Goal: Task Accomplishment & Management: Complete application form

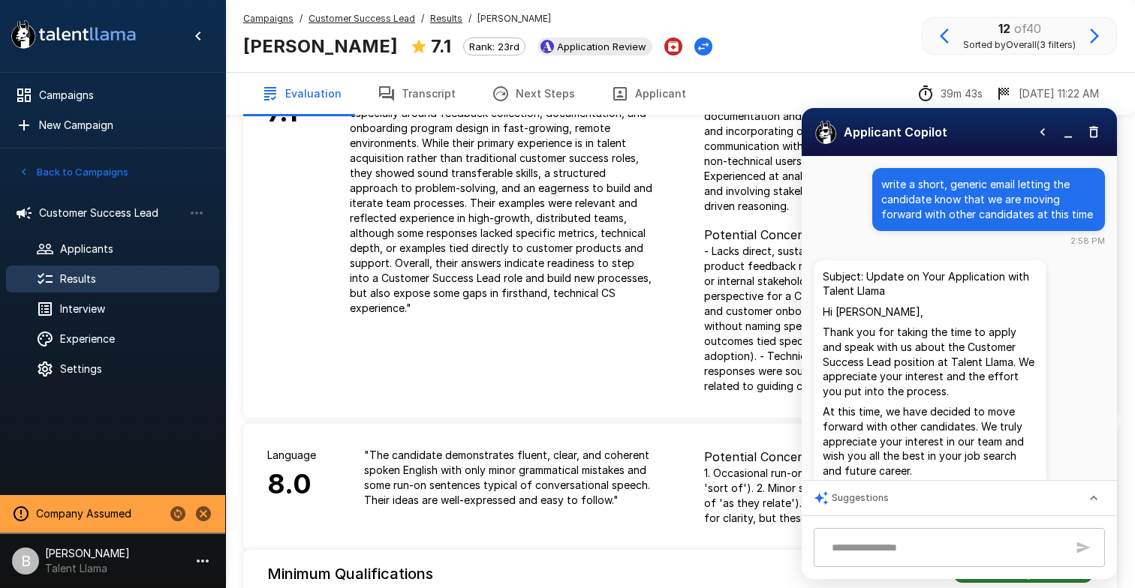
scroll to position [87, 0]
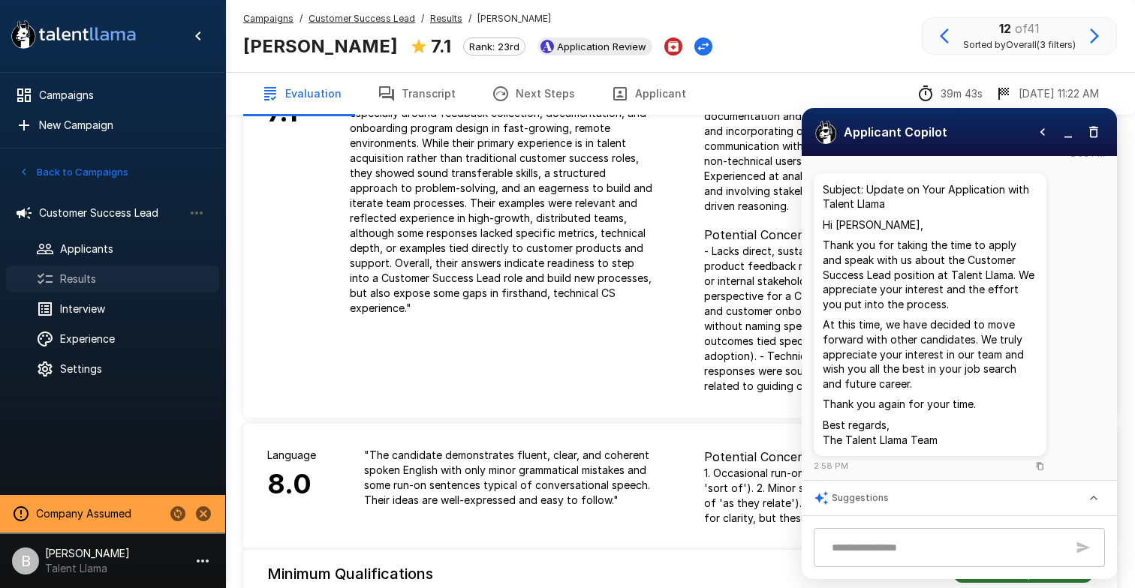
click at [108, 276] on span "Results" at bounding box center [133, 279] width 147 height 15
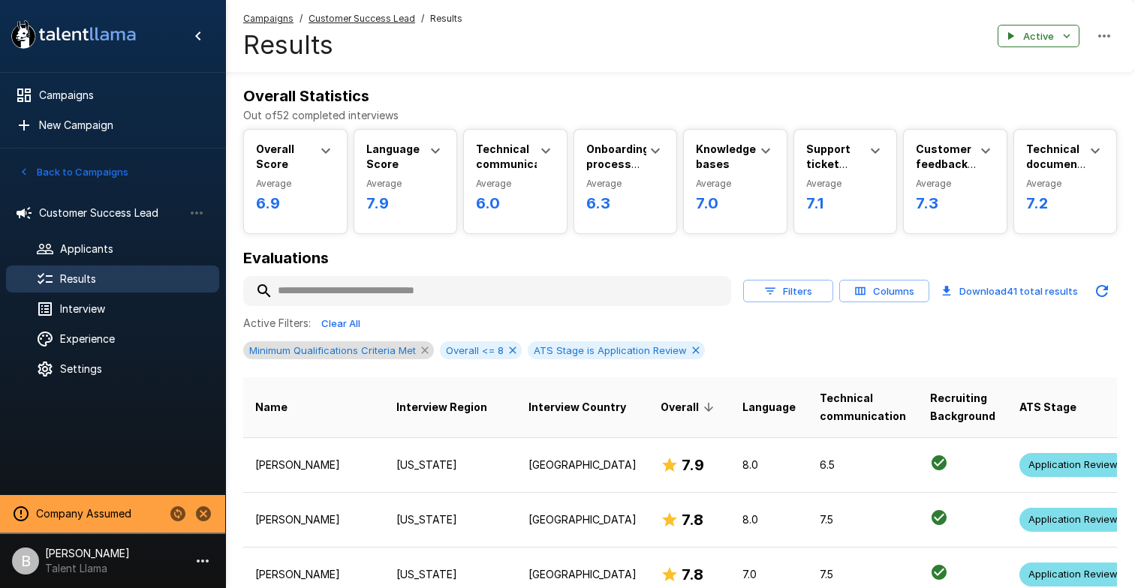
click at [425, 351] on icon at bounding box center [425, 350] width 12 height 12
click at [311, 349] on icon at bounding box center [316, 350] width 12 height 12
click at [407, 350] on icon at bounding box center [411, 350] width 12 height 12
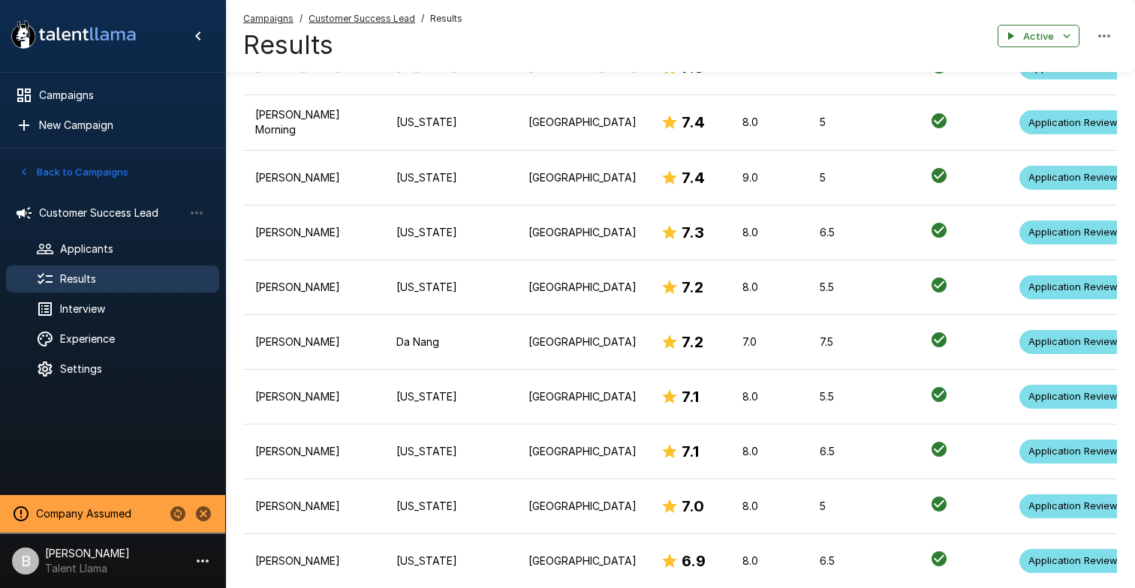
scroll to position [1228, 0]
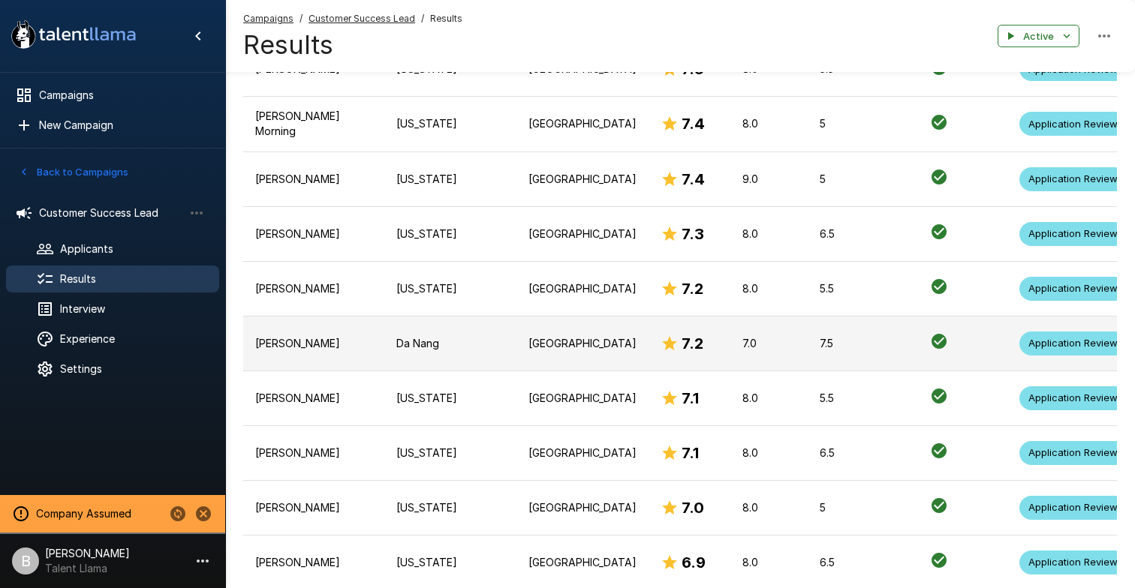
click at [316, 345] on td "Daniel Ranz" at bounding box center [313, 343] width 141 height 55
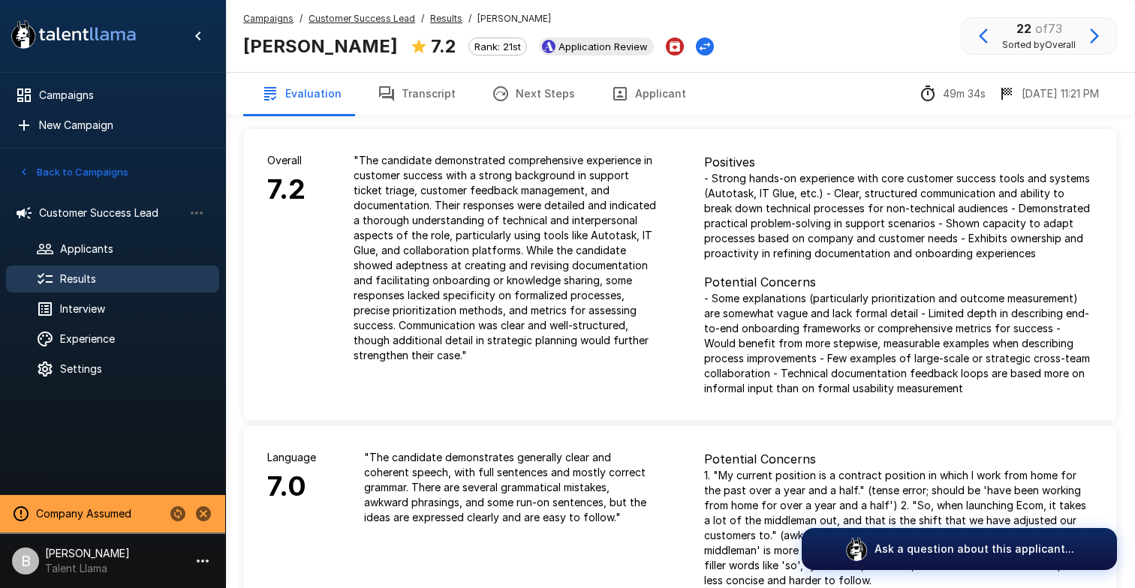
scroll to position [5, 0]
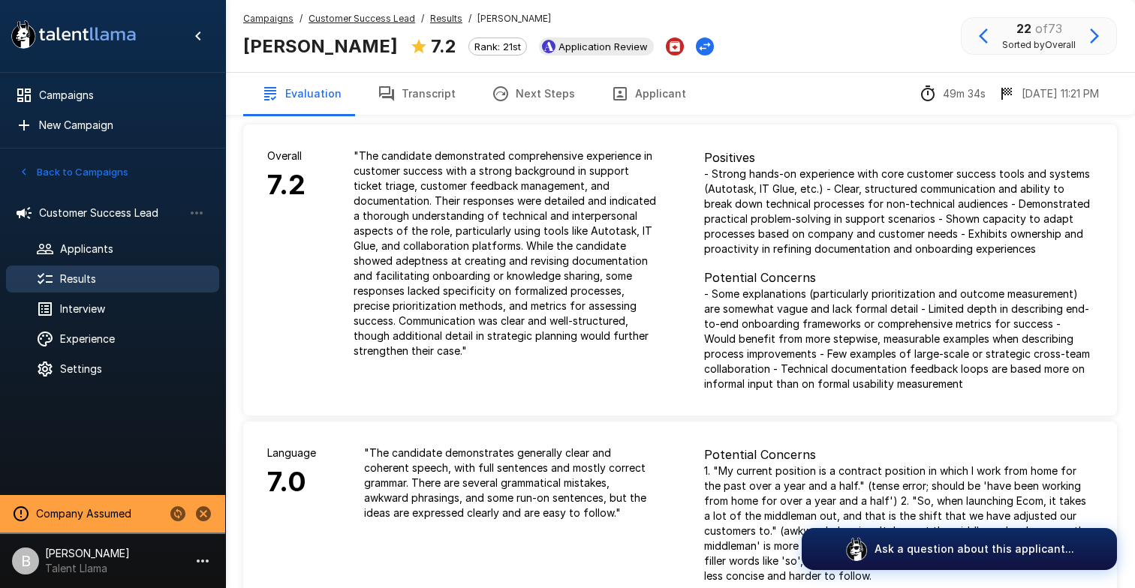
click at [443, 101] on button "Transcript" at bounding box center [416, 94] width 114 height 42
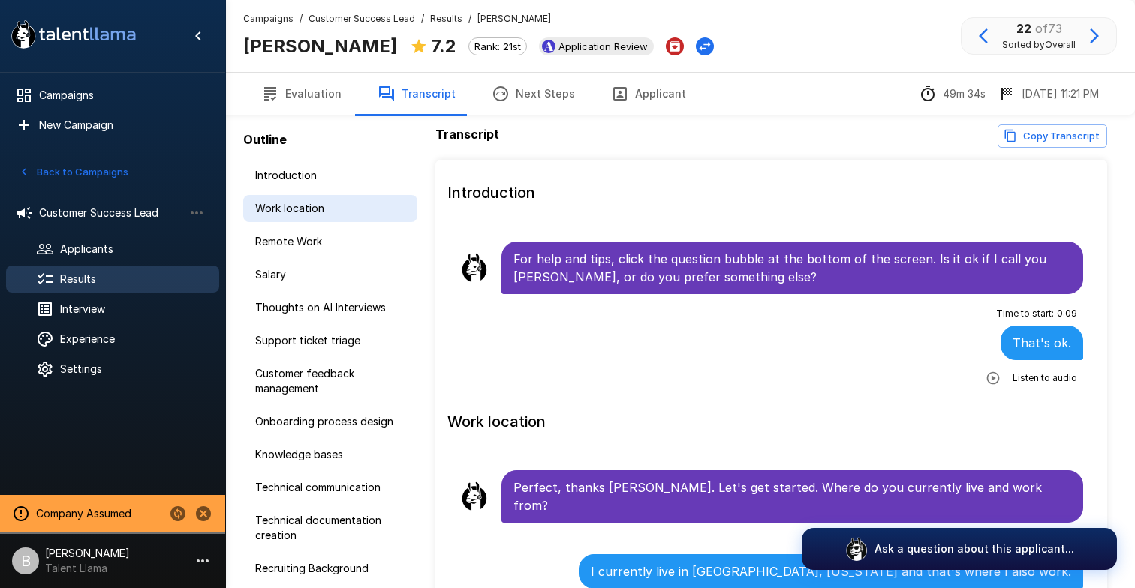
click at [335, 202] on span "Work location" at bounding box center [330, 208] width 150 height 15
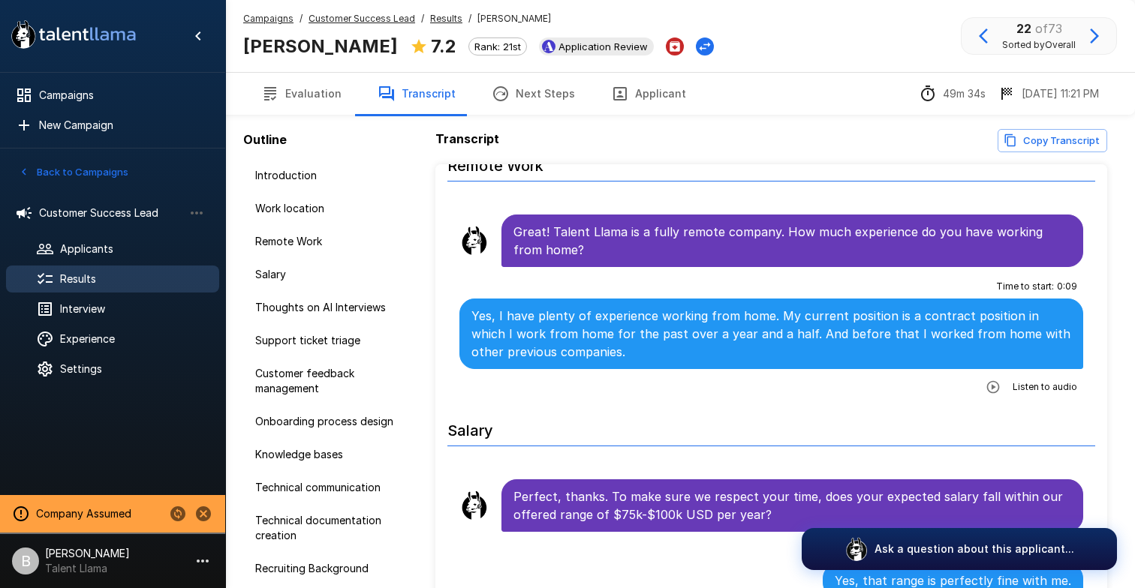
scroll to position [490, 0]
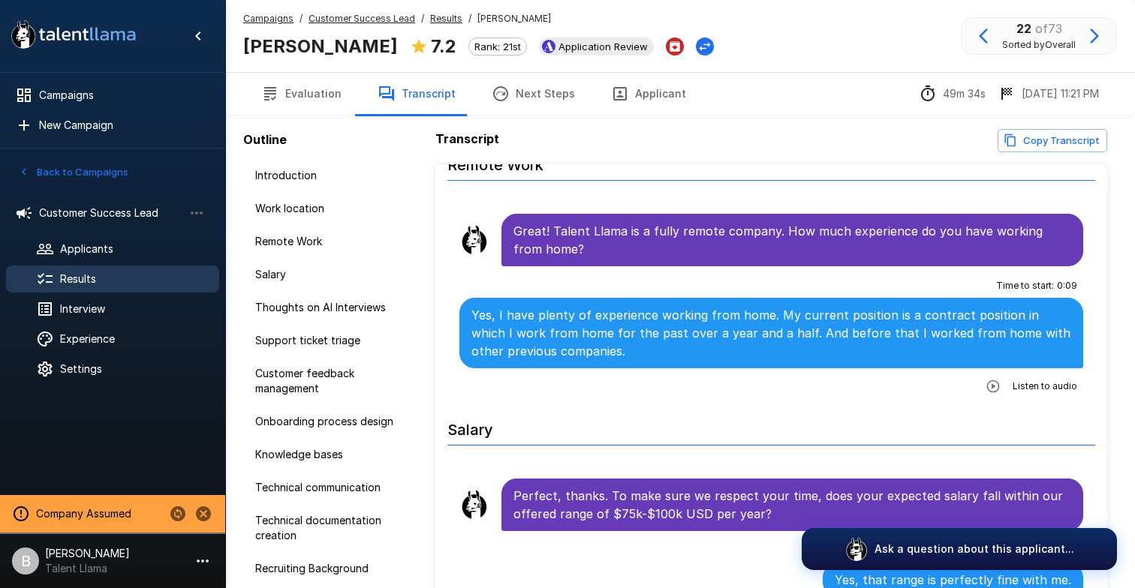
click at [297, 117] on div "Outline Introduction Work location Remote Work Salary Thoughts on AI Interviews…" at bounding box center [324, 359] width 198 height 719
click at [305, 91] on button "Evaluation" at bounding box center [301, 94] width 116 height 42
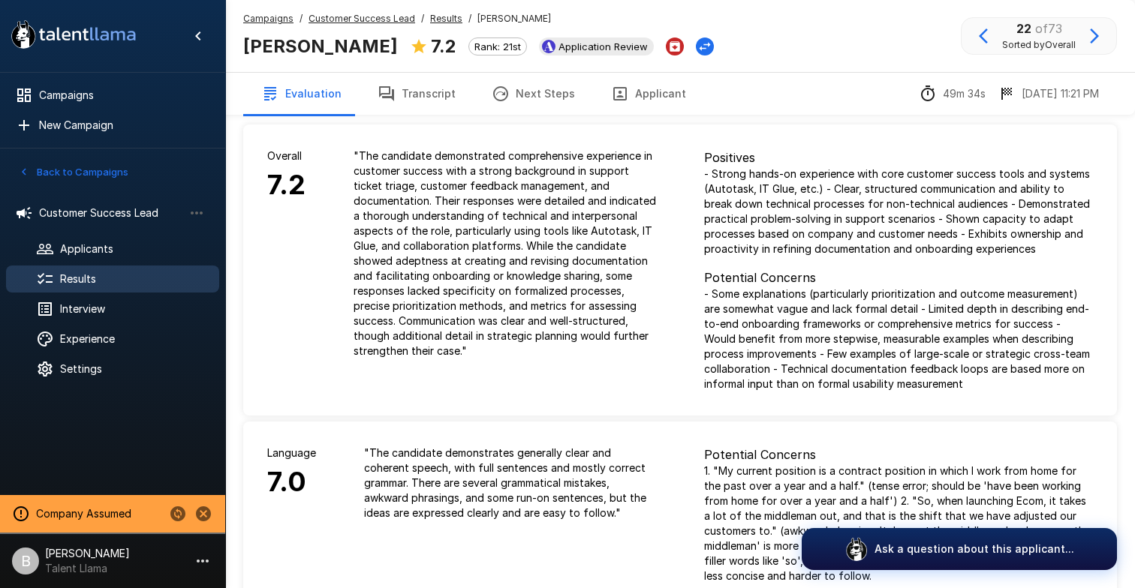
click at [442, 20] on u "Results" at bounding box center [446, 18] width 32 height 11
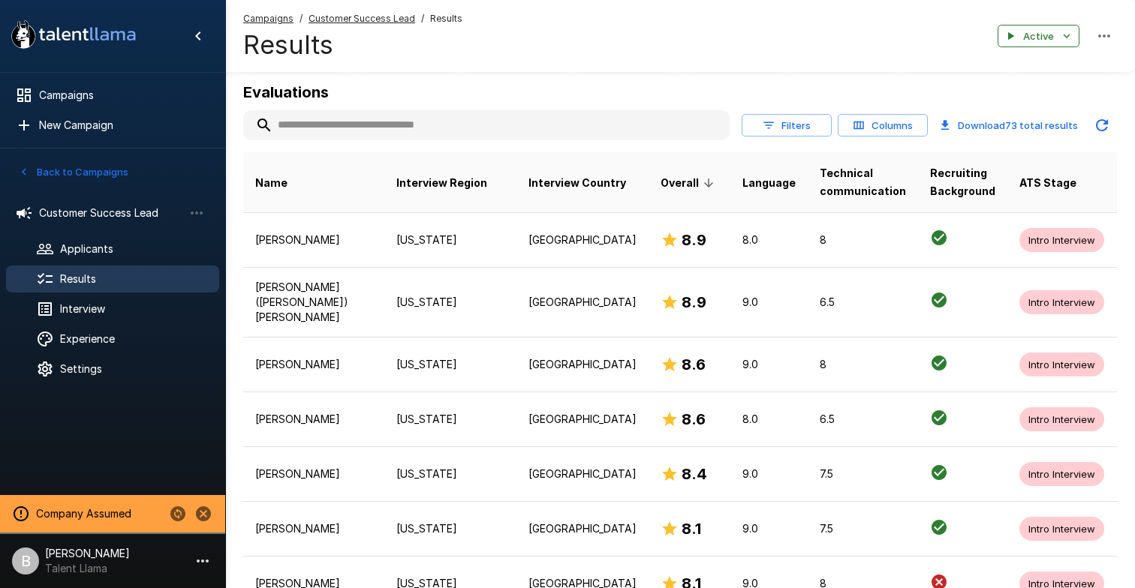
scroll to position [71, 0]
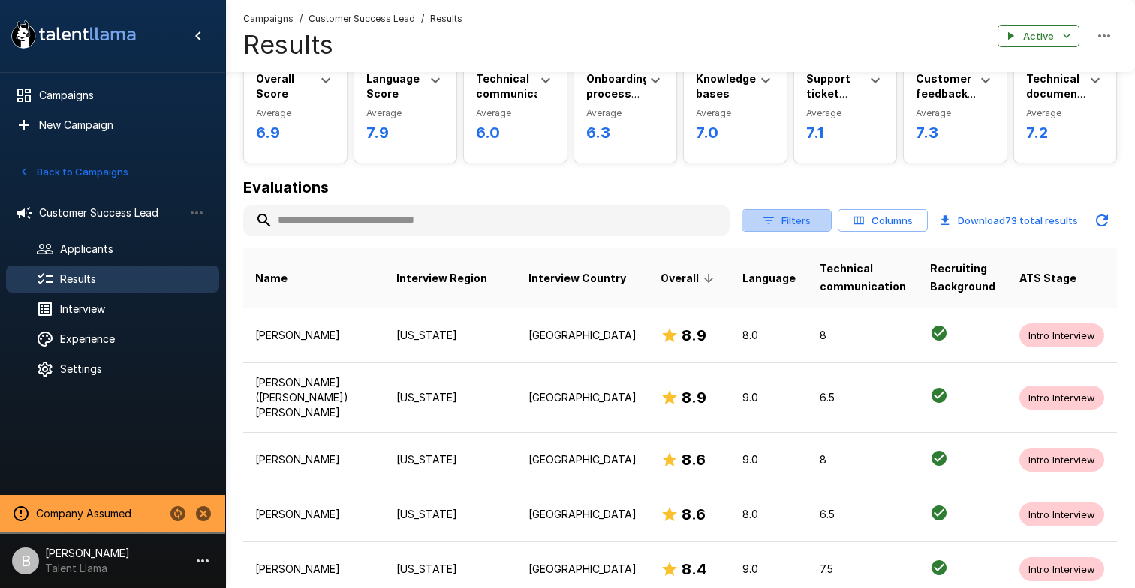
click at [790, 216] on button "Filters" at bounding box center [786, 220] width 90 height 23
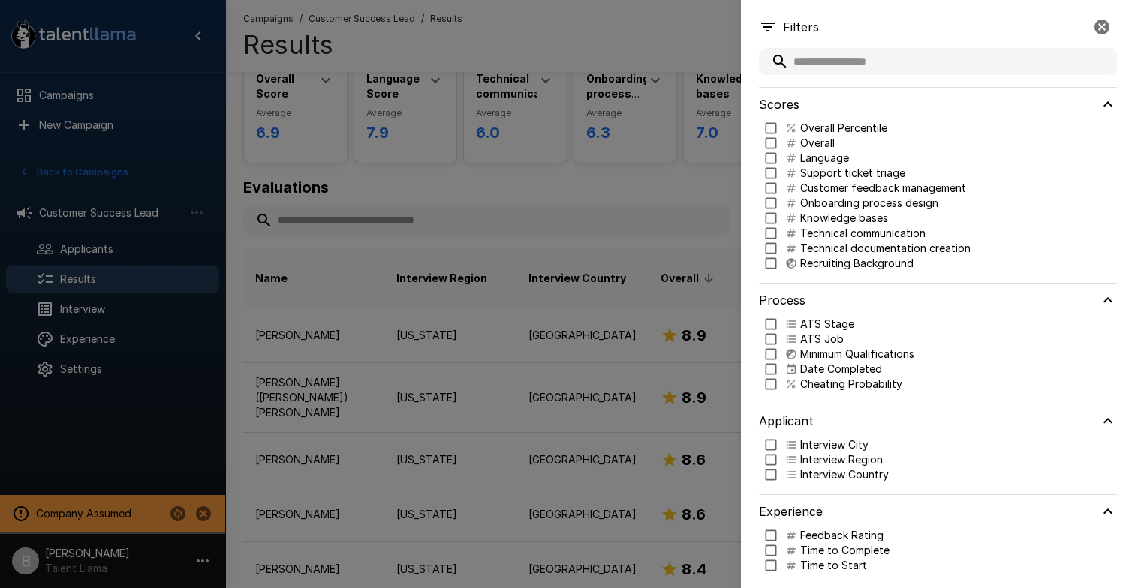
click at [887, 59] on input "text" at bounding box center [938, 61] width 358 height 27
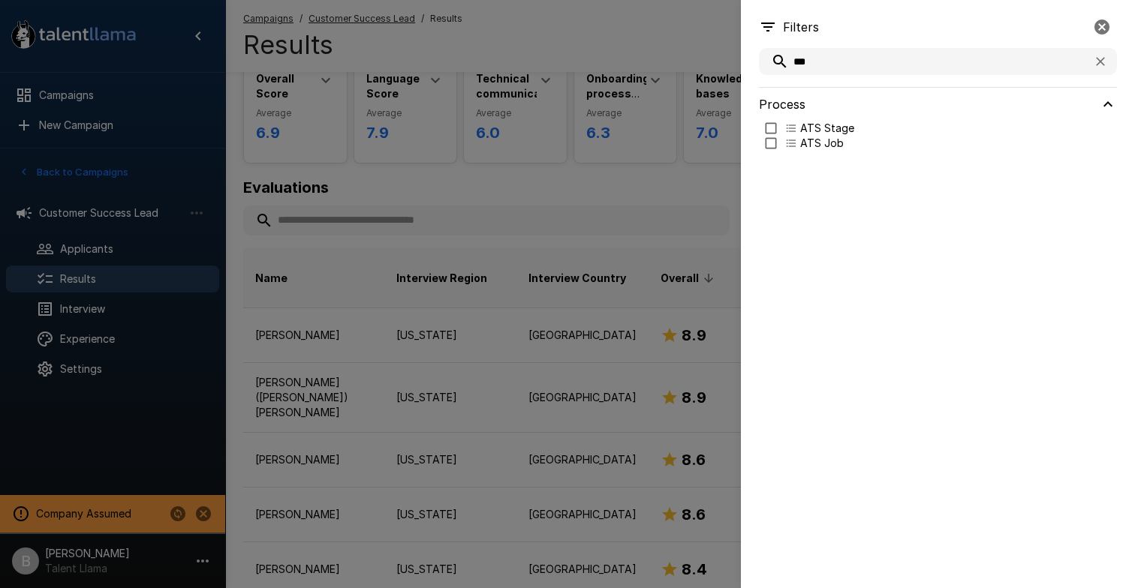
type input "***"
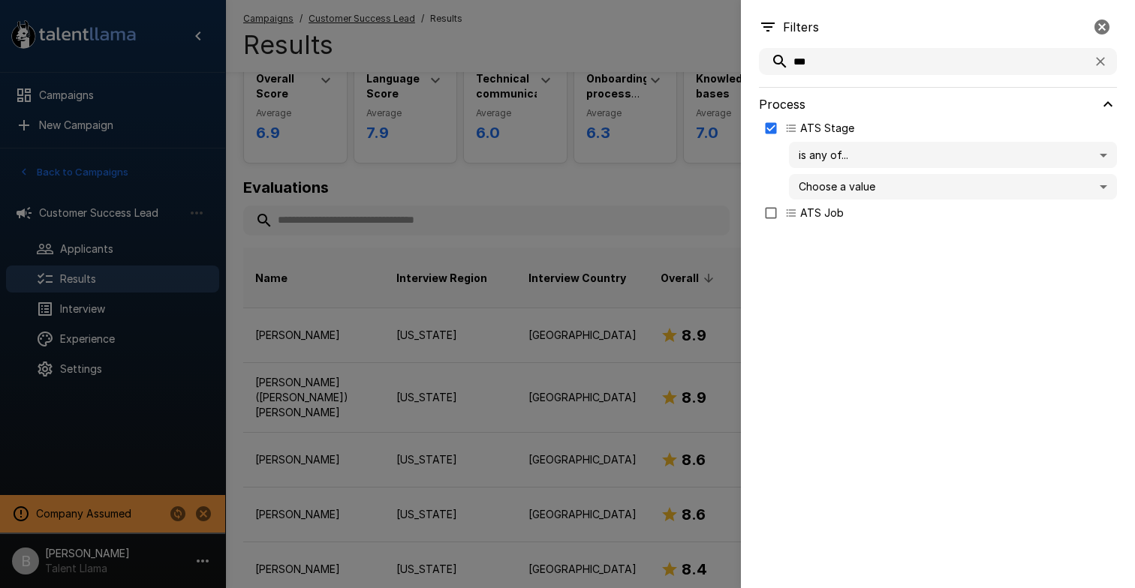
click at [858, 180] on body ".st0{fill:#FFFFFF;} .st1{fill:#76a4ed;} Campaigns New Campaign Active 1 Custome…" at bounding box center [567, 223] width 1135 height 588
click at [839, 223] on p "Application Review" at bounding box center [966, 217] width 275 height 15
type input "**********"
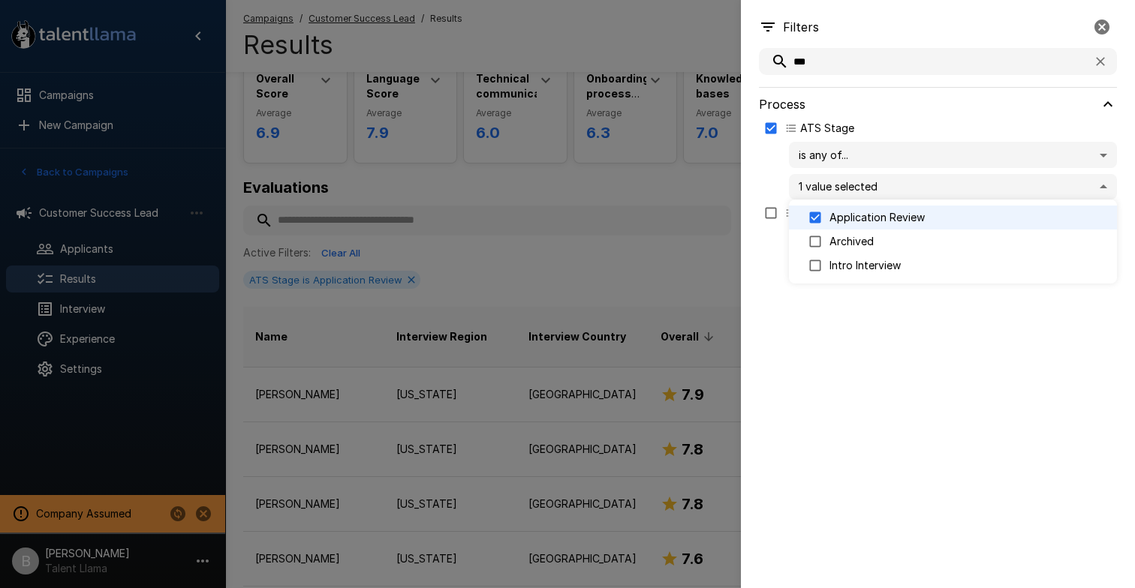
click at [657, 184] on div at bounding box center [567, 294] width 1135 height 588
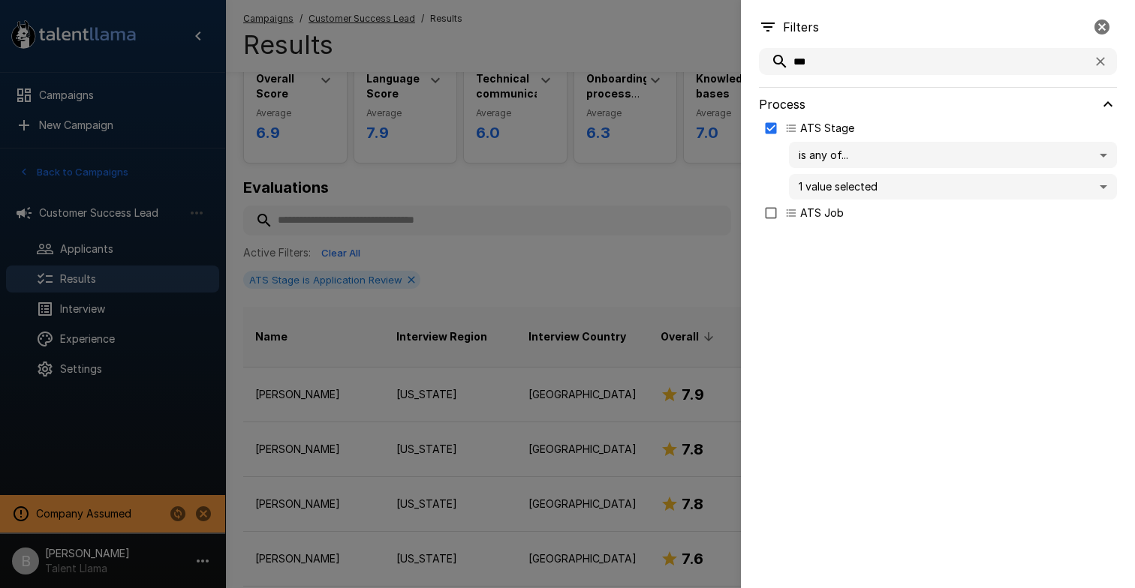
click at [1108, 35] on icon "button" at bounding box center [1102, 27] width 18 height 18
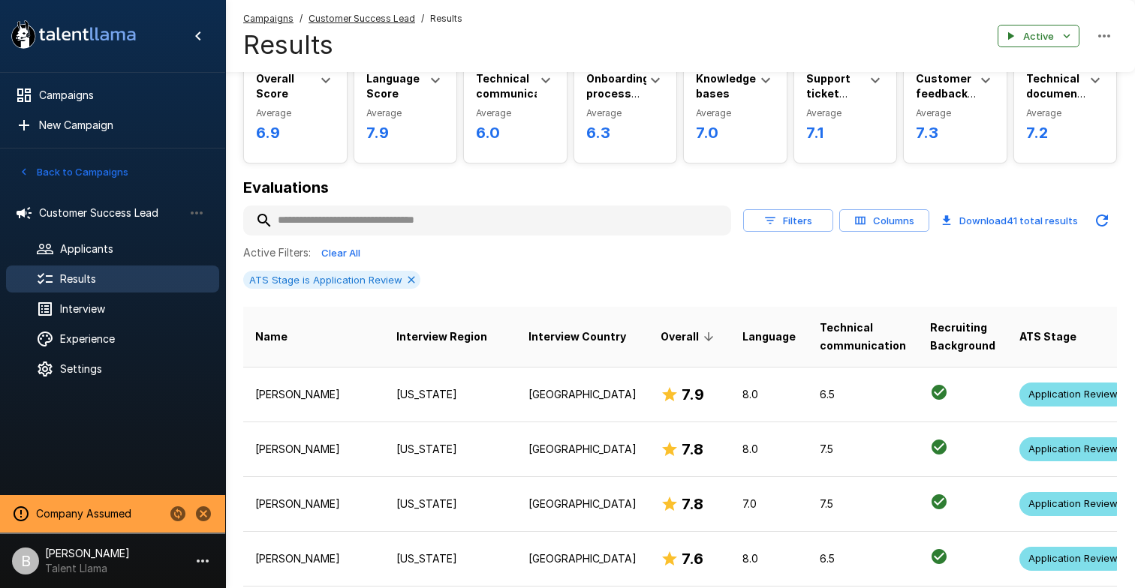
click at [648, 348] on th "Overall" at bounding box center [689, 337] width 82 height 61
click at [648, 320] on th "Overall" at bounding box center [689, 337] width 82 height 61
click at [702, 332] on icon at bounding box center [709, 337] width 14 height 14
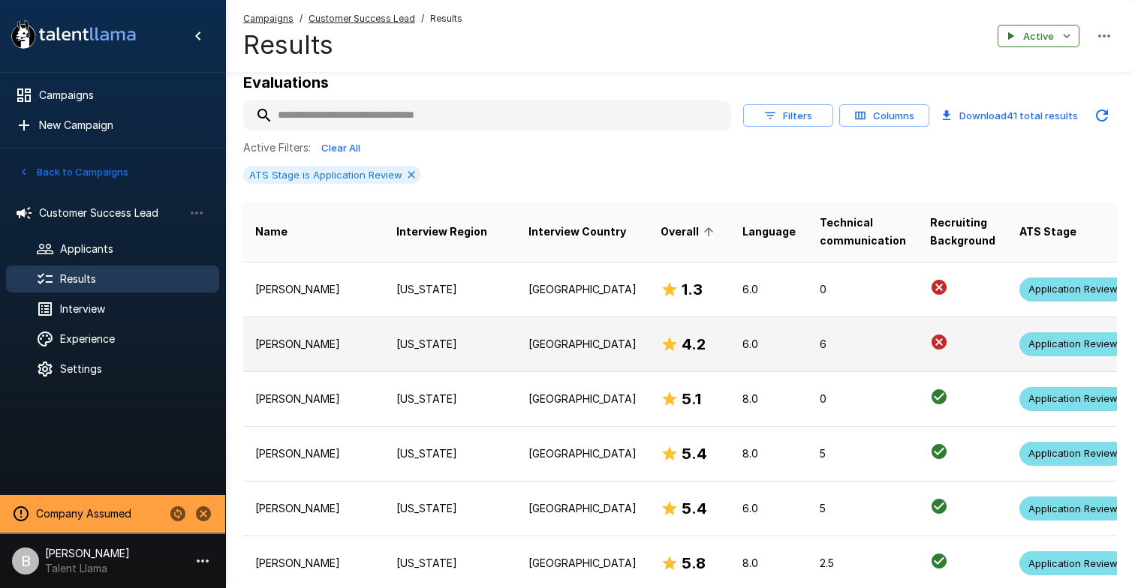
scroll to position [177, 0]
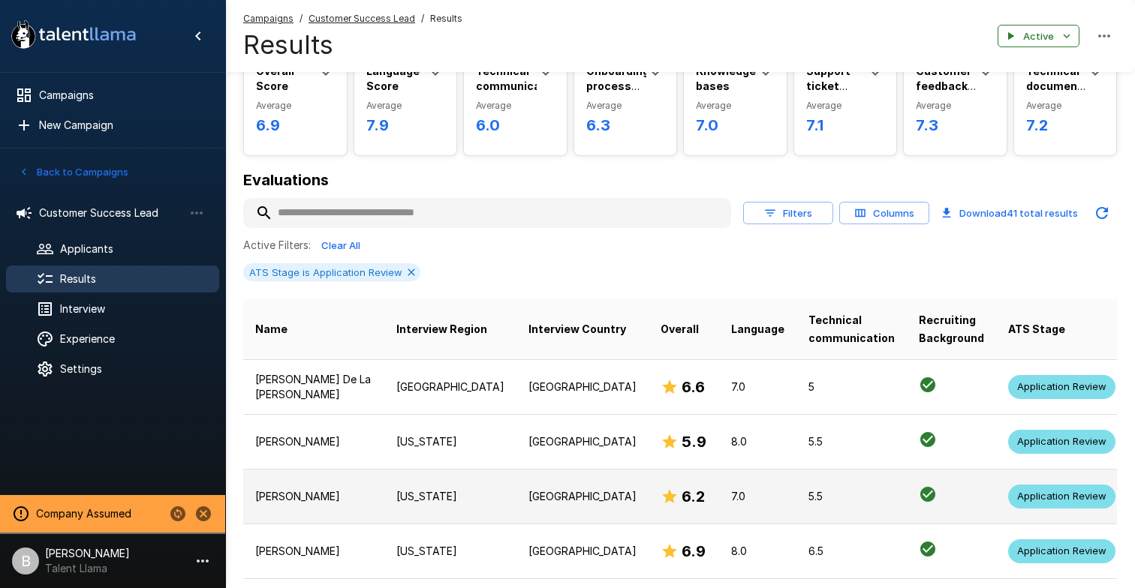
scroll to position [79, 0]
click at [313, 495] on p "[PERSON_NAME]" at bounding box center [313, 496] width 117 height 15
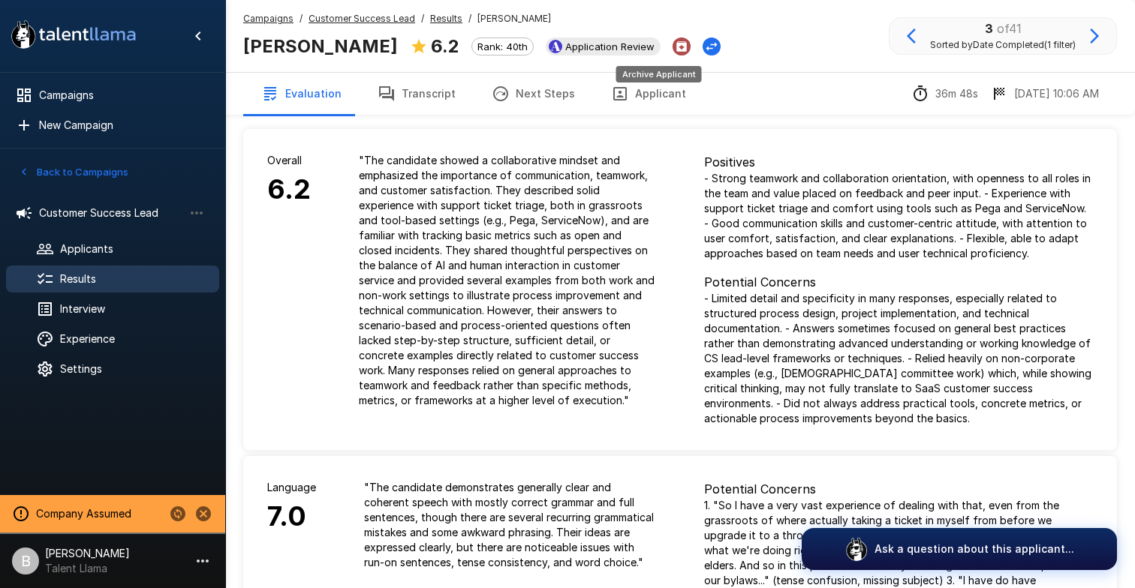
click at [676, 46] on icon "Archive Applicant" at bounding box center [681, 46] width 11 height 11
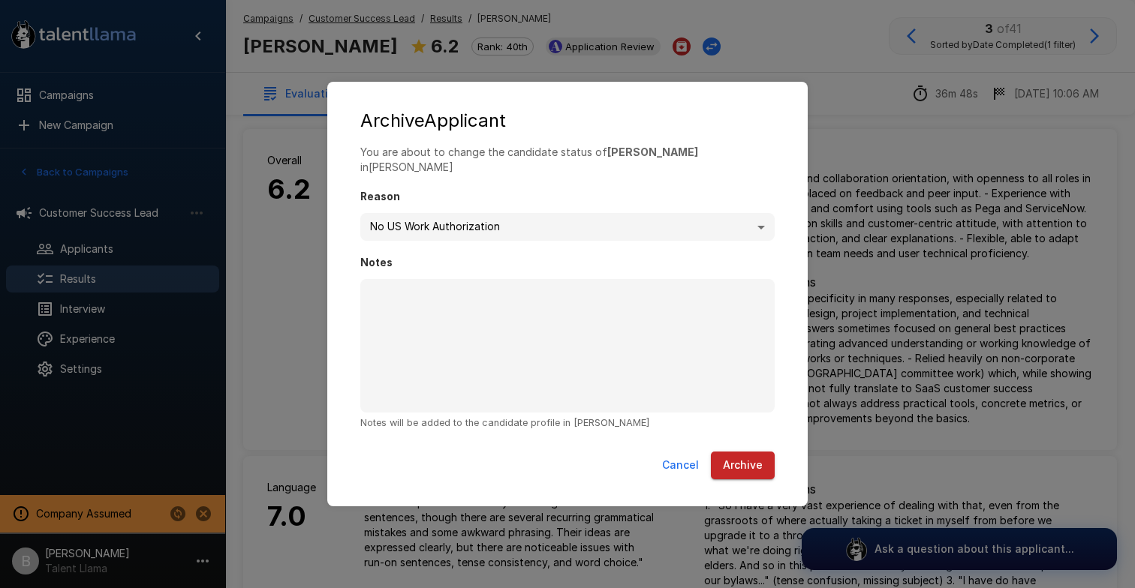
click at [694, 217] on body ".st0{fill:#FFFFFF;} .st1{fill:#76a4ed;} Campaigns New Campaign Active 1 Custome…" at bounding box center [567, 294] width 1135 height 588
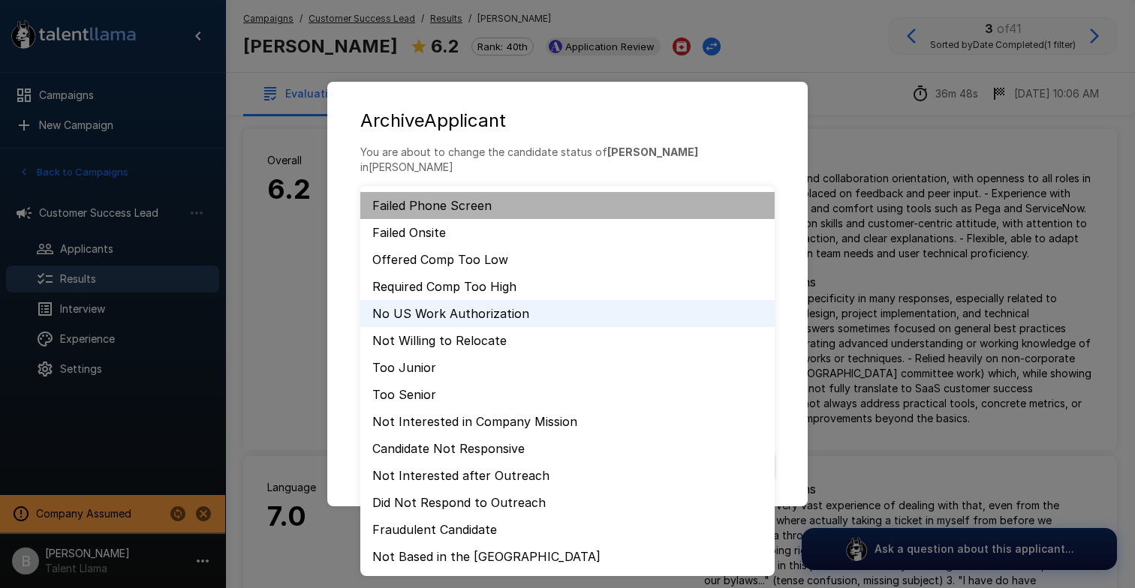
click at [521, 205] on li "Failed Phone Screen" at bounding box center [567, 205] width 414 height 27
type input "**********"
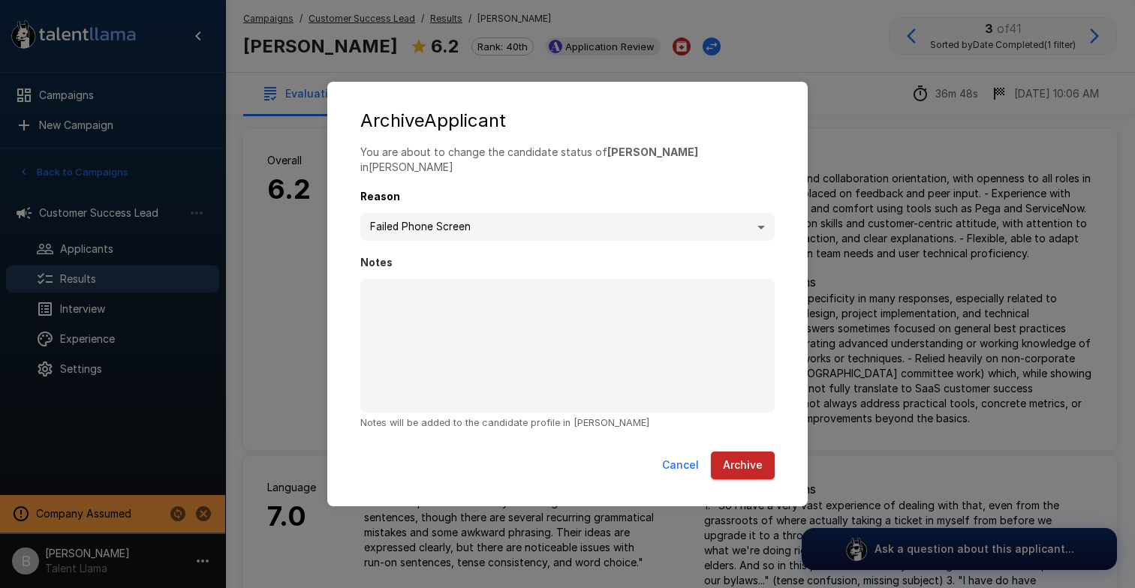
click at [759, 455] on button "Archive" at bounding box center [743, 466] width 64 height 28
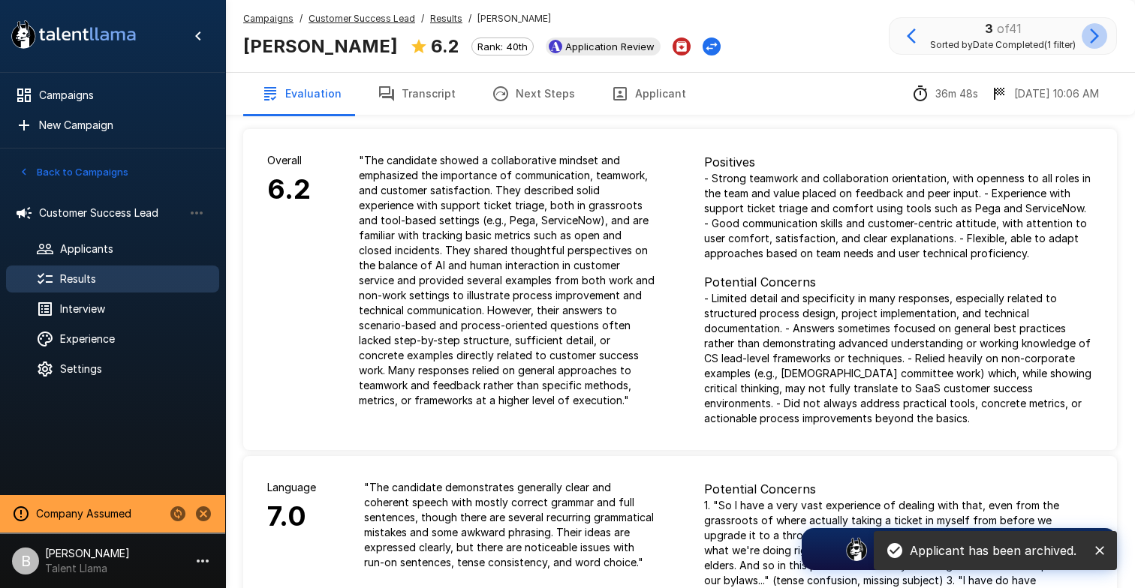
click at [1093, 31] on icon "button" at bounding box center [1094, 36] width 9 height 15
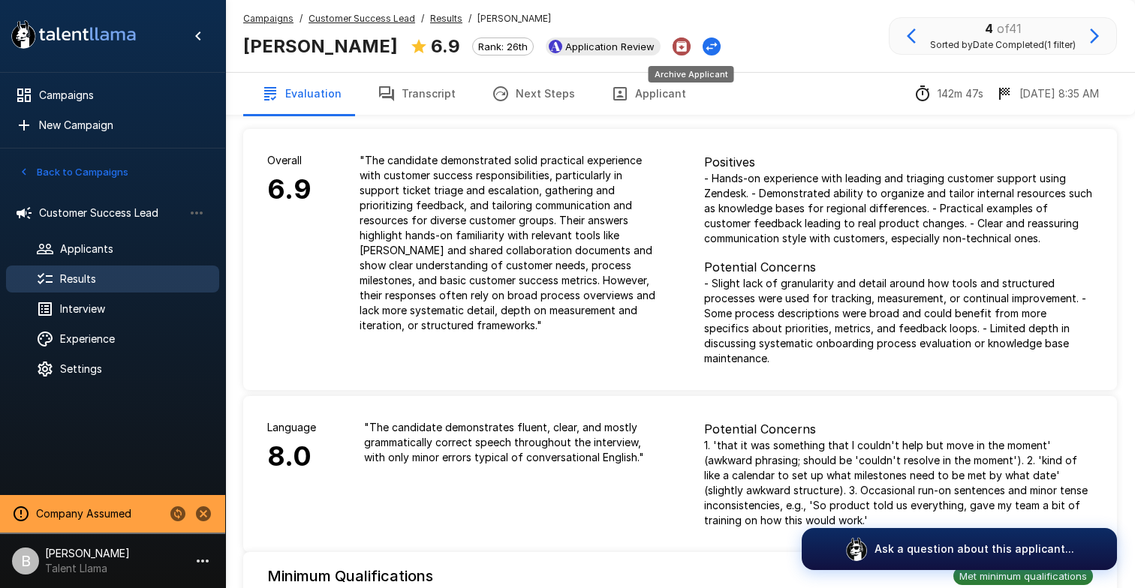
click at [688, 47] on icon "Archive Applicant" at bounding box center [682, 47] width 14 height 14
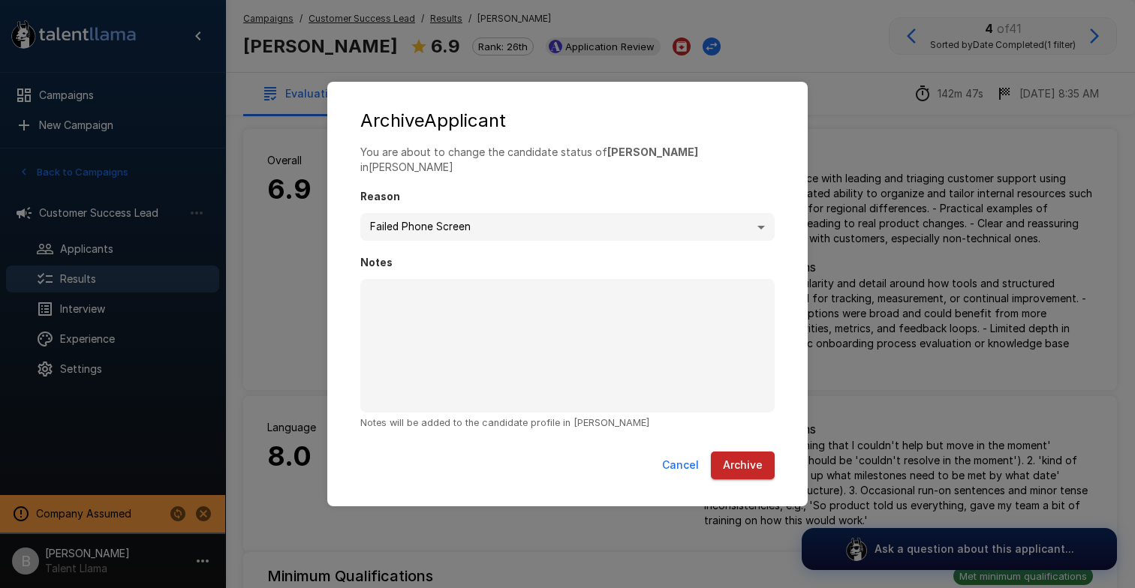
click at [721, 452] on button "Archive" at bounding box center [743, 466] width 64 height 28
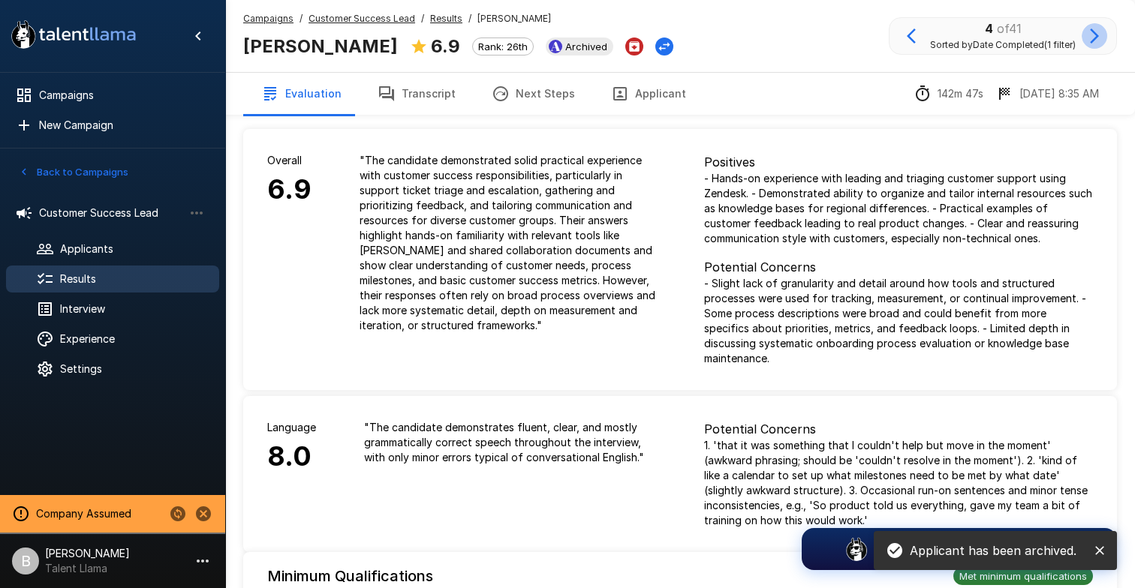
click at [1087, 35] on icon "button" at bounding box center [1094, 36] width 18 height 18
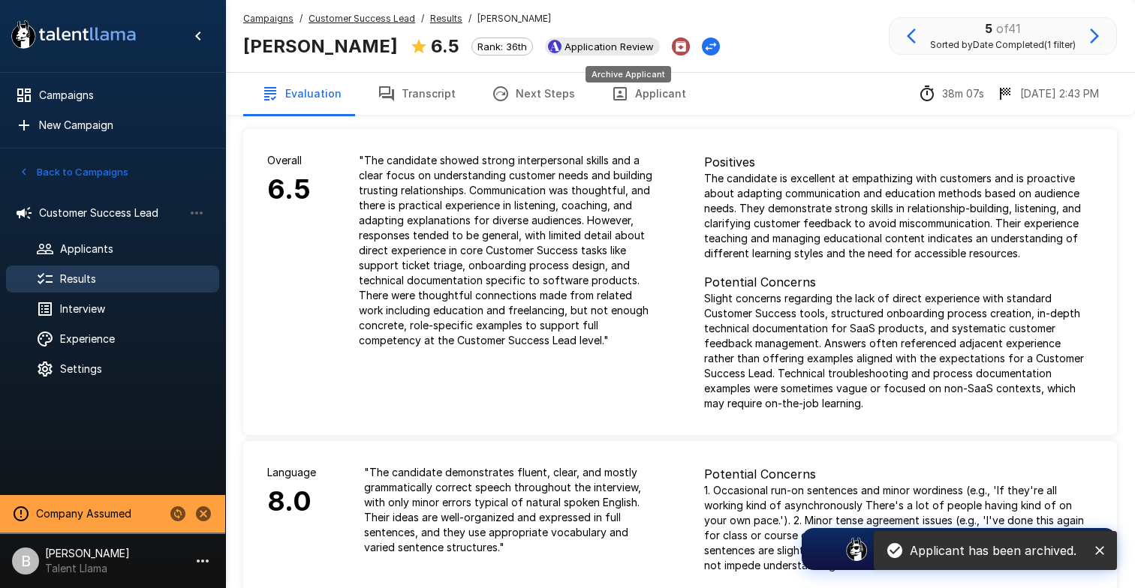
click at [675, 44] on icon "Archive Applicant" at bounding box center [680, 46] width 11 height 11
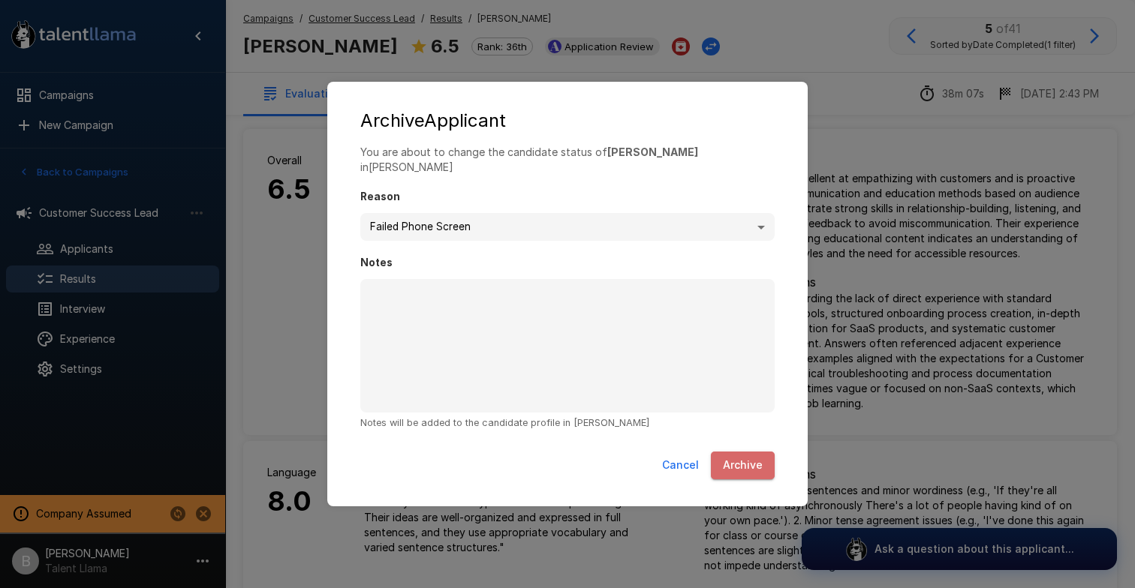
click at [747, 465] on button "Archive" at bounding box center [743, 466] width 64 height 28
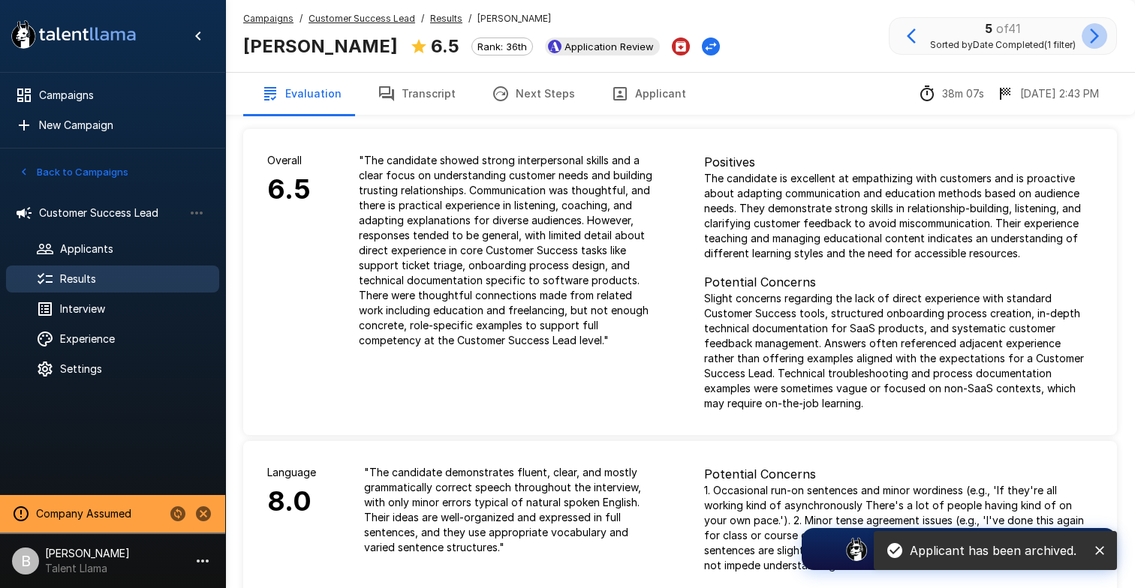
click at [1092, 37] on icon "button" at bounding box center [1094, 36] width 18 height 18
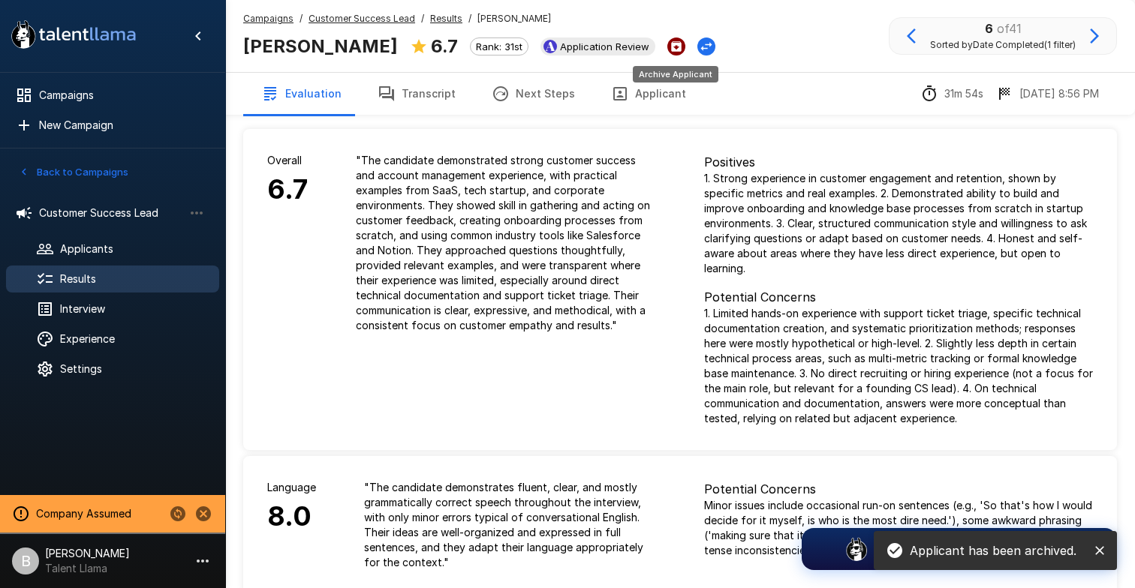
click at [671, 46] on icon "Archive Applicant" at bounding box center [676, 46] width 11 height 11
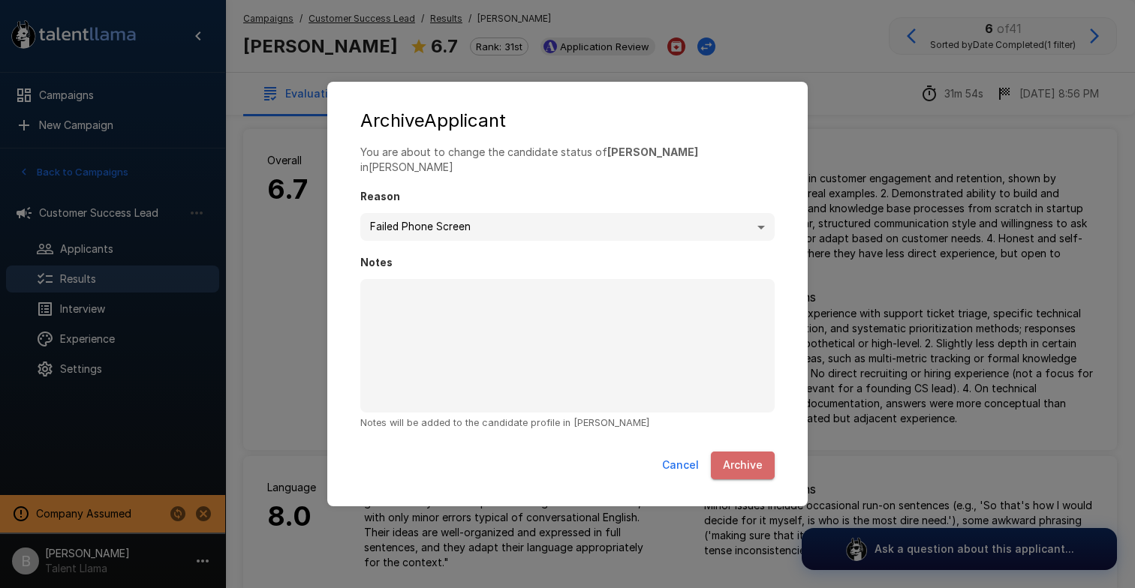
click at [740, 458] on button "Archive" at bounding box center [743, 466] width 64 height 28
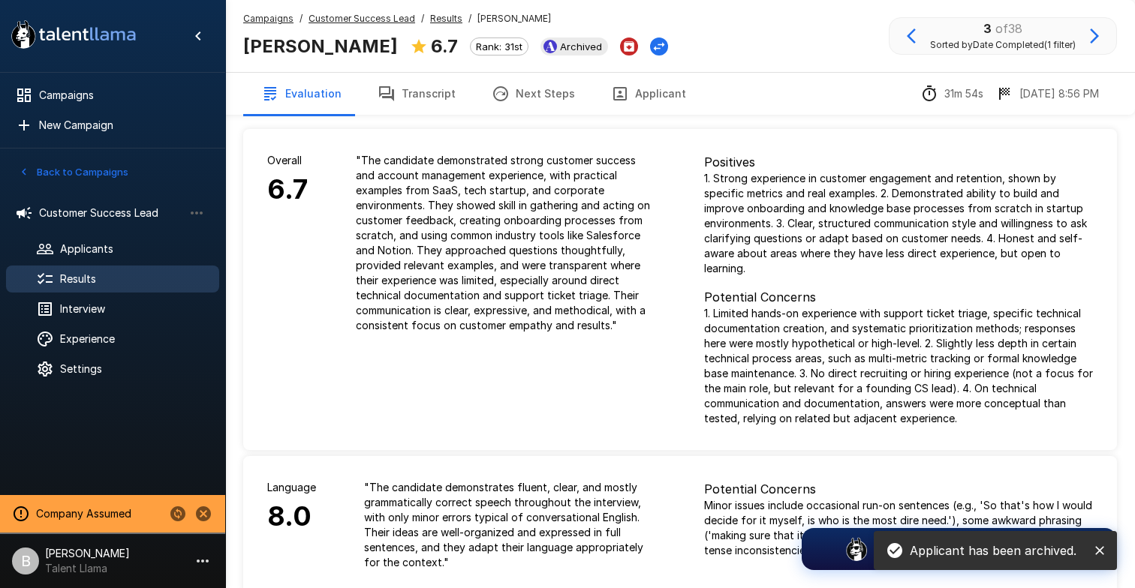
click at [1095, 30] on icon "button" at bounding box center [1094, 36] width 18 height 18
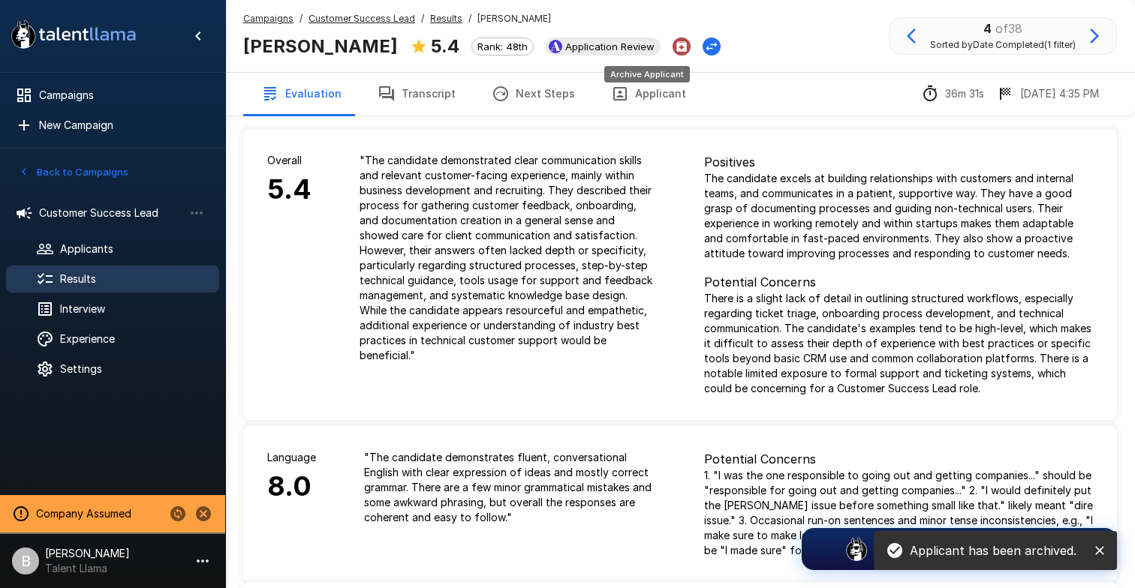
click at [676, 43] on icon "Archive Applicant" at bounding box center [681, 46] width 11 height 11
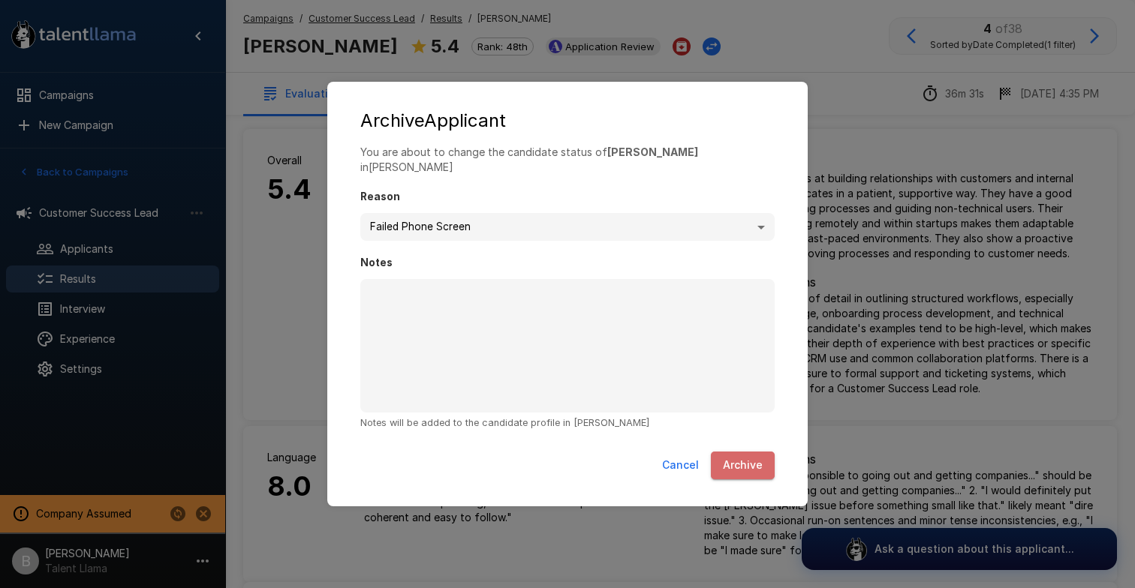
click at [747, 455] on button "Archive" at bounding box center [743, 466] width 64 height 28
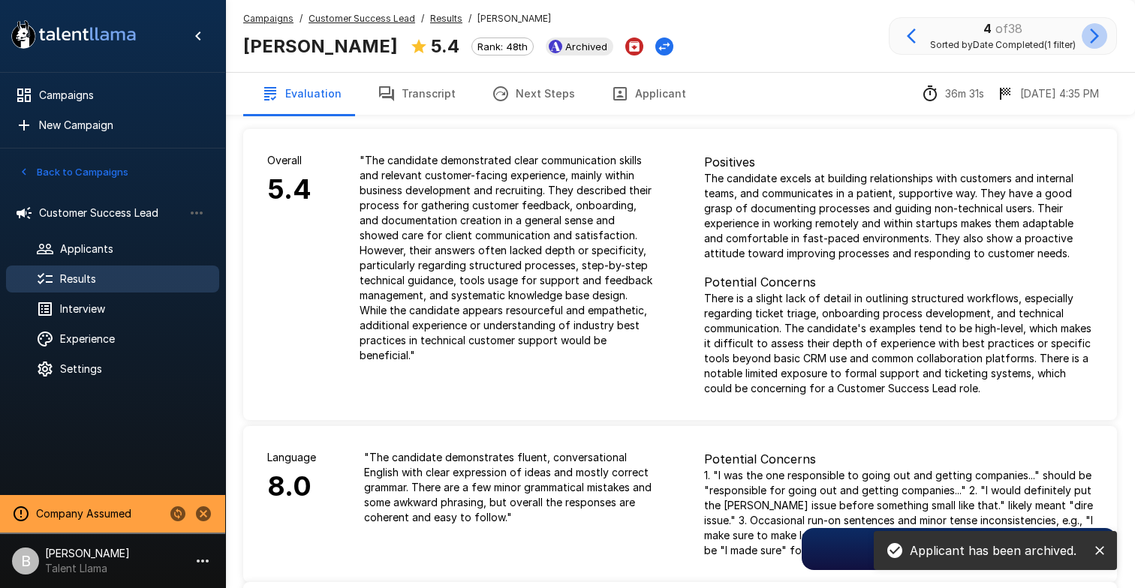
click at [1096, 32] on icon "button" at bounding box center [1094, 36] width 18 height 18
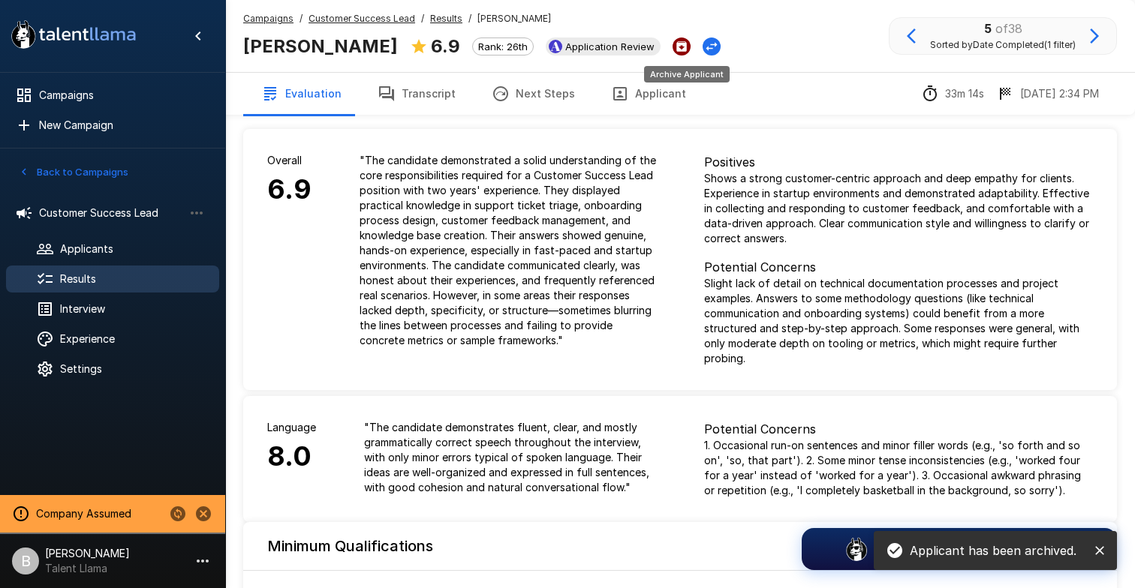
click at [686, 44] on icon "Archive Applicant" at bounding box center [681, 46] width 11 height 11
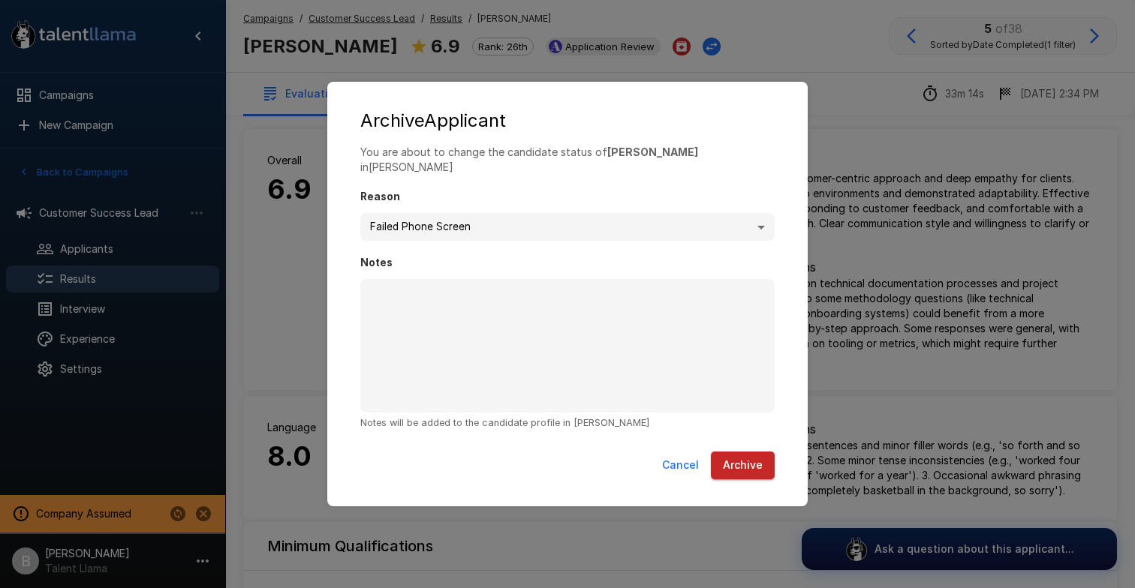
click at [729, 452] on button "Archive" at bounding box center [743, 466] width 64 height 28
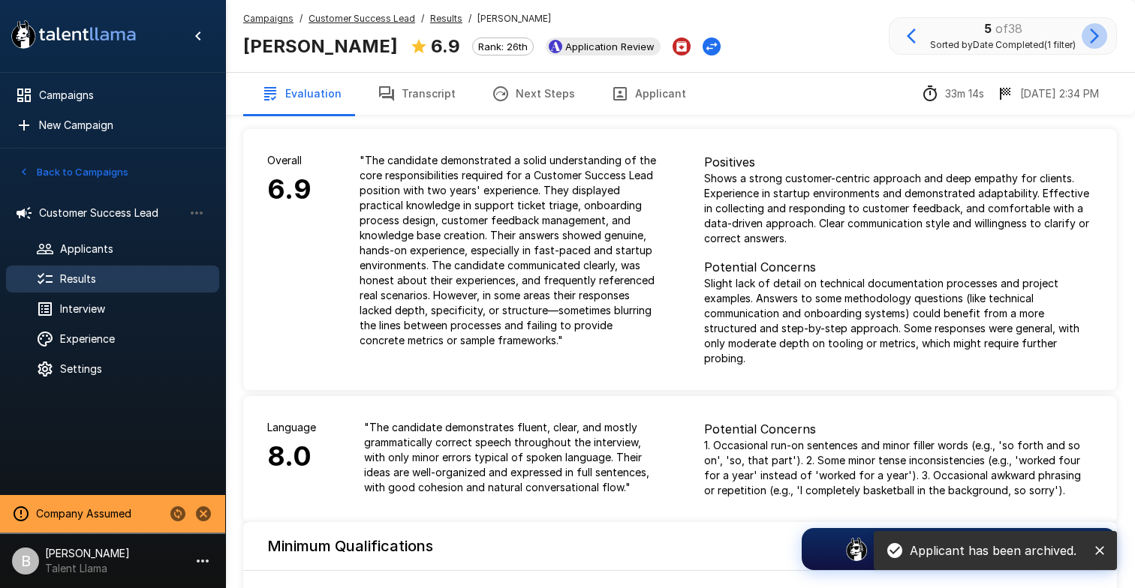
click at [1095, 31] on icon "button" at bounding box center [1094, 36] width 18 height 18
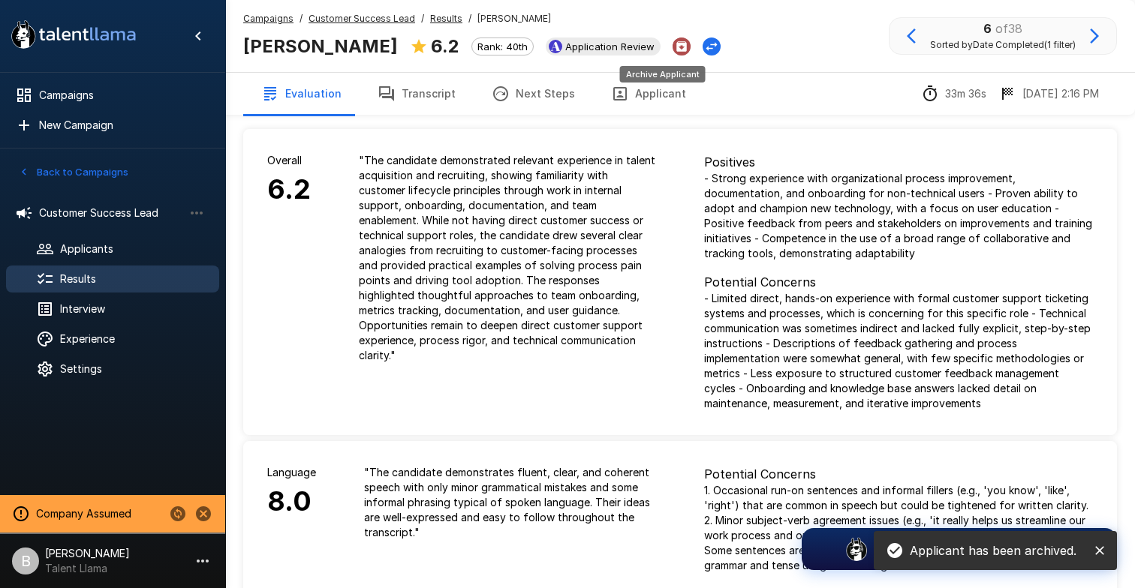
click at [672, 44] on button "Archive Applicant" at bounding box center [681, 47] width 18 height 18
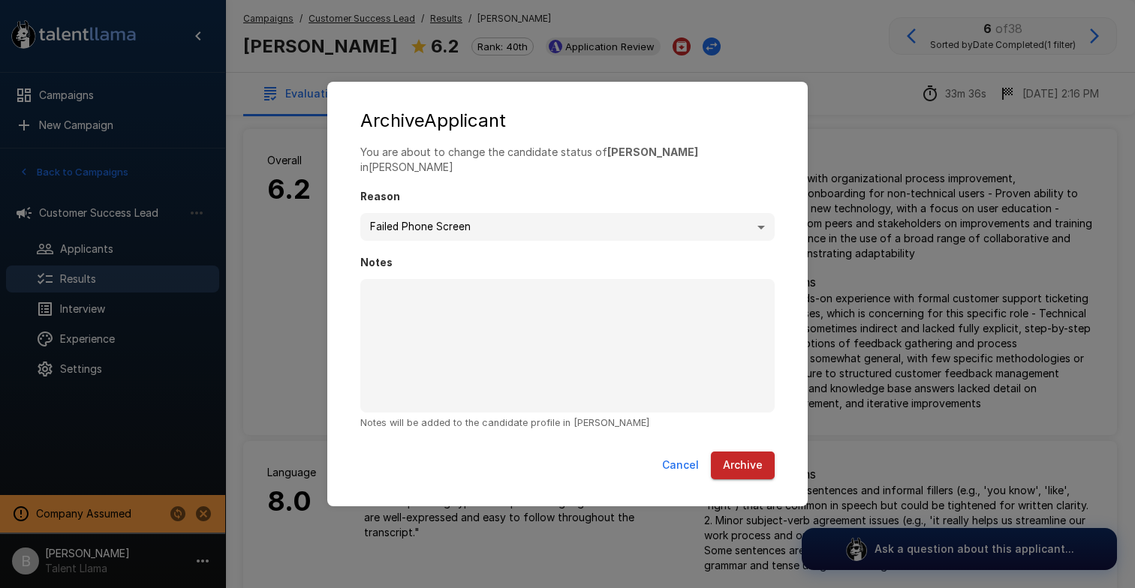
click at [733, 446] on div "Cancel Archive" at bounding box center [567, 469] width 450 height 46
click at [734, 452] on button "Archive" at bounding box center [743, 466] width 64 height 28
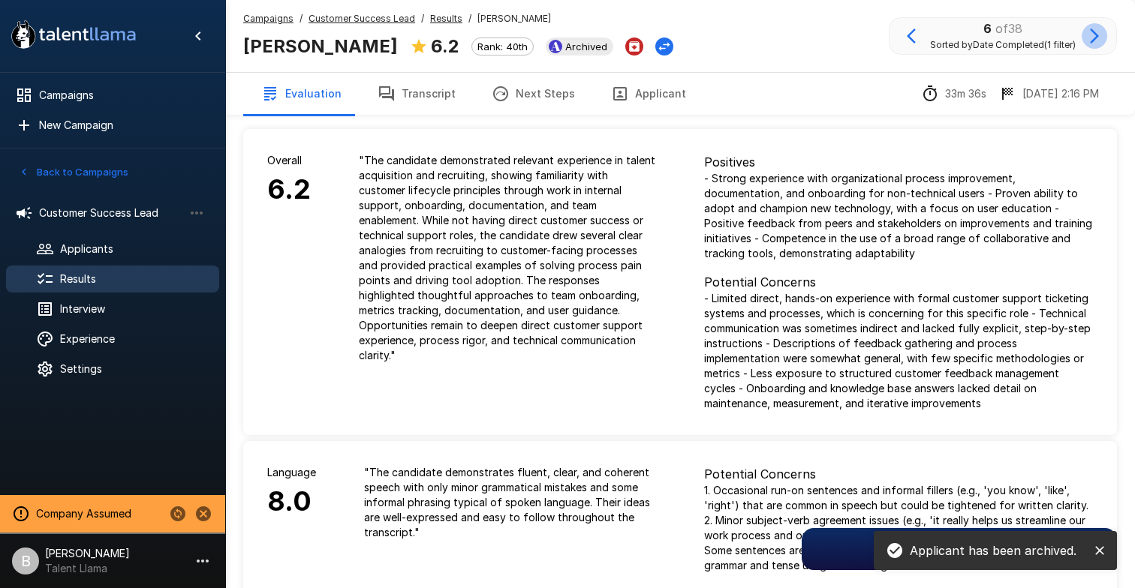
click at [1093, 31] on icon "button" at bounding box center [1094, 36] width 9 height 15
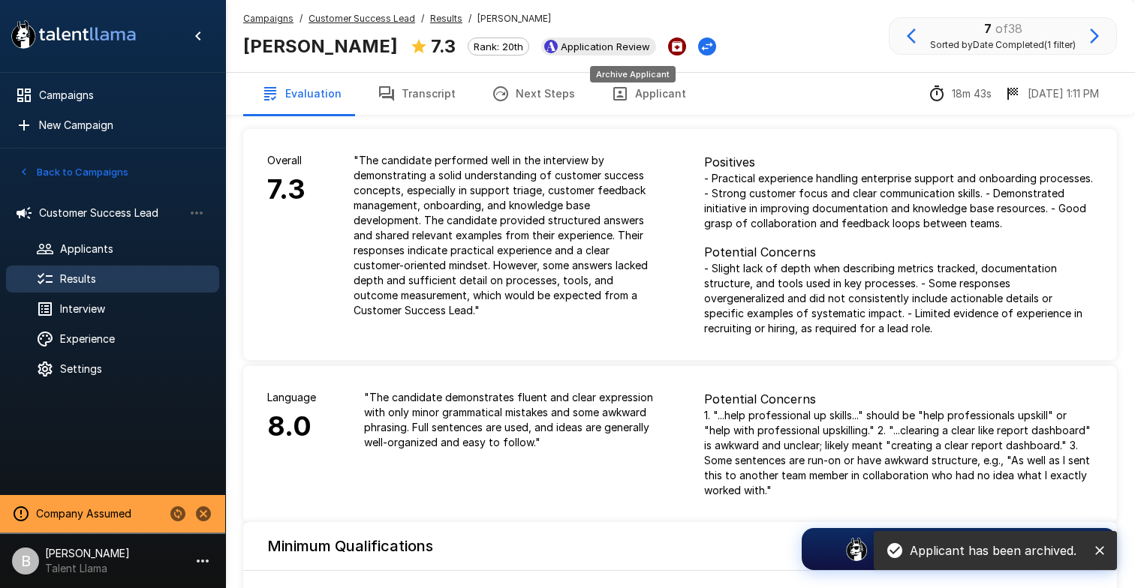
click at [672, 45] on icon "Archive Applicant" at bounding box center [677, 46] width 11 height 11
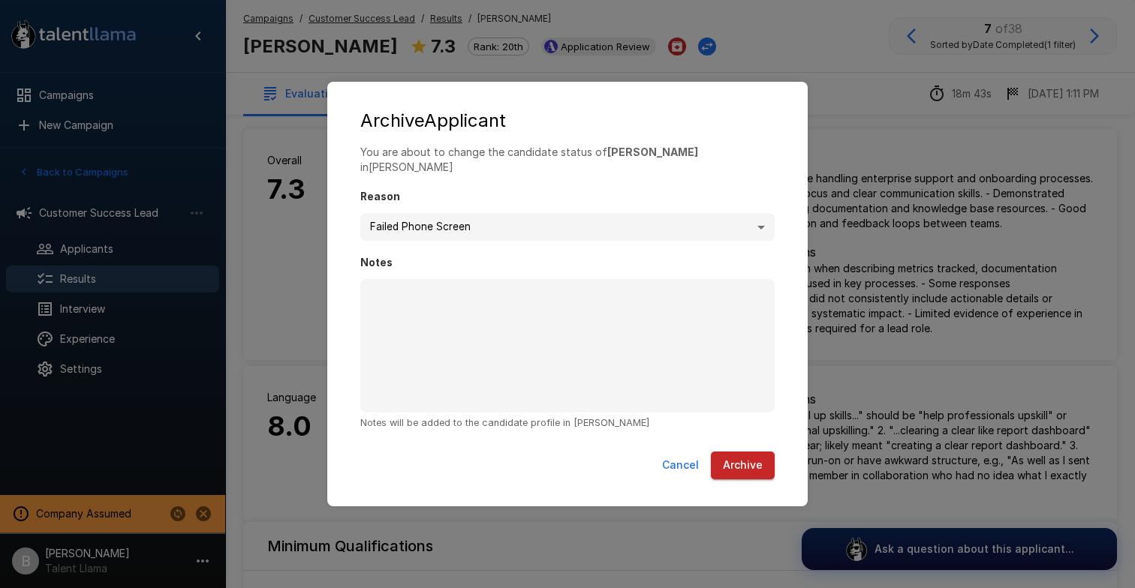
click at [747, 461] on button "Archive" at bounding box center [743, 466] width 64 height 28
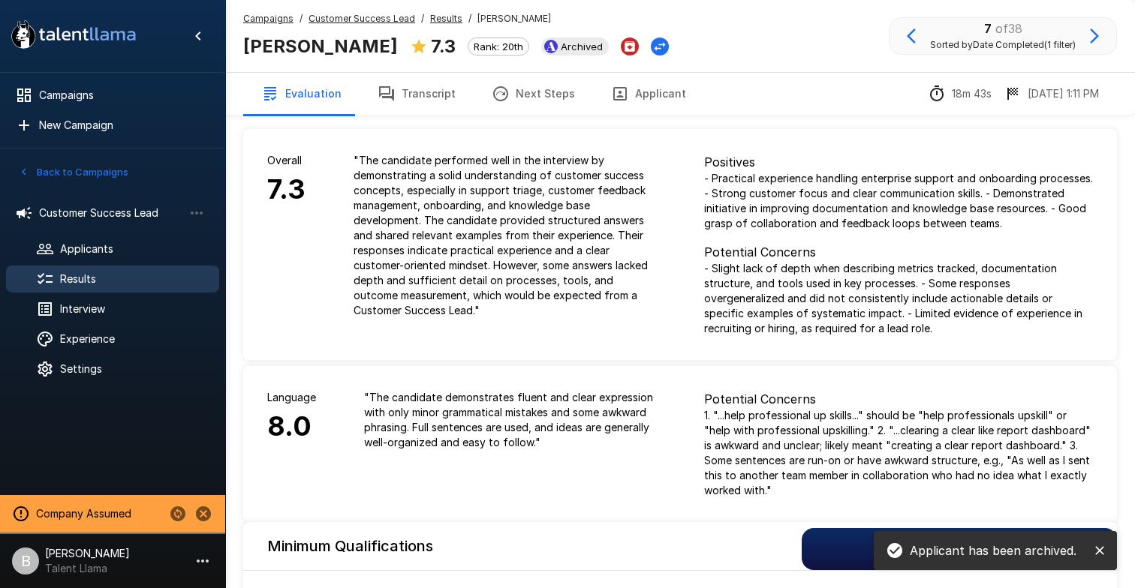
click at [1090, 32] on icon "button" at bounding box center [1094, 36] width 18 height 18
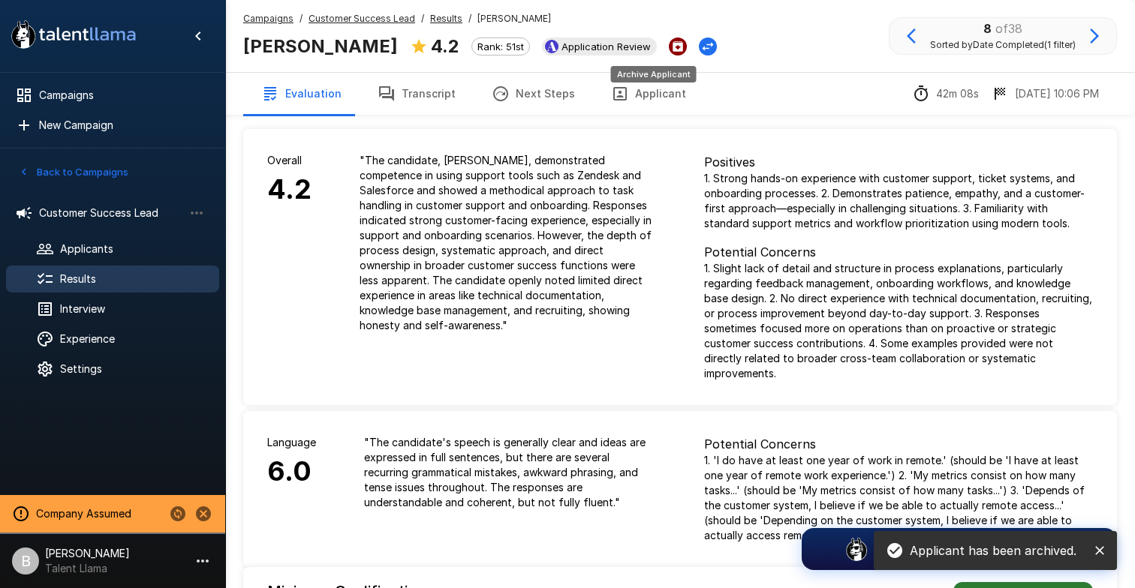
click at [672, 50] on icon "Archive Applicant" at bounding box center [677, 46] width 11 height 11
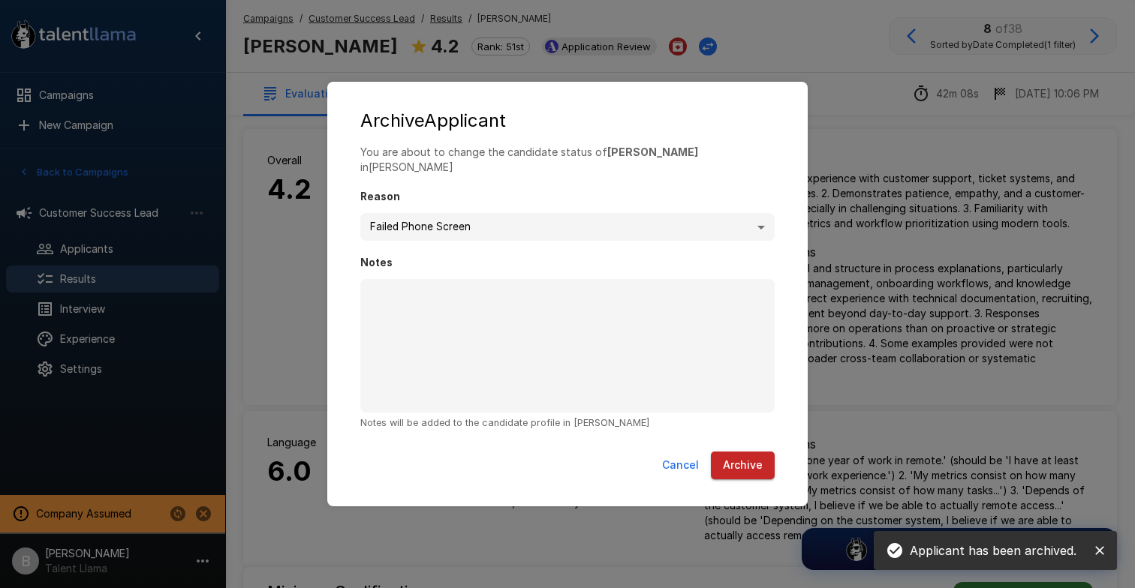
click at [748, 452] on button "Archive" at bounding box center [743, 466] width 64 height 28
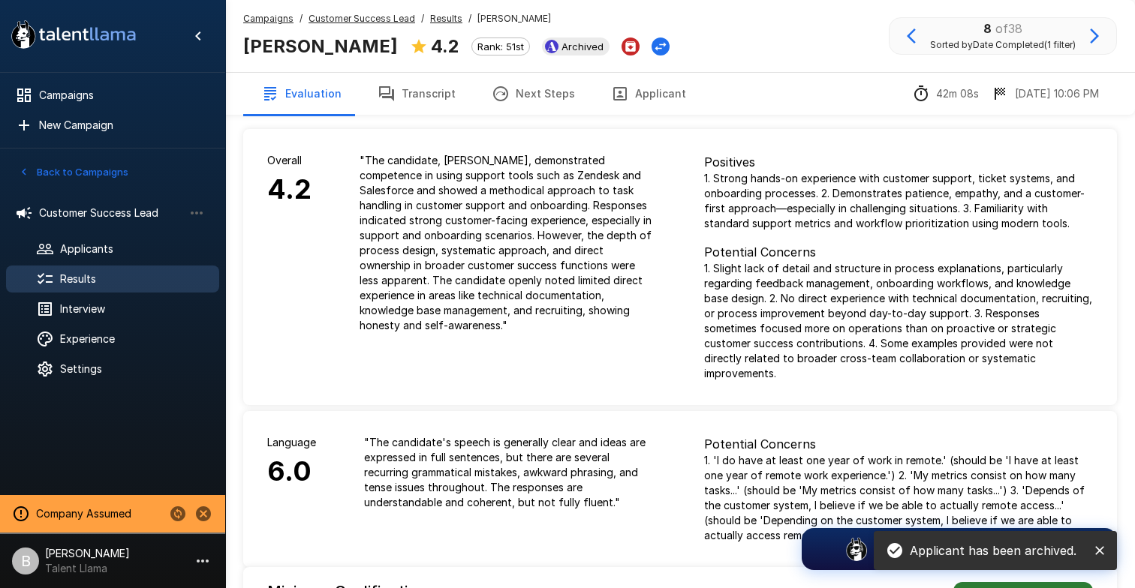
click at [1093, 32] on icon "button" at bounding box center [1094, 36] width 9 height 15
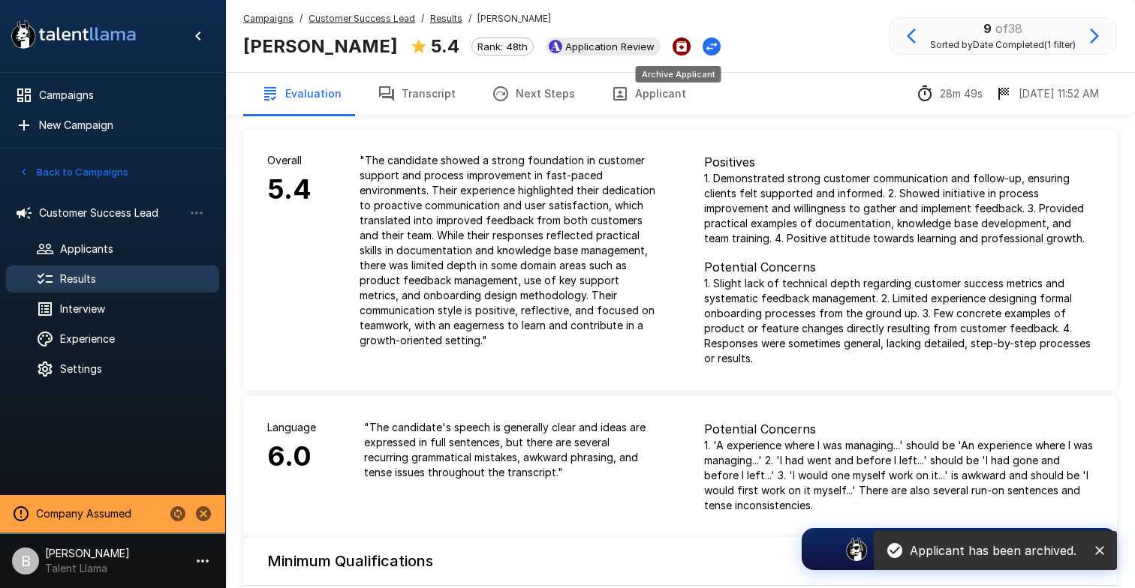
click at [676, 43] on icon "Archive Applicant" at bounding box center [681, 46] width 11 height 11
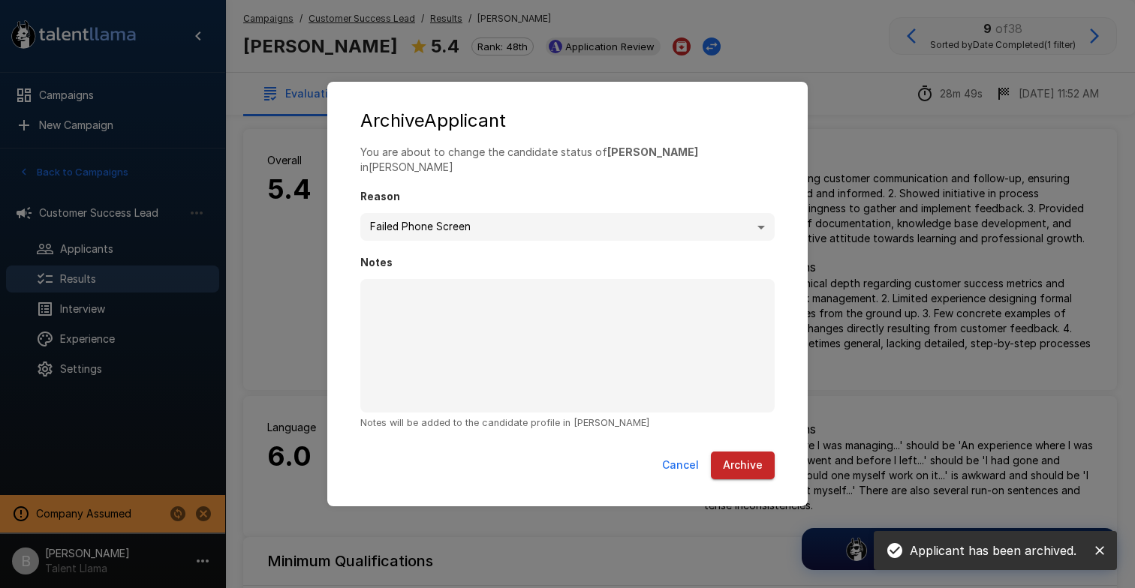
click at [731, 446] on div "Cancel Archive" at bounding box center [567, 469] width 450 height 46
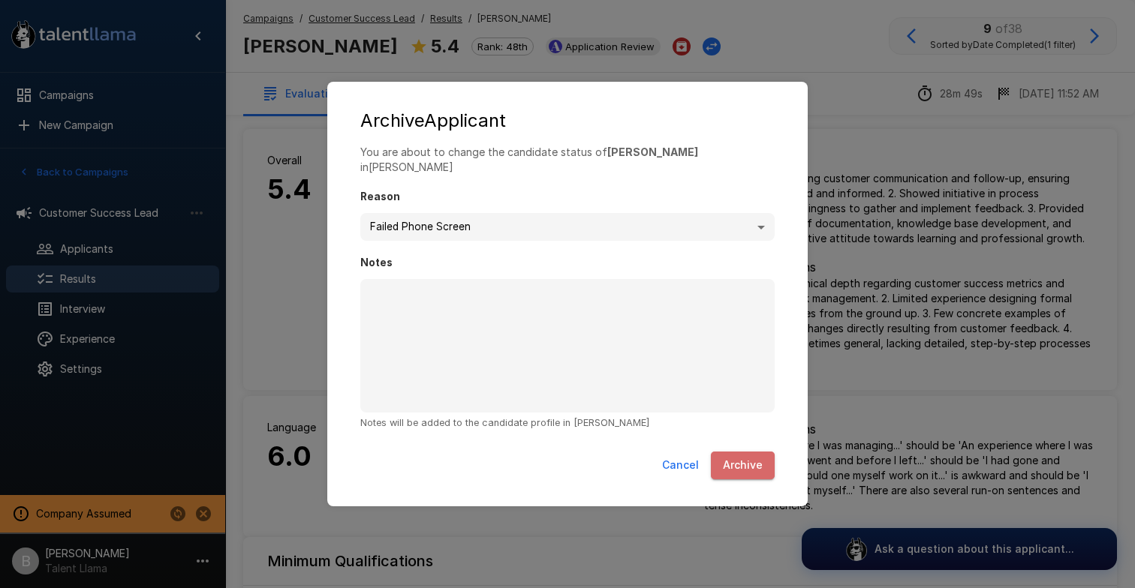
click at [732, 455] on button "Archive" at bounding box center [743, 466] width 64 height 28
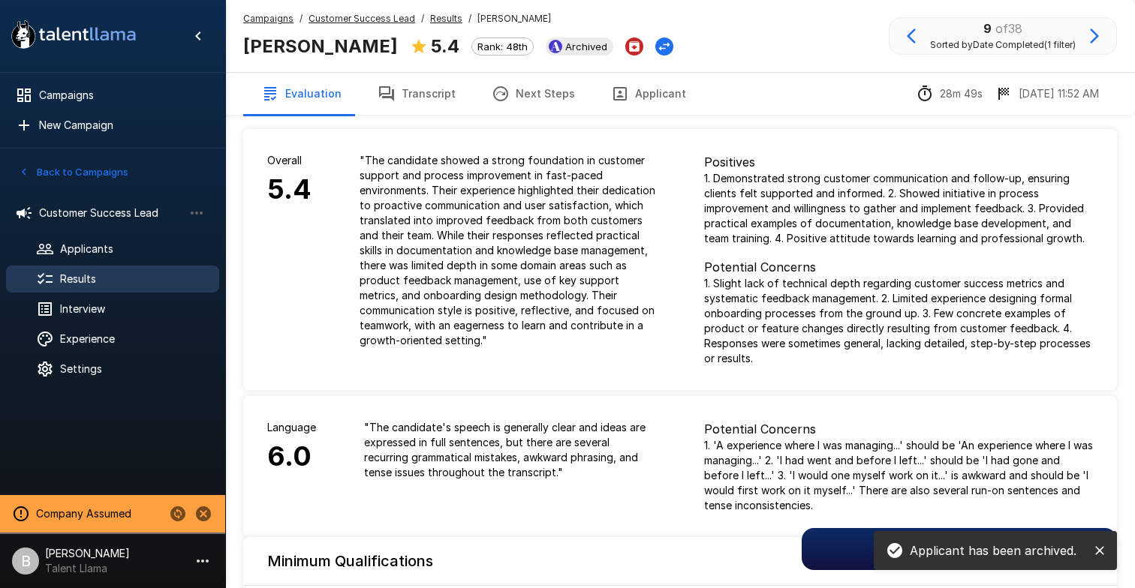
click at [1088, 35] on icon "button" at bounding box center [1094, 36] width 18 height 18
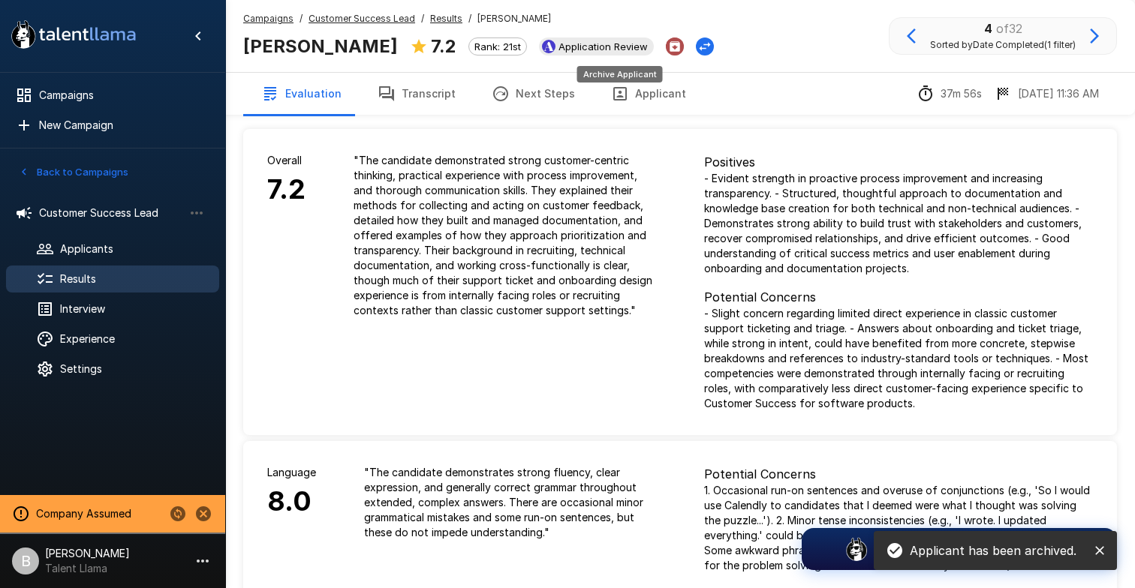
click at [668, 42] on icon "Archive Applicant" at bounding box center [675, 47] width 14 height 14
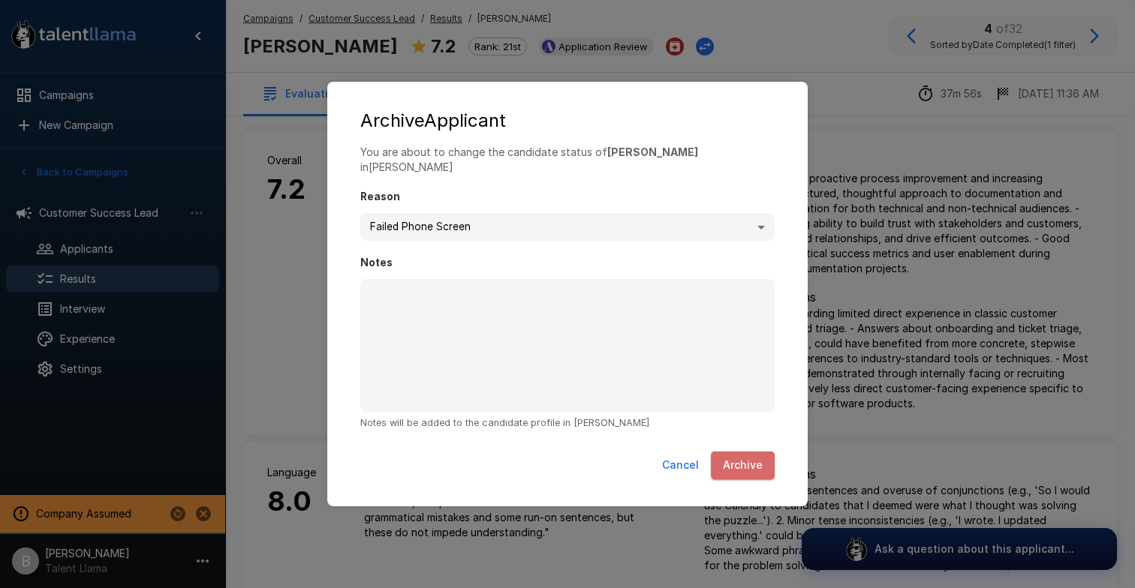
click at [747, 457] on button "Archive" at bounding box center [743, 466] width 64 height 28
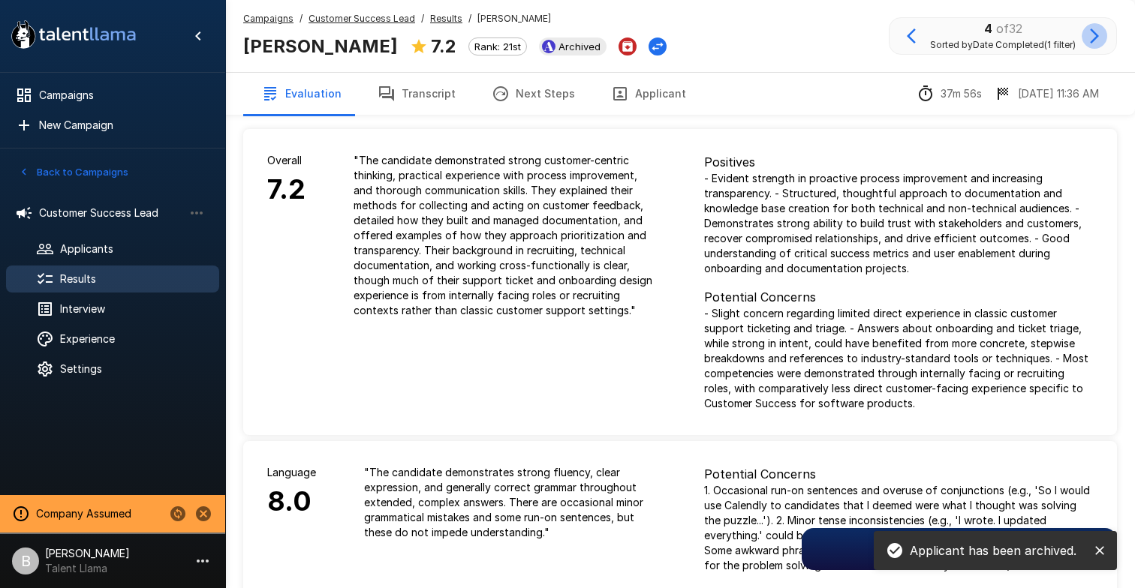
click at [1092, 46] on button "button" at bounding box center [1094, 36] width 26 height 26
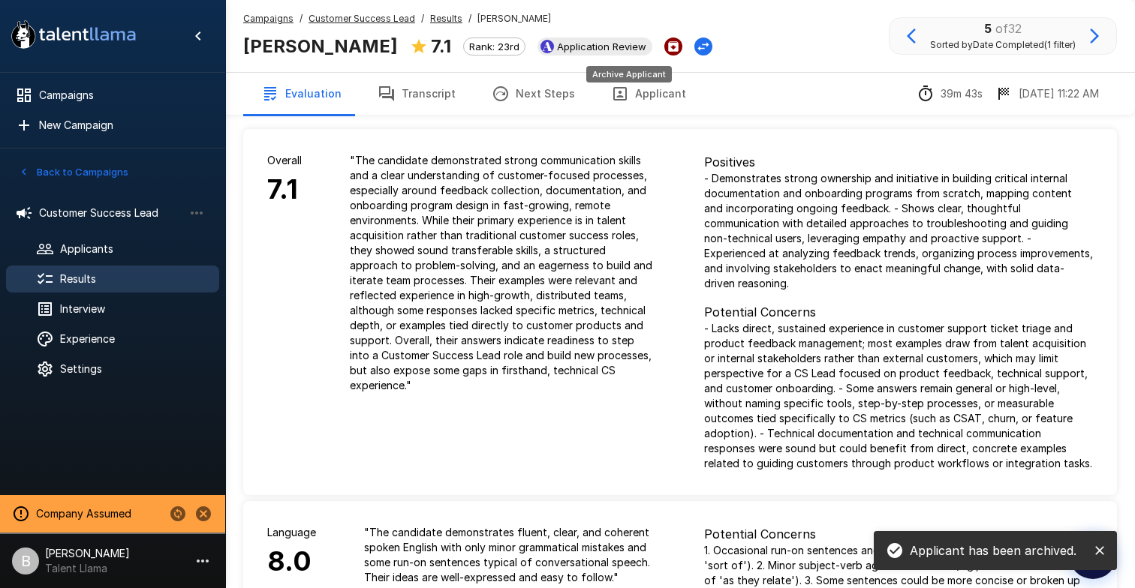
click at [668, 47] on icon "Archive Applicant" at bounding box center [673, 46] width 11 height 11
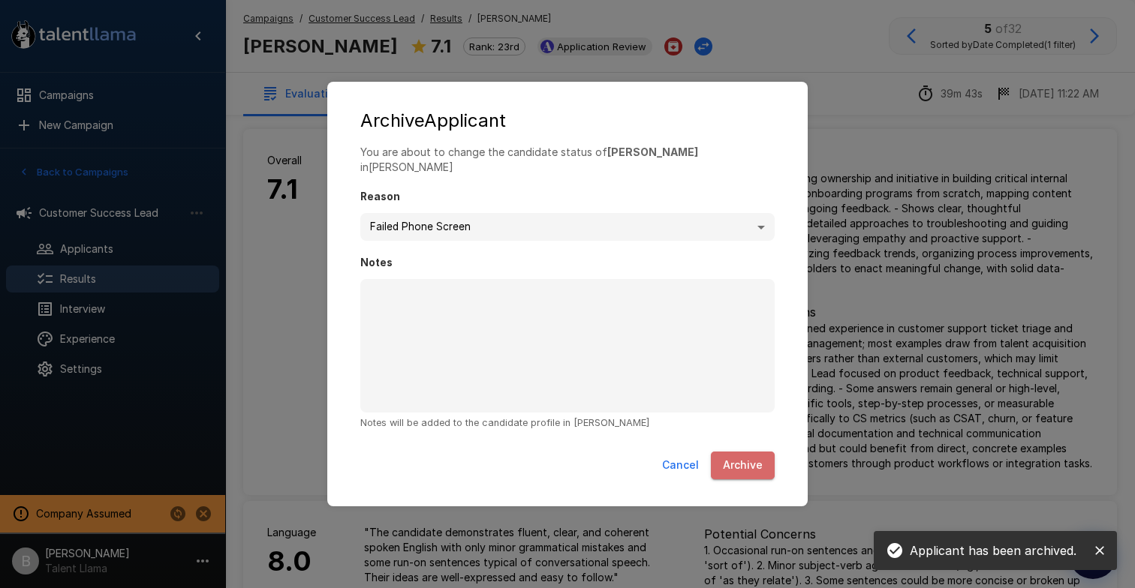
click at [751, 452] on button "Archive" at bounding box center [743, 466] width 64 height 28
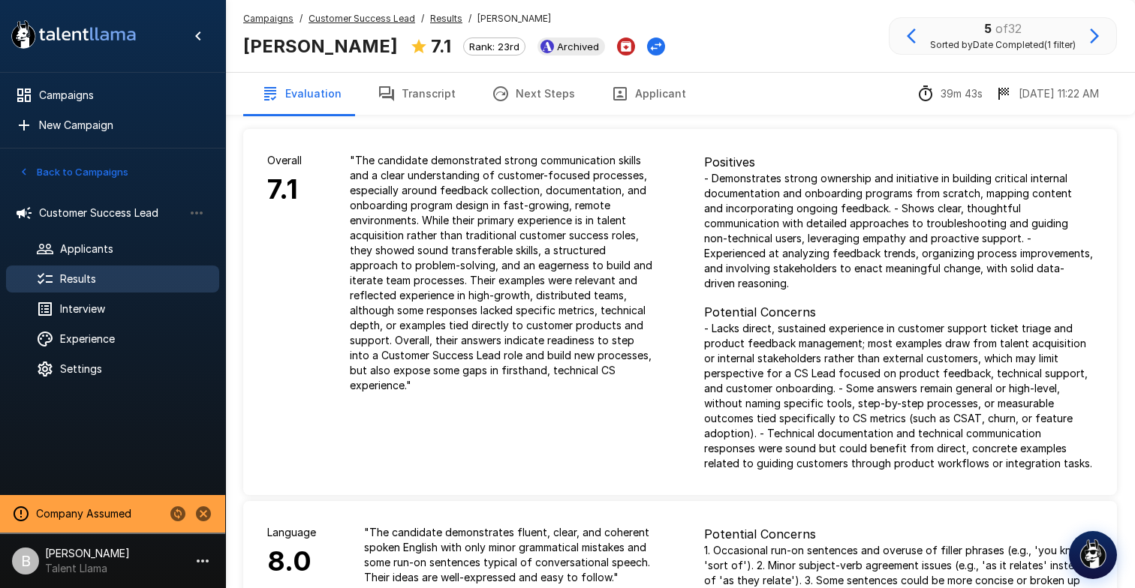
click at [1084, 42] on button "button" at bounding box center [1094, 36] width 26 height 26
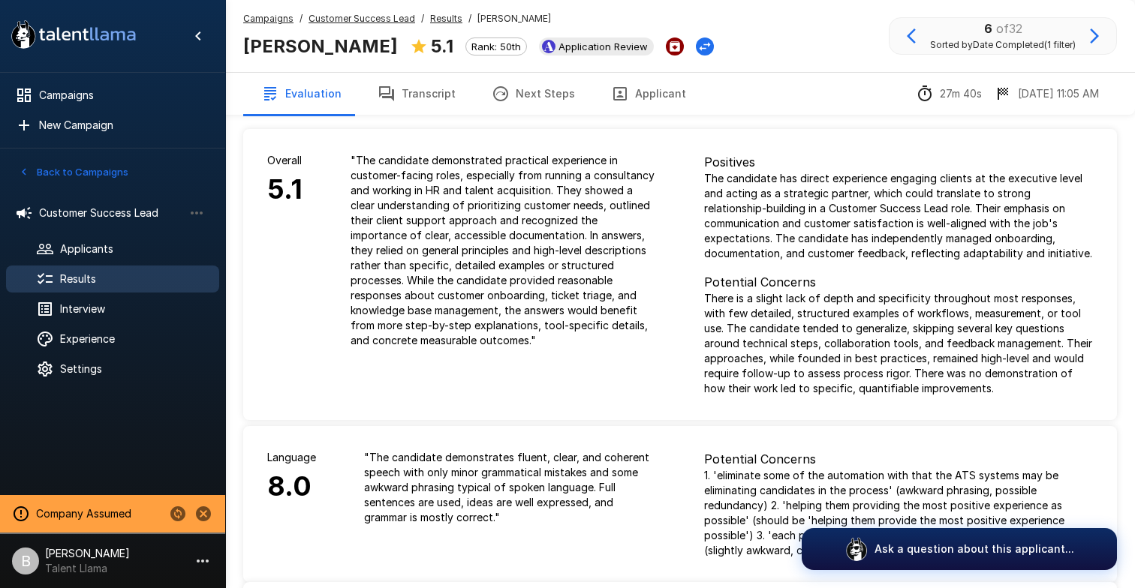
click at [668, 47] on icon "Archive Applicant" at bounding box center [675, 47] width 14 height 14
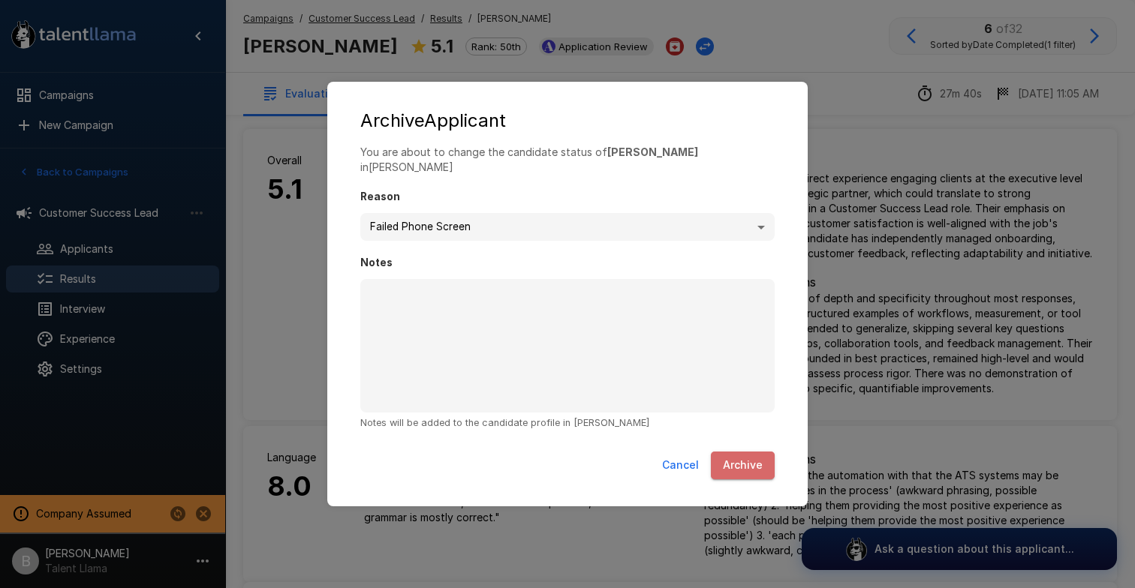
click at [733, 462] on button "Archive" at bounding box center [743, 466] width 64 height 28
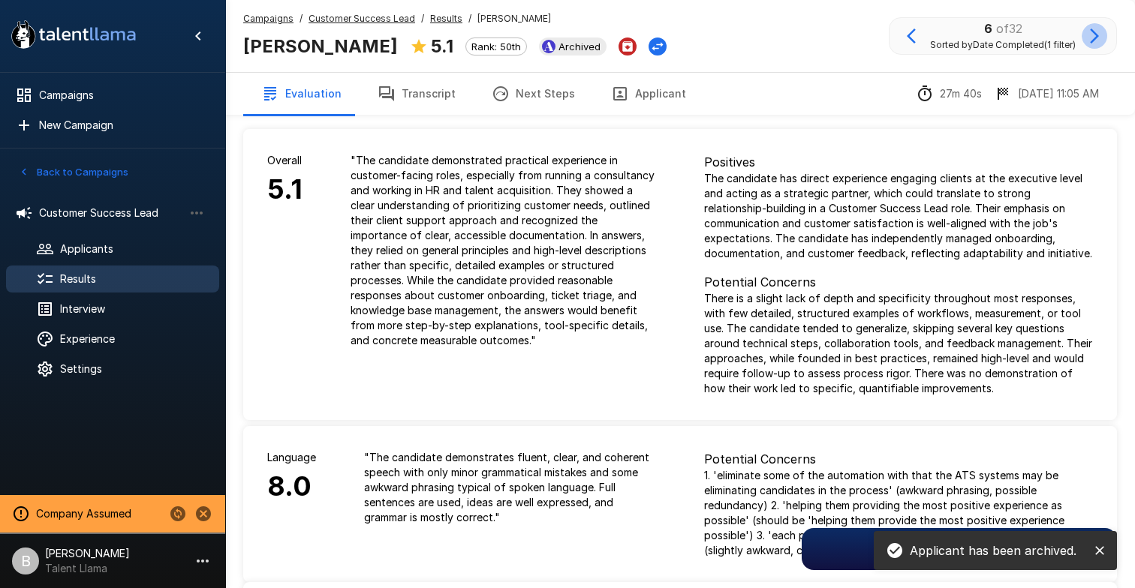
click at [1096, 45] on button "button" at bounding box center [1094, 36] width 26 height 26
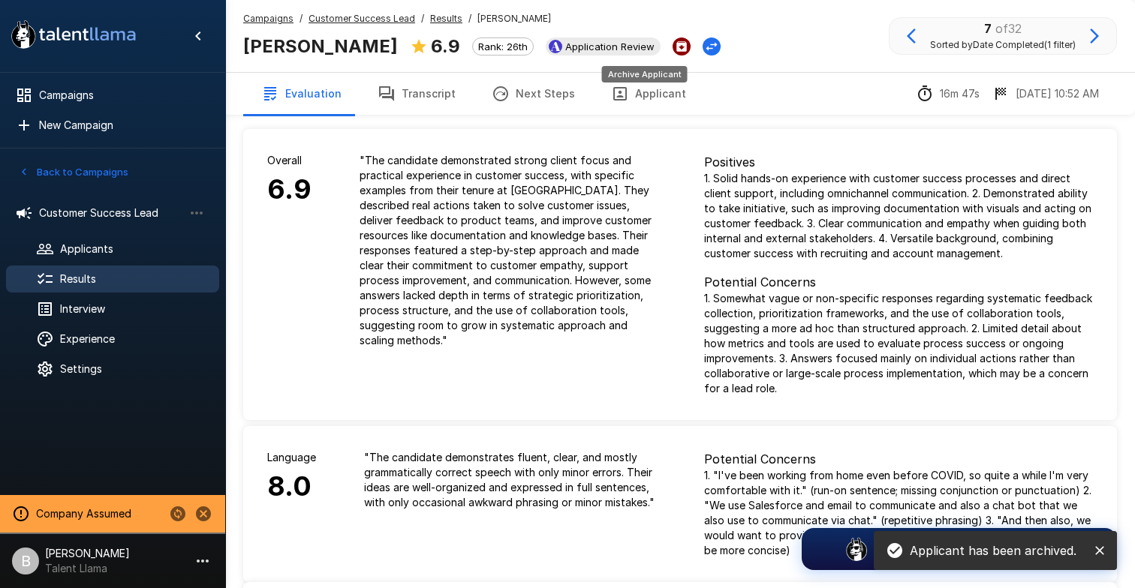
click at [676, 43] on icon "Archive Applicant" at bounding box center [681, 46] width 11 height 11
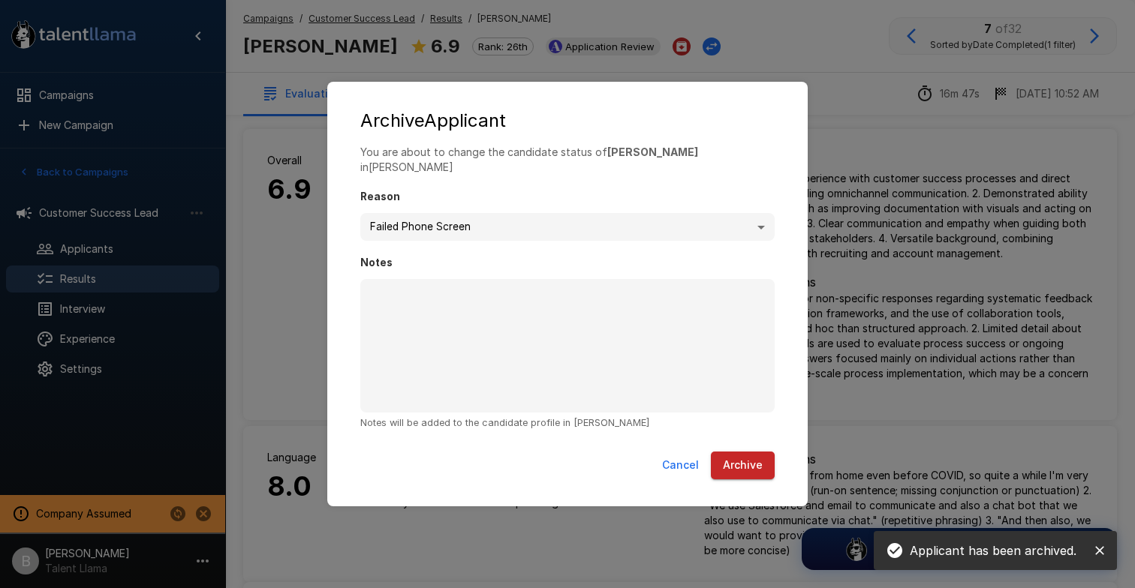
click at [749, 452] on button "Archive" at bounding box center [743, 466] width 64 height 28
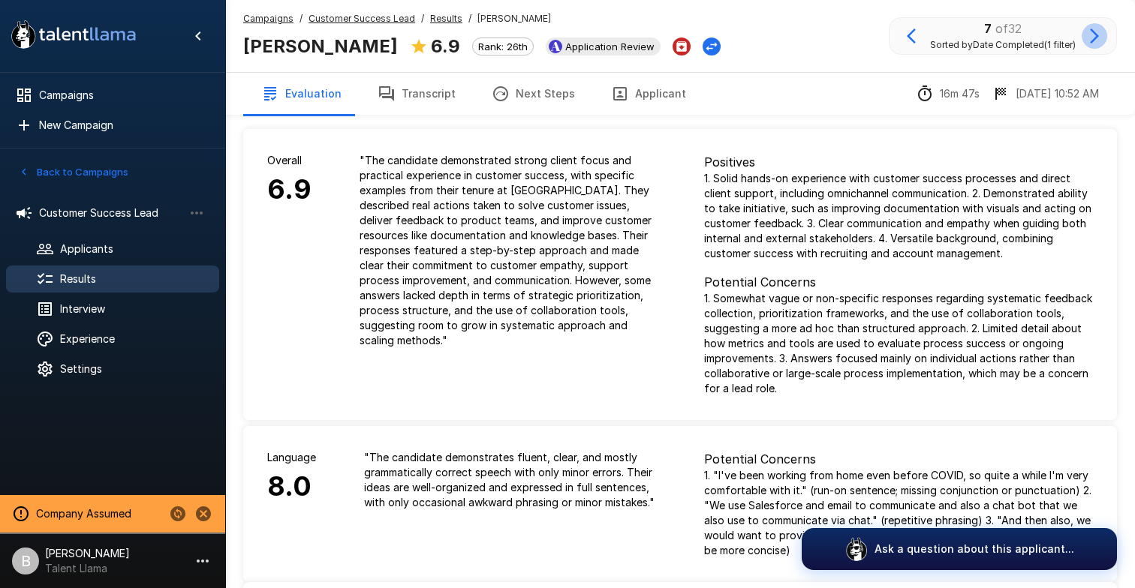
click at [1091, 42] on icon "button" at bounding box center [1094, 36] width 9 height 15
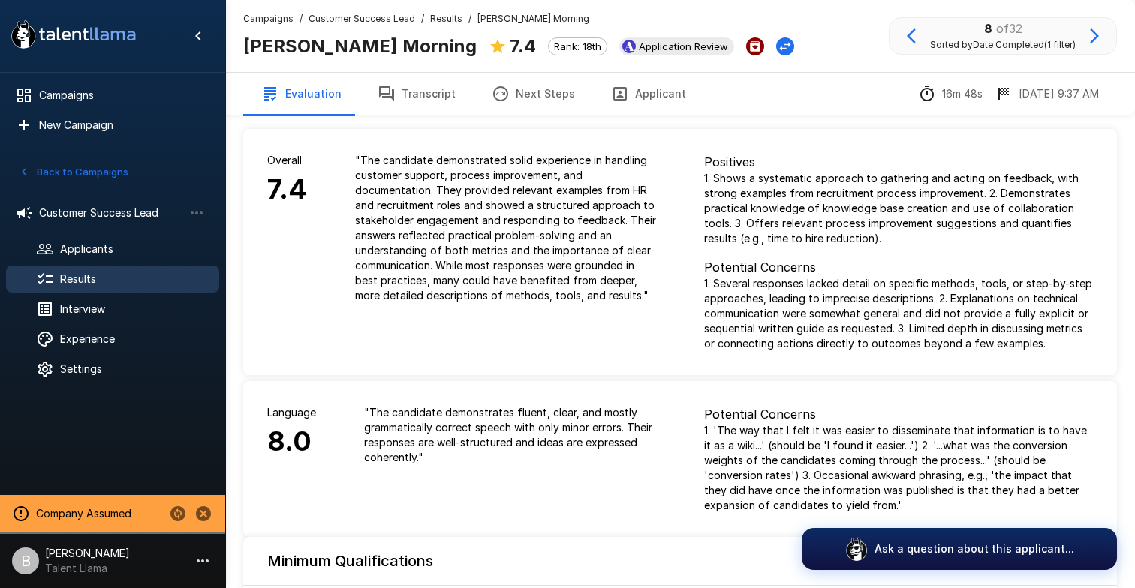
click at [748, 41] on icon "Archive Applicant" at bounding box center [755, 47] width 14 height 14
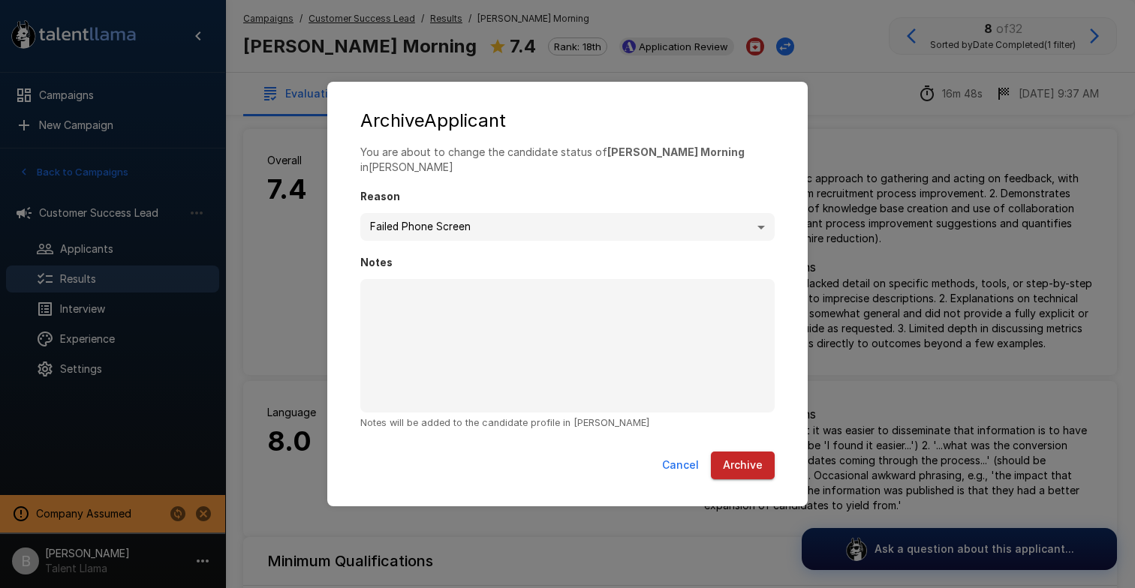
click at [754, 458] on button "Archive" at bounding box center [743, 466] width 64 height 28
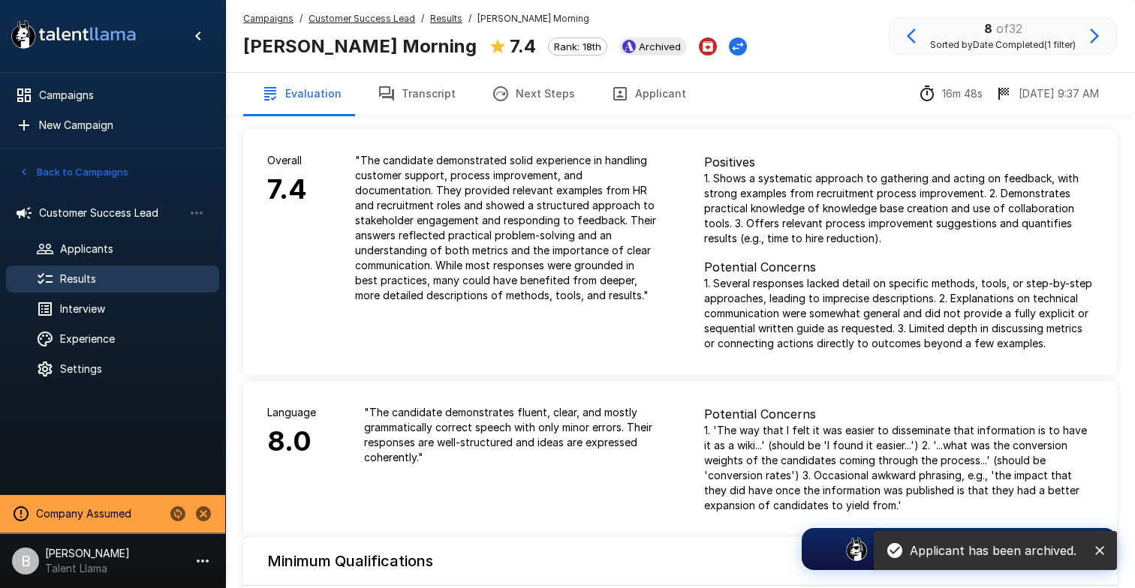
click at [1095, 37] on icon "button" at bounding box center [1094, 36] width 9 height 15
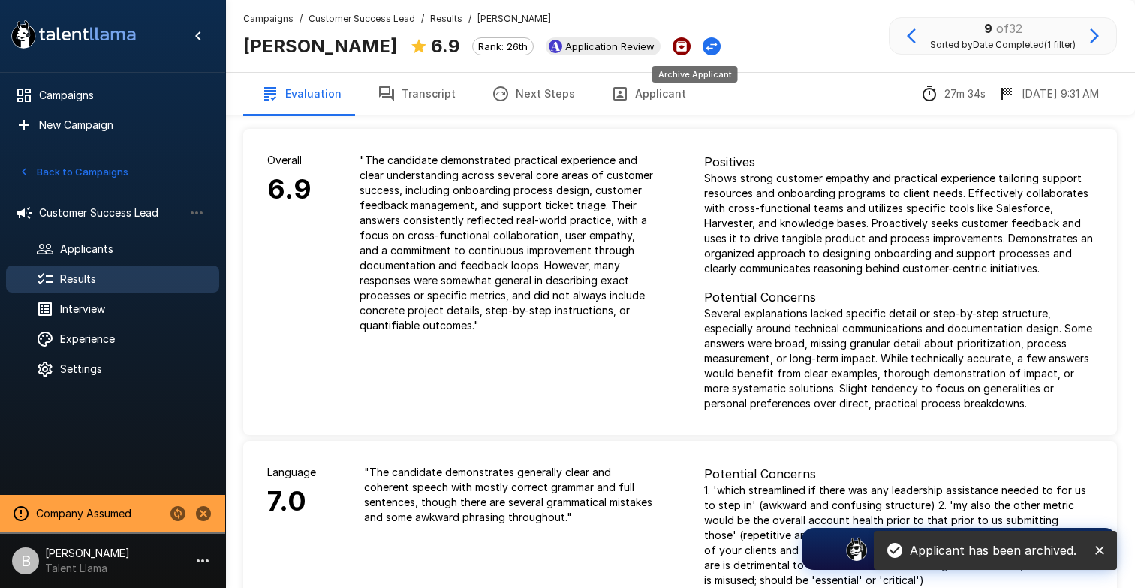
click at [687, 46] on icon "Archive Applicant" at bounding box center [681, 46] width 11 height 11
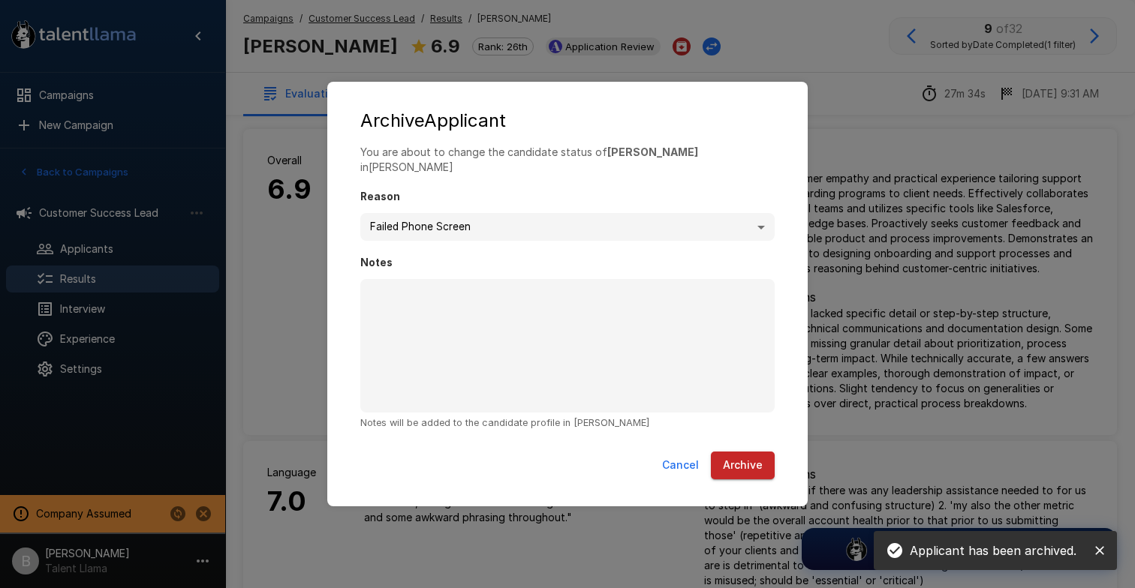
click at [732, 465] on button "Archive" at bounding box center [743, 466] width 64 height 28
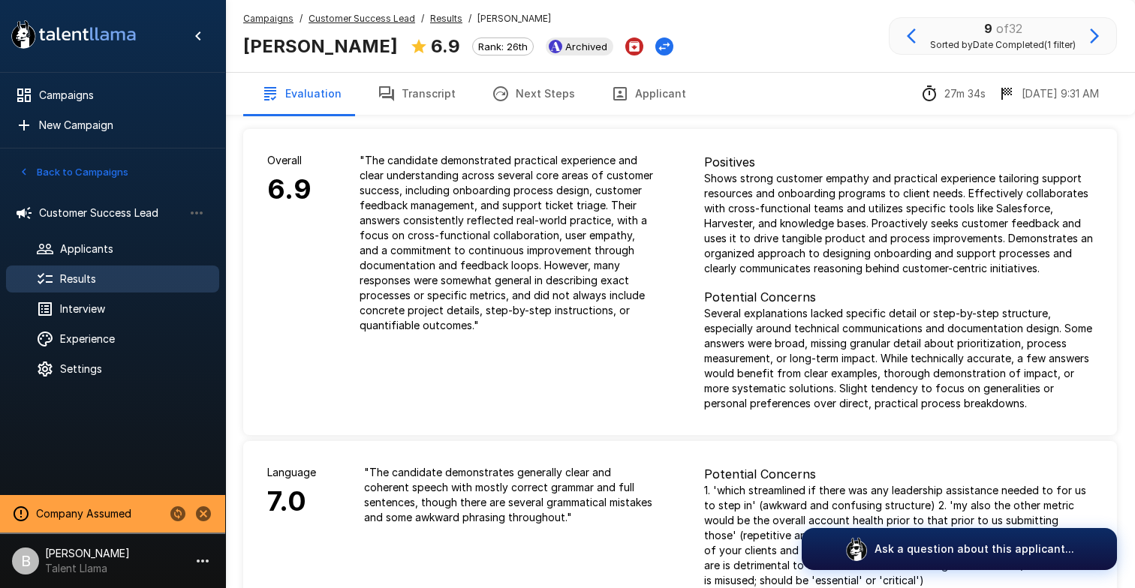
click at [1095, 32] on icon "button" at bounding box center [1094, 36] width 18 height 18
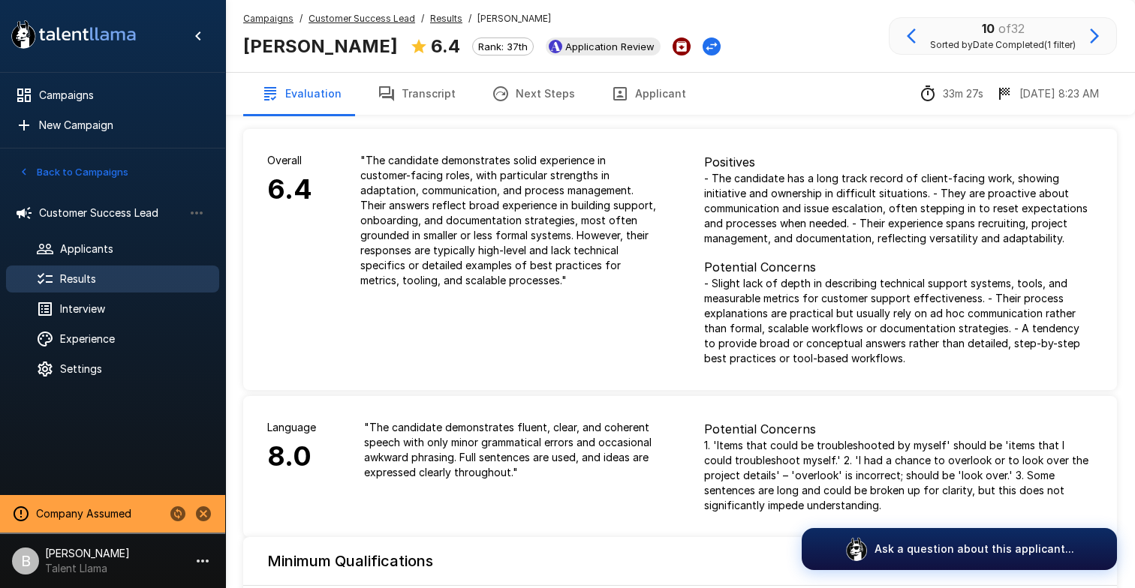
click at [675, 42] on icon "Archive Applicant" at bounding box center [682, 47] width 14 height 14
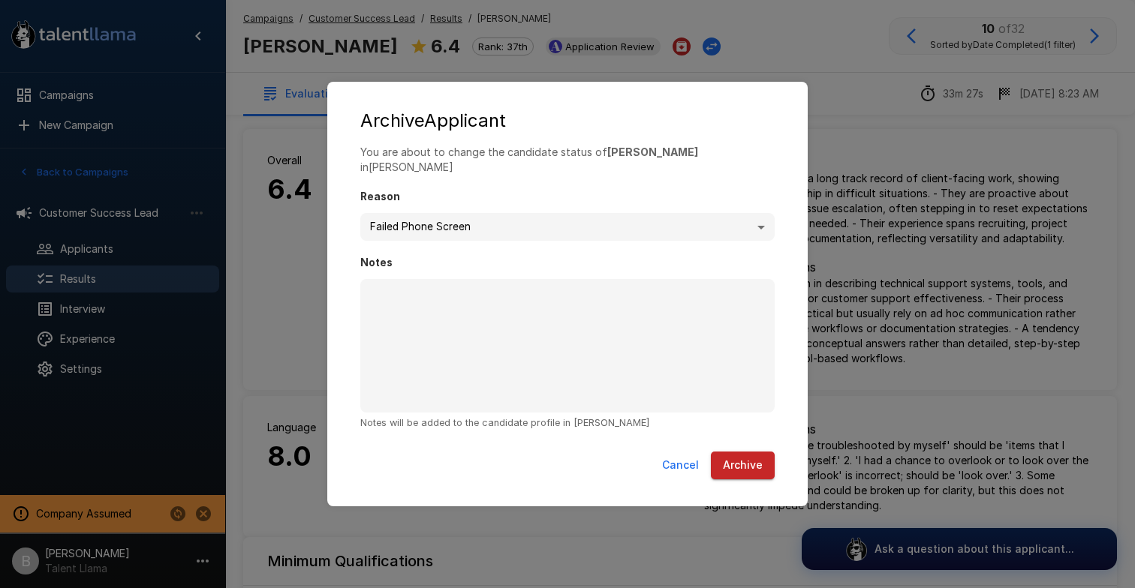
click at [726, 458] on button "Archive" at bounding box center [743, 466] width 64 height 28
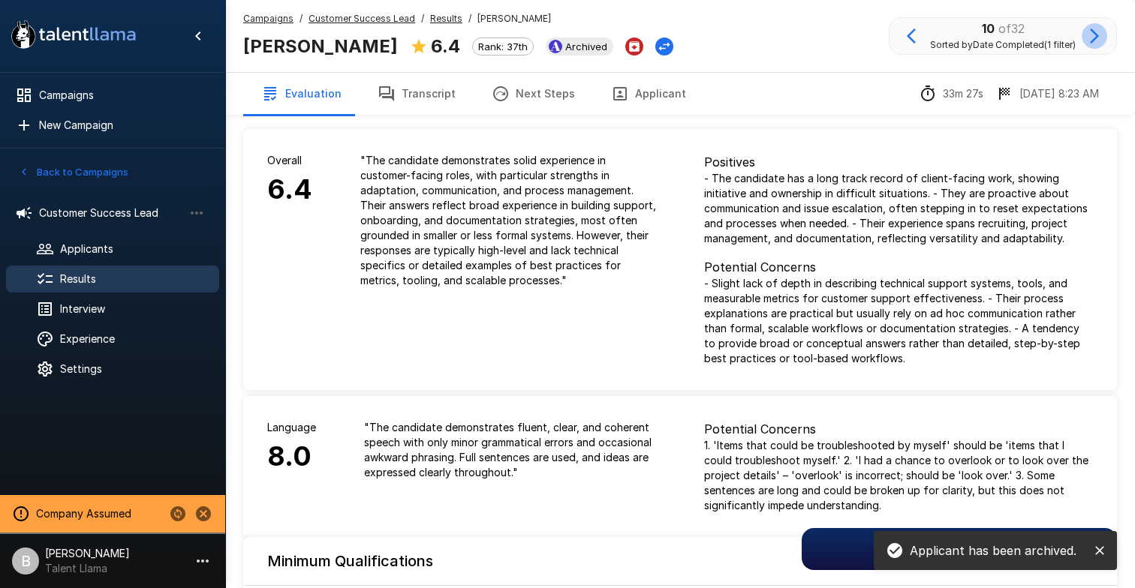
click at [1097, 34] on icon "button" at bounding box center [1094, 36] width 18 height 18
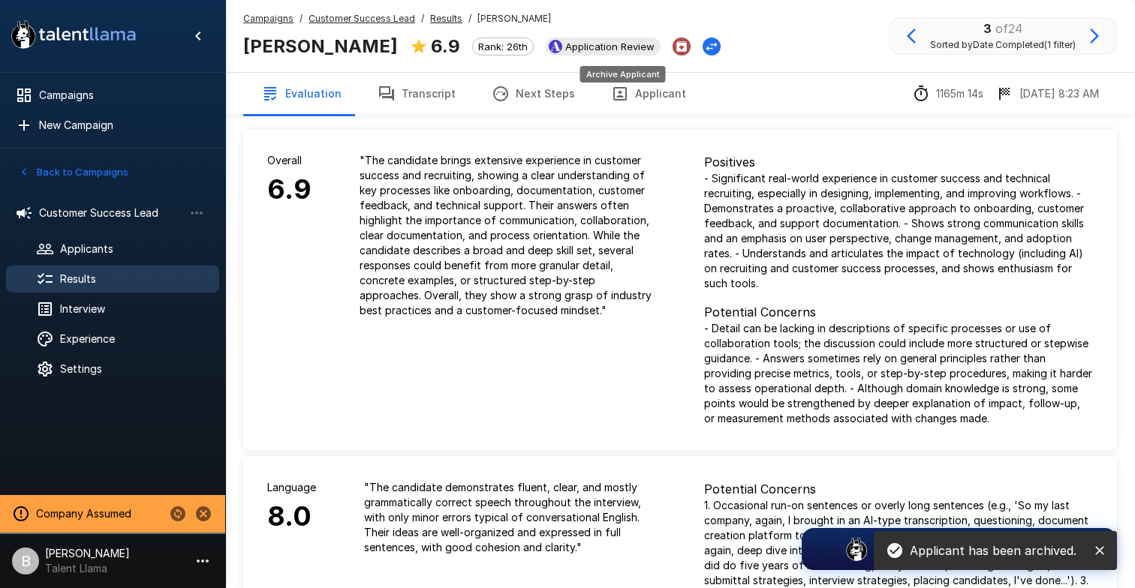
click at [675, 46] on icon "Archive Applicant" at bounding box center [682, 47] width 14 height 14
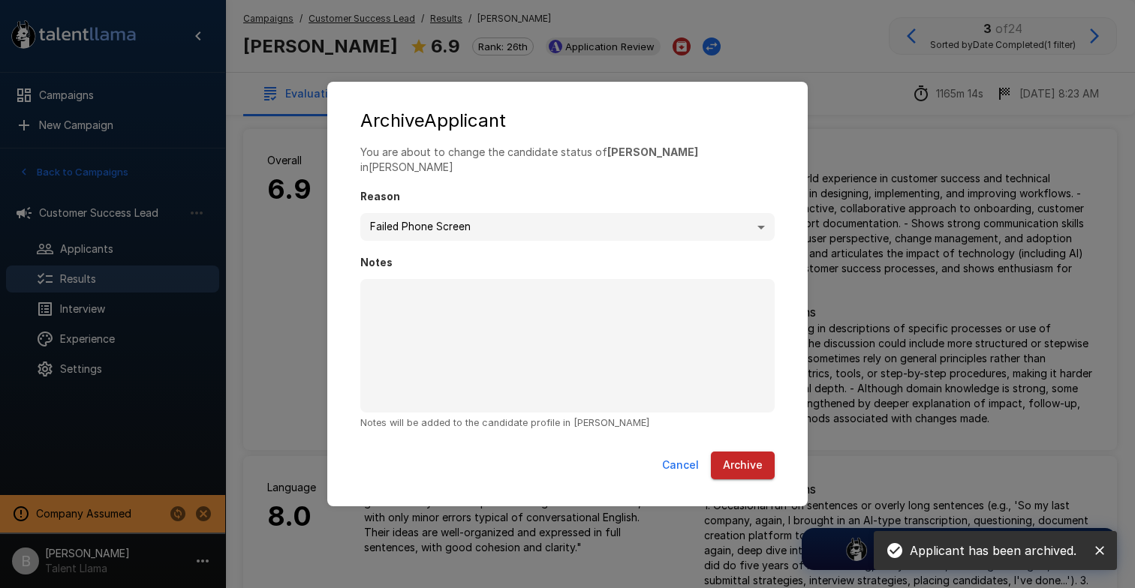
click at [759, 457] on button "Archive" at bounding box center [743, 466] width 64 height 28
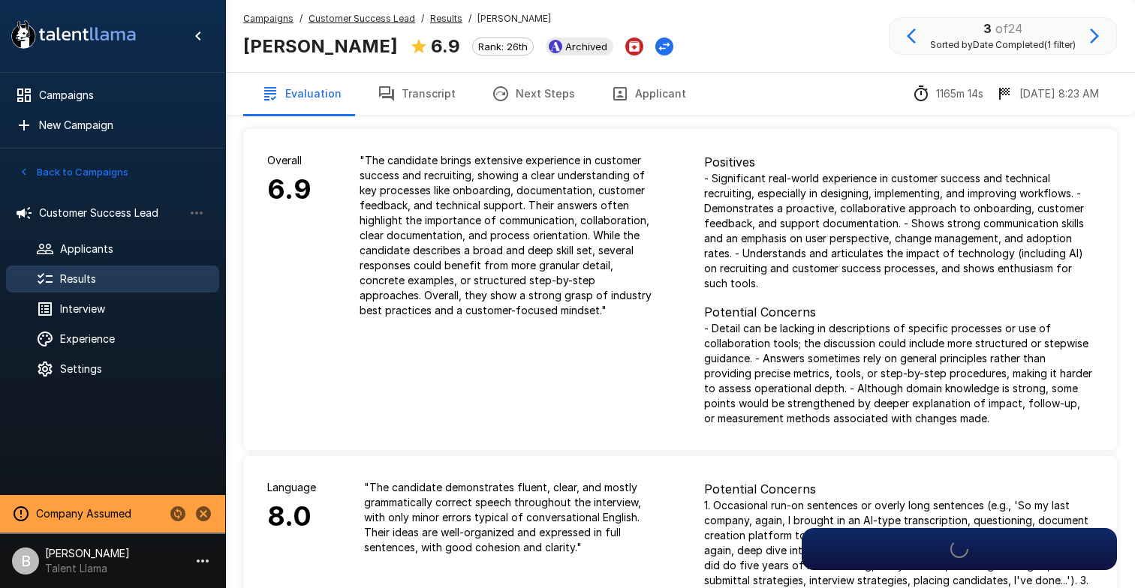
click at [1087, 38] on icon "button" at bounding box center [1094, 36] width 18 height 18
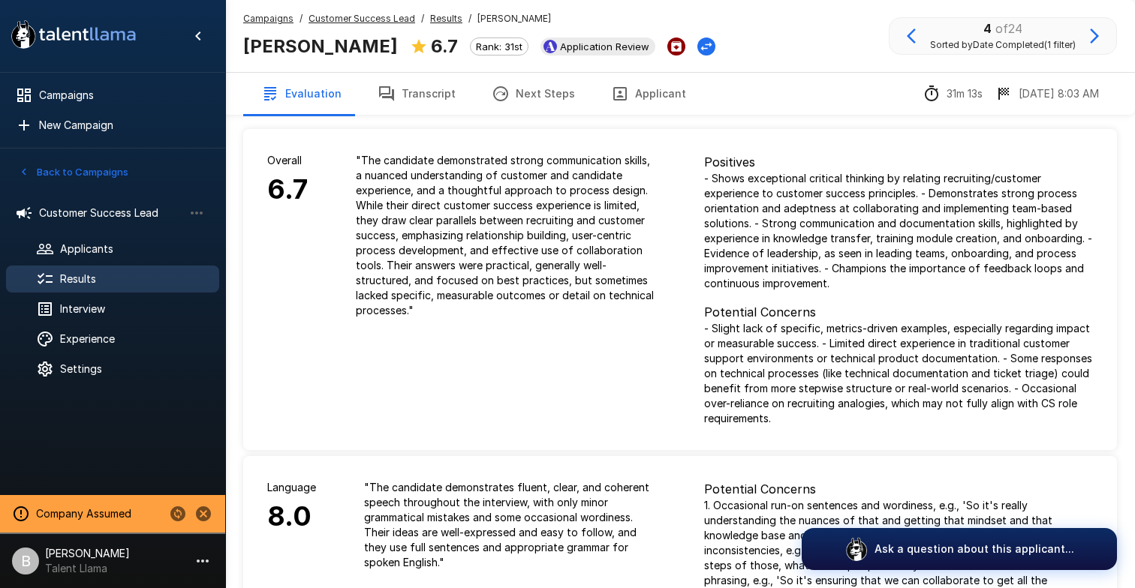
click at [671, 44] on icon "Archive Applicant" at bounding box center [676, 46] width 11 height 11
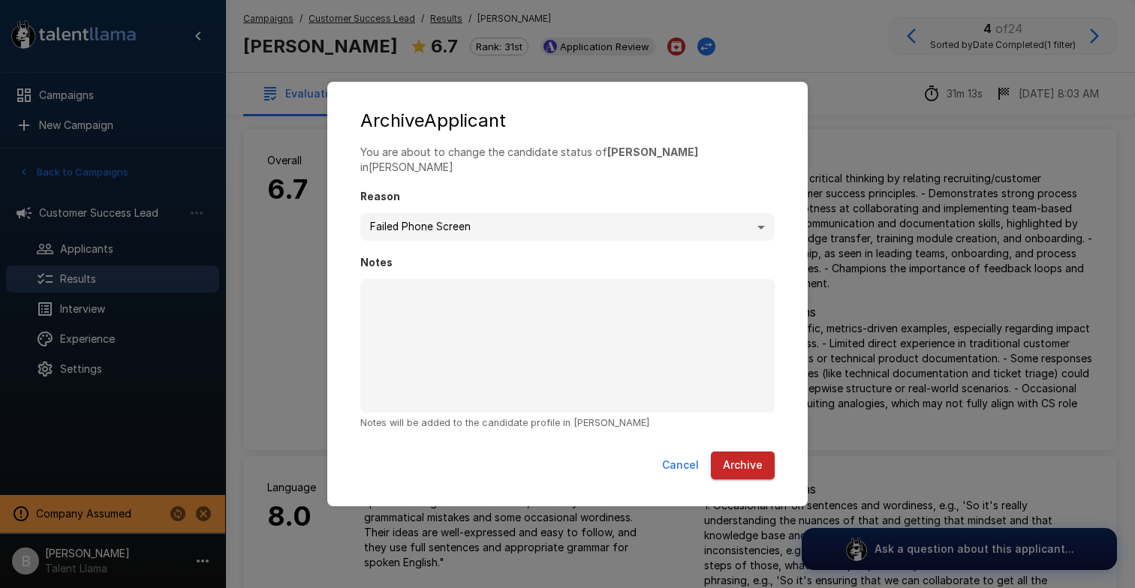
click at [737, 464] on button "Archive" at bounding box center [743, 466] width 64 height 28
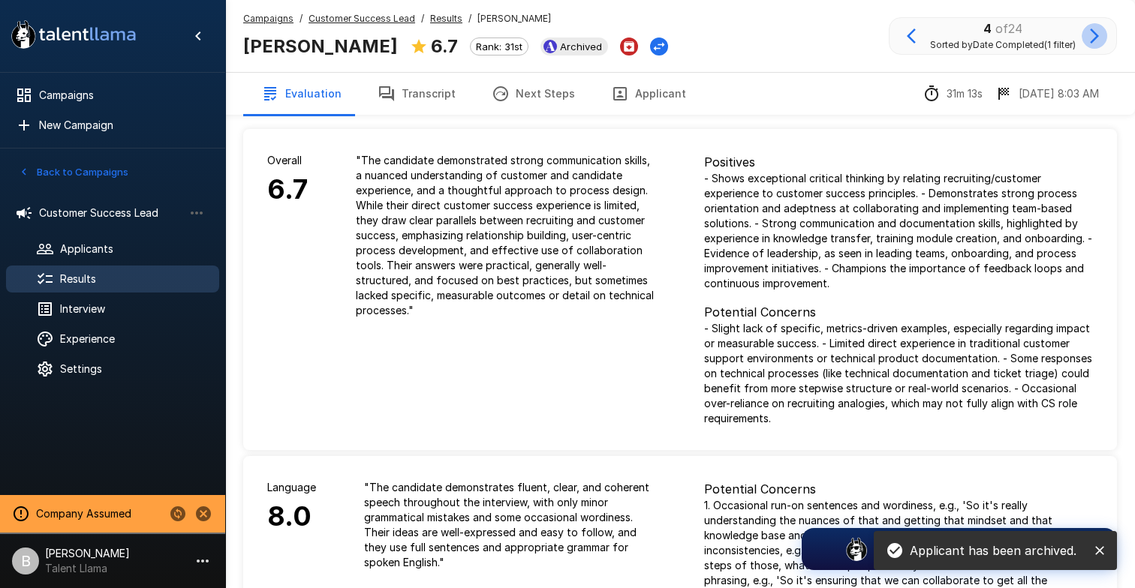
click at [1089, 31] on icon "button" at bounding box center [1094, 36] width 18 height 18
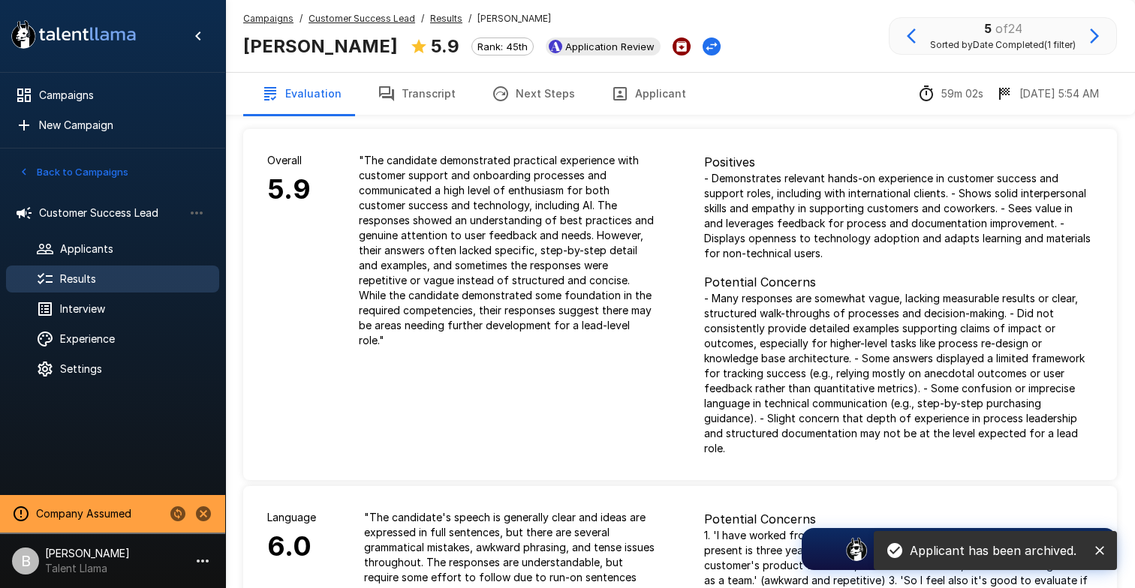
click at [688, 51] on icon "Archive Applicant" at bounding box center [682, 47] width 14 height 14
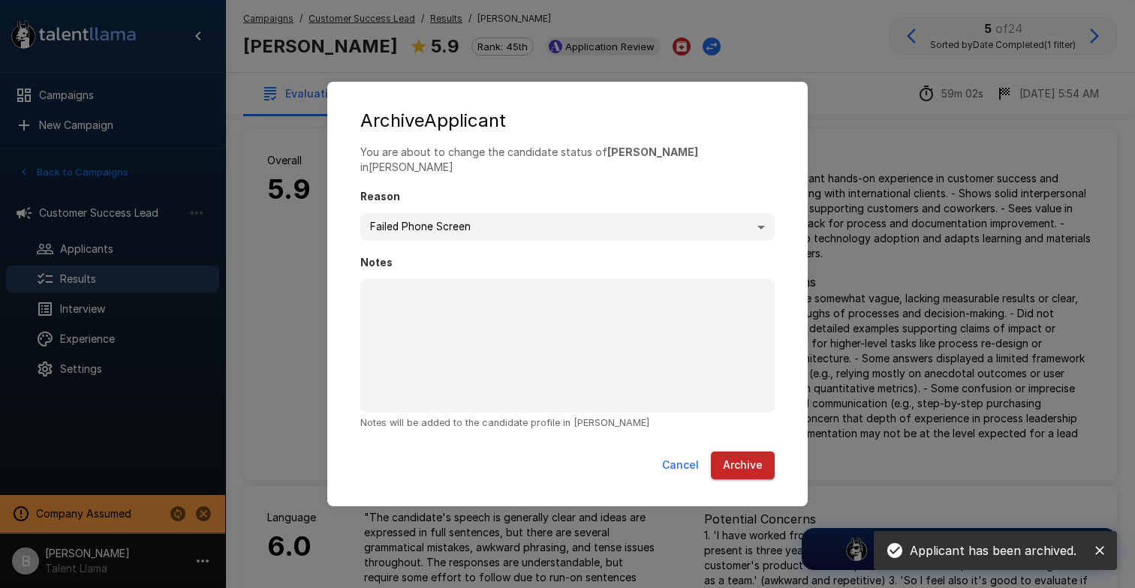
click at [740, 452] on button "Archive" at bounding box center [743, 466] width 64 height 28
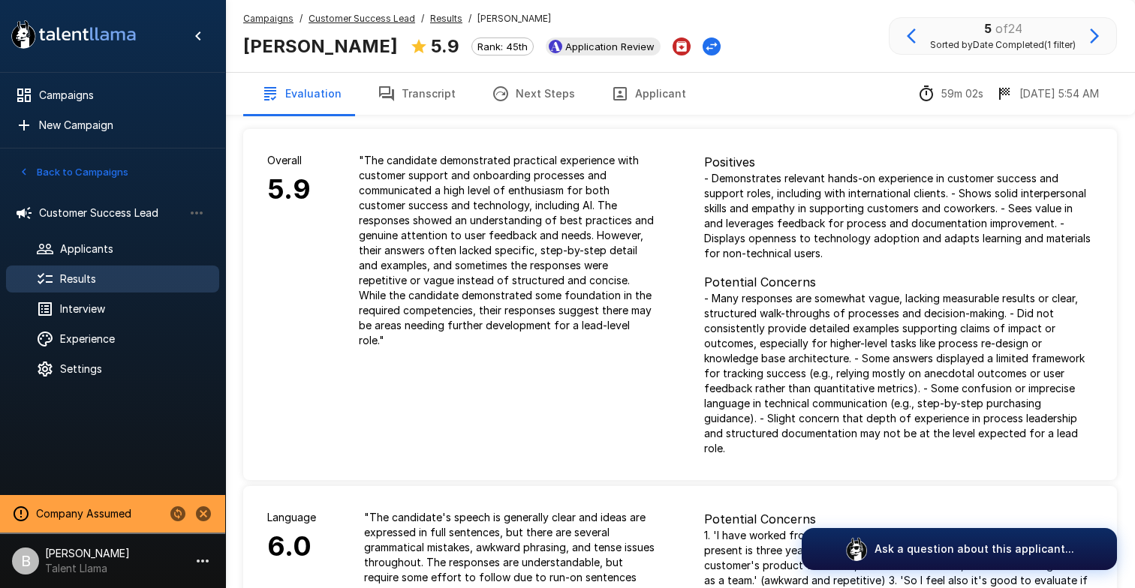
click at [1090, 35] on icon "button" at bounding box center [1094, 36] width 18 height 18
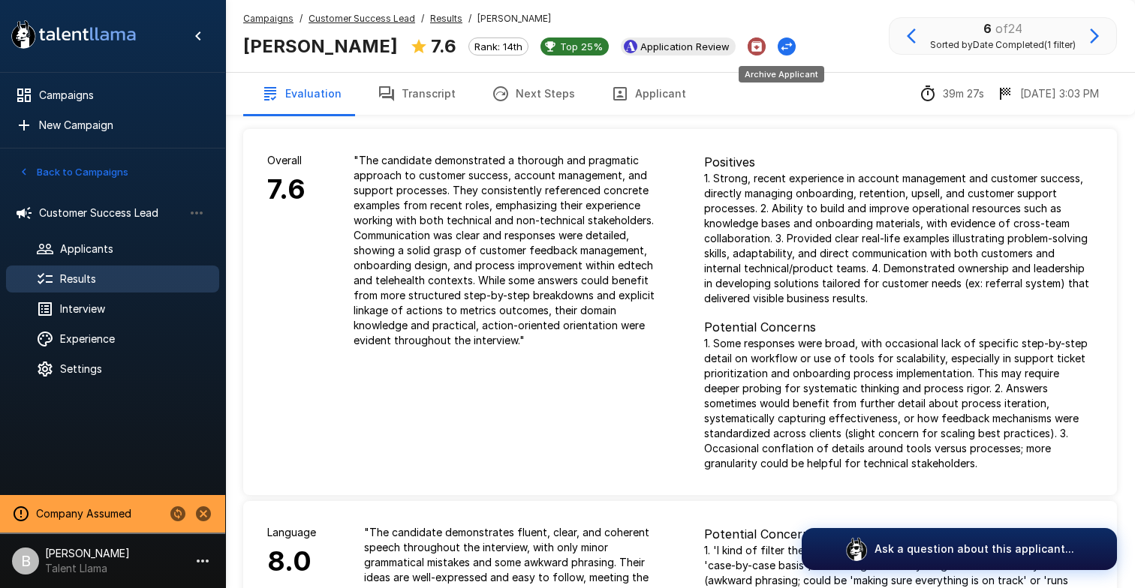
click at [763, 53] on icon "Archive Applicant" at bounding box center [757, 47] width 14 height 14
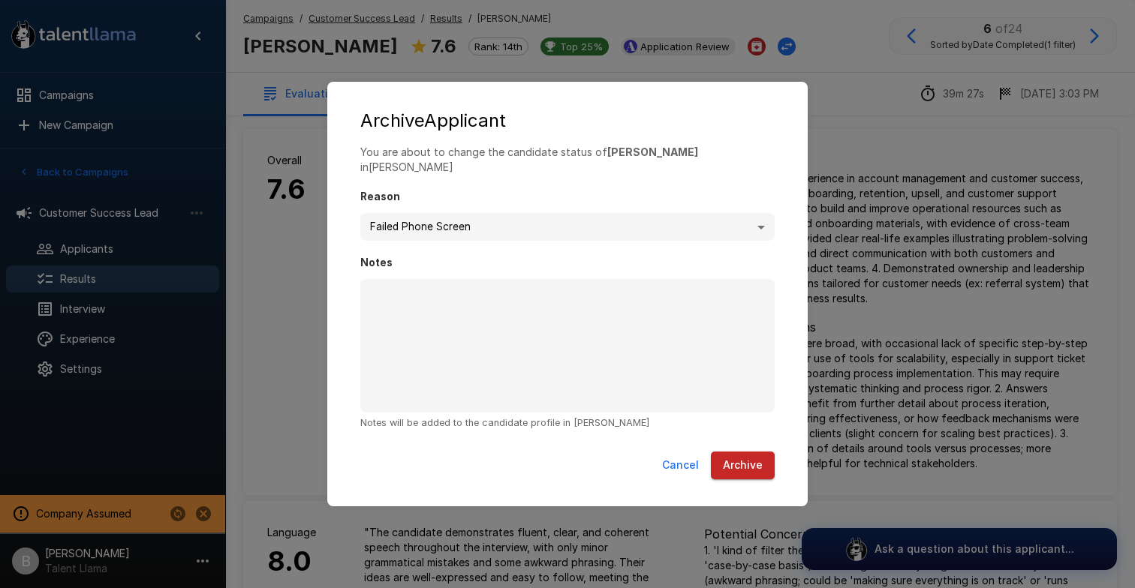
click at [744, 433] on div "**********" at bounding box center [567, 295] width 450 height 301
click at [742, 452] on button "Archive" at bounding box center [743, 466] width 64 height 28
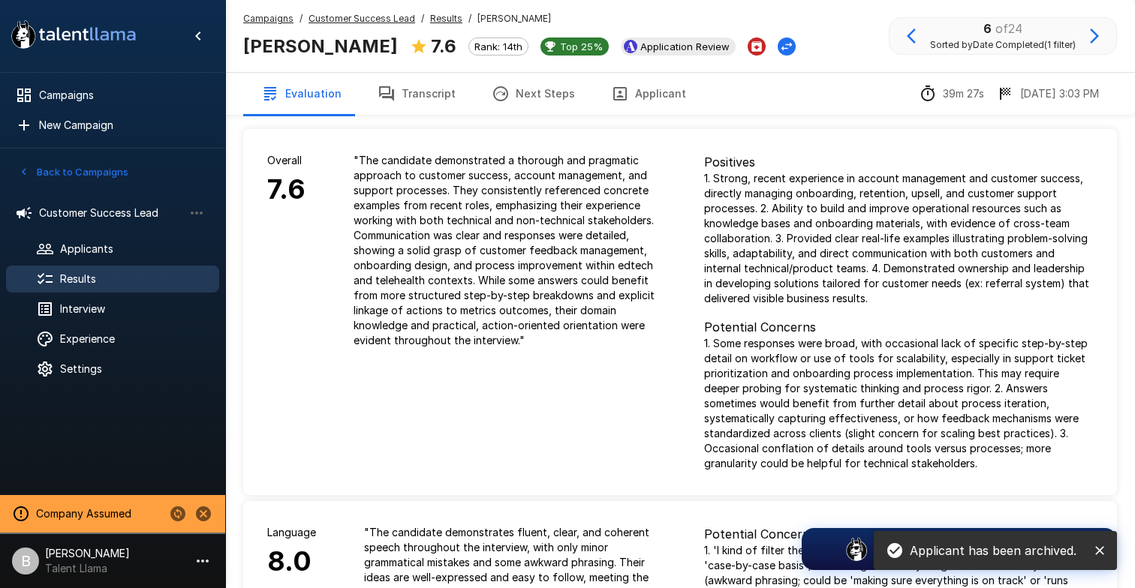
click at [1098, 35] on icon "button" at bounding box center [1094, 36] width 18 height 18
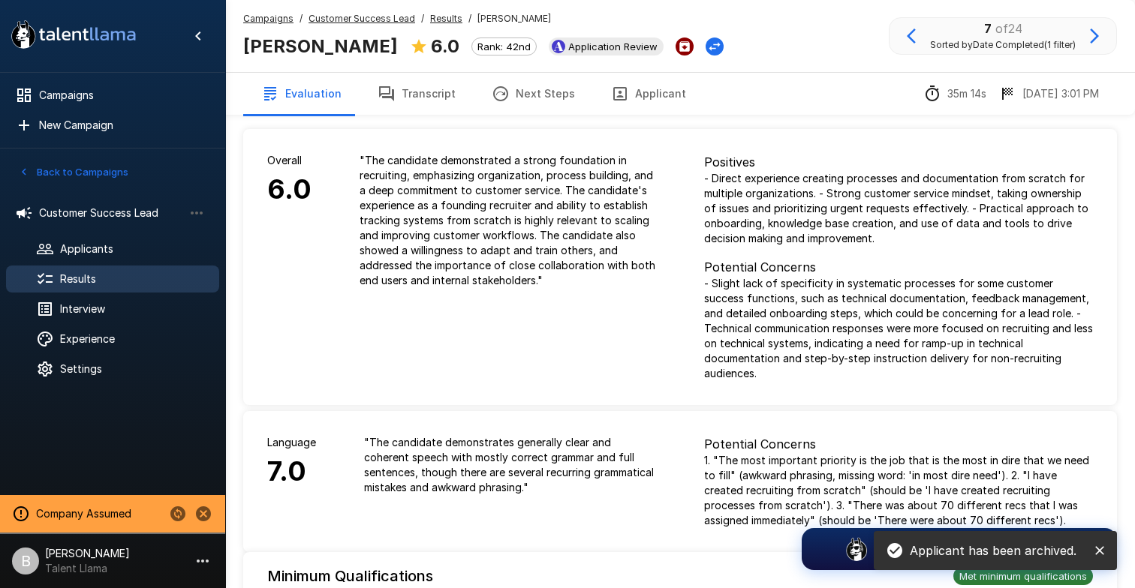
click at [679, 41] on icon "Archive Applicant" at bounding box center [684, 46] width 11 height 11
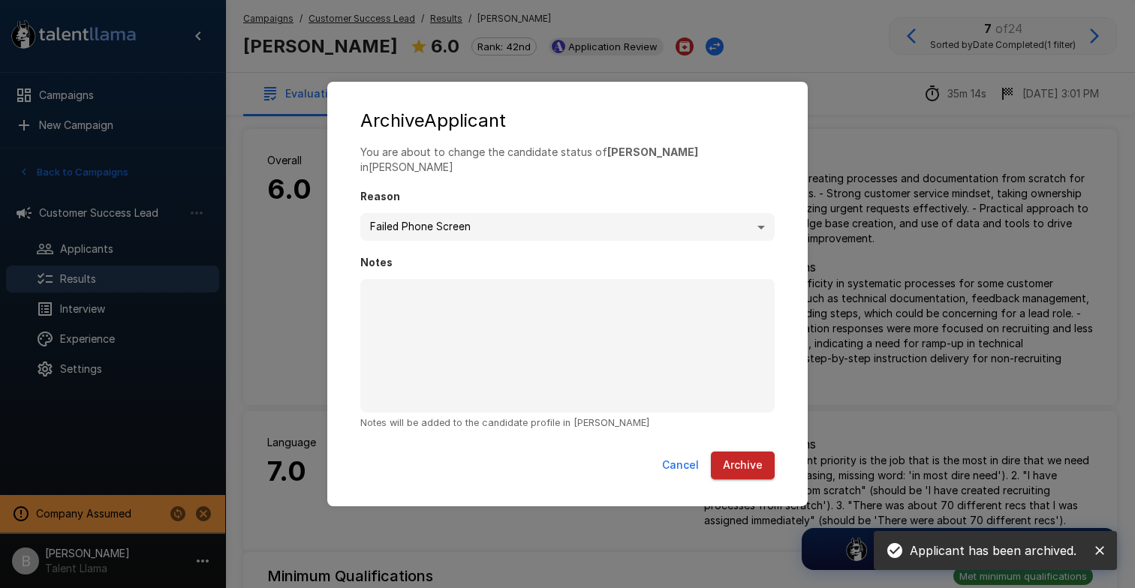
click at [750, 459] on button "Archive" at bounding box center [743, 466] width 64 height 28
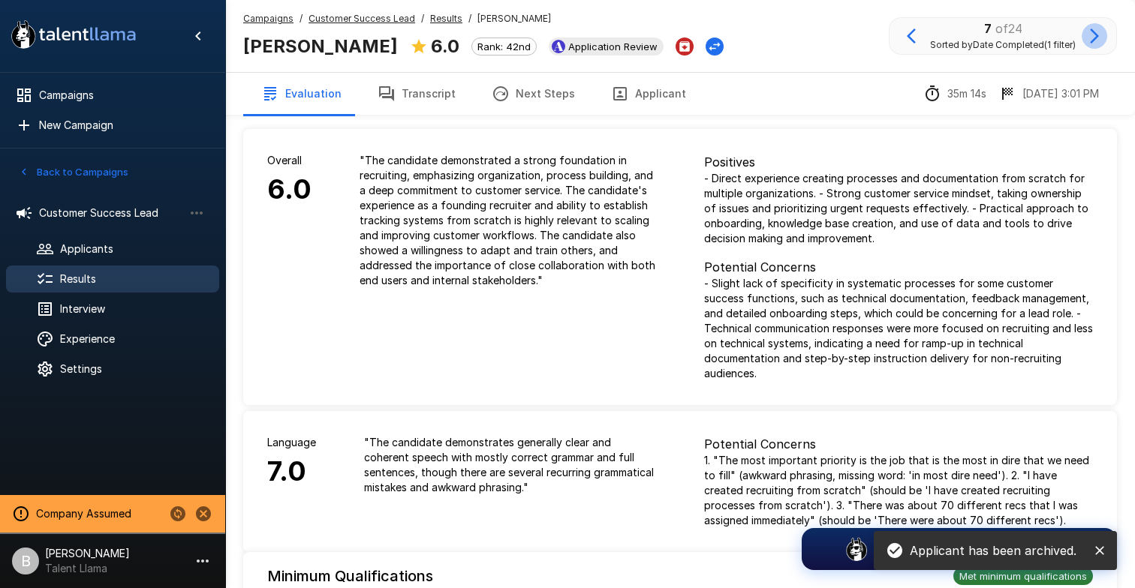
click at [1094, 35] on icon "button" at bounding box center [1094, 36] width 18 height 18
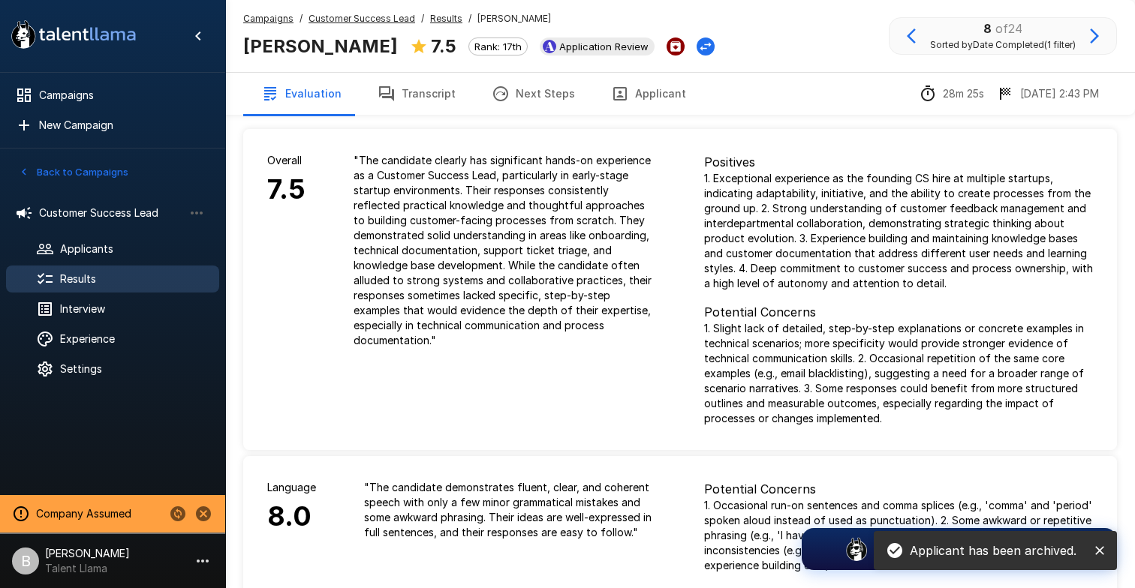
click at [666, 38] on button "Archive Applicant" at bounding box center [675, 47] width 18 height 18
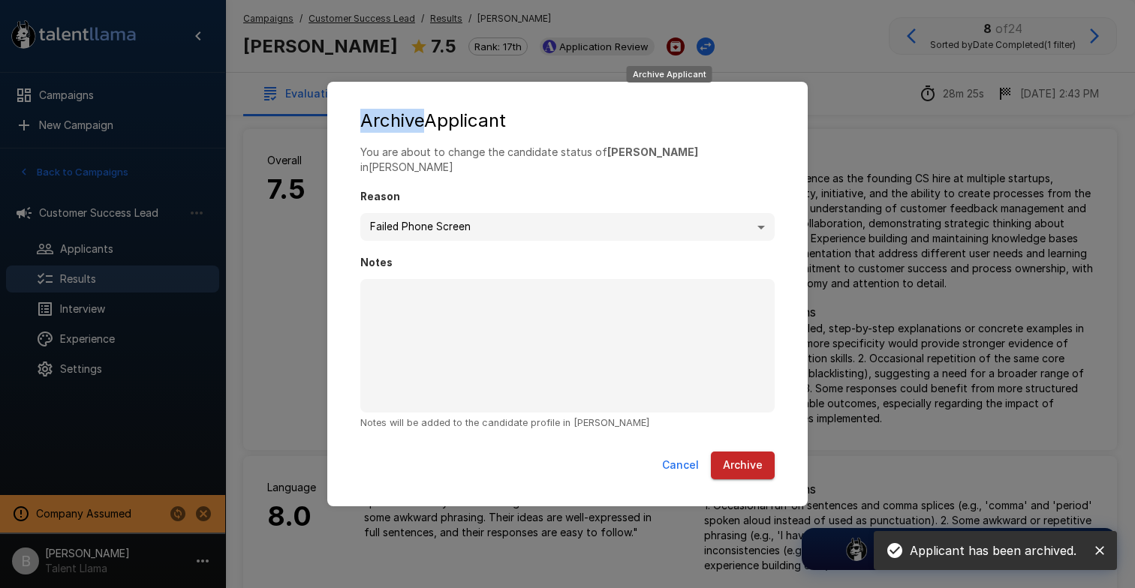
click at [664, 38] on div "**********" at bounding box center [567, 294] width 1135 height 588
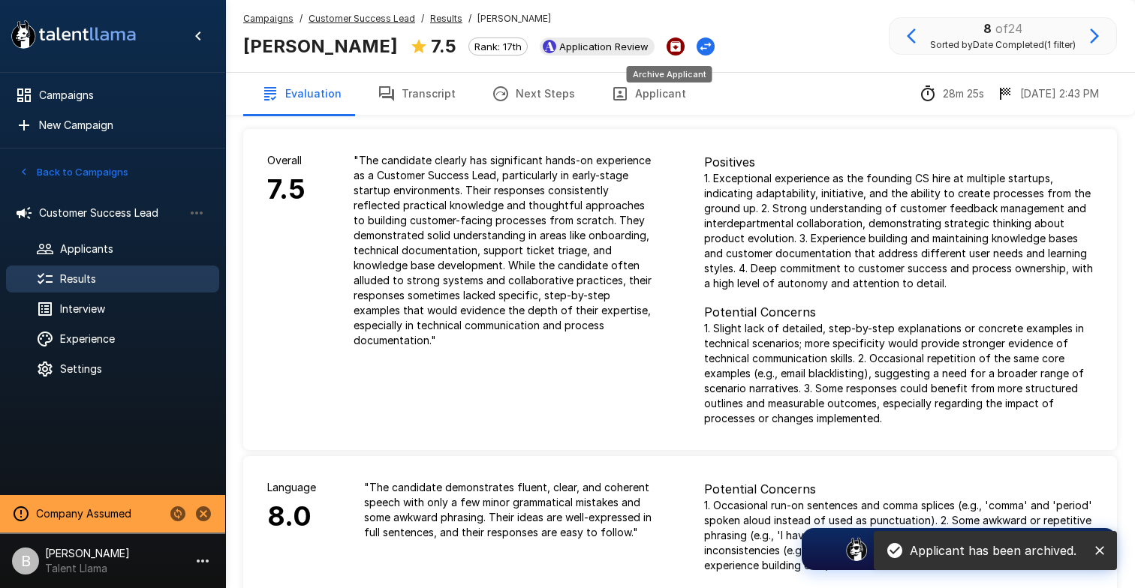
click at [669, 41] on icon "Archive Applicant" at bounding box center [676, 47] width 14 height 14
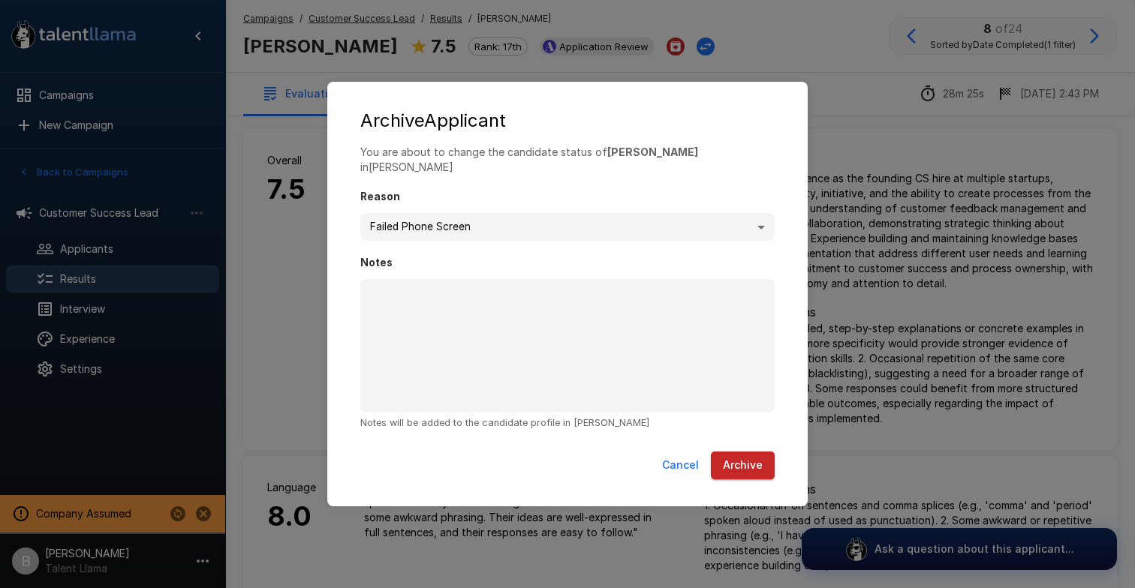
click at [756, 452] on button "Archive" at bounding box center [743, 466] width 64 height 28
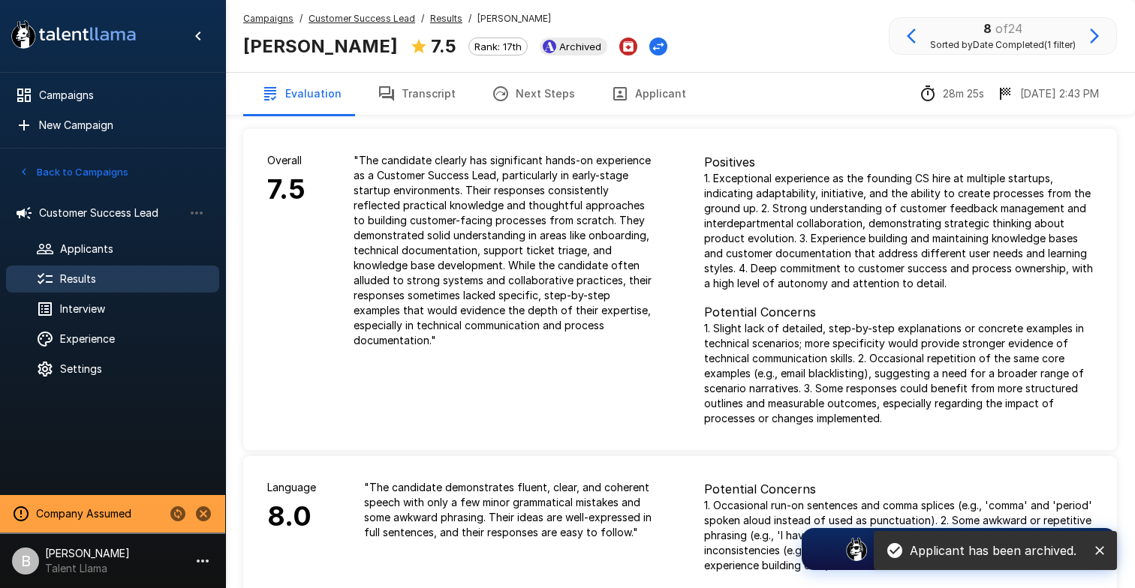
click at [1091, 20] on div "8 of 24 Sorted by Date Completed (1 filter)" at bounding box center [1002, 36] width 228 height 38
click at [1089, 44] on icon "button" at bounding box center [1094, 36] width 18 height 18
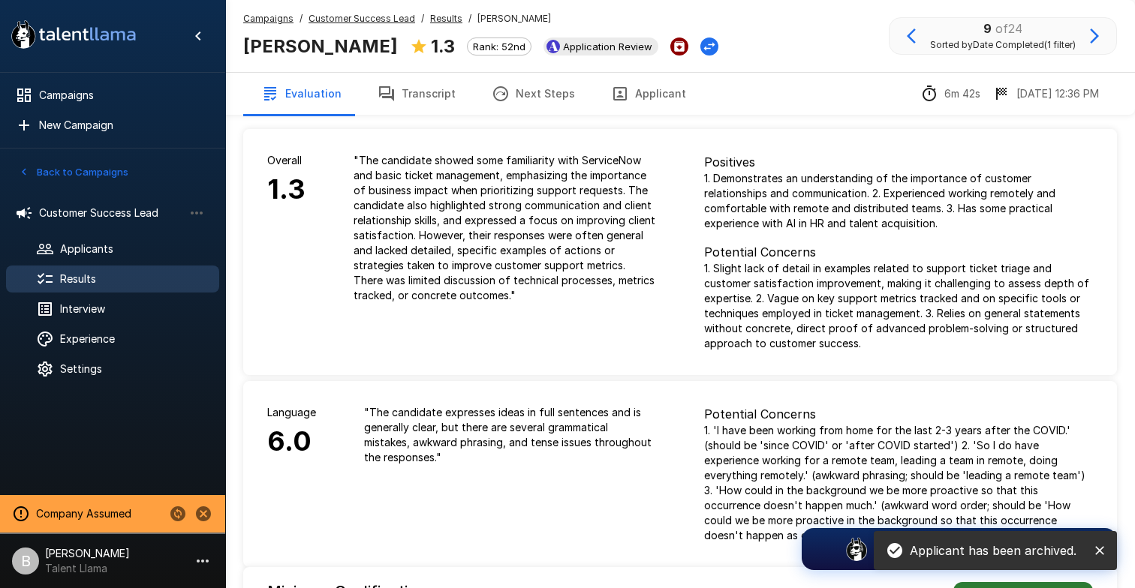
click at [674, 48] on icon "Archive Applicant" at bounding box center [679, 46] width 11 height 11
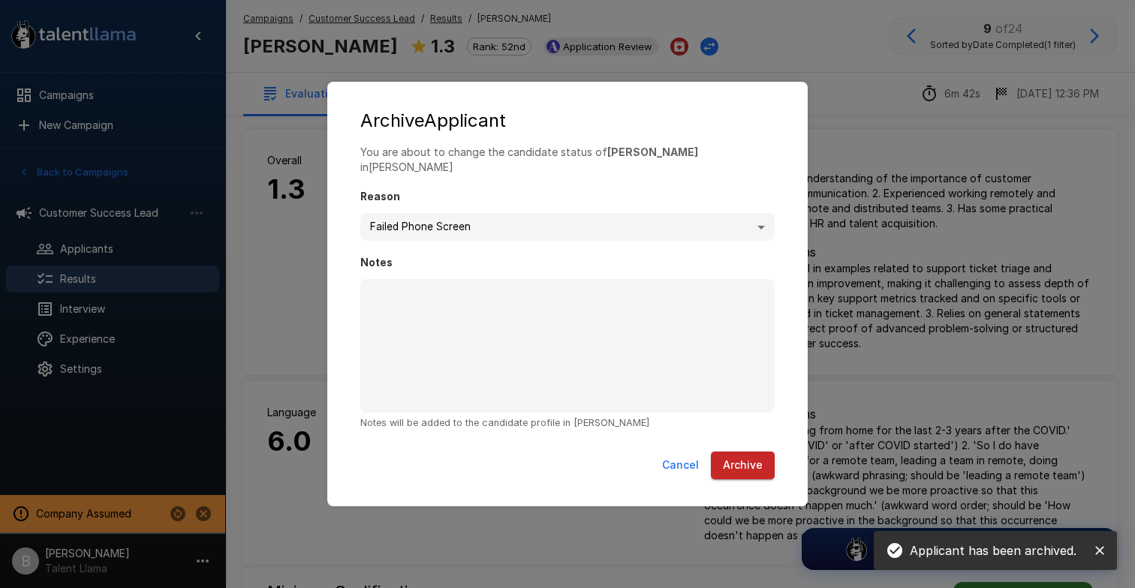
click at [742, 446] on div "Cancel Archive" at bounding box center [567, 469] width 450 height 46
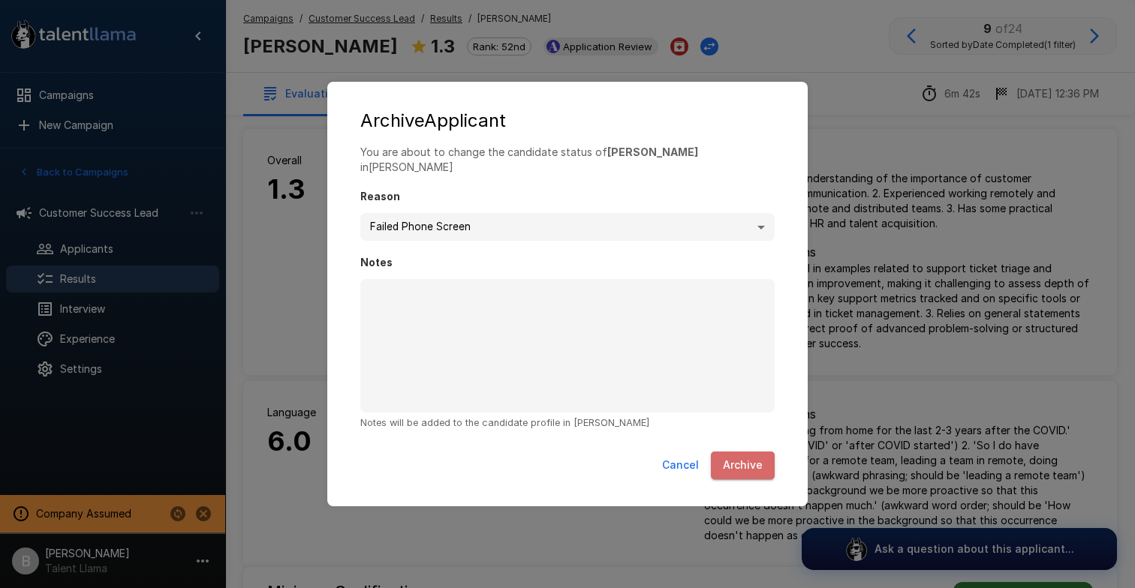
click at [742, 452] on button "Archive" at bounding box center [743, 466] width 64 height 28
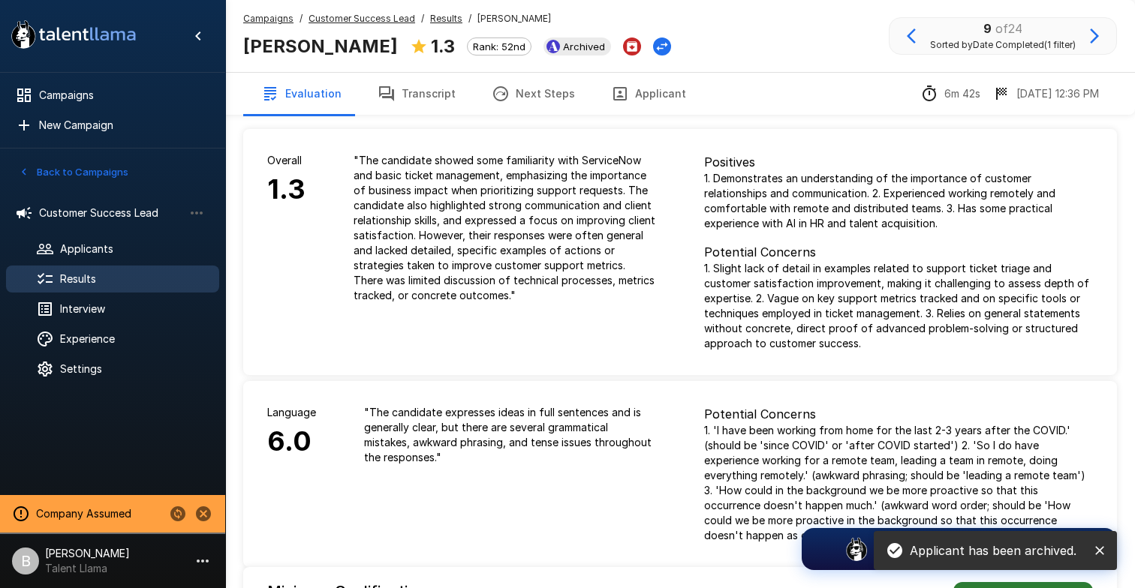
click at [1090, 35] on icon "button" at bounding box center [1094, 36] width 18 height 18
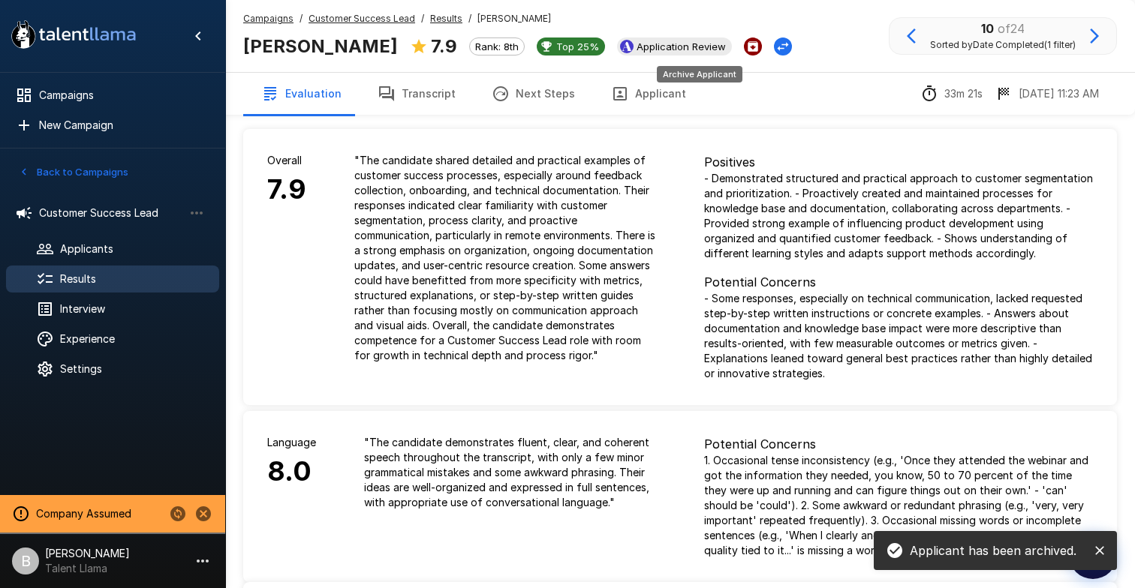
click at [747, 47] on icon "Archive Applicant" at bounding box center [752, 46] width 11 height 11
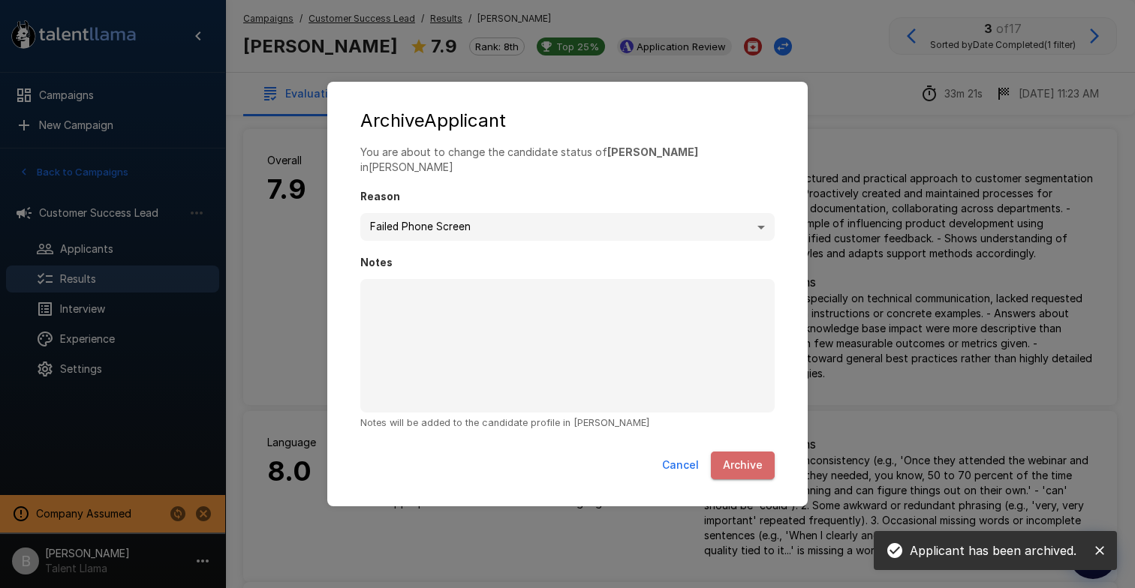
click at [743, 465] on button "Archive" at bounding box center [743, 466] width 64 height 28
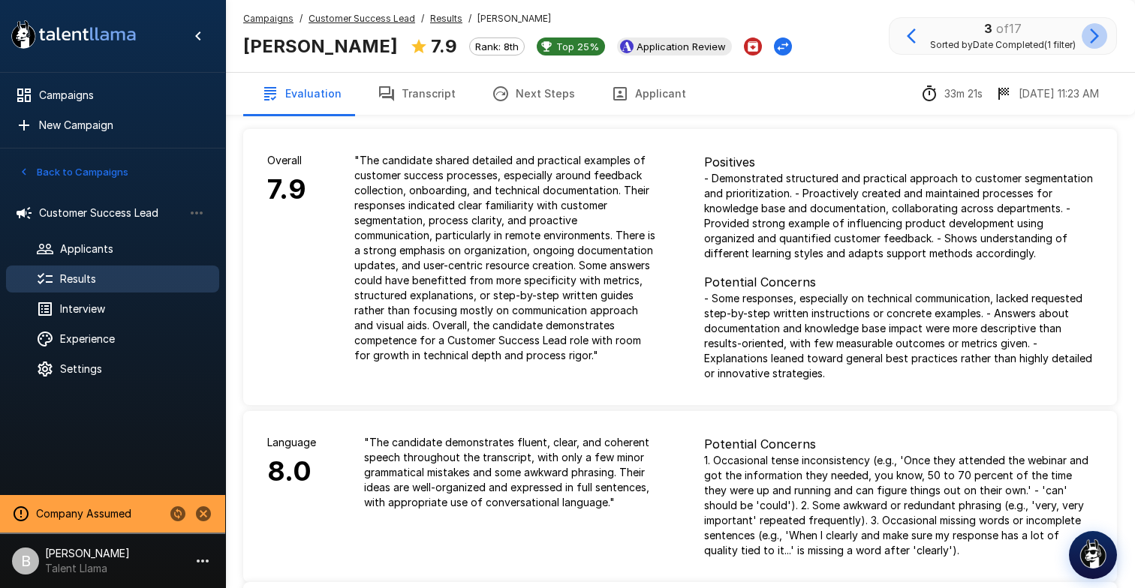
click at [1097, 42] on icon "button" at bounding box center [1094, 36] width 18 height 18
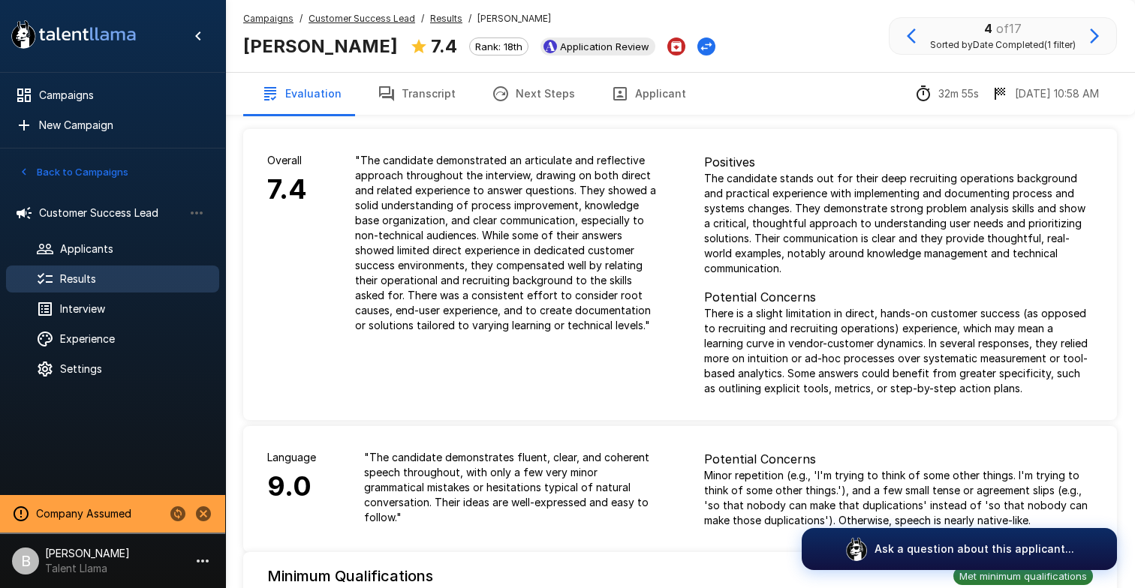
click at [442, 17] on u "Results" at bounding box center [446, 18] width 32 height 11
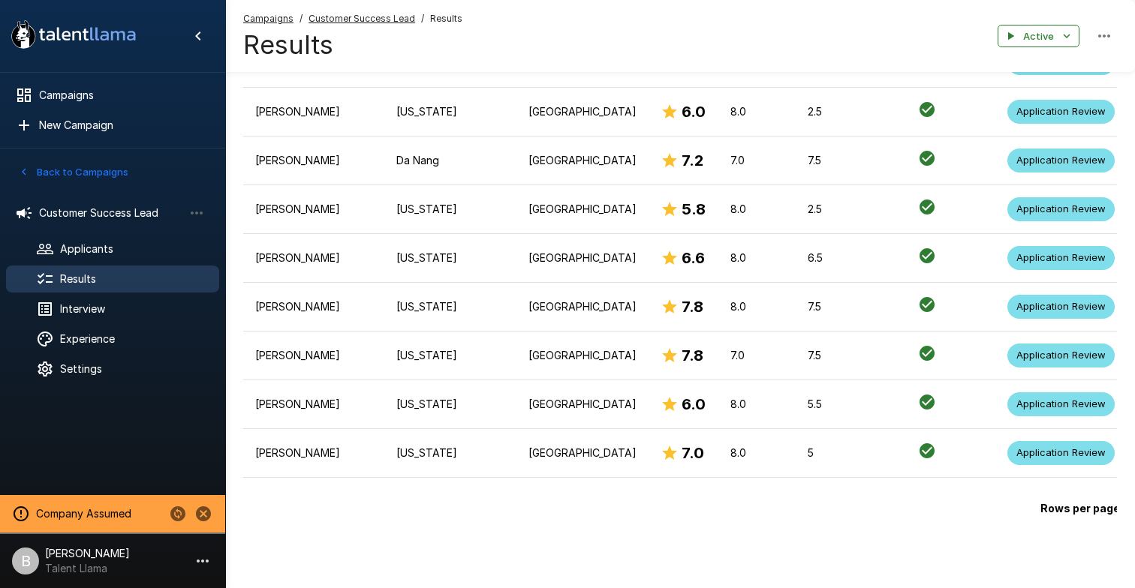
scroll to position [891, 0]
click at [976, 553] on li "100" at bounding box center [975, 556] width 44 height 27
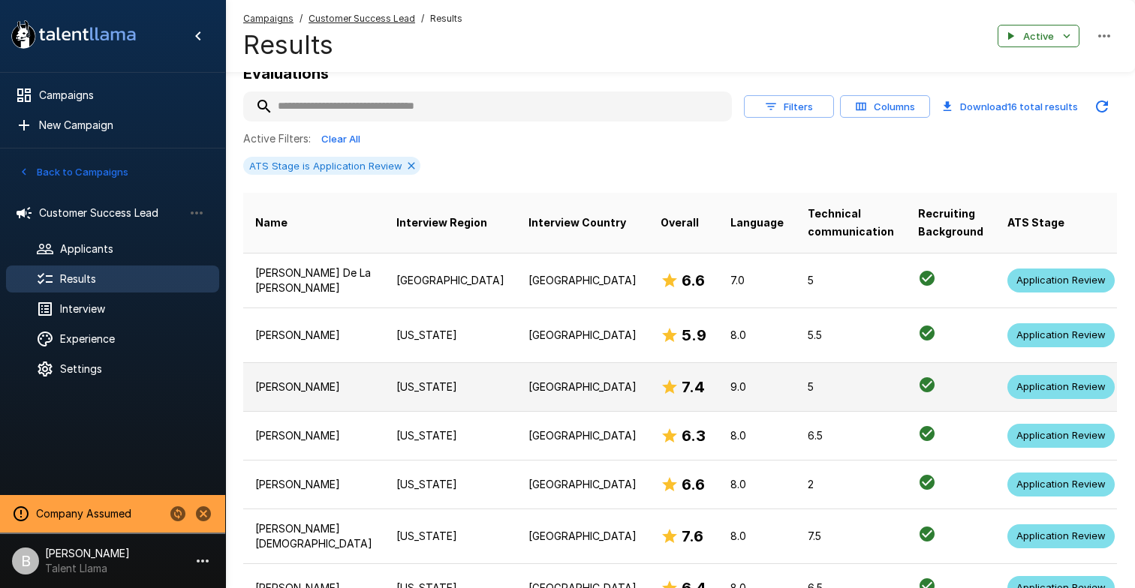
scroll to position [188, 0]
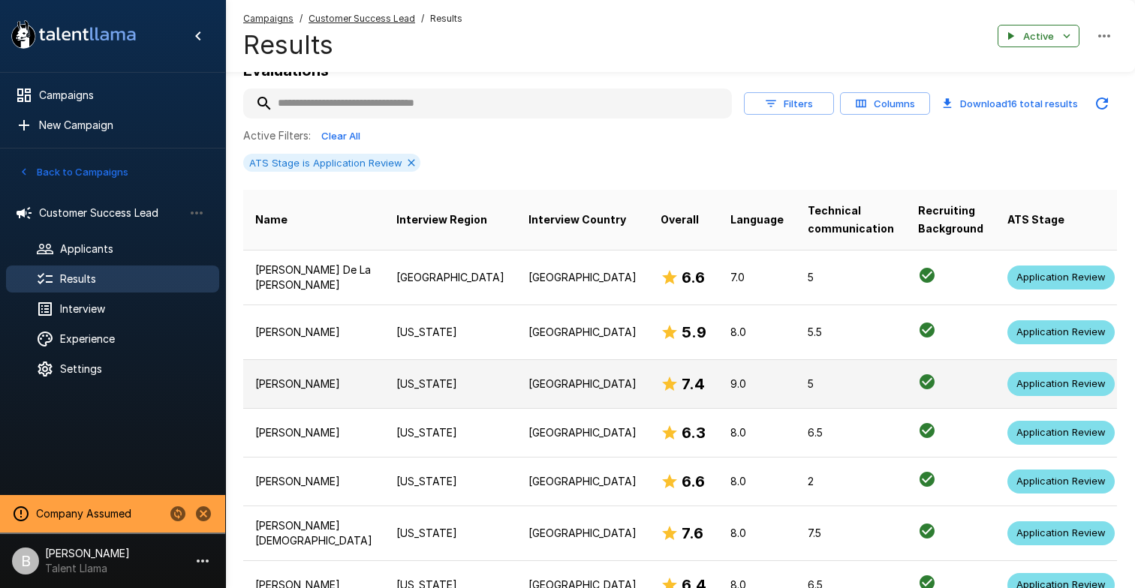
click at [516, 395] on td "[GEOGRAPHIC_DATA]" at bounding box center [582, 383] width 132 height 49
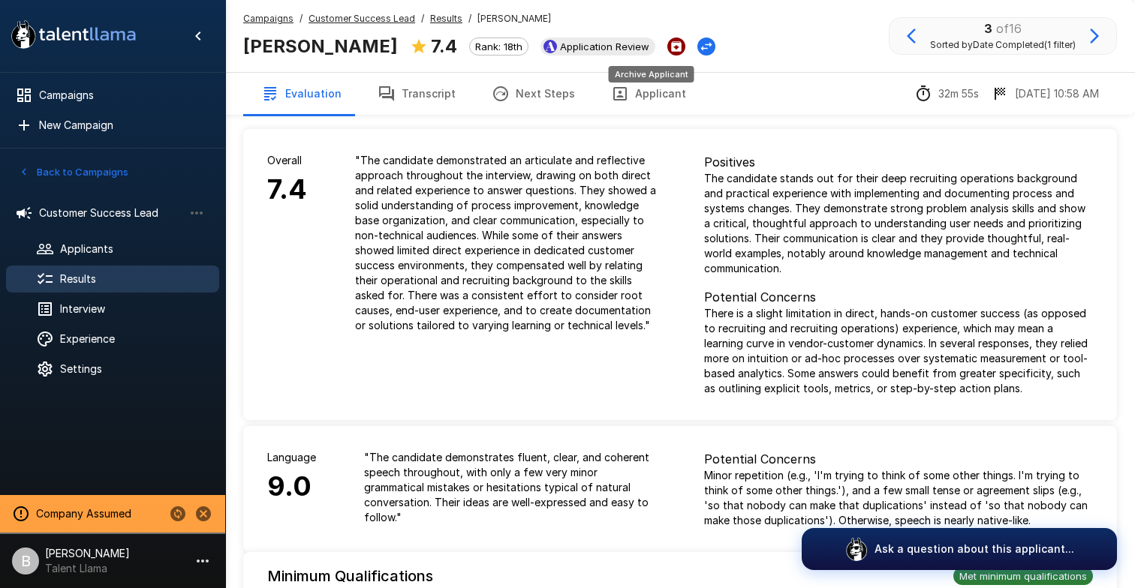
click at [669, 47] on icon "Archive Applicant" at bounding box center [676, 47] width 14 height 14
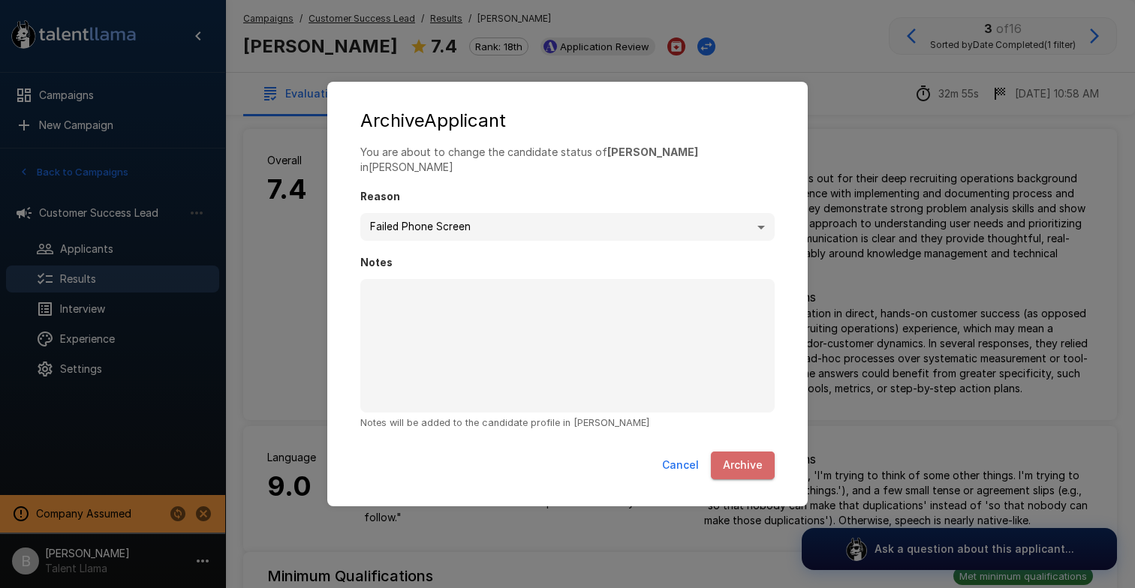
click at [747, 452] on button "Archive" at bounding box center [743, 466] width 64 height 28
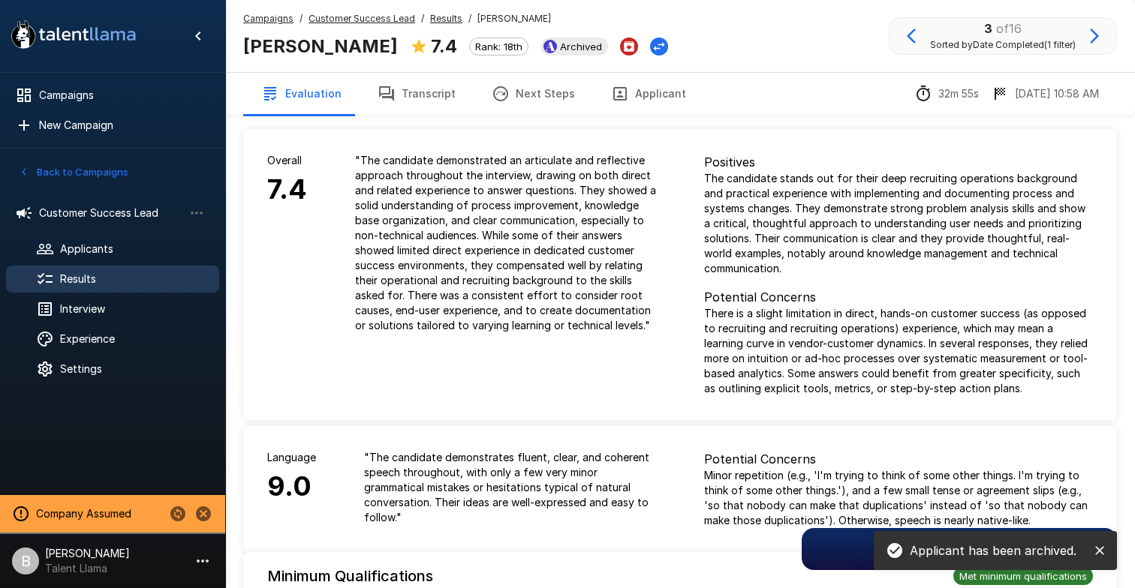
click at [1095, 34] on icon "button" at bounding box center [1094, 36] width 9 height 15
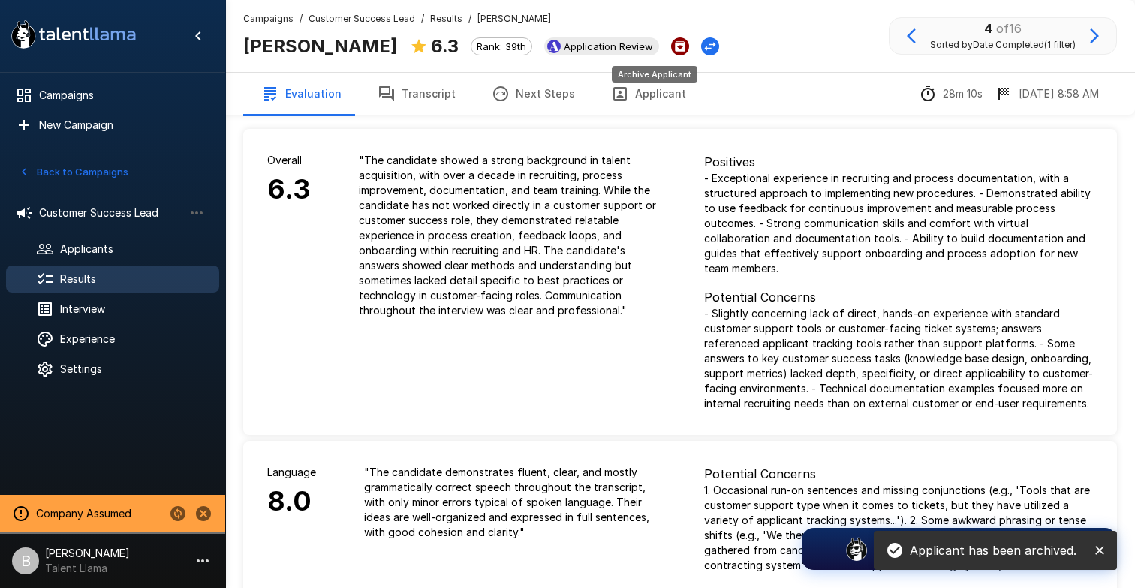
click at [675, 49] on icon "Archive Applicant" at bounding box center [680, 46] width 11 height 11
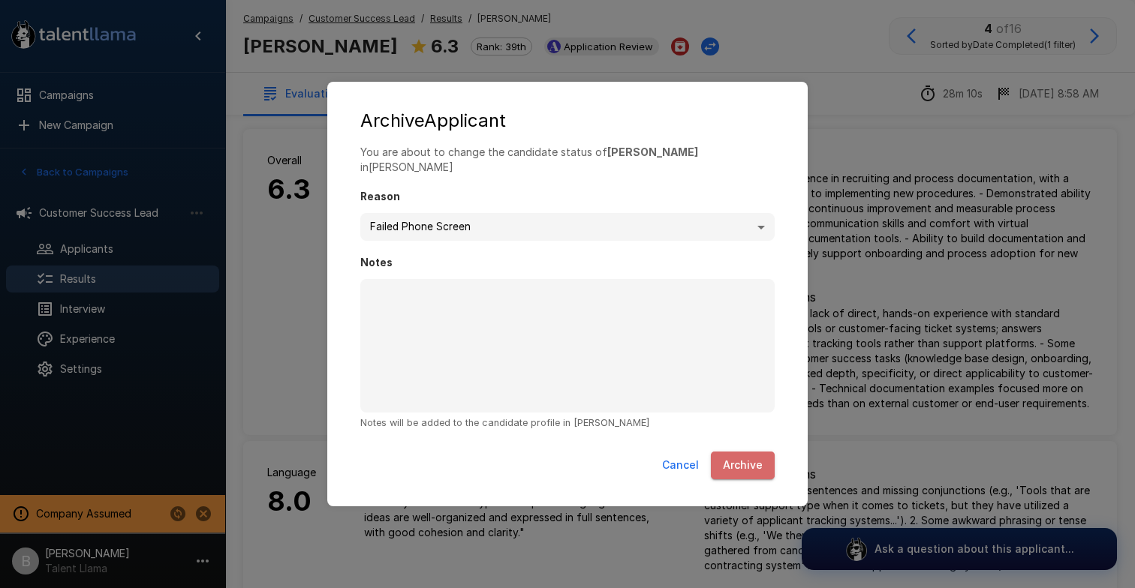
click at [745, 455] on button "Archive" at bounding box center [743, 466] width 64 height 28
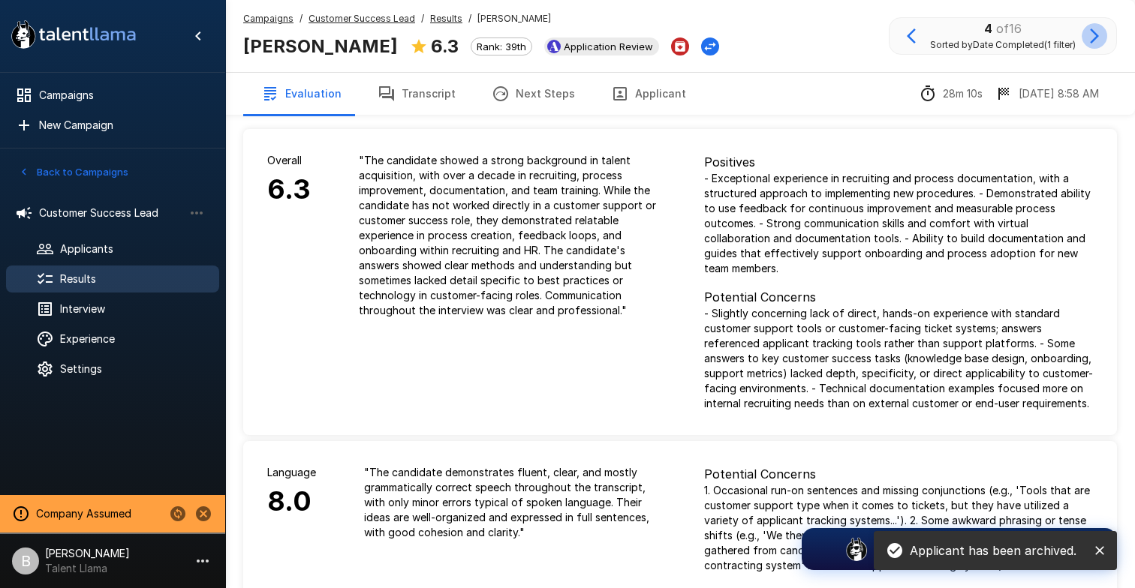
click at [1099, 37] on icon "button" at bounding box center [1094, 36] width 18 height 18
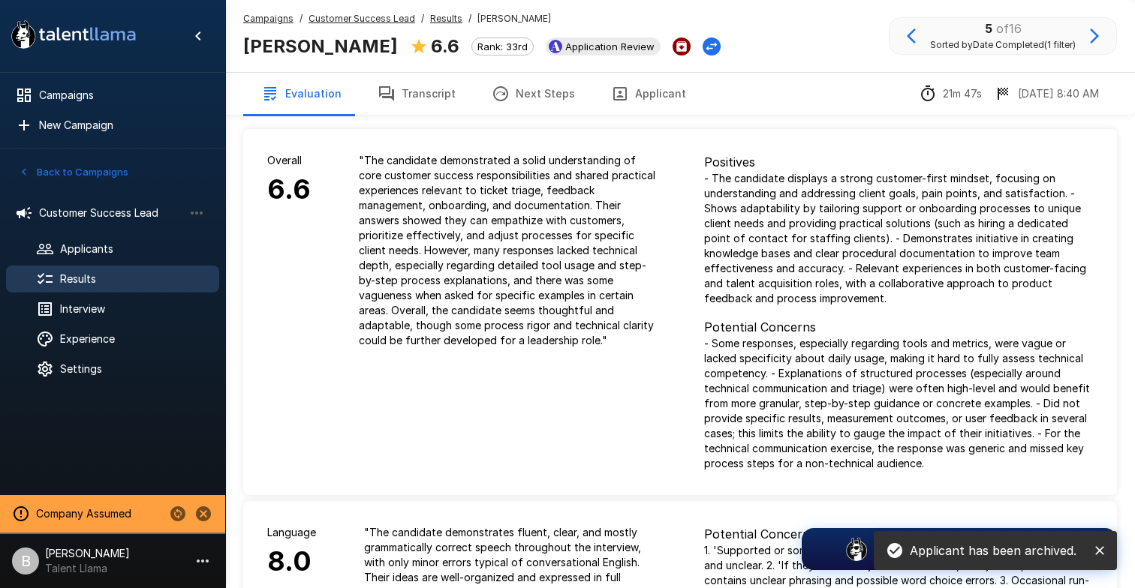
click at [676, 47] on icon "Archive Applicant" at bounding box center [681, 46] width 11 height 11
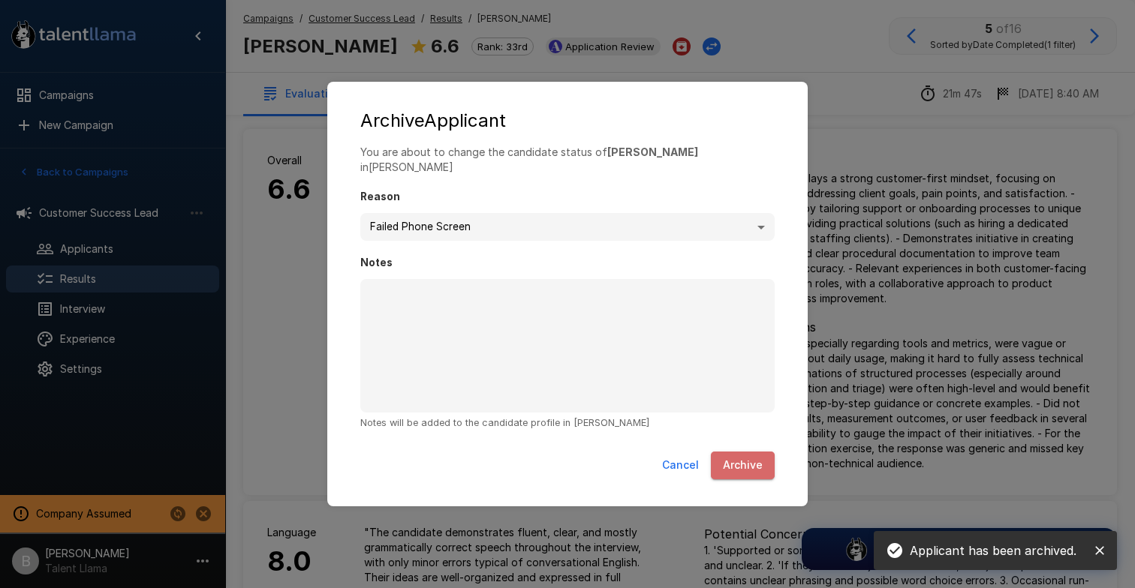
click at [756, 466] on button "Archive" at bounding box center [743, 466] width 64 height 28
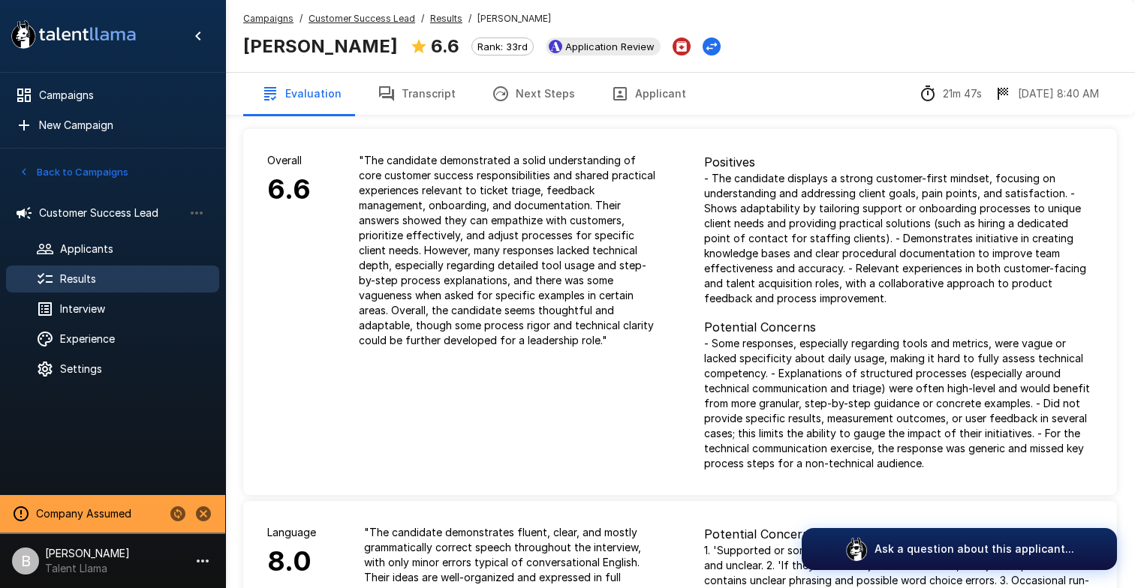
click at [444, 21] on u "Results" at bounding box center [446, 18] width 32 height 11
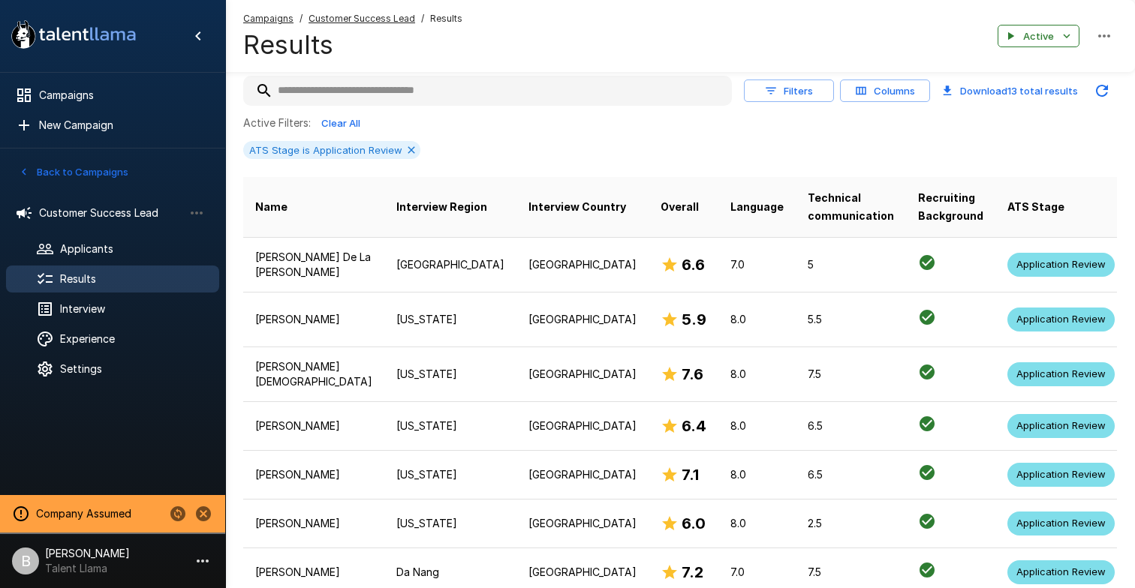
scroll to position [207, 0]
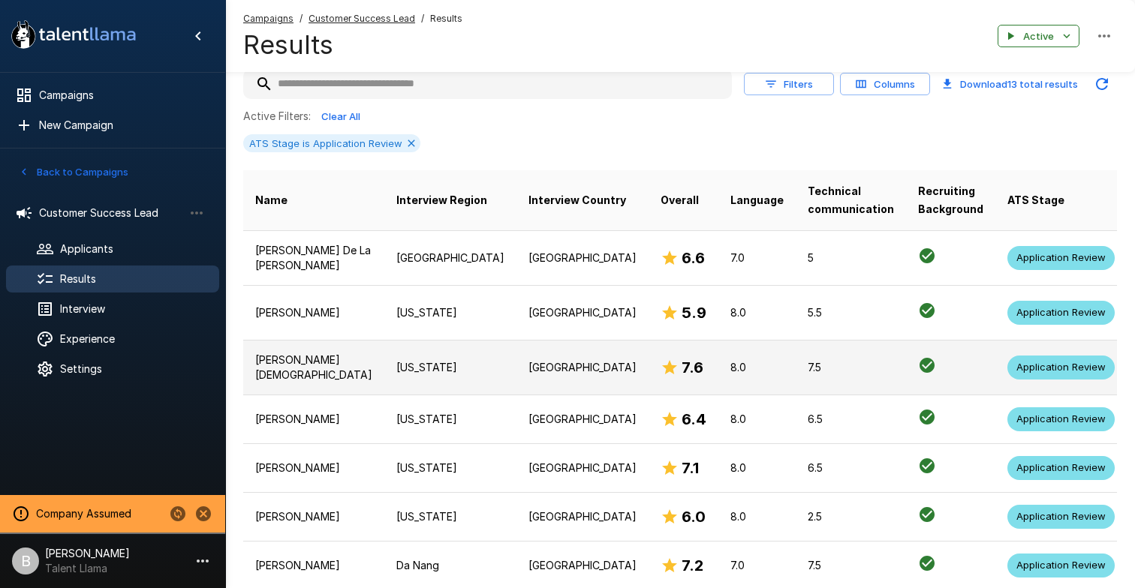
click at [807, 373] on p "7.5" at bounding box center [850, 367] width 86 height 15
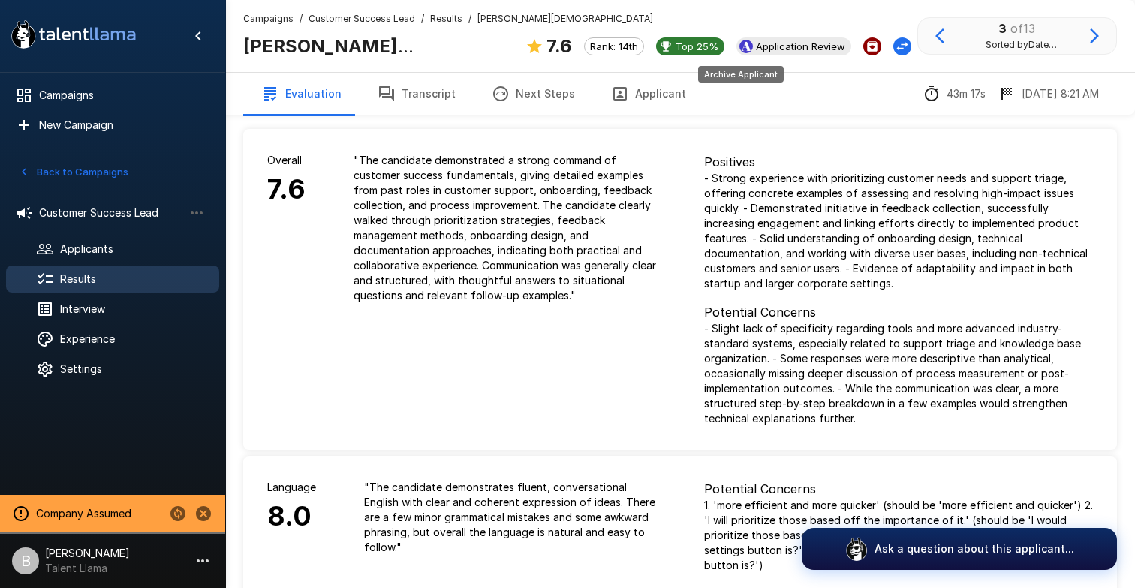
click at [865, 42] on icon "Archive Applicant" at bounding box center [872, 47] width 14 height 14
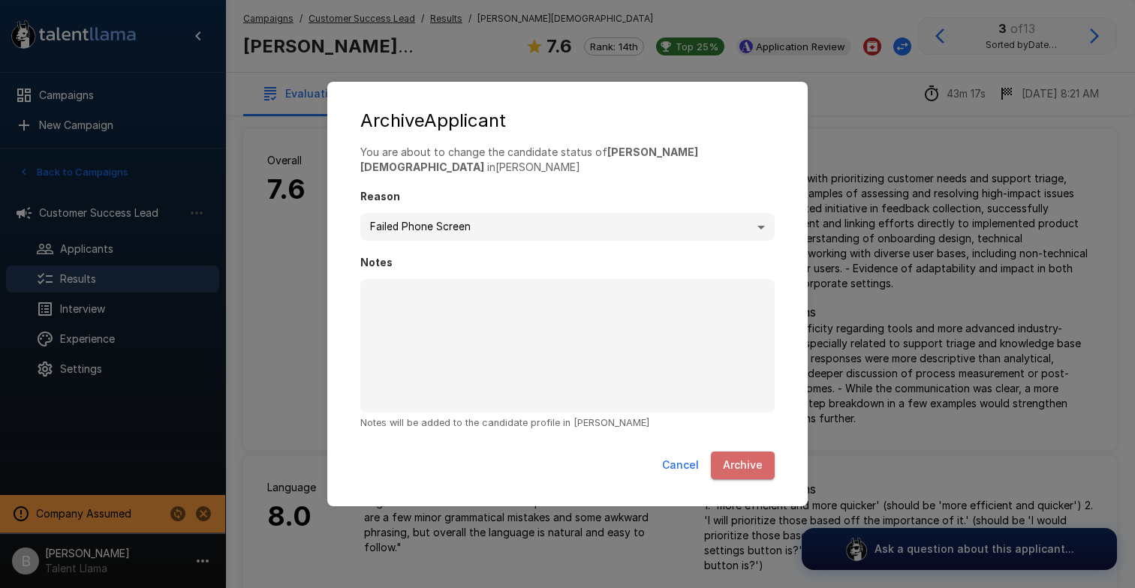
click at [730, 452] on button "Archive" at bounding box center [743, 466] width 64 height 28
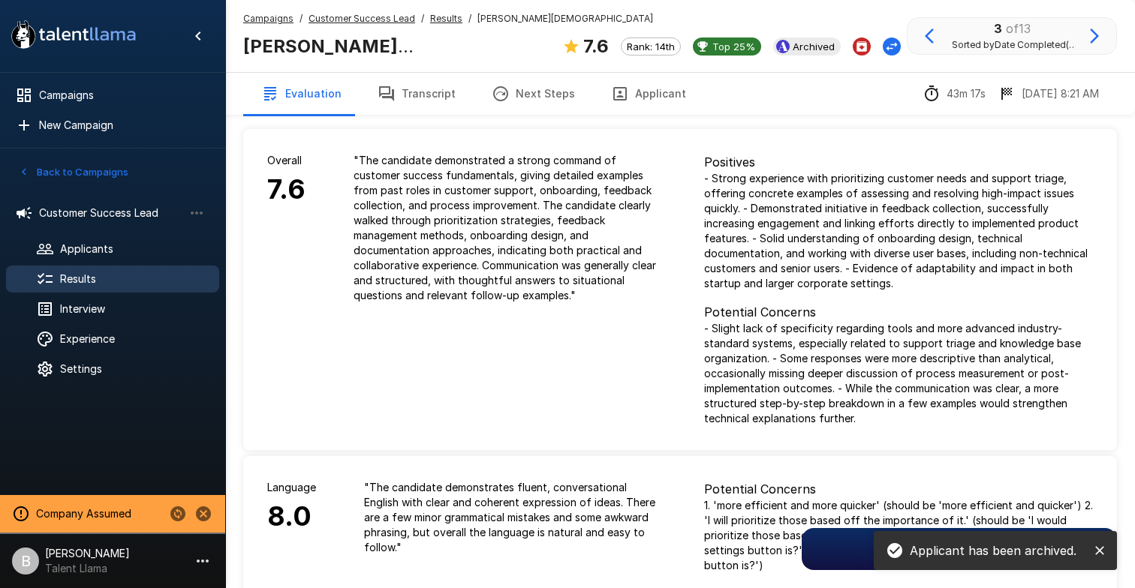
click at [1096, 41] on icon "button" at bounding box center [1094, 36] width 18 height 18
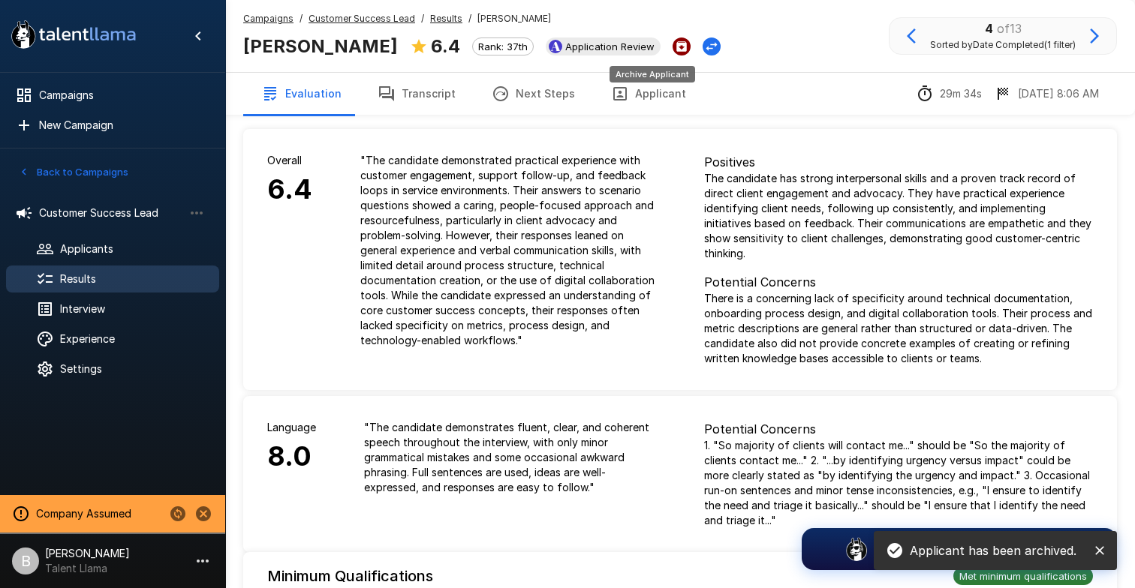
click at [676, 49] on icon "Archive Applicant" at bounding box center [681, 46] width 11 height 11
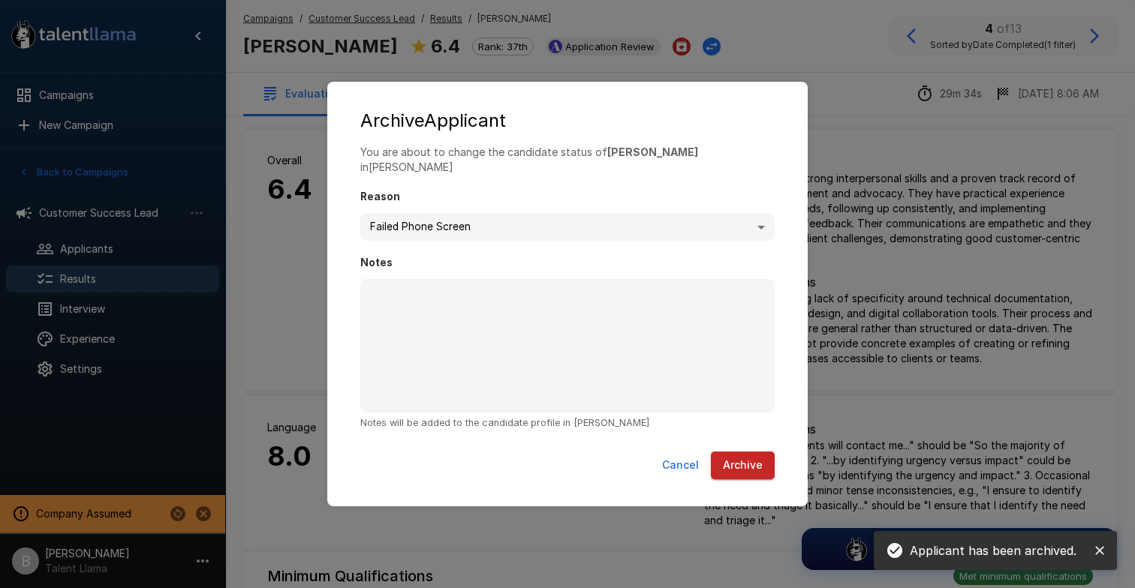
click at [739, 461] on button "Archive" at bounding box center [743, 466] width 64 height 28
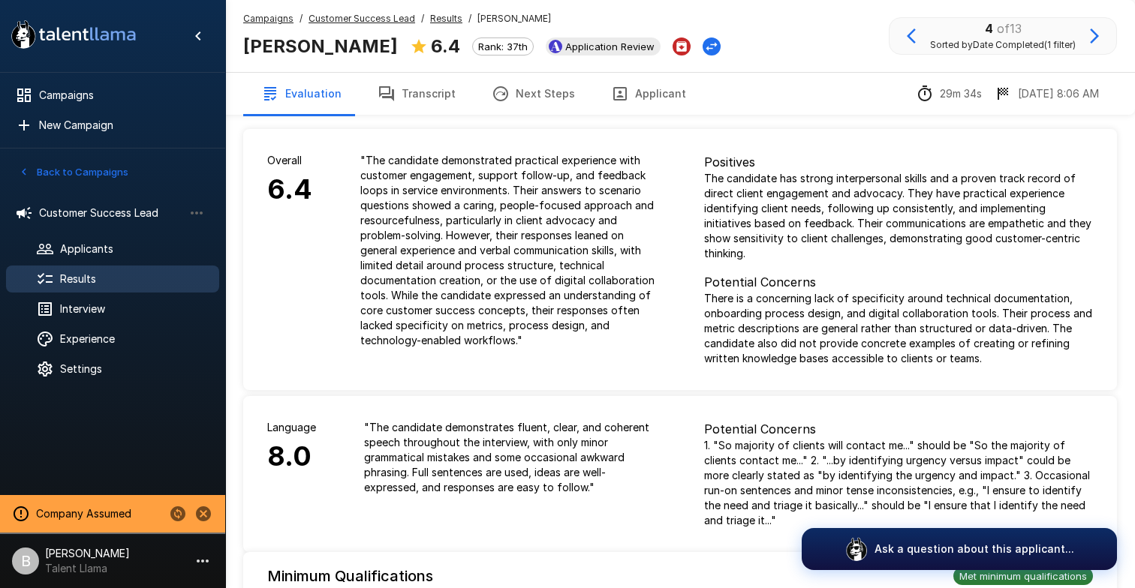
click at [1097, 35] on icon "button" at bounding box center [1094, 36] width 18 height 18
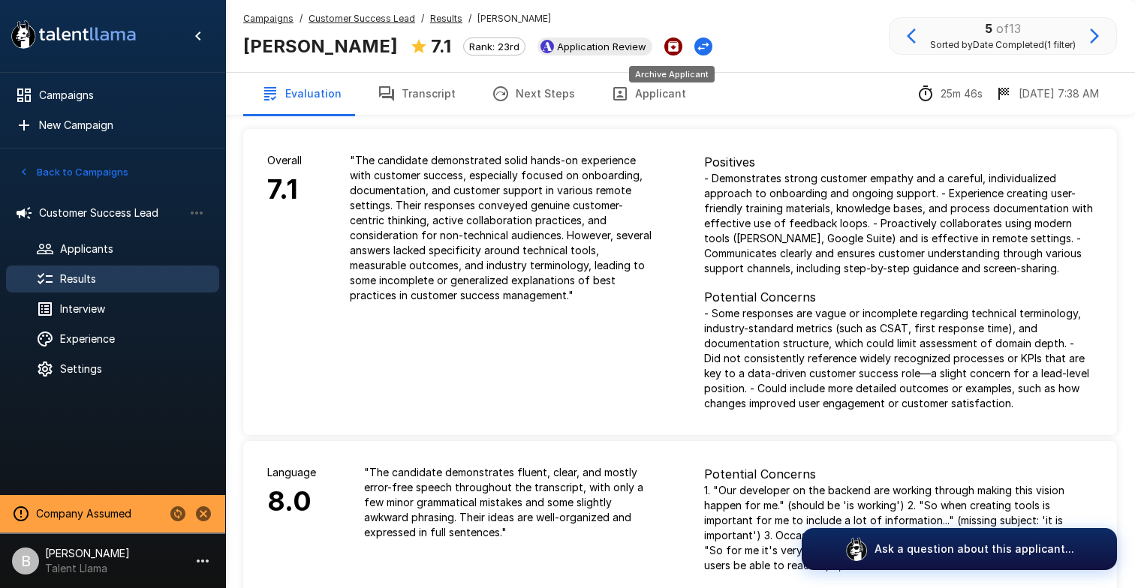
click at [668, 45] on icon "Archive Applicant" at bounding box center [673, 46] width 11 height 11
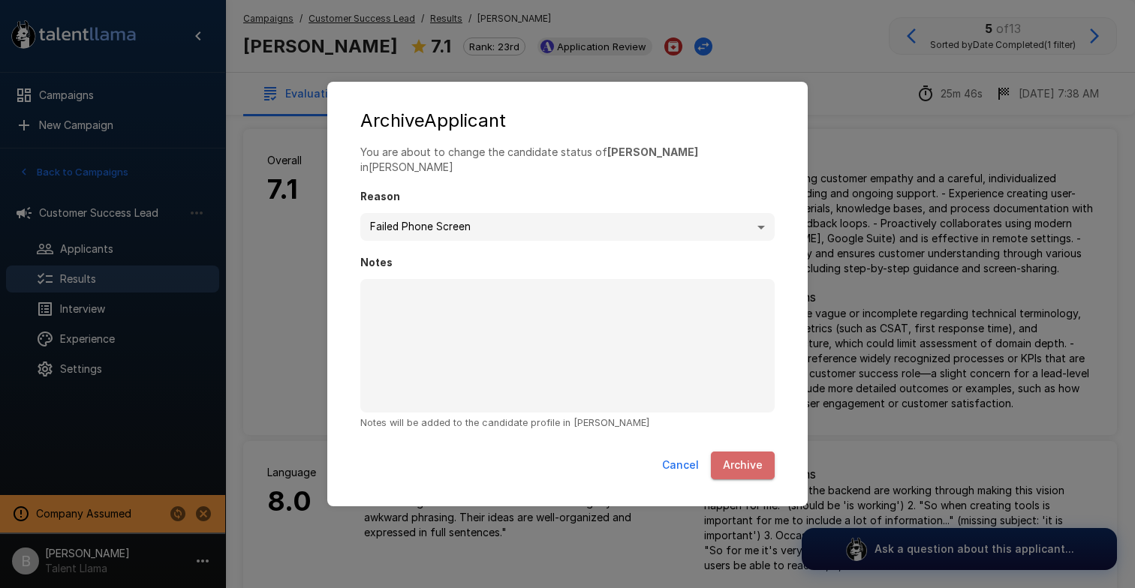
click at [732, 452] on button "Archive" at bounding box center [743, 466] width 64 height 28
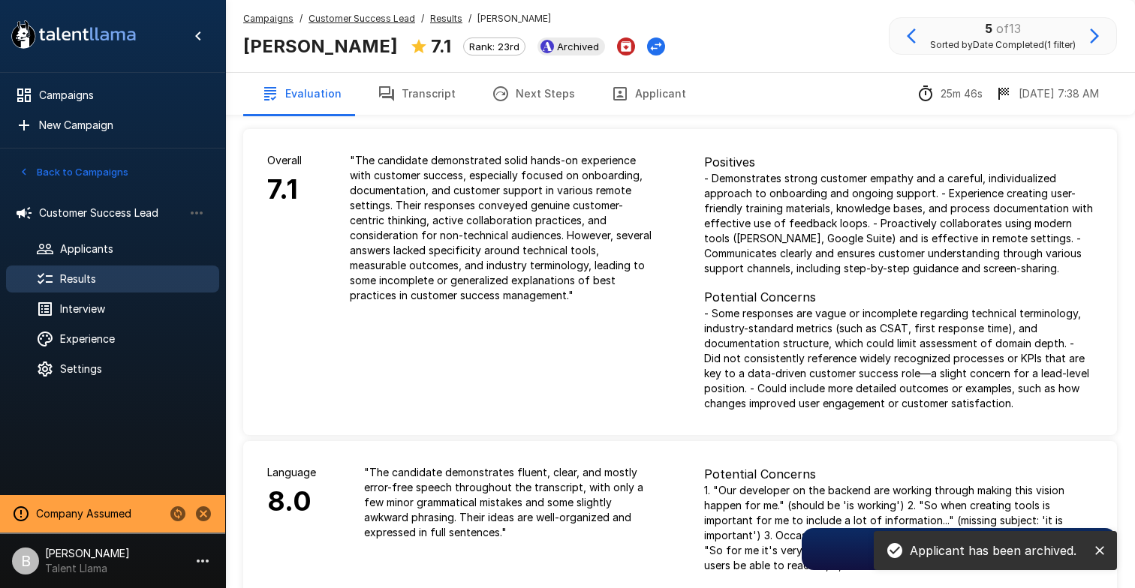
click at [1089, 34] on icon "button" at bounding box center [1094, 36] width 18 height 18
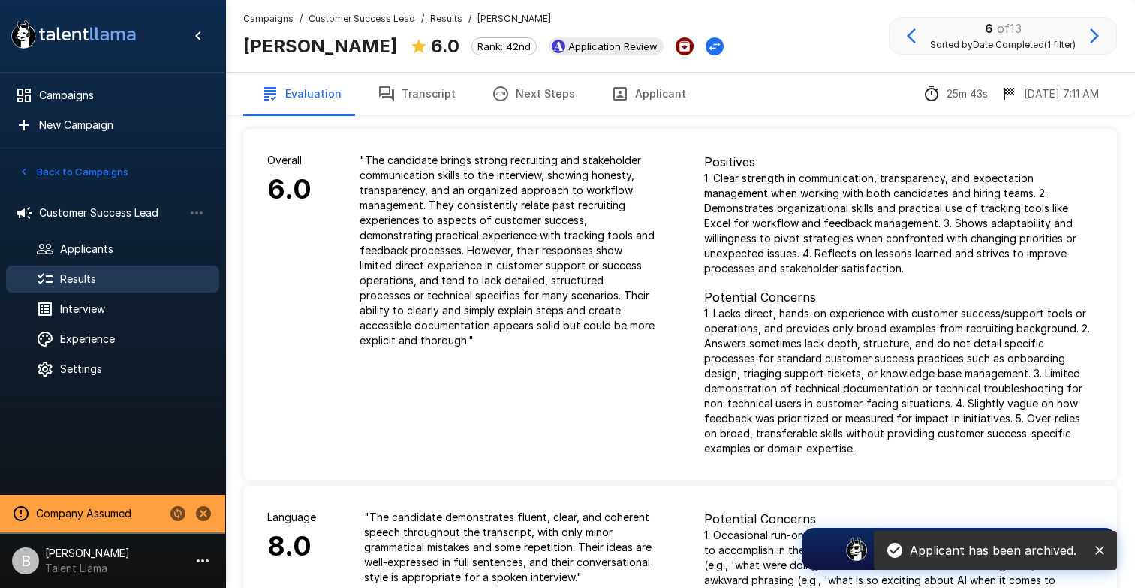
click at [678, 48] on icon "Archive Applicant" at bounding box center [685, 47] width 14 height 14
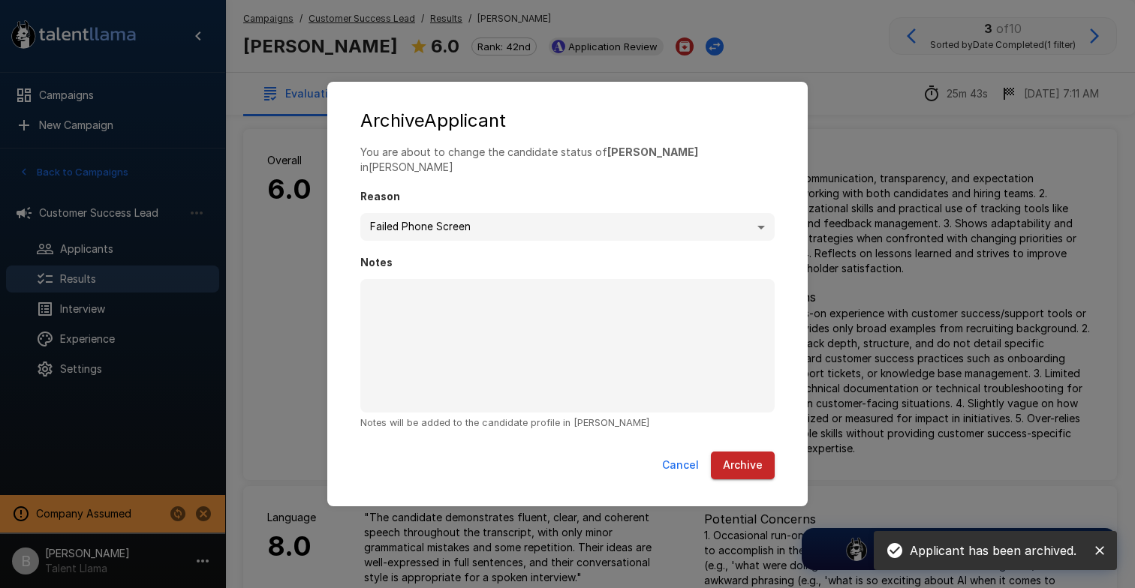
click at [732, 456] on button "Archive" at bounding box center [743, 466] width 64 height 28
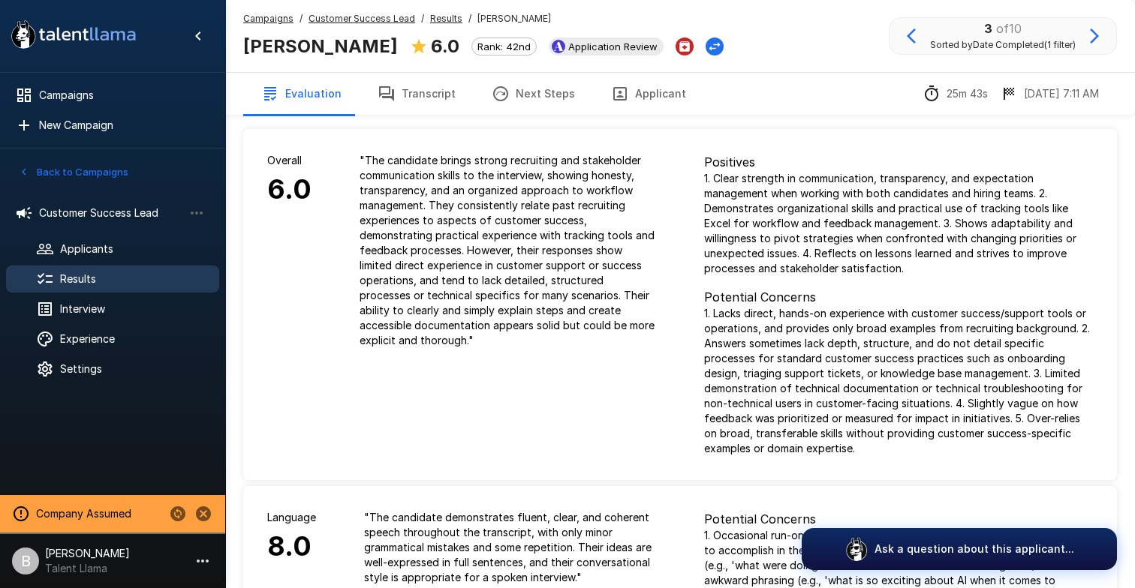
click at [1097, 42] on icon "button" at bounding box center [1094, 36] width 18 height 18
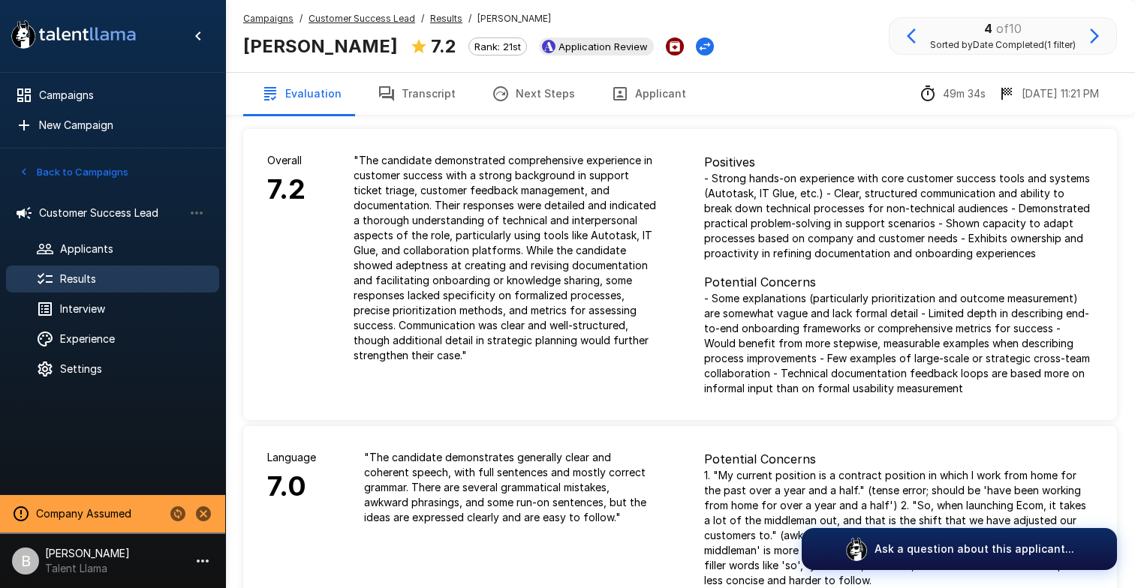
click at [669, 44] on icon "Archive Applicant" at bounding box center [674, 46] width 11 height 11
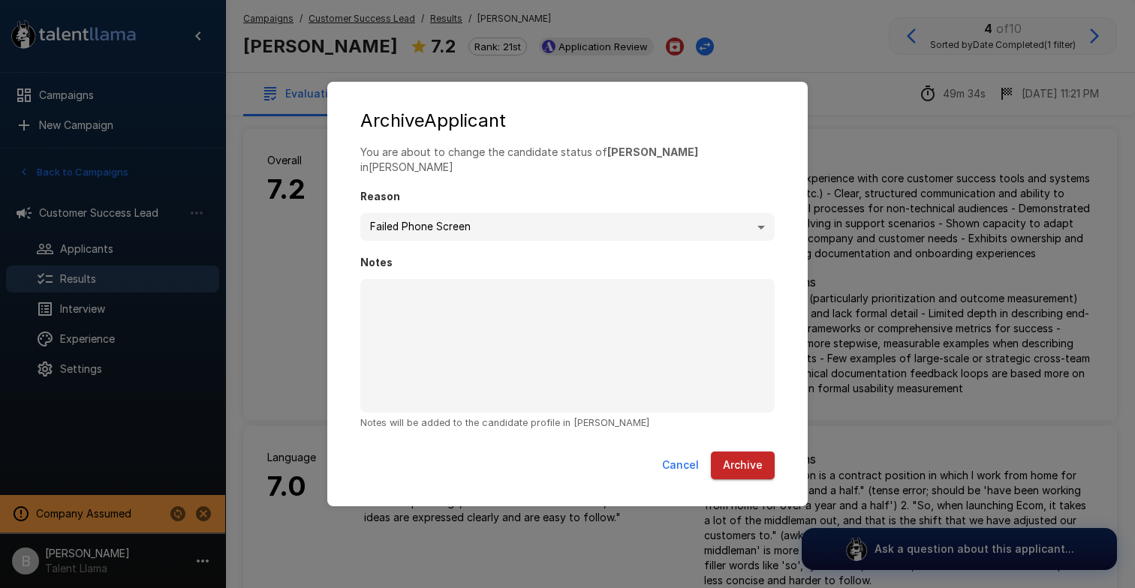
click at [735, 452] on button "Archive" at bounding box center [743, 466] width 64 height 28
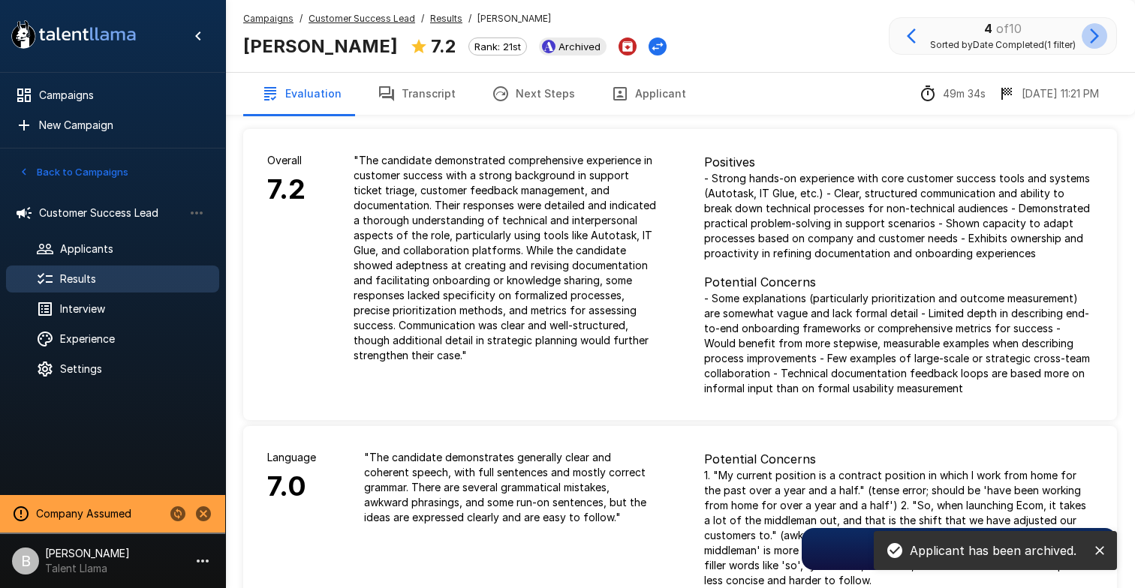
click at [1092, 34] on icon "button" at bounding box center [1094, 36] width 18 height 18
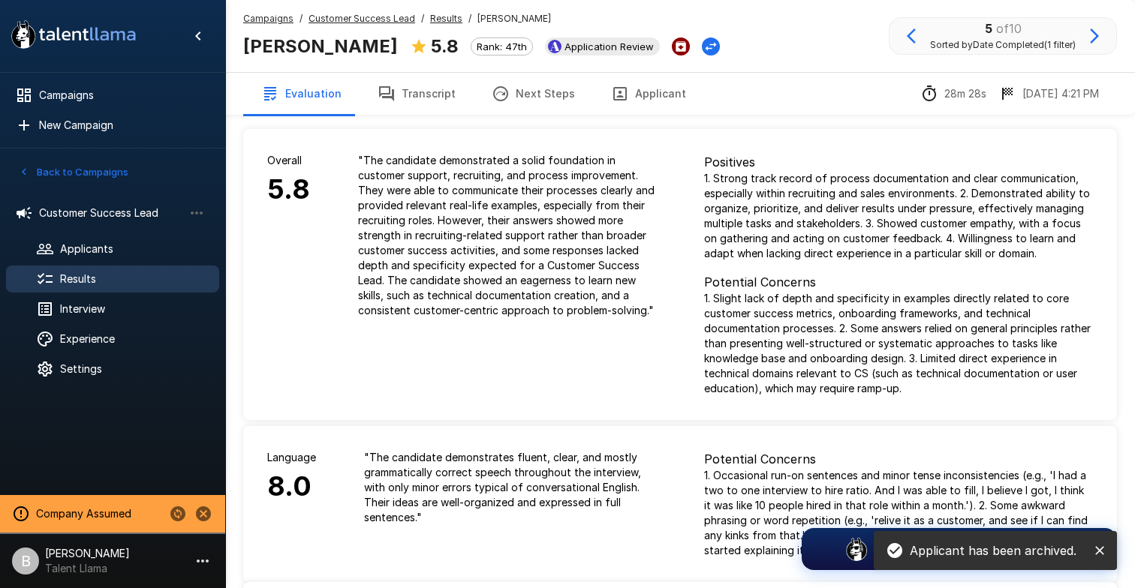
click at [674, 53] on icon "Archive Applicant" at bounding box center [681, 47] width 14 height 14
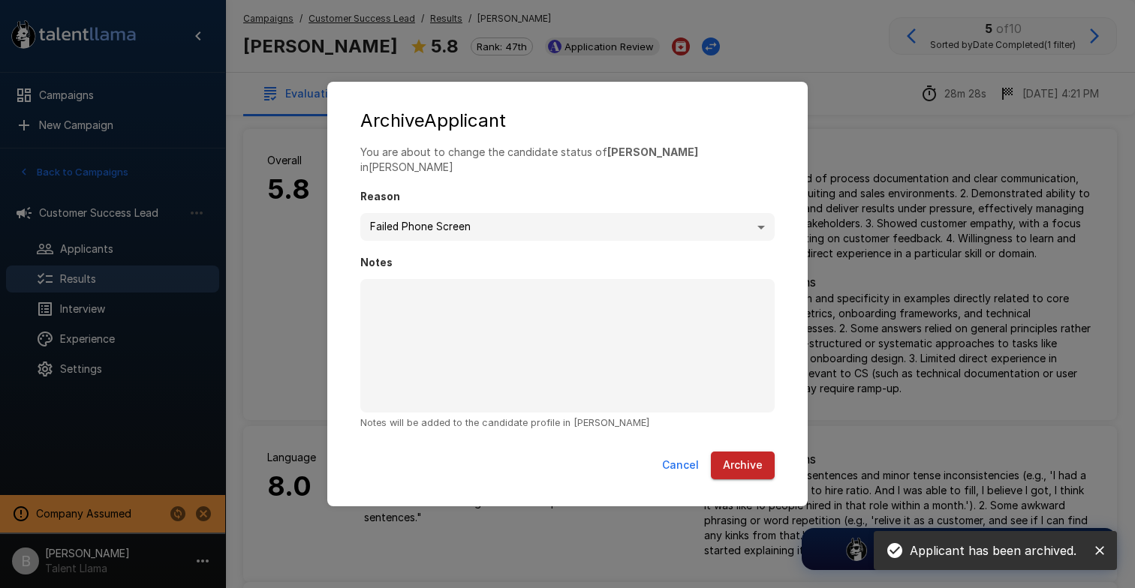
click at [735, 462] on button "Archive" at bounding box center [743, 466] width 64 height 28
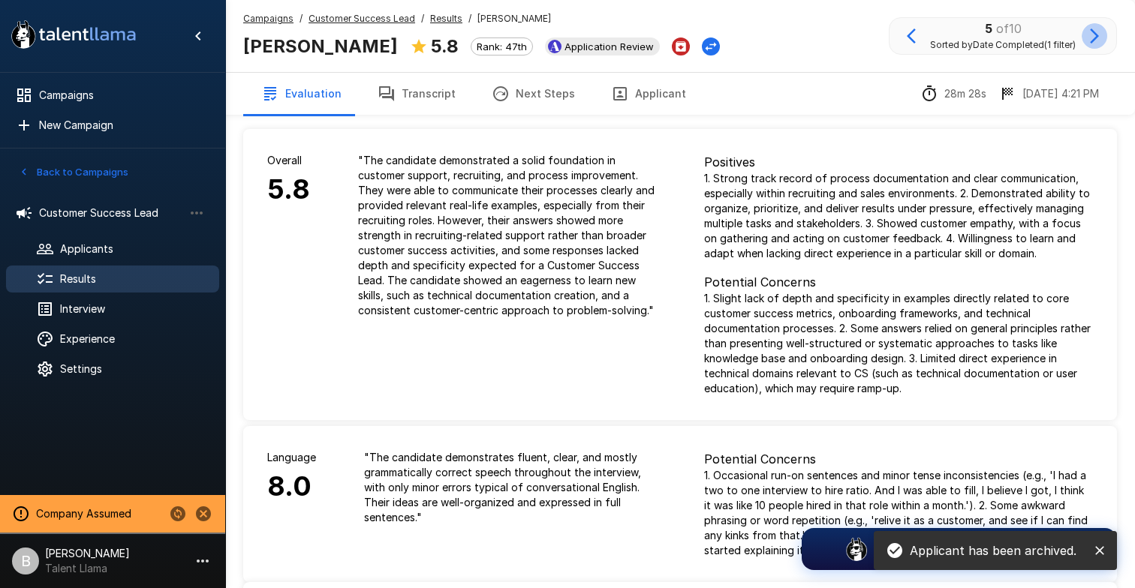
click at [1093, 29] on icon "button" at bounding box center [1094, 36] width 18 height 18
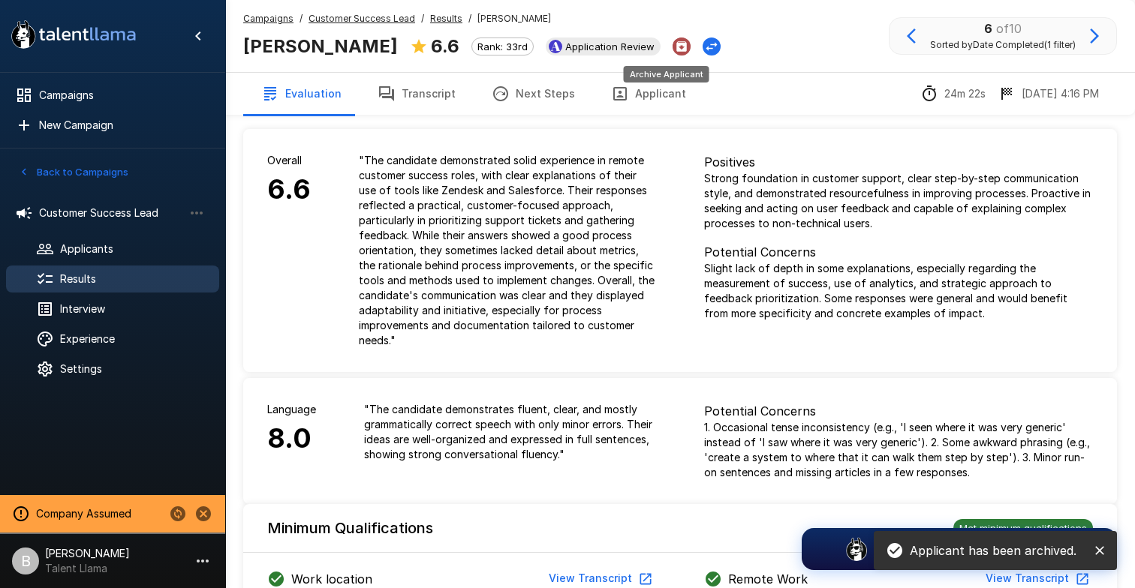
click at [675, 40] on icon "Archive Applicant" at bounding box center [682, 47] width 14 height 14
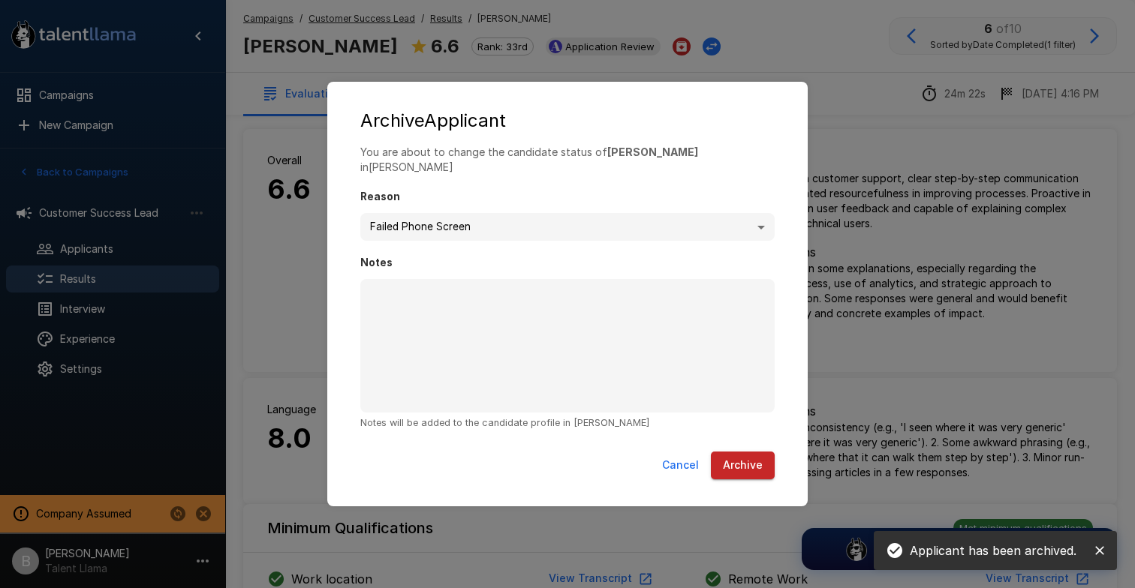
click at [768, 460] on button "Archive" at bounding box center [743, 466] width 64 height 28
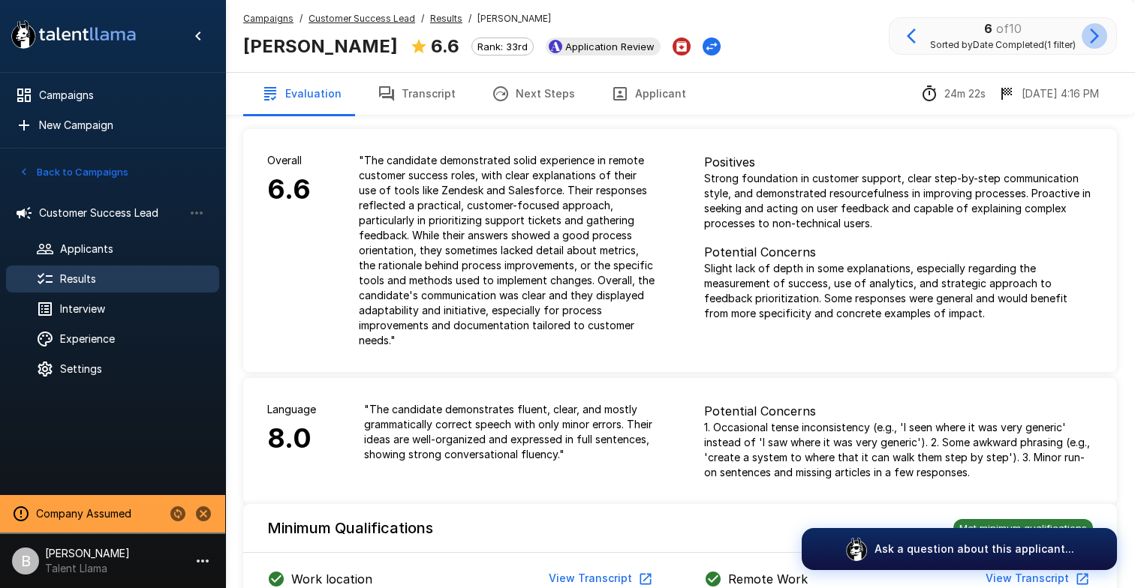
click at [1097, 37] on icon "button" at bounding box center [1094, 36] width 9 height 15
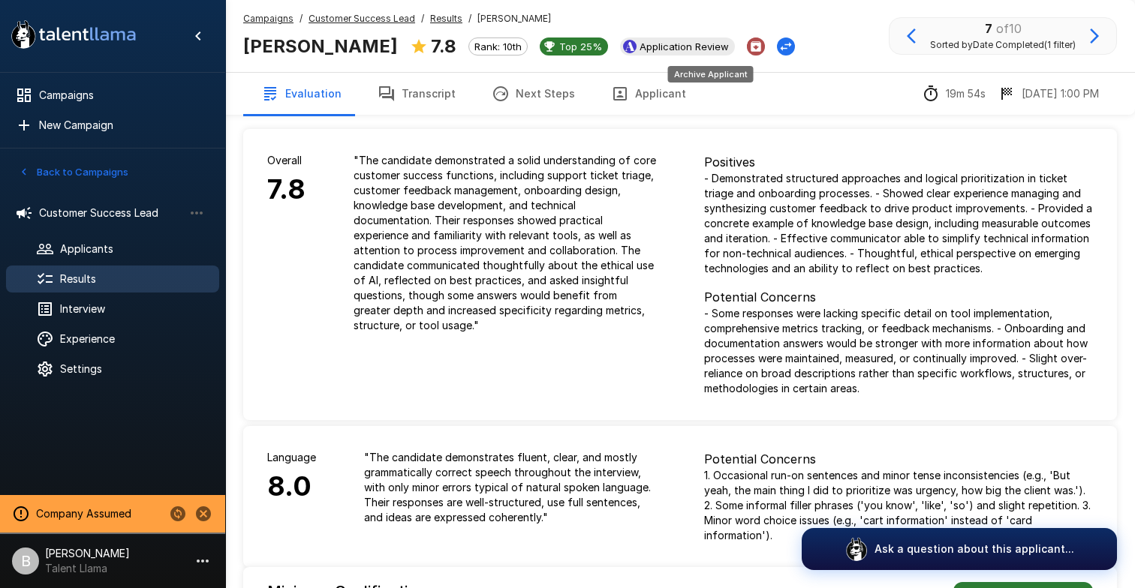
click at [749, 47] on icon "Archive Applicant" at bounding box center [756, 47] width 14 height 14
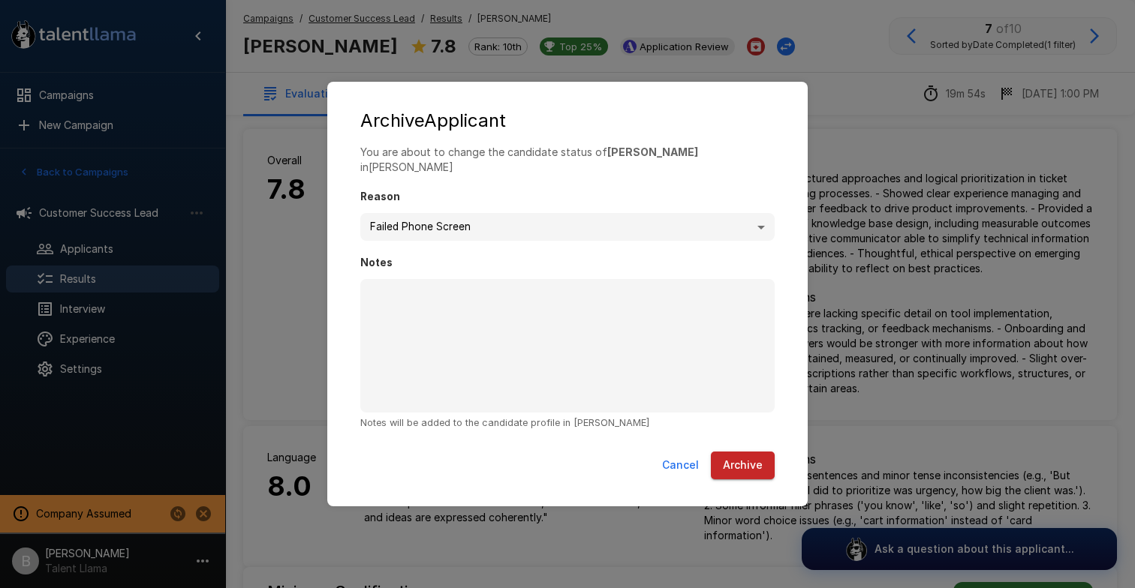
click at [813, 133] on div "**********" at bounding box center [567, 294] width 1135 height 588
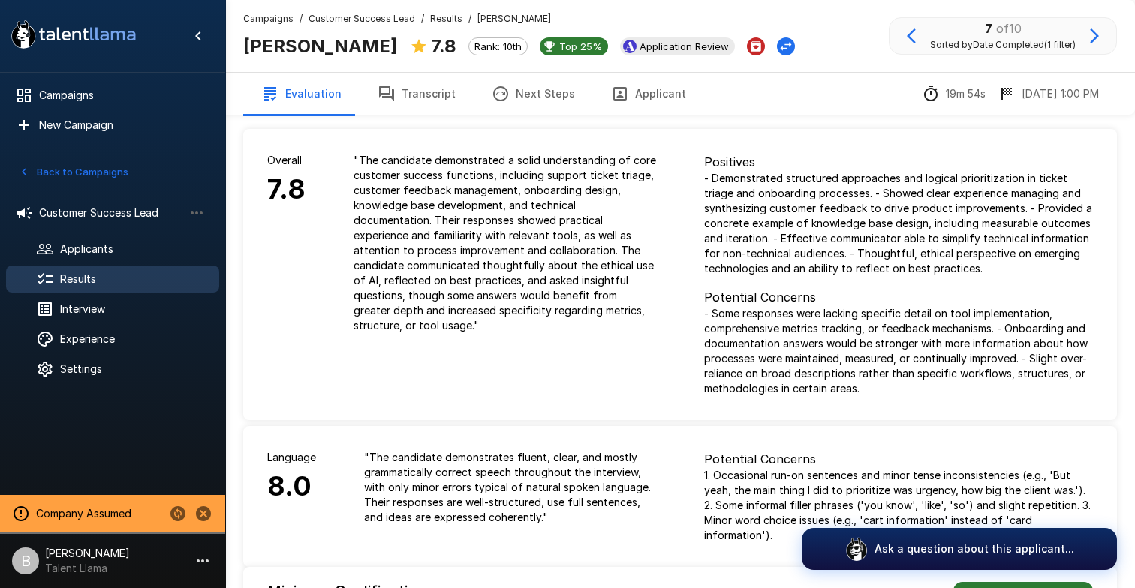
click at [423, 99] on button "Transcript" at bounding box center [416, 94] width 114 height 42
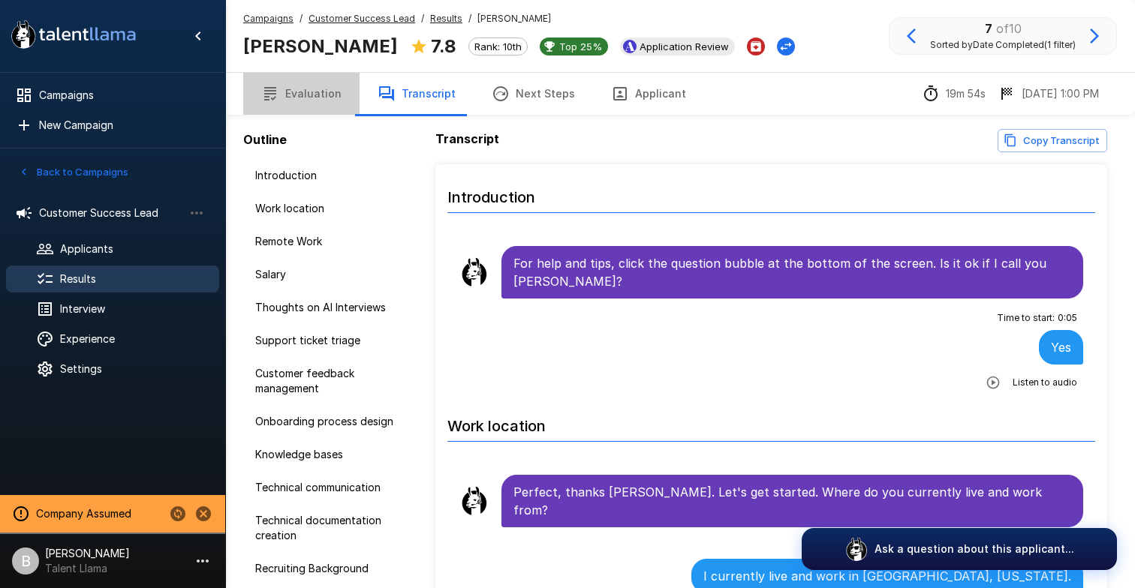
click at [312, 102] on button "Evaluation" at bounding box center [301, 94] width 116 height 42
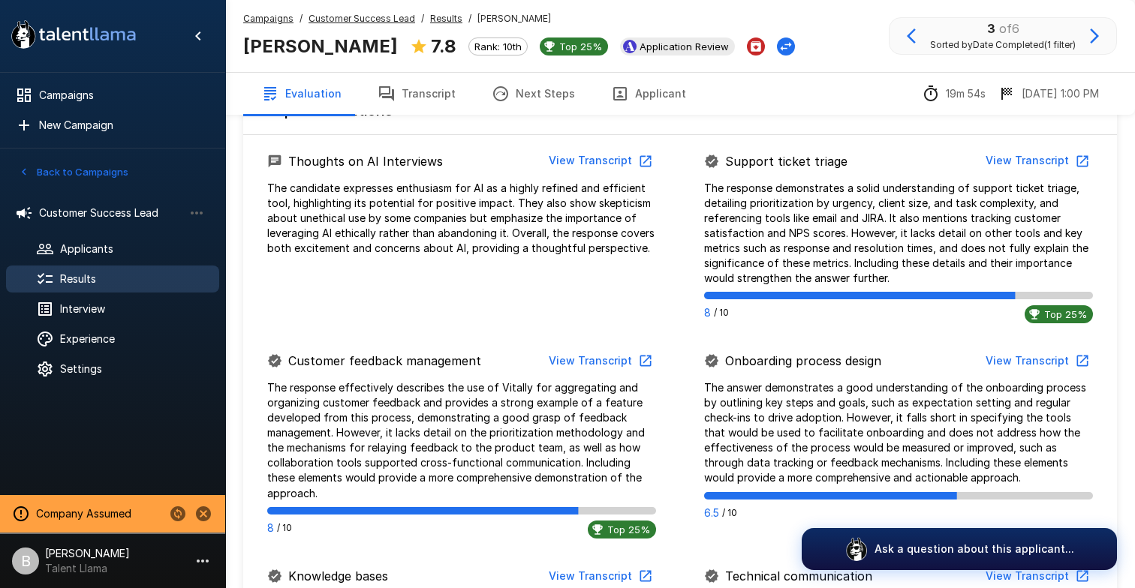
scroll to position [648, 0]
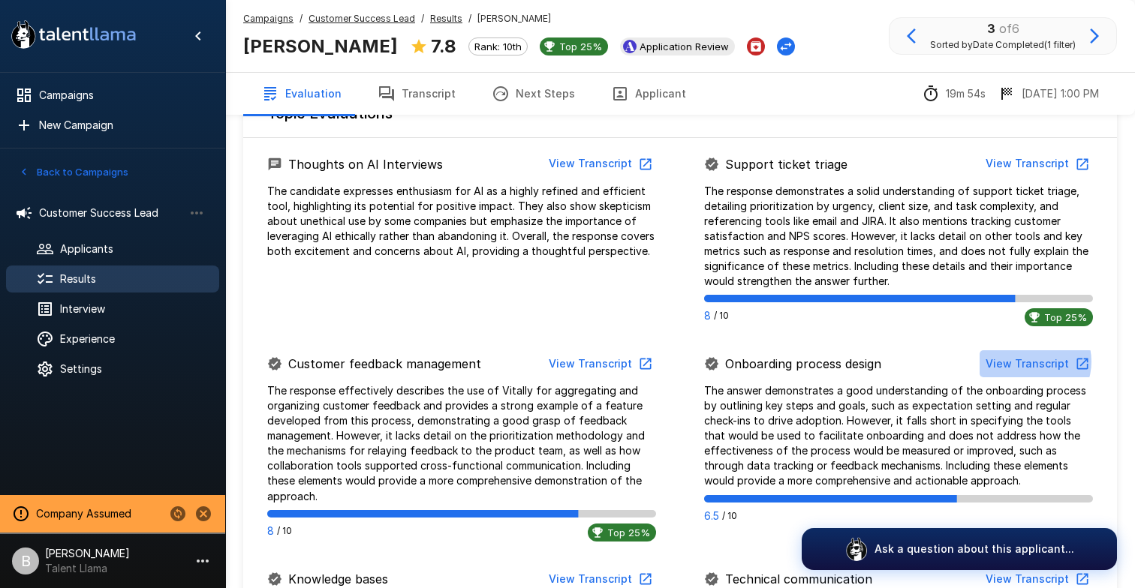
click at [1032, 362] on button "View Transcript" at bounding box center [1035, 364] width 113 height 28
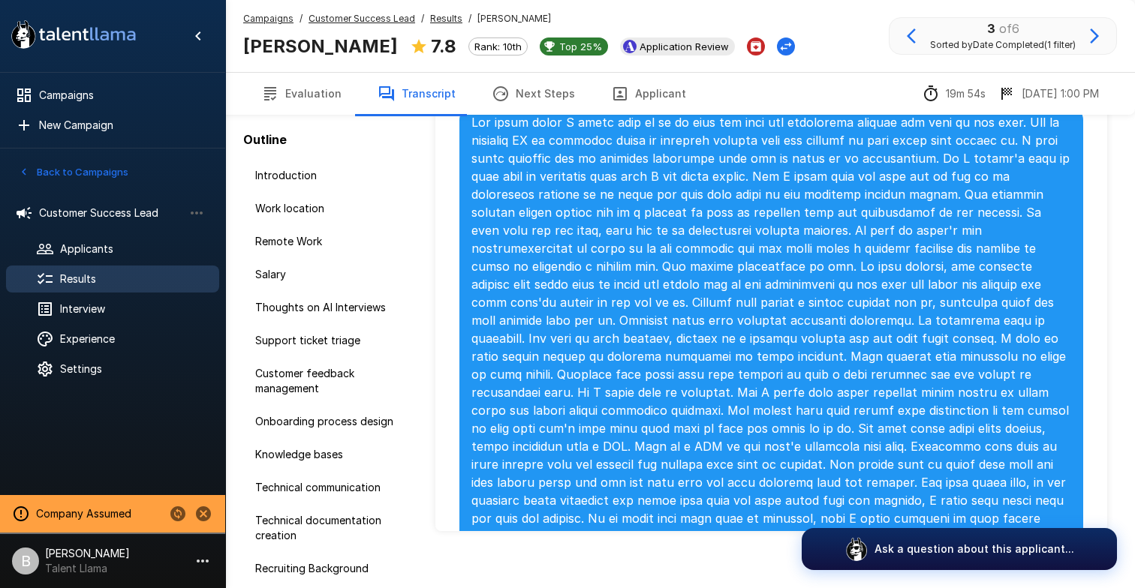
scroll to position [2491, 0]
click at [1003, 559] on button "button" at bounding box center [992, 572] width 27 height 27
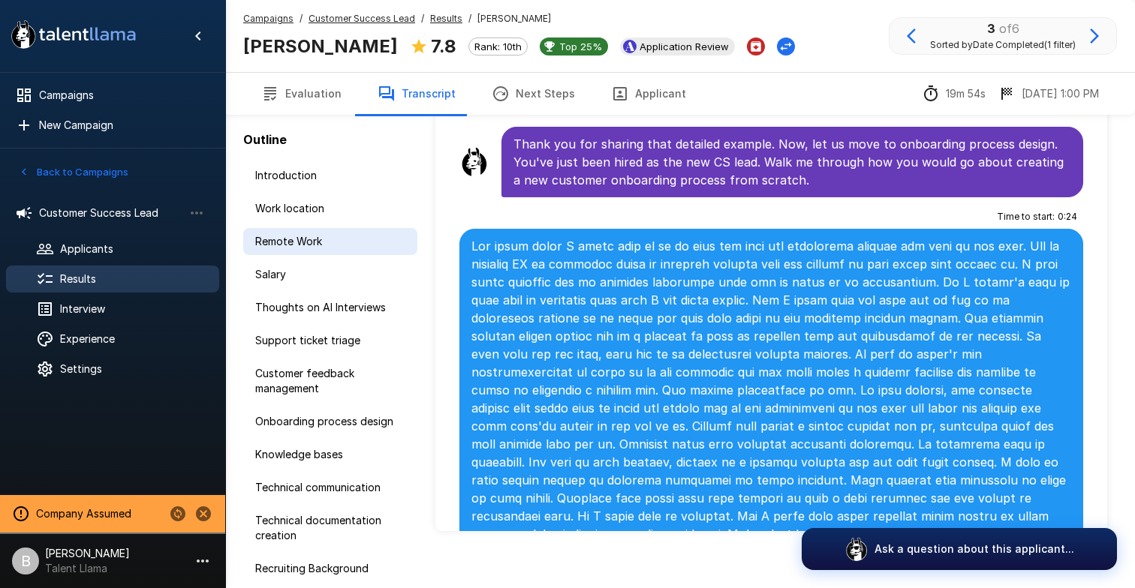
scroll to position [89, 0]
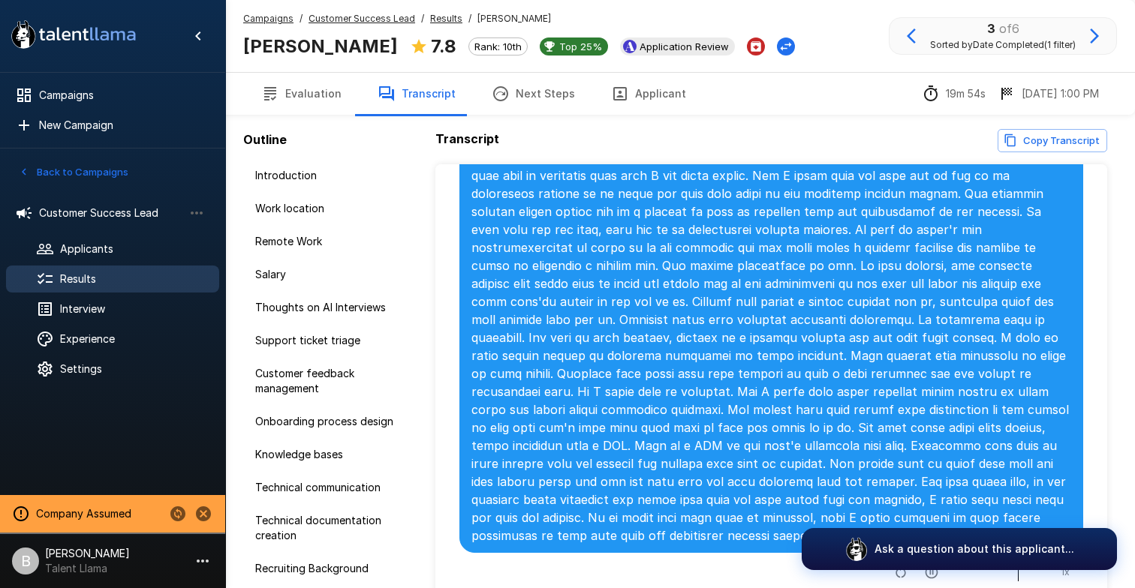
scroll to position [2567, 0]
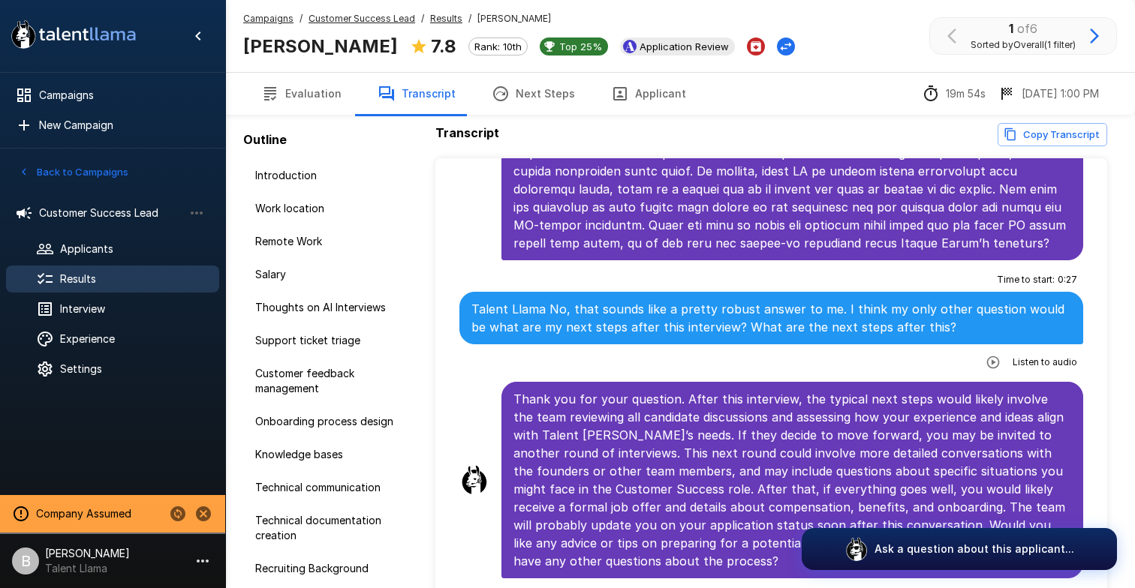
scroll to position [89, 0]
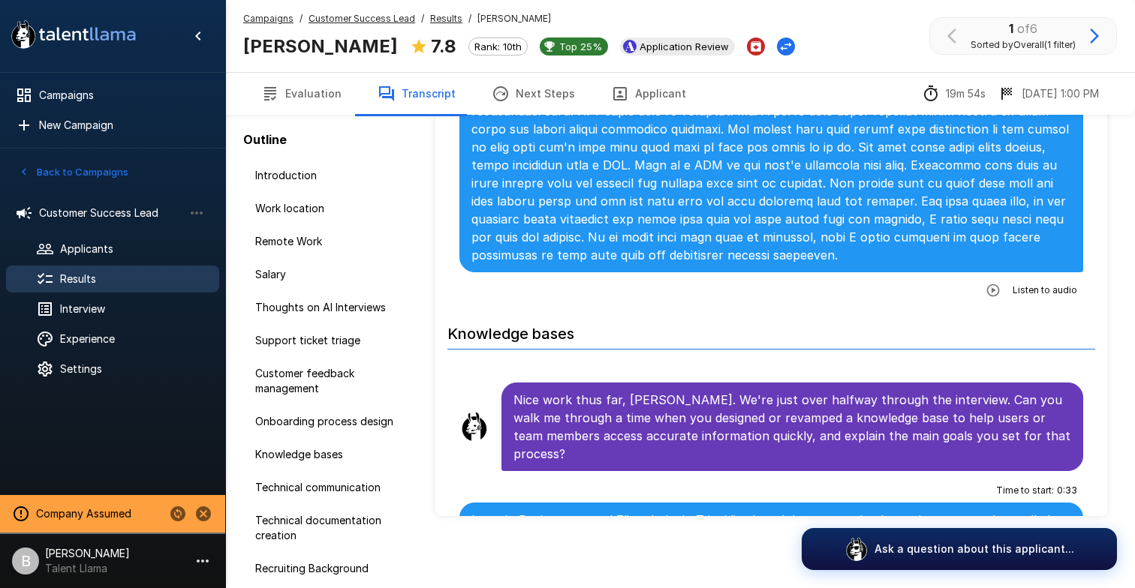
scroll to position [2559, 0]
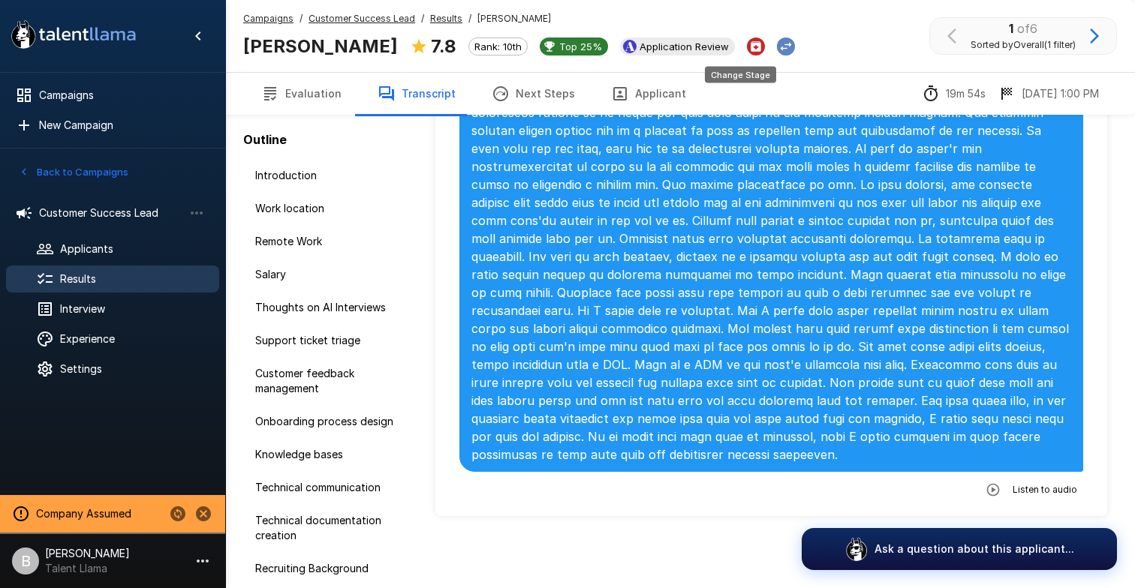
click at [778, 45] on icon "Change Stage" at bounding box center [785, 46] width 15 height 15
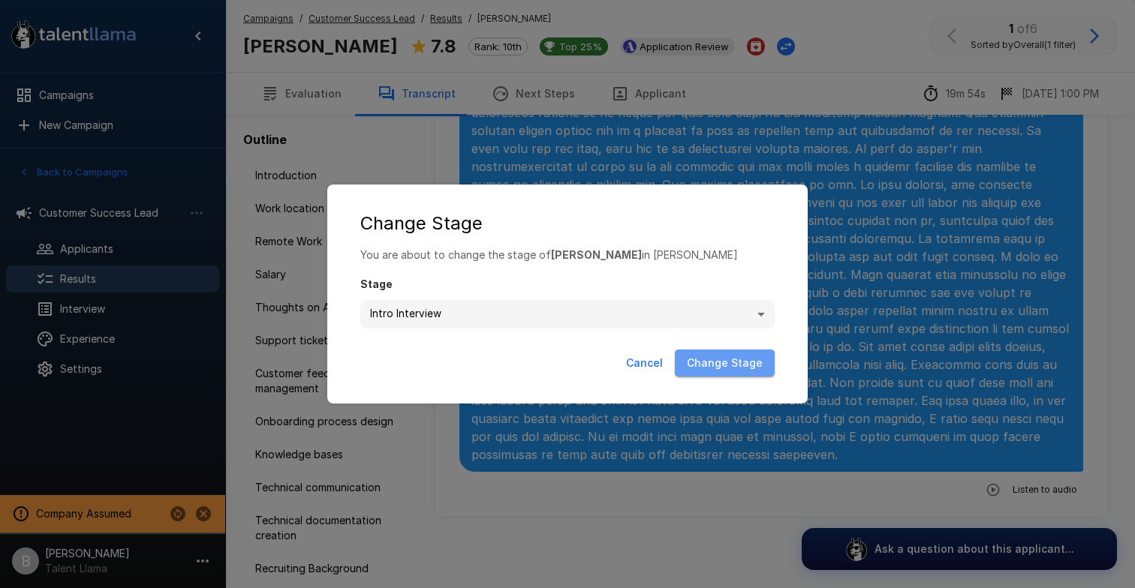
click at [729, 358] on button "Change Stage" at bounding box center [725, 364] width 100 height 28
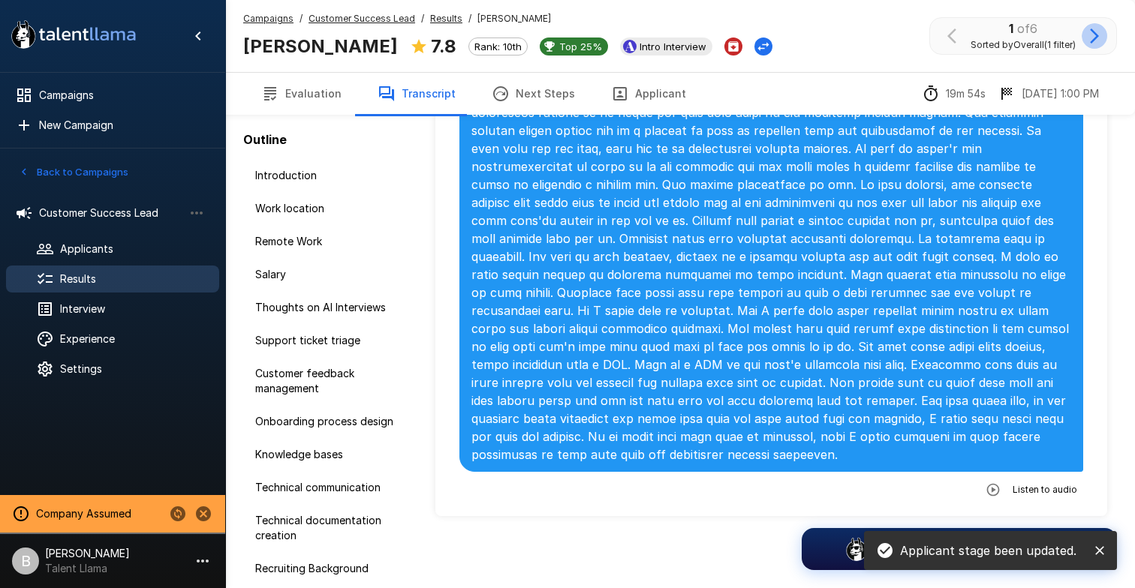
click at [1100, 31] on icon "button" at bounding box center [1094, 36] width 18 height 18
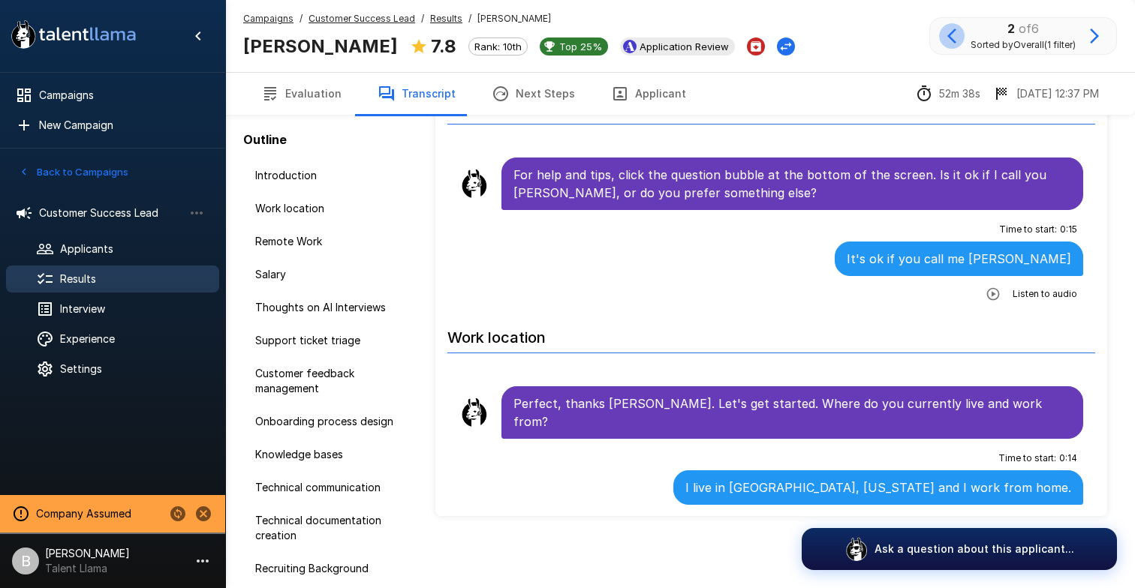
click at [947, 33] on icon "button" at bounding box center [951, 36] width 9 height 15
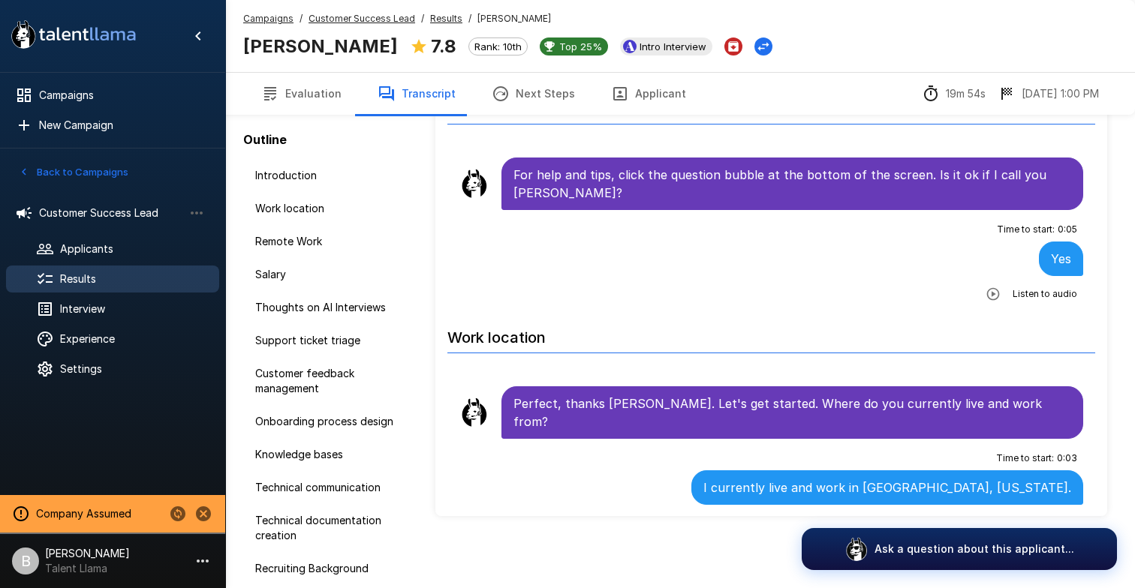
click at [449, 19] on u "Results" at bounding box center [446, 18] width 32 height 11
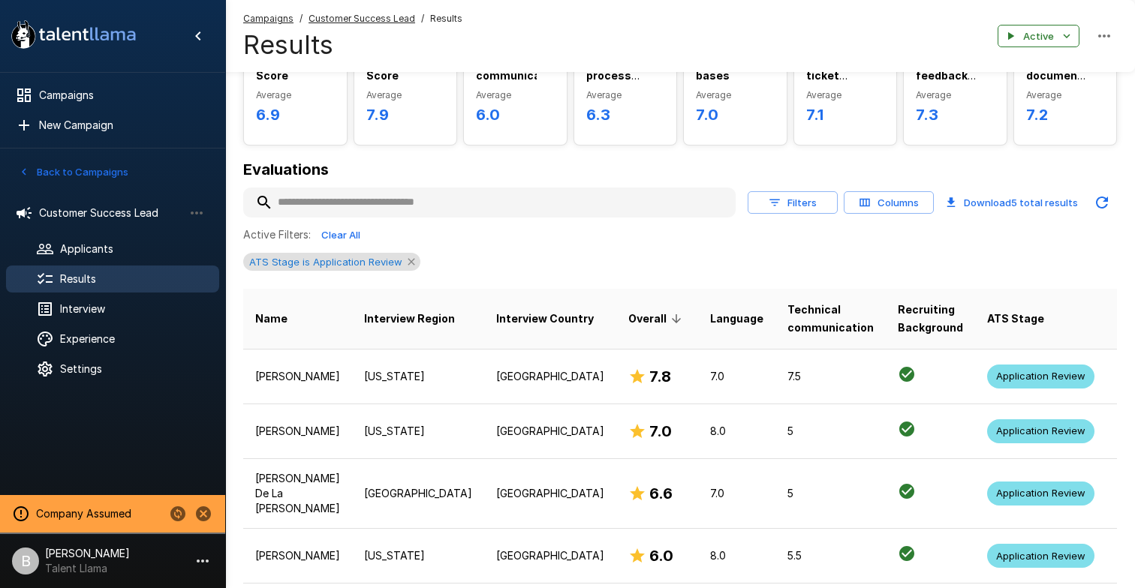
click at [407, 258] on icon at bounding box center [411, 262] width 12 height 12
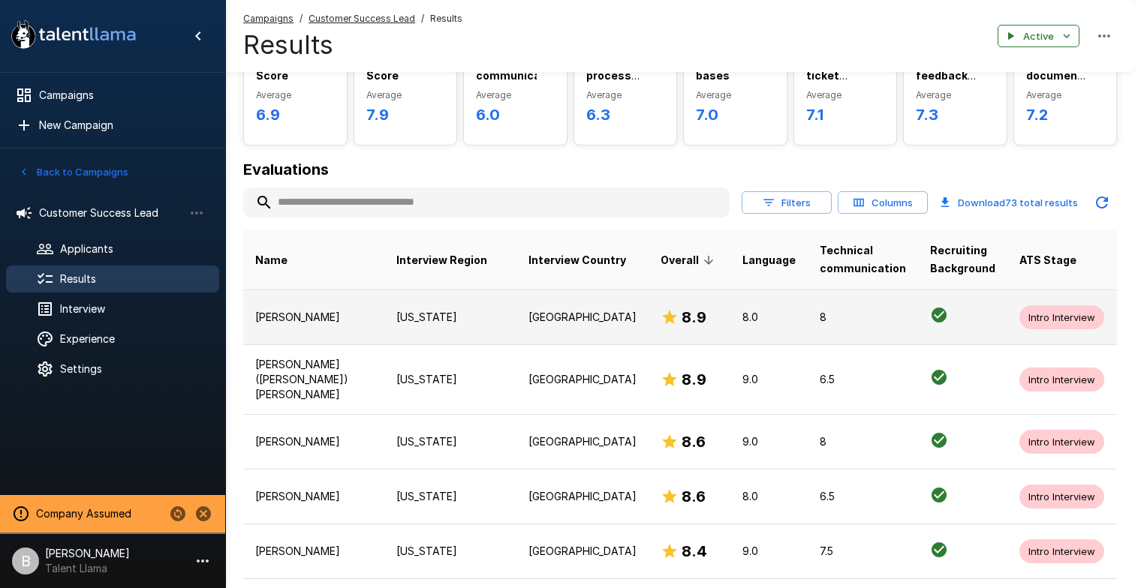
click at [819, 318] on p "8" at bounding box center [862, 317] width 86 height 15
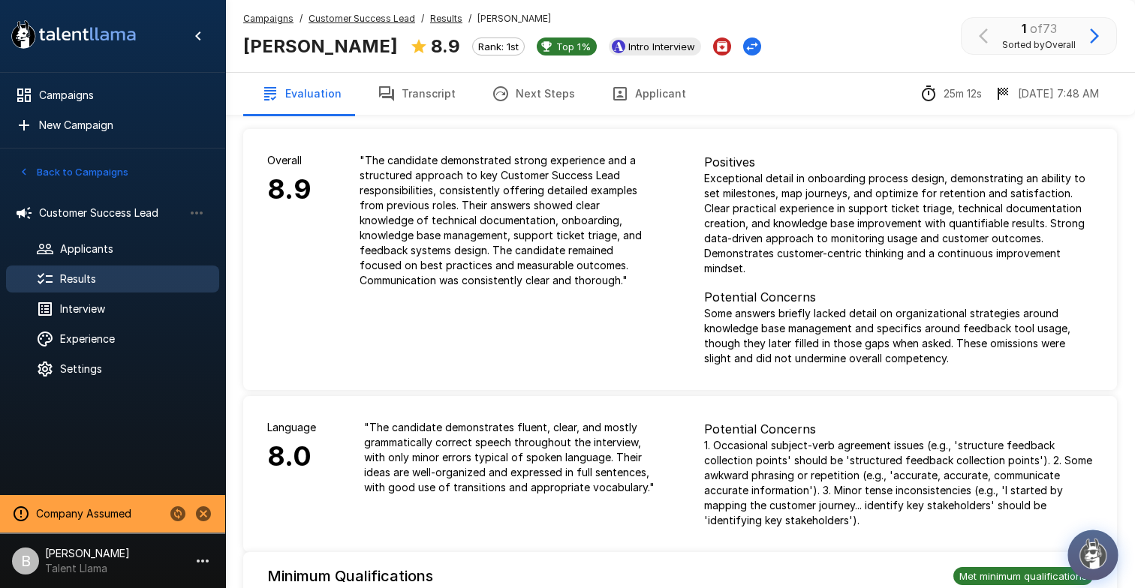
click at [1088, 557] on img "button" at bounding box center [1093, 554] width 32 height 32
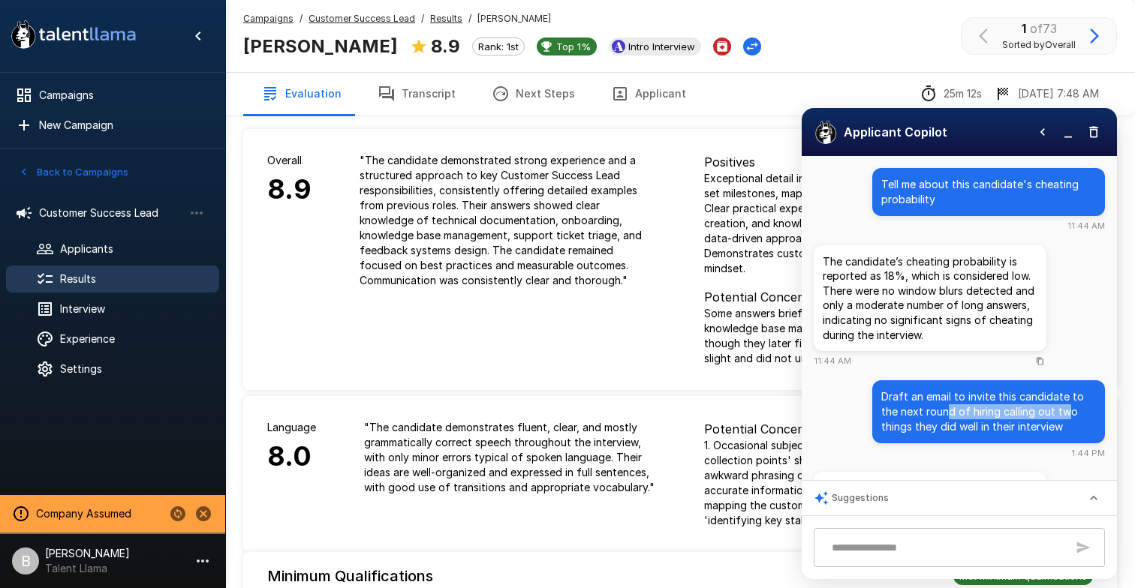
drag, startPoint x: 1050, startPoint y: 419, endPoint x: 928, endPoint y: 410, distance: 121.9
click at [928, 410] on p "Draft an email to invite this candidate to the next round of hiring calling out…" at bounding box center [988, 411] width 215 height 45
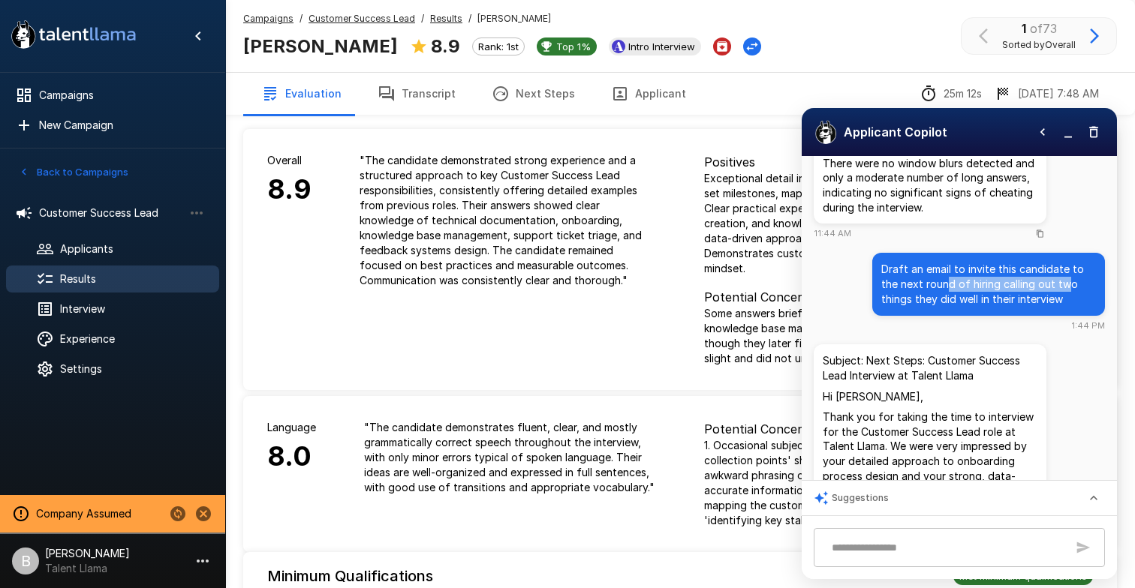
scroll to position [136, 0]
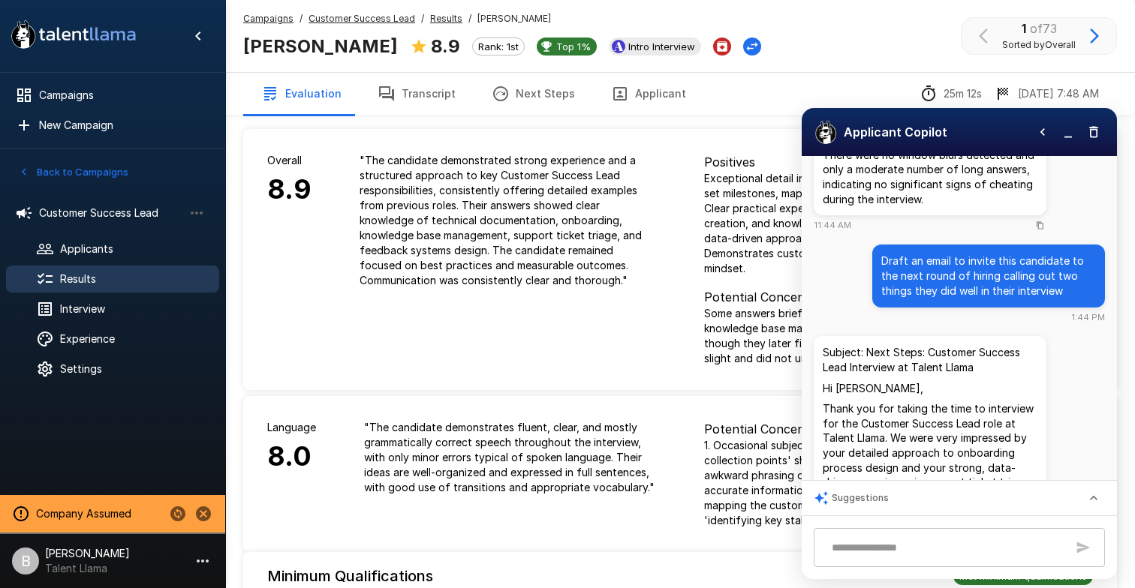
click at [1109, 29] on div "1 of 73 Sorted by Overall" at bounding box center [1039, 36] width 156 height 38
click at [1096, 29] on icon "button" at bounding box center [1094, 36] width 18 height 18
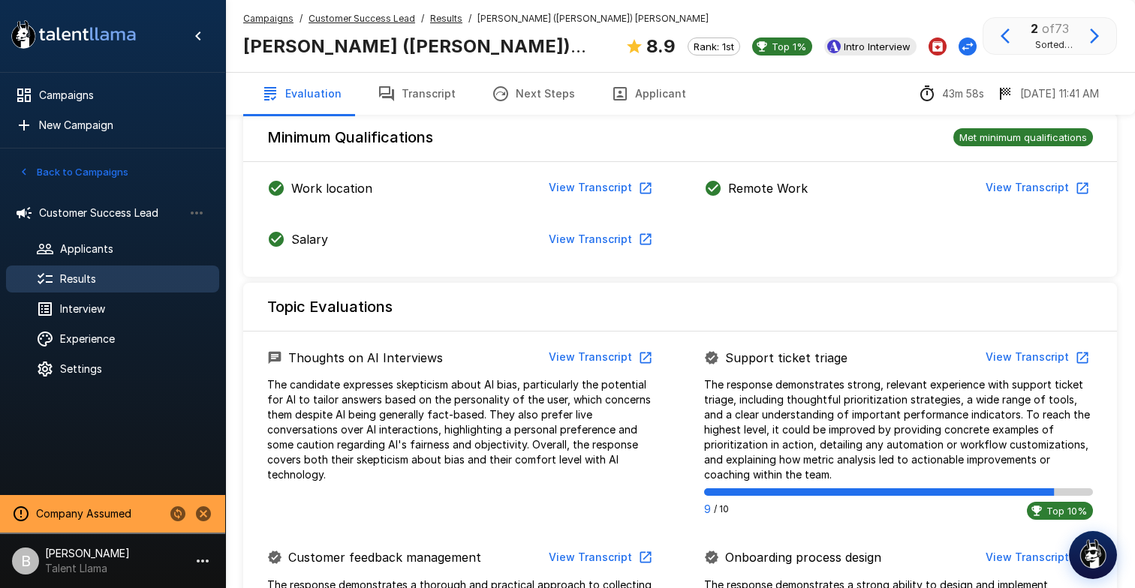
scroll to position [547, 0]
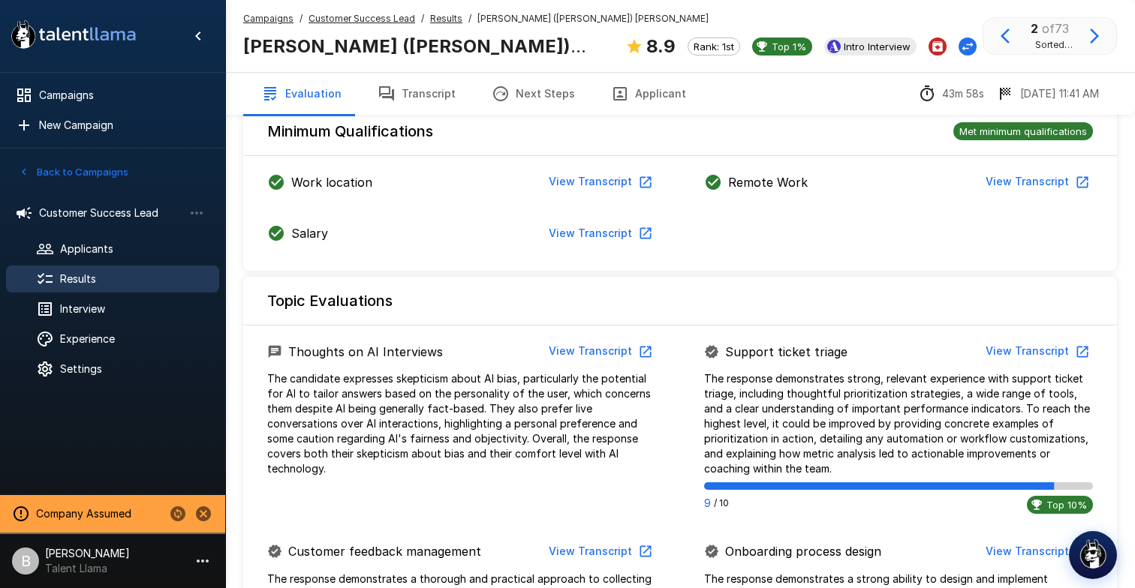
drag, startPoint x: 1047, startPoint y: 548, endPoint x: 1016, endPoint y: 516, distance: 44.0
click at [1106, 554] on img "button" at bounding box center [1093, 554] width 32 height 32
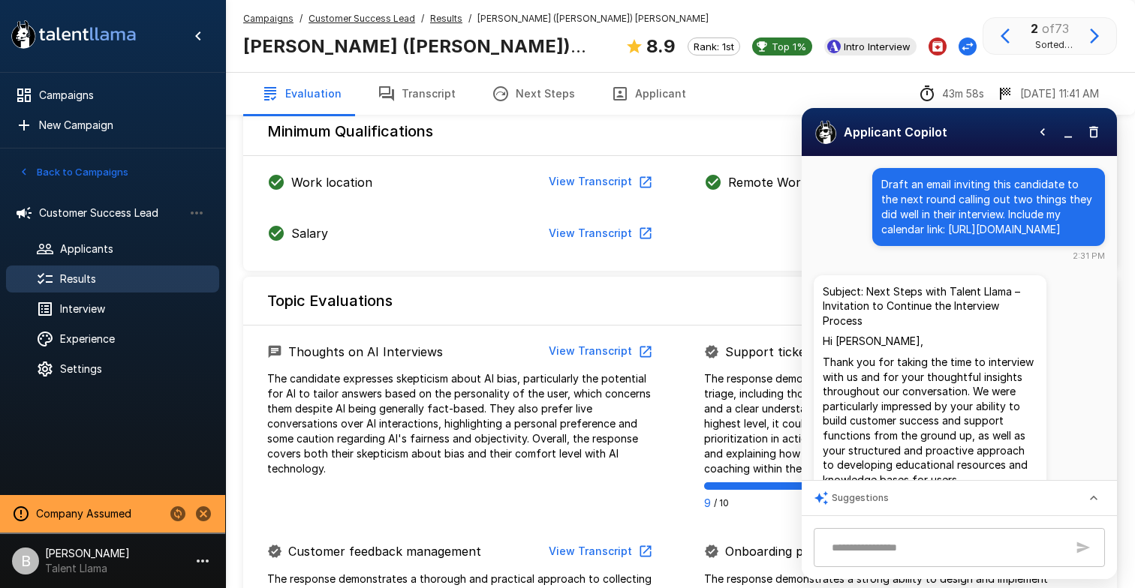
drag, startPoint x: 1018, startPoint y: 248, endPoint x: 875, endPoint y: 189, distance: 154.8
click at [875, 189] on div "Draft an email inviting this candidate to the next round calling out two things…" at bounding box center [988, 207] width 233 height 78
copy p "Draft an email inviting this candidate to the next round calling out two things…"
click at [440, 20] on u "Results" at bounding box center [446, 18] width 32 height 11
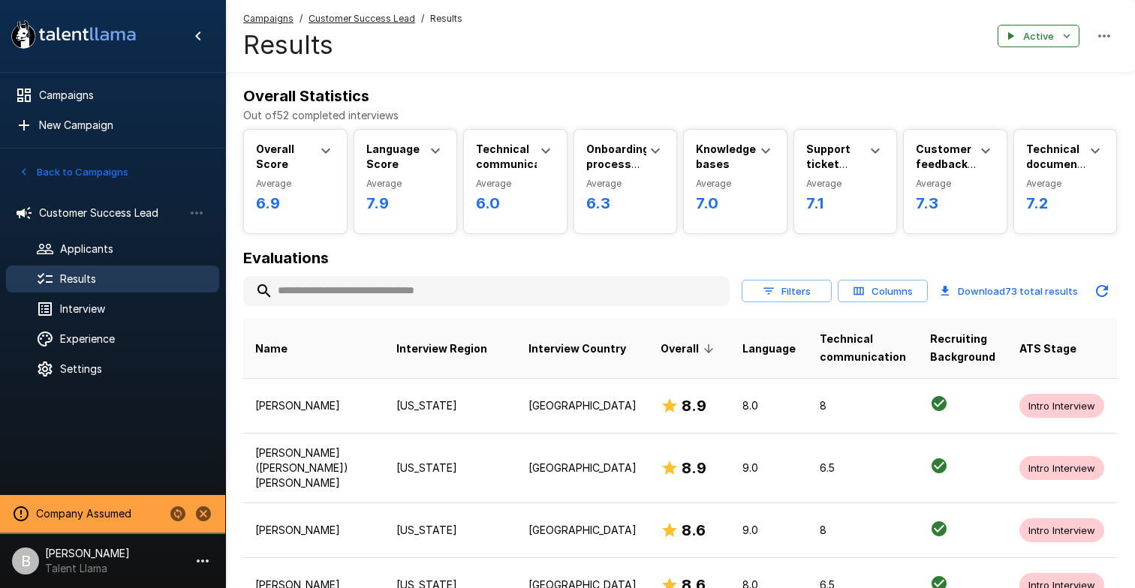
click at [380, 298] on input "text" at bounding box center [486, 291] width 486 height 27
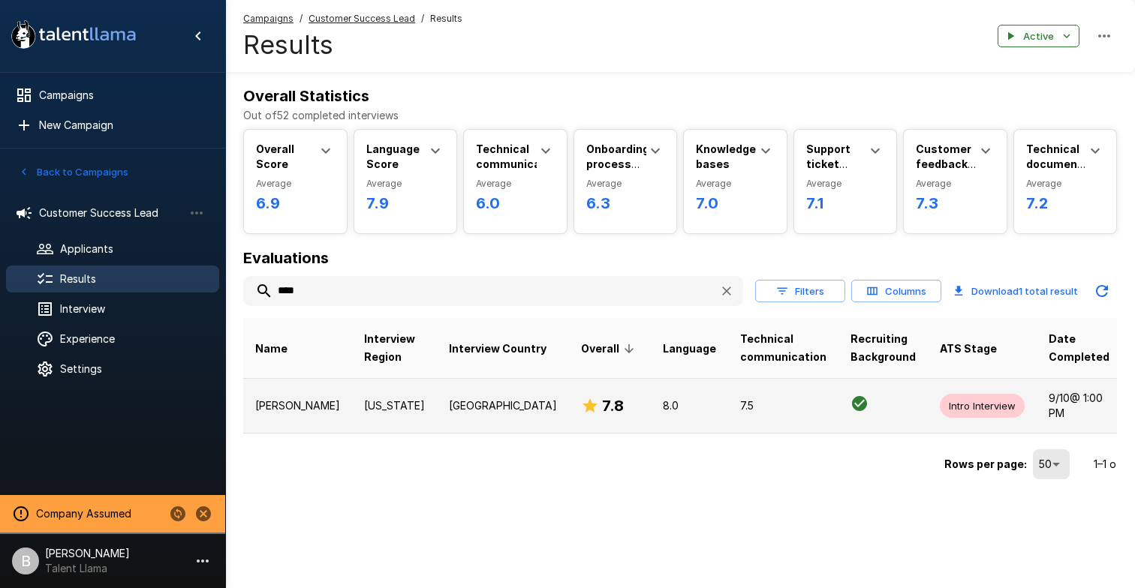
type input "****"
click at [364, 401] on p "[US_STATE]" at bounding box center [394, 405] width 61 height 15
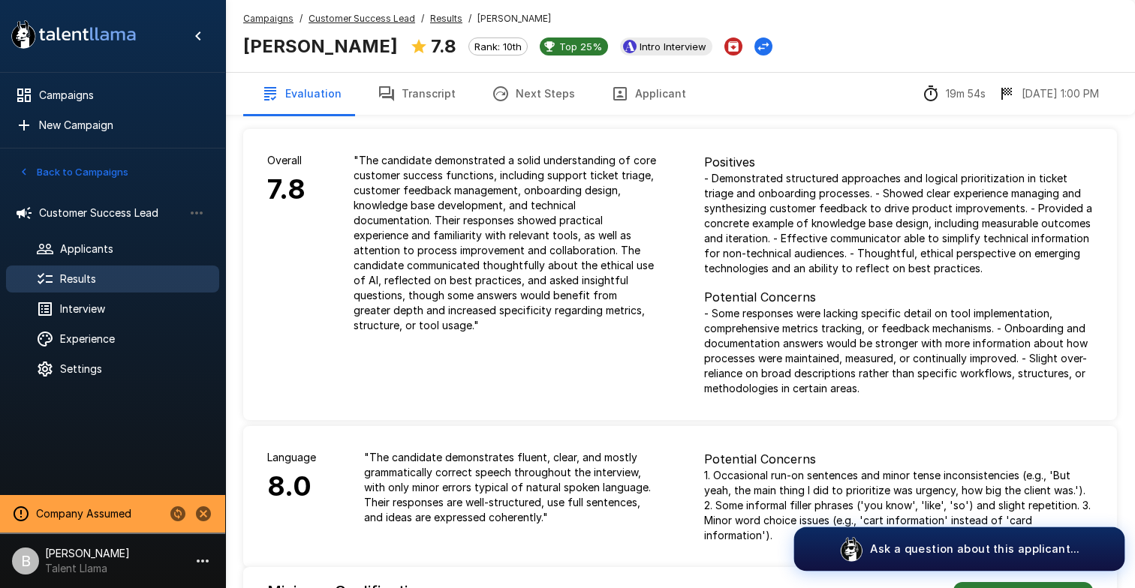
click at [985, 558] on button "Ask a question about this applicant..." at bounding box center [959, 550] width 331 height 44
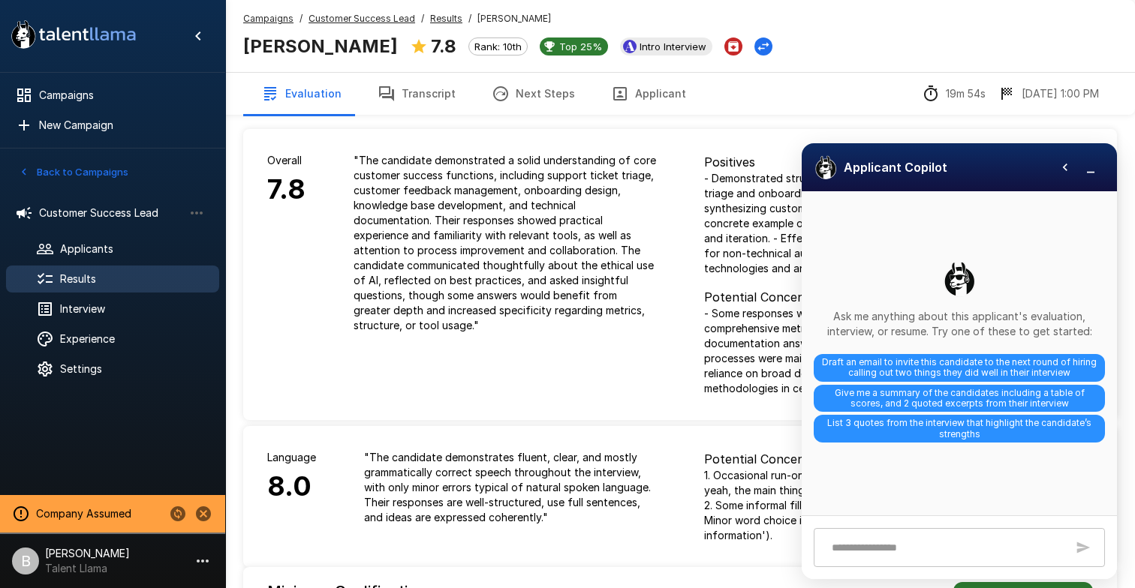
click at [972, 532] on div "* ​" at bounding box center [958, 547] width 291 height 39
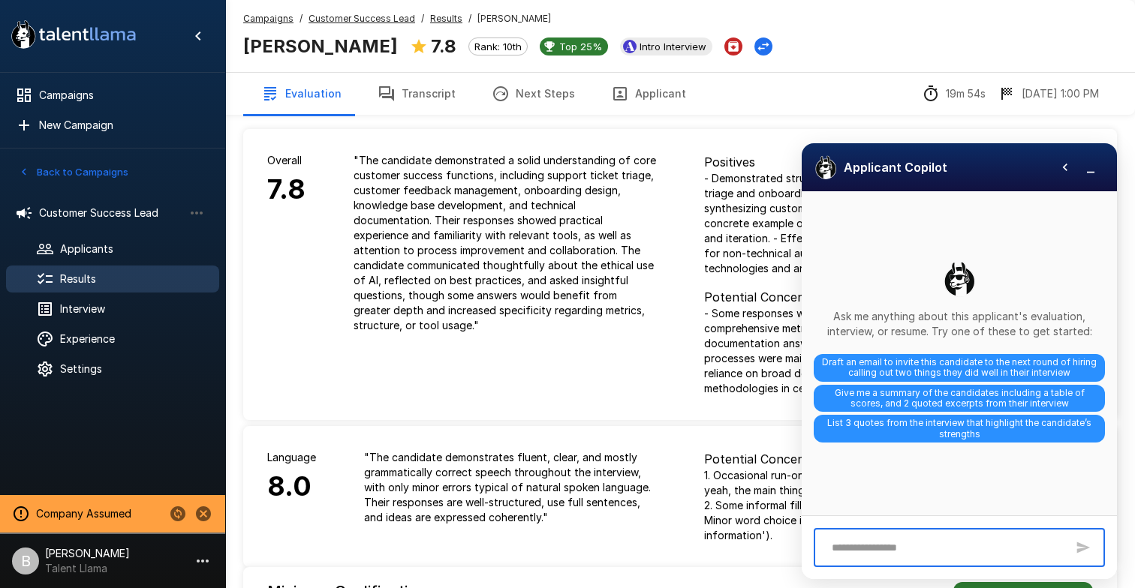
paste textarea "**********"
type textarea "**********"
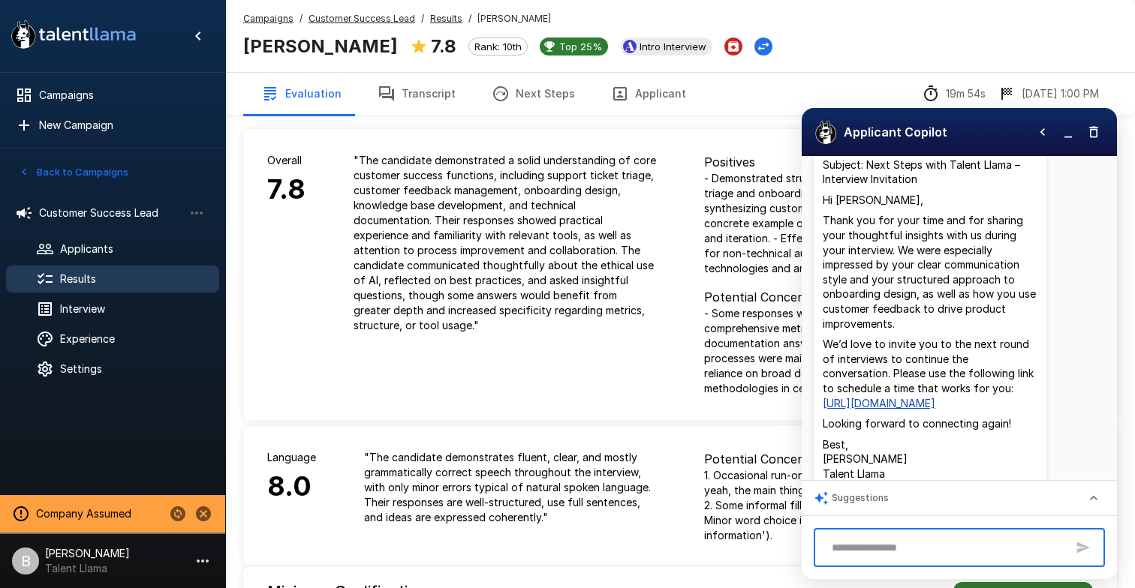
scroll to position [79, 0]
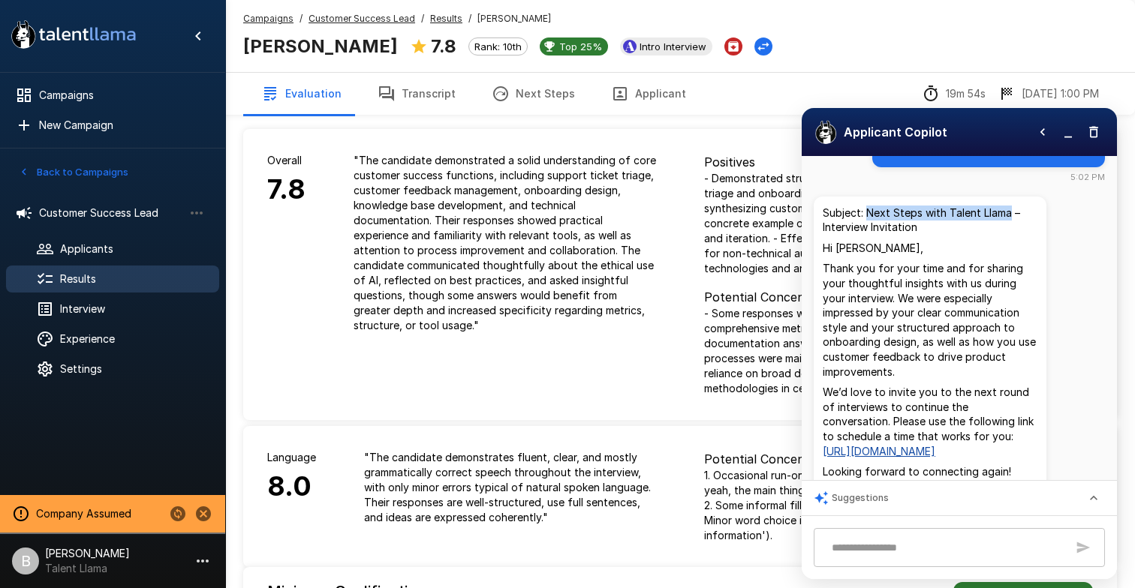
drag, startPoint x: 1009, startPoint y: 225, endPoint x: 867, endPoint y: 224, distance: 141.8
click at [867, 224] on p "Subject: Next Steps with Talent Llama – Interview Invitation" at bounding box center [929, 220] width 215 height 29
copy p "Next Steps with Talent Llama"
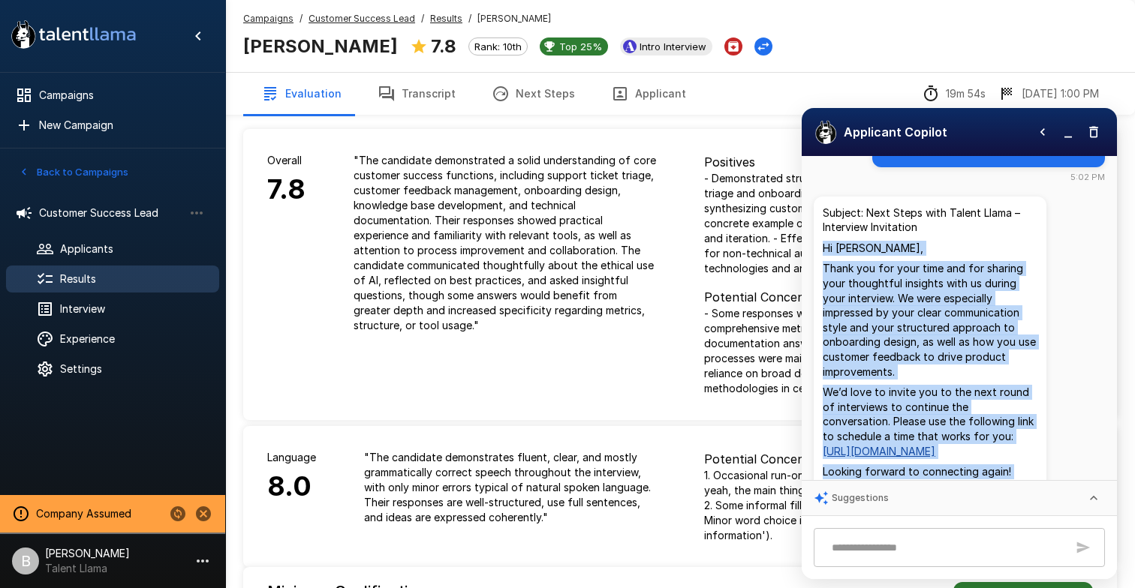
scroll to position [207, 0]
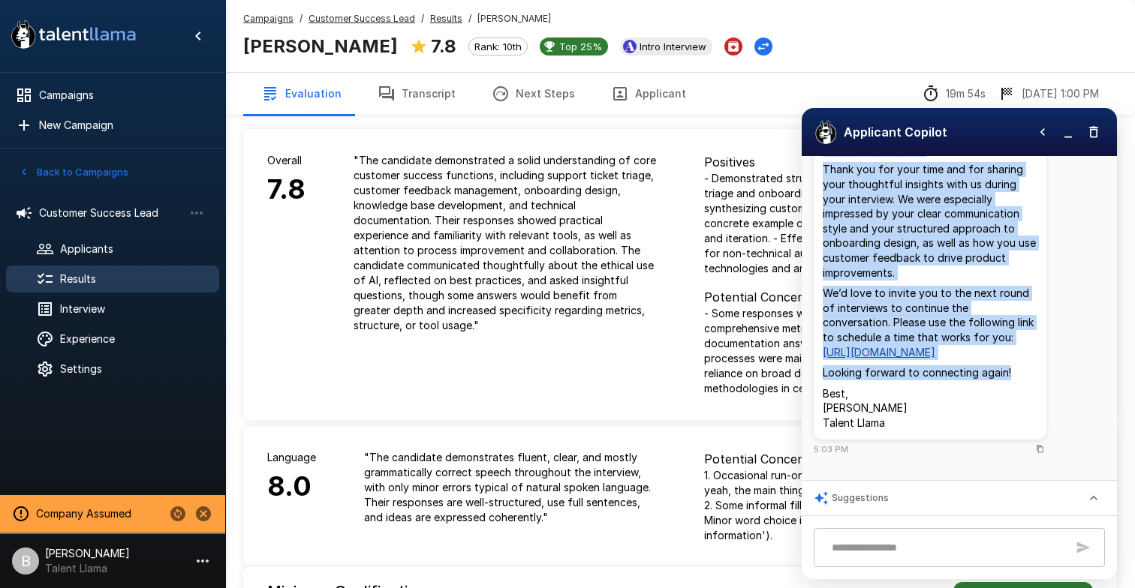
drag, startPoint x: 821, startPoint y: 260, endPoint x: 1027, endPoint y: 374, distance: 235.5
click at [1027, 375] on div "Subject: Next Steps with Talent Llama – Interview Invitation Hi Ryan, Thank you…" at bounding box center [929, 269] width 233 height 342
copy div "Hi Ryan, Thank you for your time and for sharing your thoughtful insights with …"
click at [655, 91] on button "Applicant" at bounding box center [648, 94] width 111 height 42
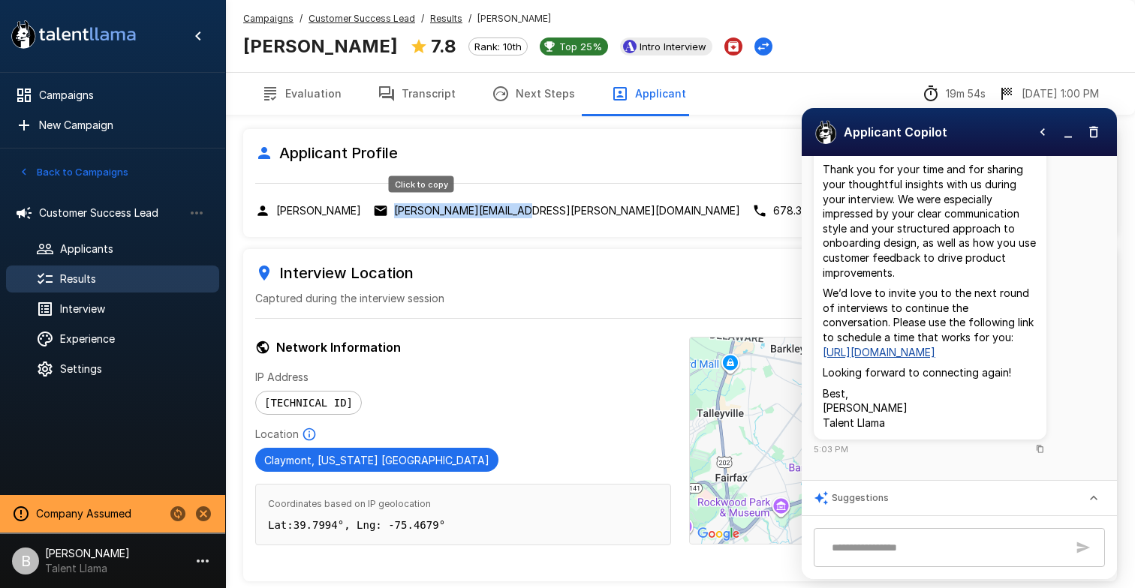
drag, startPoint x: 490, startPoint y: 210, endPoint x: 372, endPoint y: 211, distance: 117.8
click at [373, 211] on div "Ryan Keliher keliher.ryan@gmail.com 678.314.2090 Resume" at bounding box center [679, 210] width 849 height 17
copy p "keliher.ryan@gmail.com"
click at [430, 17] on u "Results" at bounding box center [446, 18] width 32 height 11
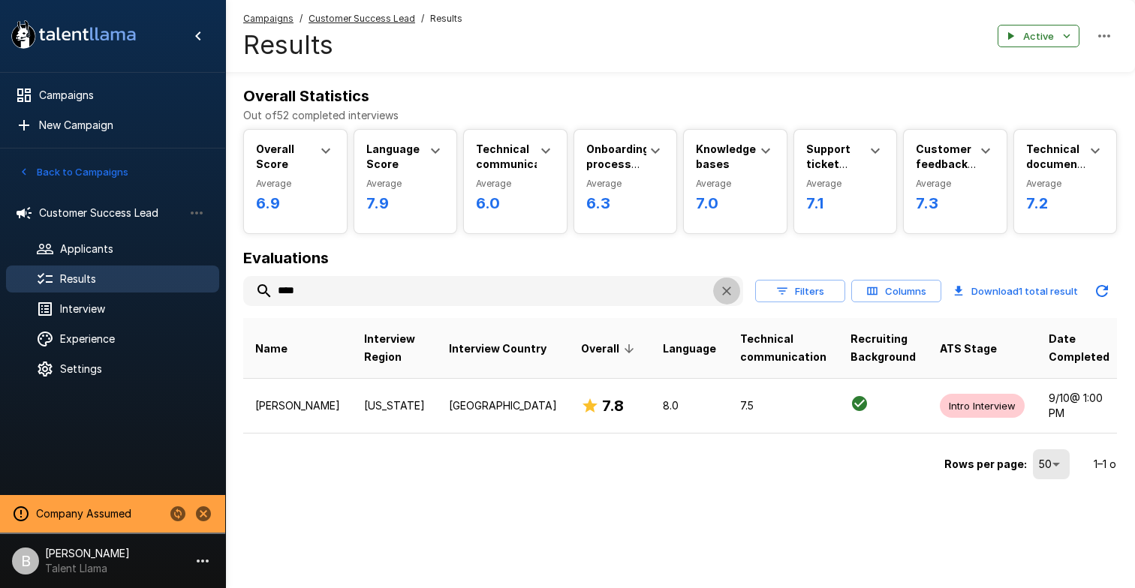
click at [731, 294] on icon "button" at bounding box center [726, 291] width 9 height 9
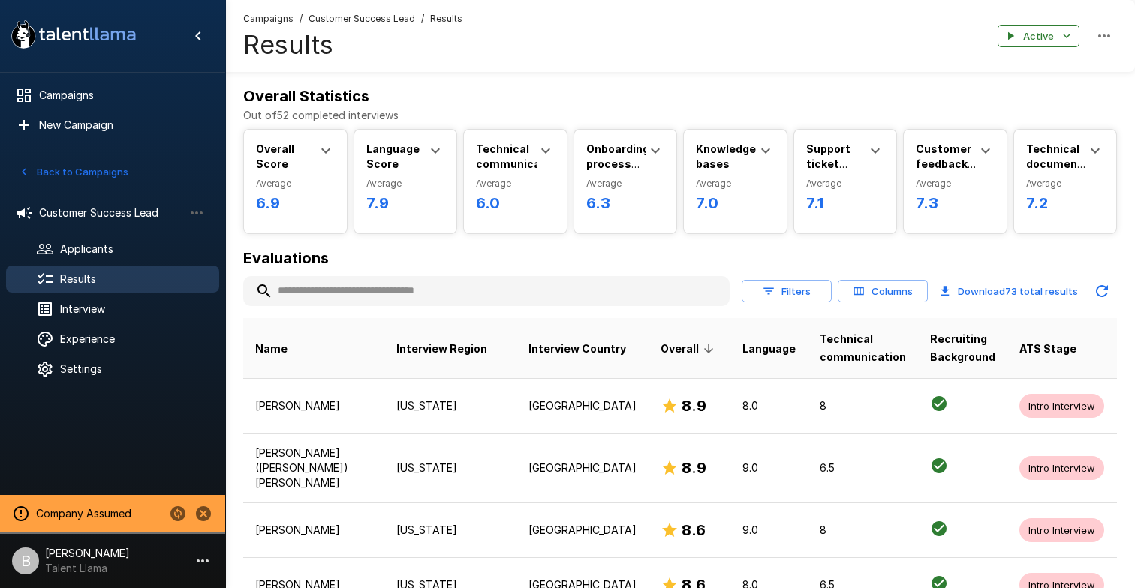
click at [880, 294] on button "Columns" at bounding box center [882, 291] width 90 height 23
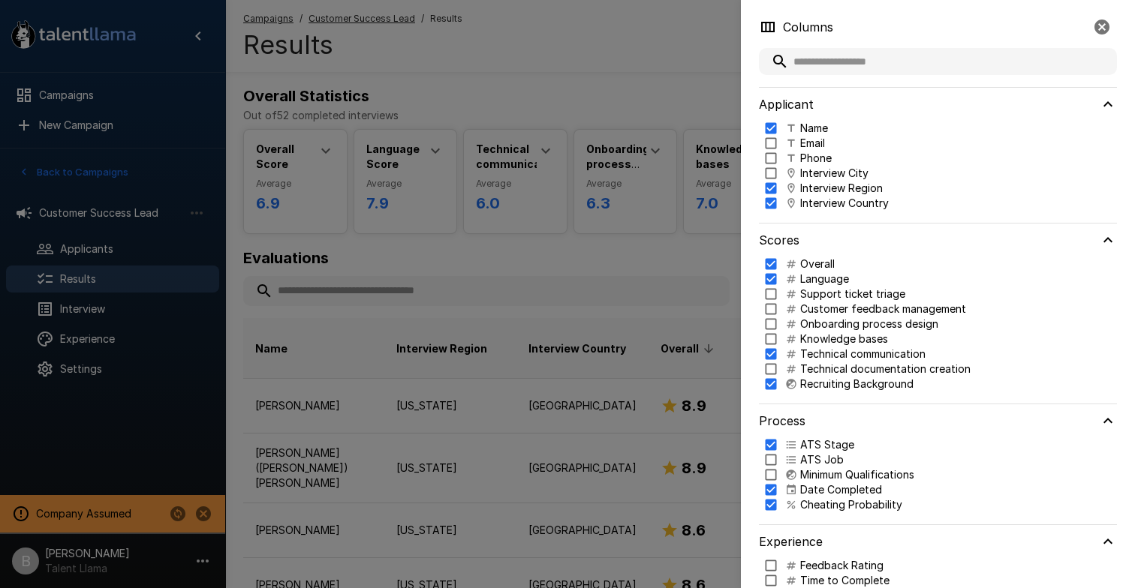
click at [705, 251] on div at bounding box center [567, 294] width 1135 height 588
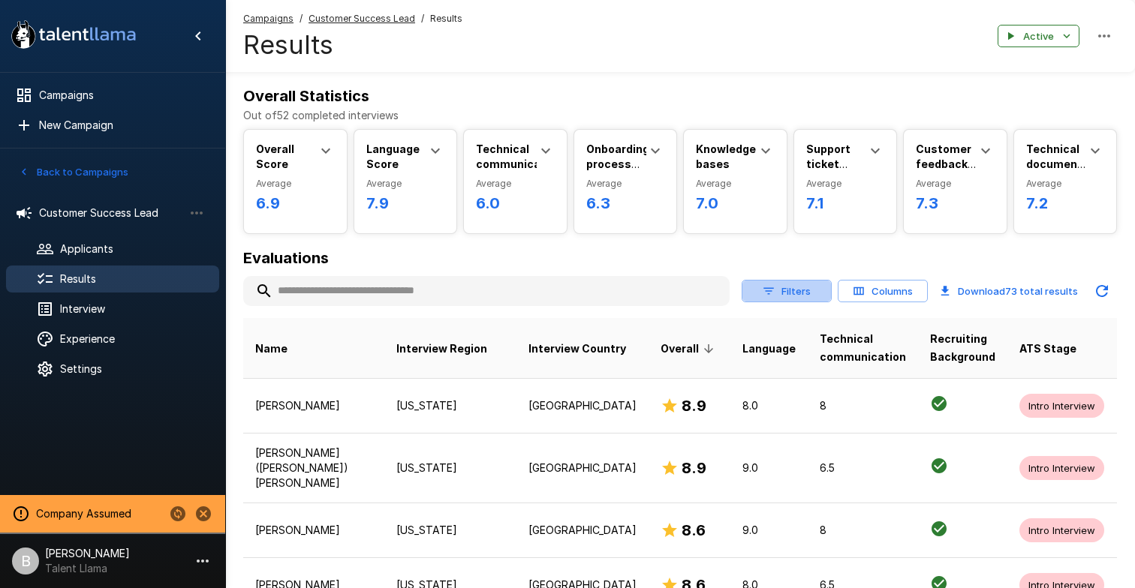
click at [792, 287] on button "Filters" at bounding box center [786, 291] width 90 height 23
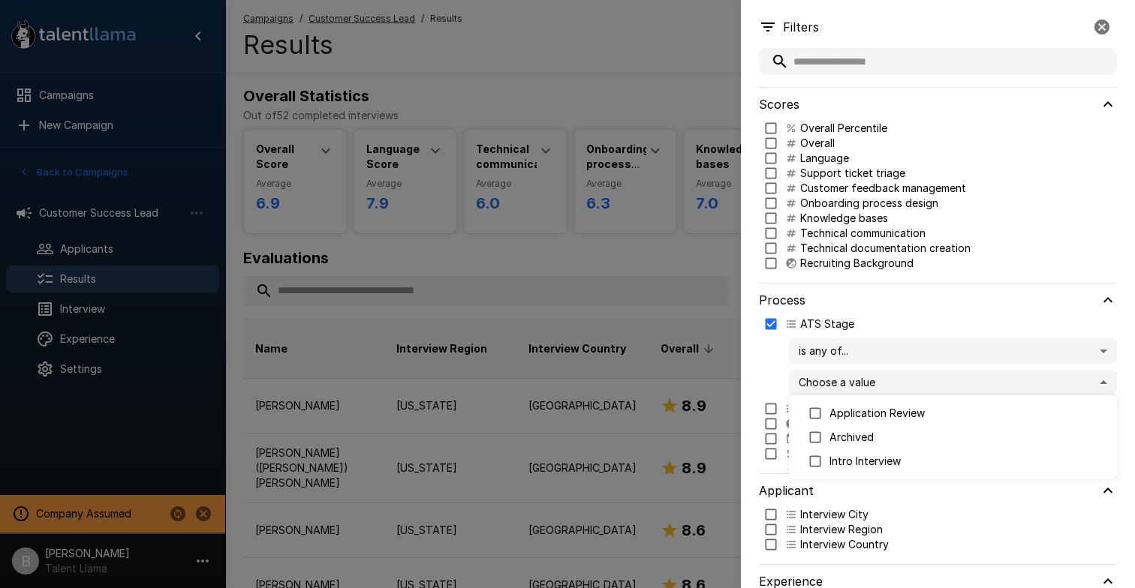
click at [852, 379] on body ".st0{fill:#FFFFFF;} .st1{fill:#76a4ed;} Campaigns New Campaign Active 1 Custome…" at bounding box center [567, 294] width 1135 height 588
click at [858, 414] on p "Application Review" at bounding box center [966, 413] width 275 height 15
type input "**********"
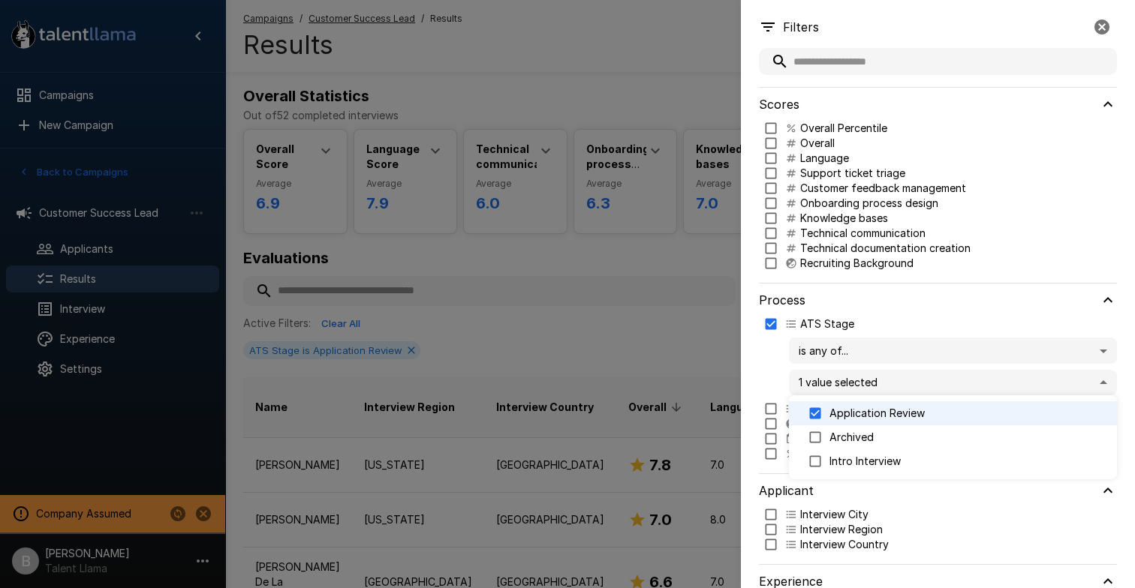
click at [639, 253] on div at bounding box center [567, 294] width 1135 height 588
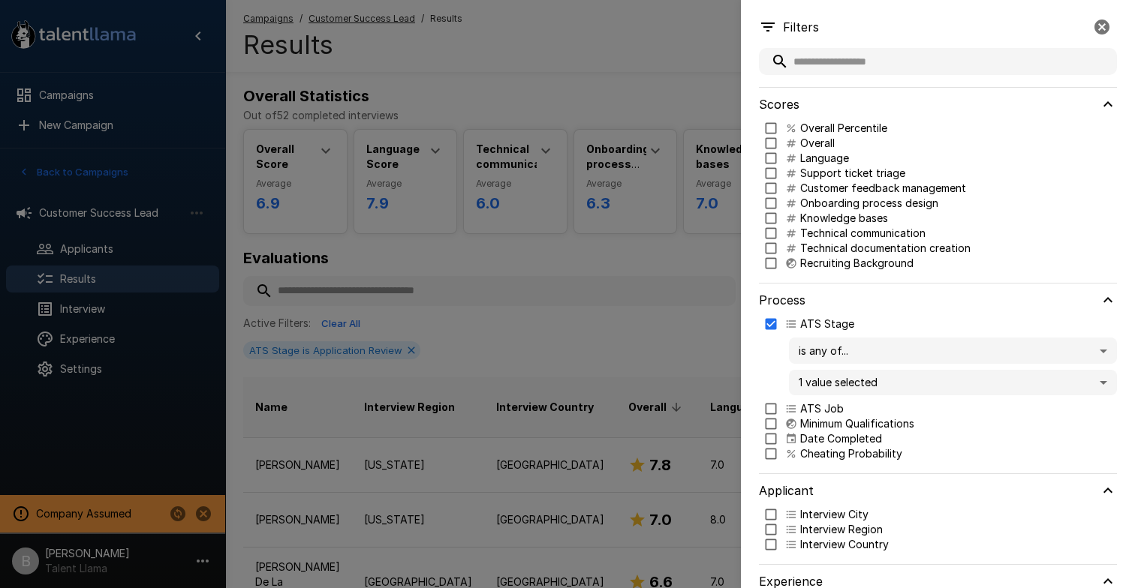
click at [1095, 21] on icon "button" at bounding box center [1102, 27] width 18 height 18
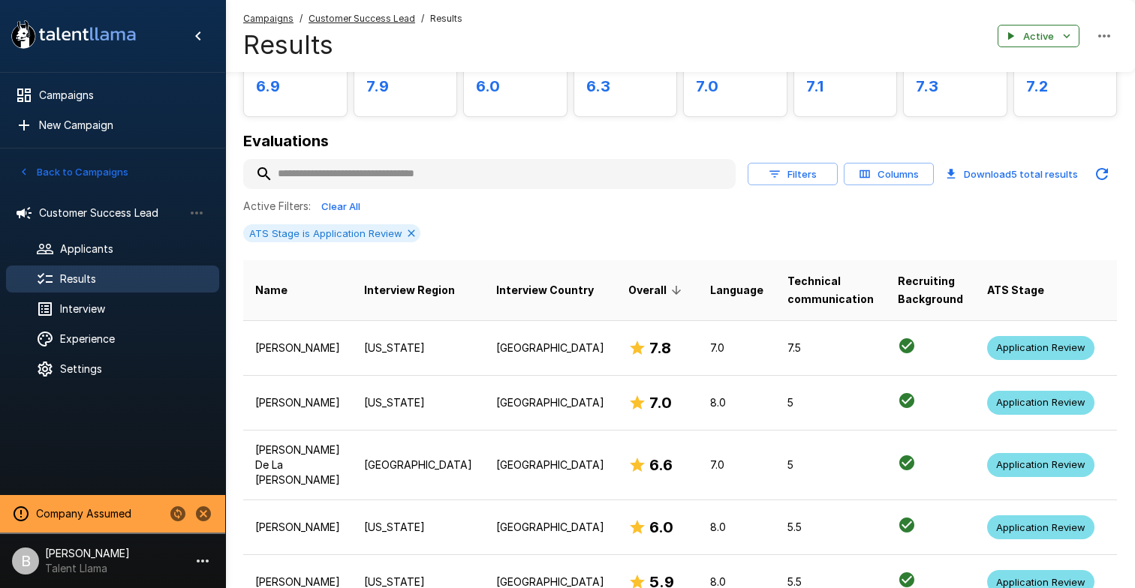
scroll to position [138, 0]
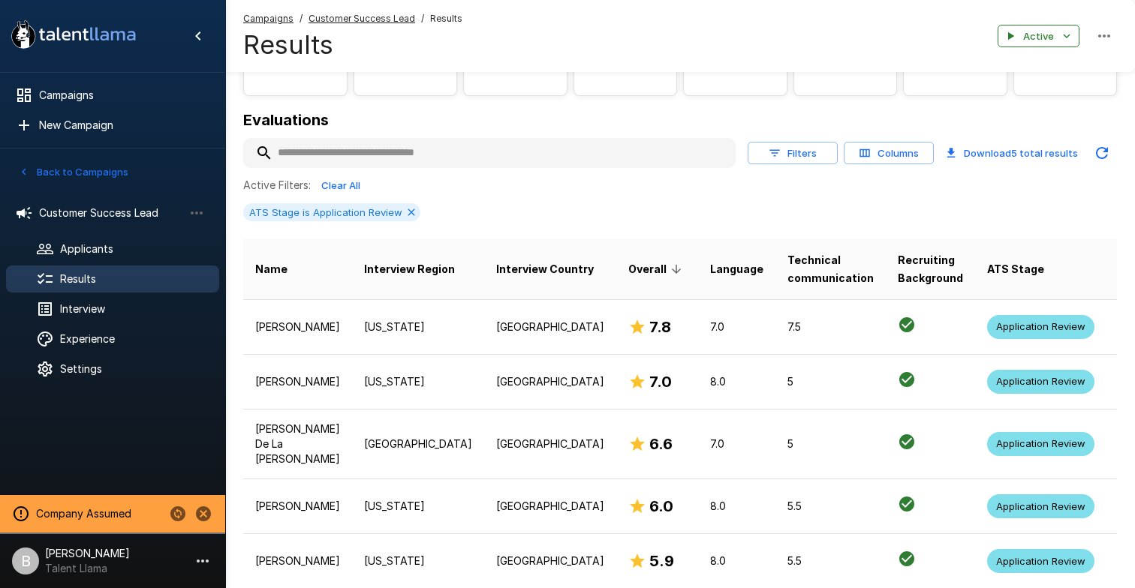
click at [1106, 253] on th "Date Completed" at bounding box center [1148, 269] width 85 height 61
click at [1118, 270] on span "Date Completed" at bounding box center [1148, 269] width 61 height 36
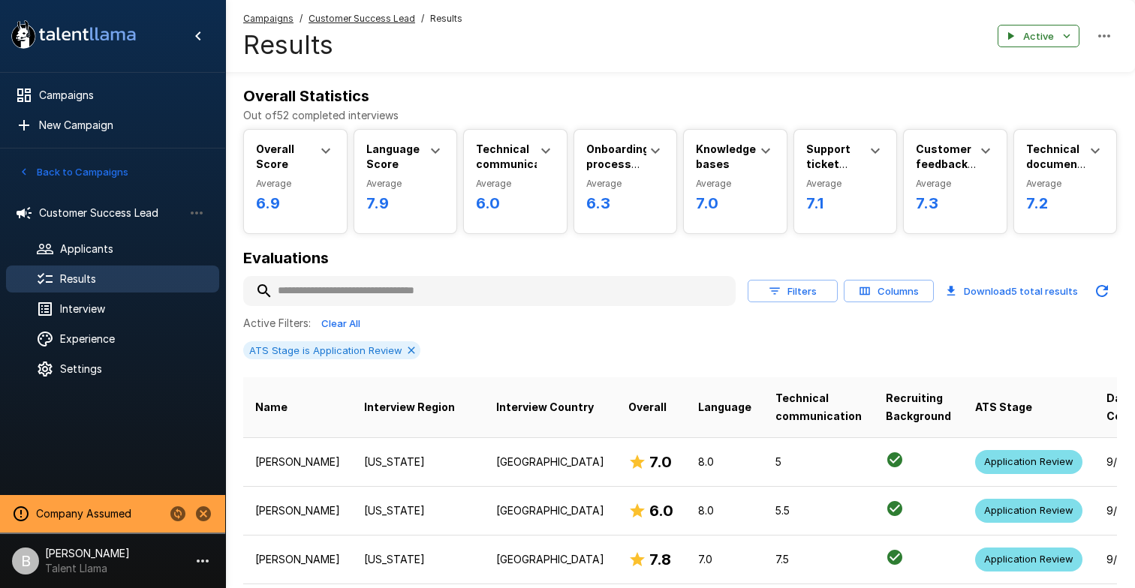
click at [1106, 410] on span "Date Completed" at bounding box center [1146, 407] width 80 height 36
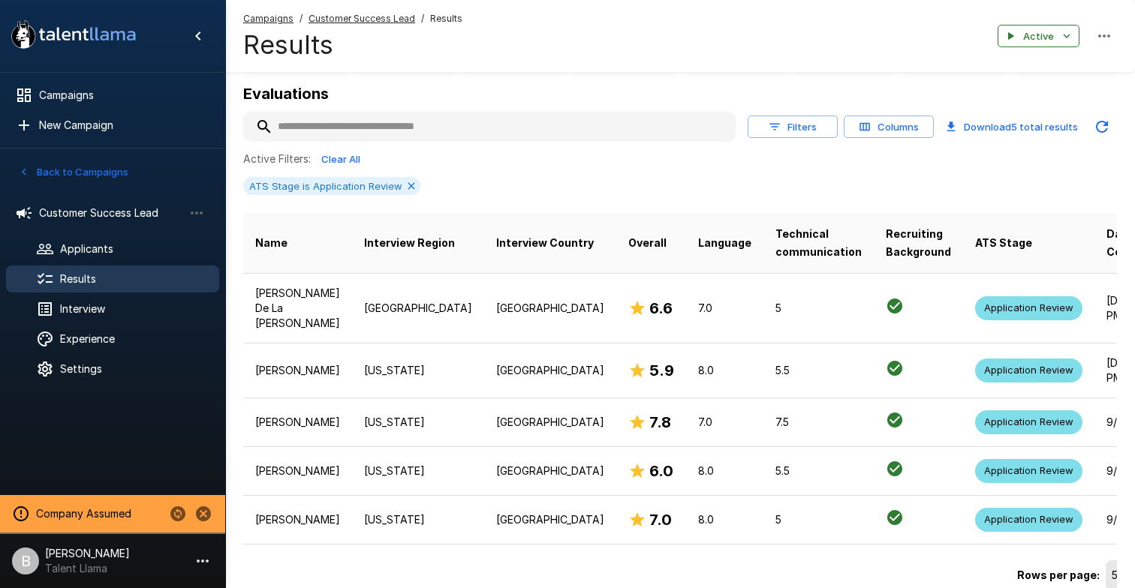
scroll to position [176, 0]
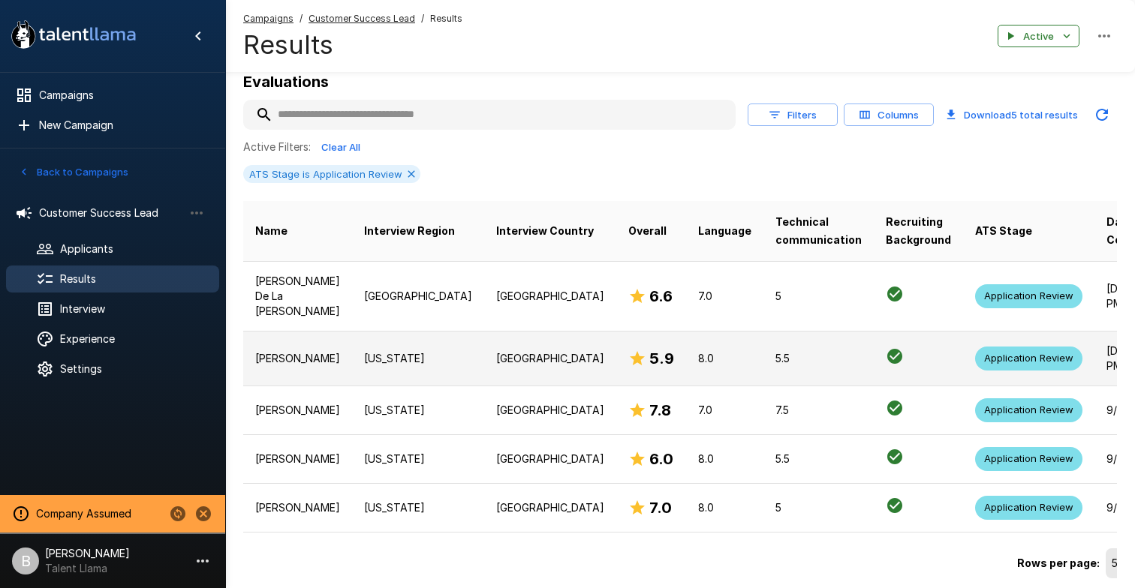
click at [324, 350] on td "[PERSON_NAME]" at bounding box center [297, 358] width 109 height 55
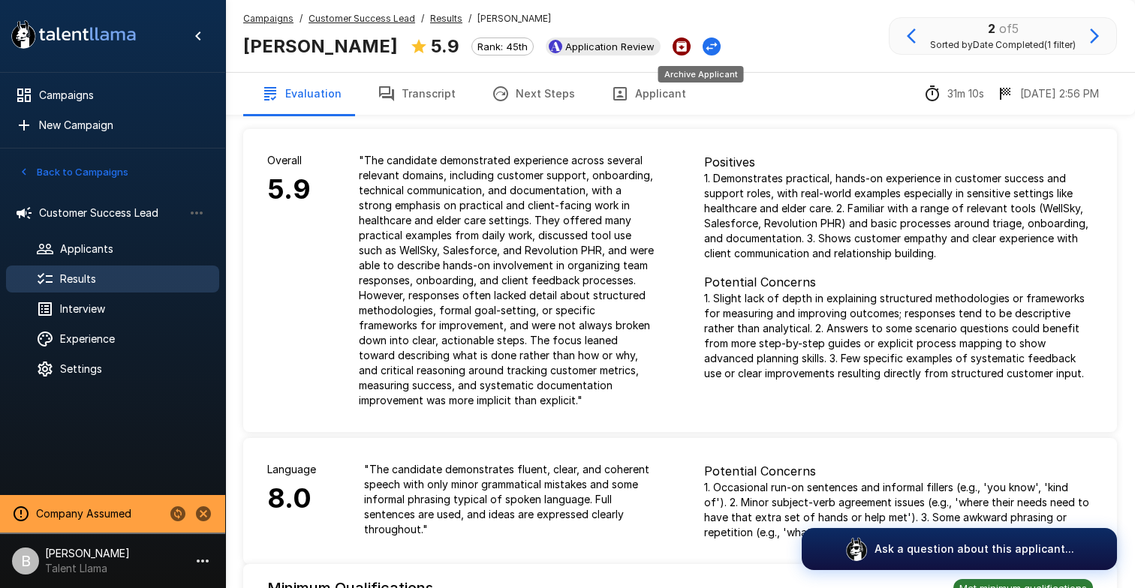
click at [687, 43] on icon "Archive Applicant" at bounding box center [681, 46] width 11 height 11
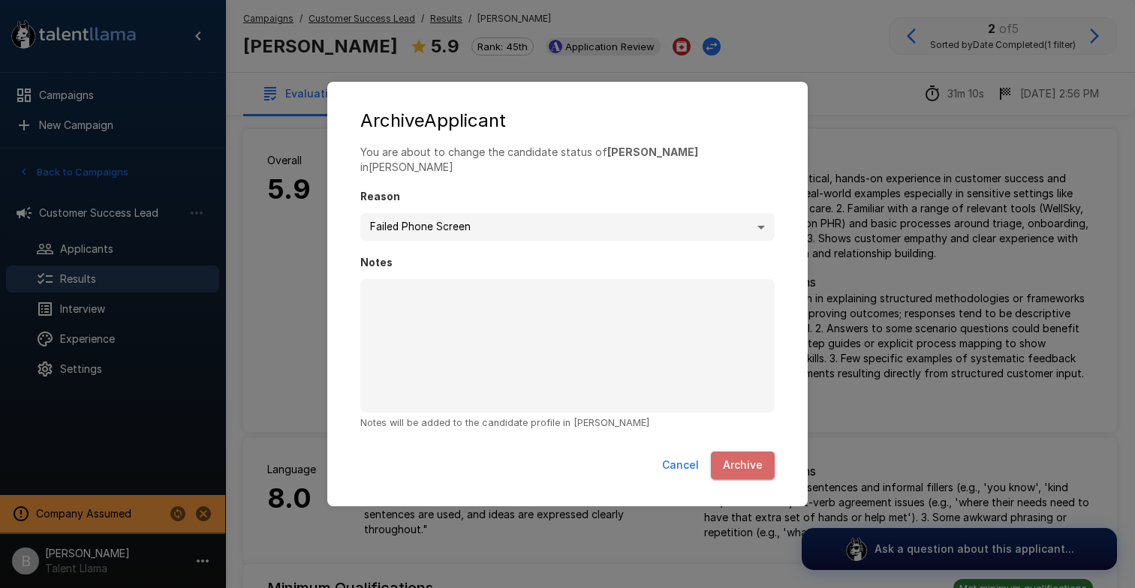
click at [752, 452] on button "Archive" at bounding box center [743, 466] width 64 height 28
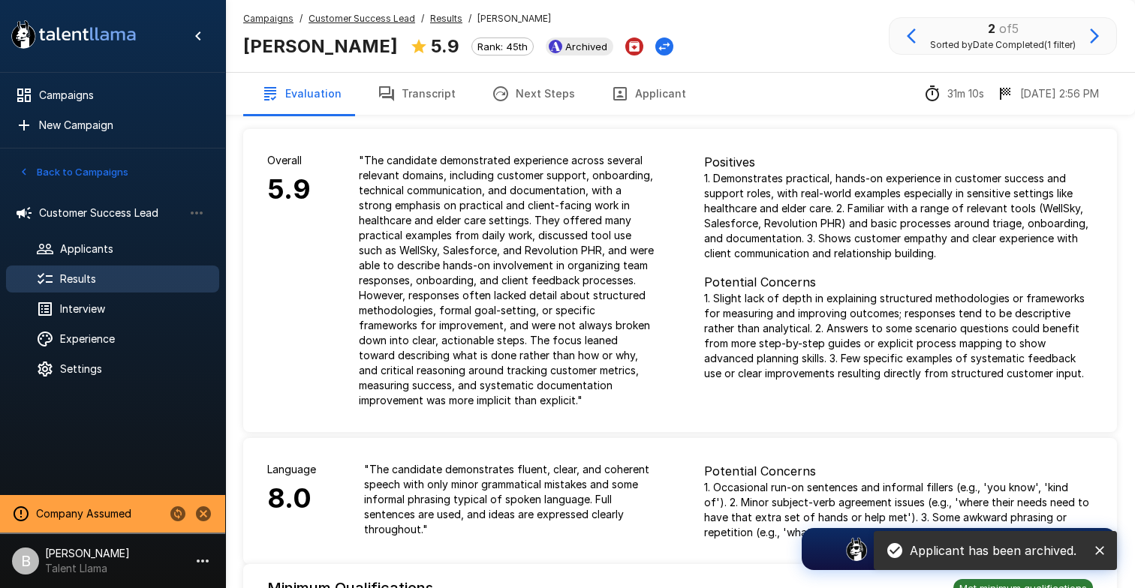
click at [1093, 29] on icon "button" at bounding box center [1094, 36] width 18 height 18
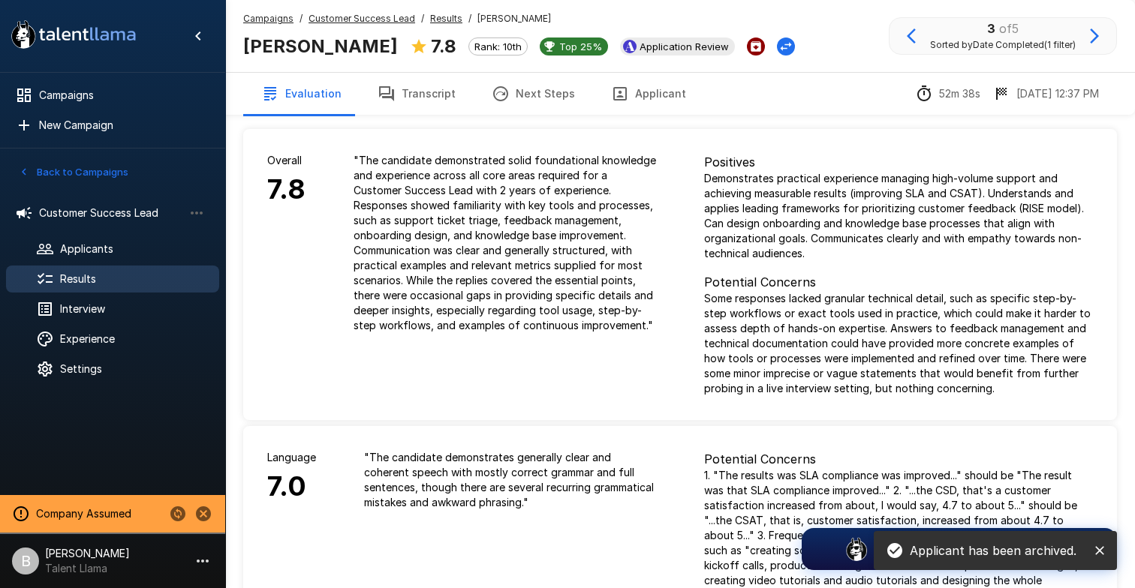
click at [750, 45] on icon "Archive Applicant" at bounding box center [755, 46] width 11 height 11
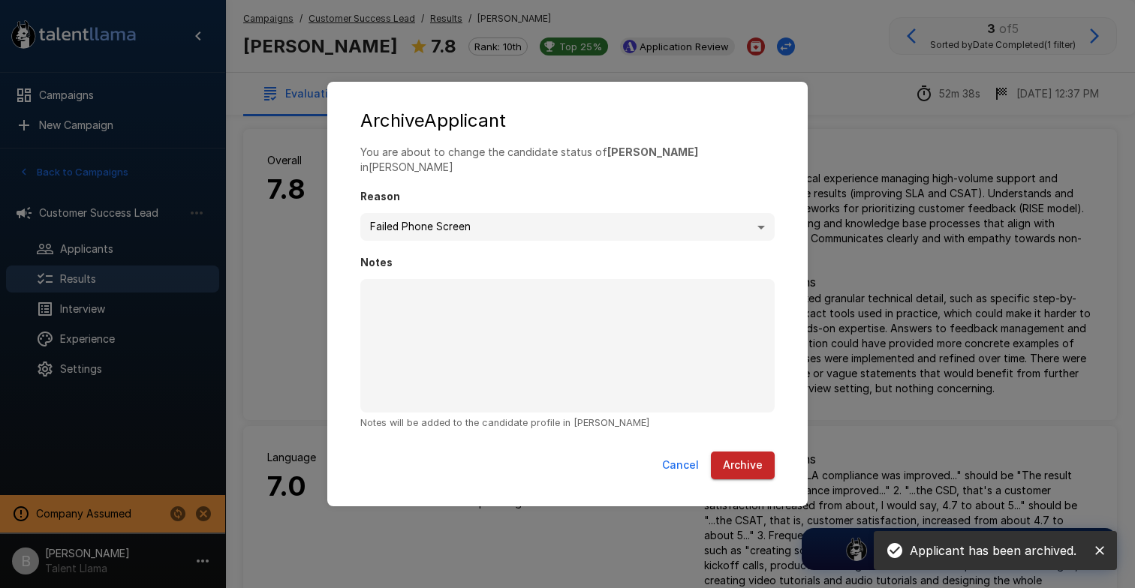
click at [745, 455] on button "Archive" at bounding box center [743, 466] width 64 height 28
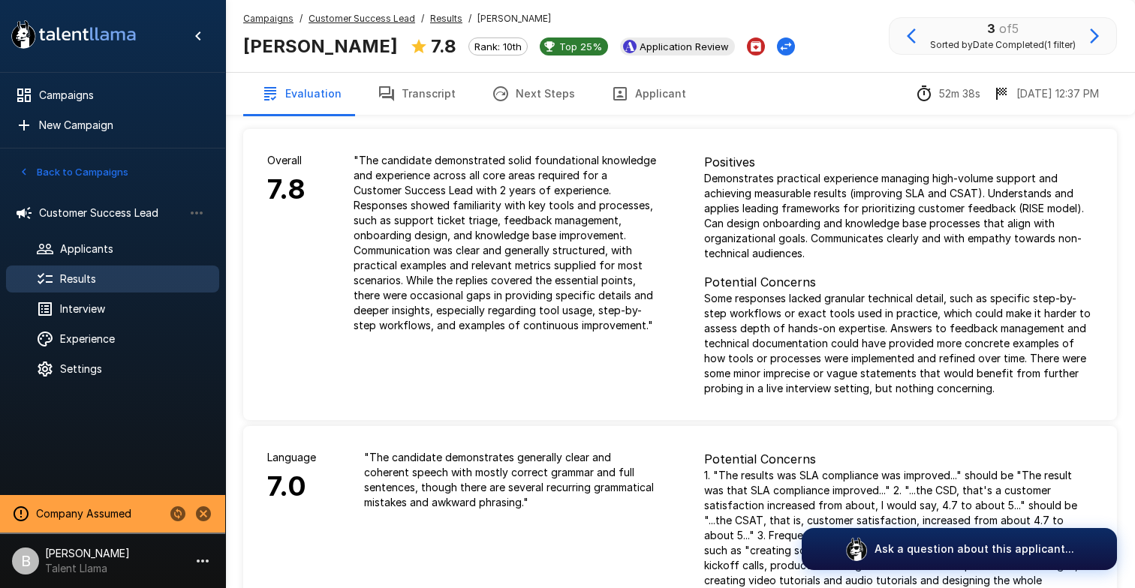
click at [1091, 38] on icon "button" at bounding box center [1094, 36] width 18 height 18
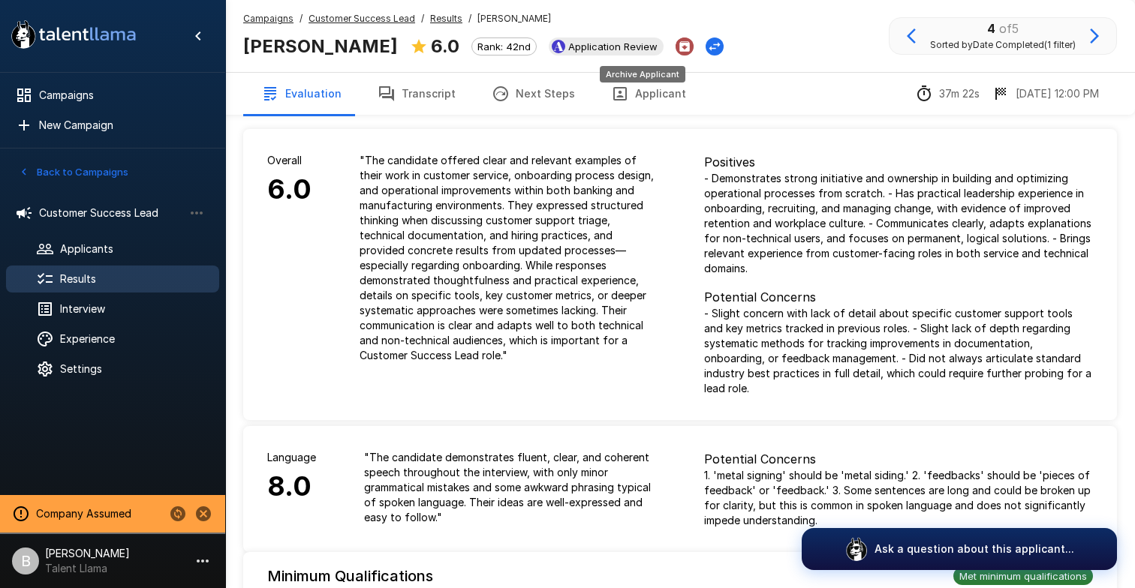
click at [679, 44] on icon "Archive Applicant" at bounding box center [684, 46] width 11 height 11
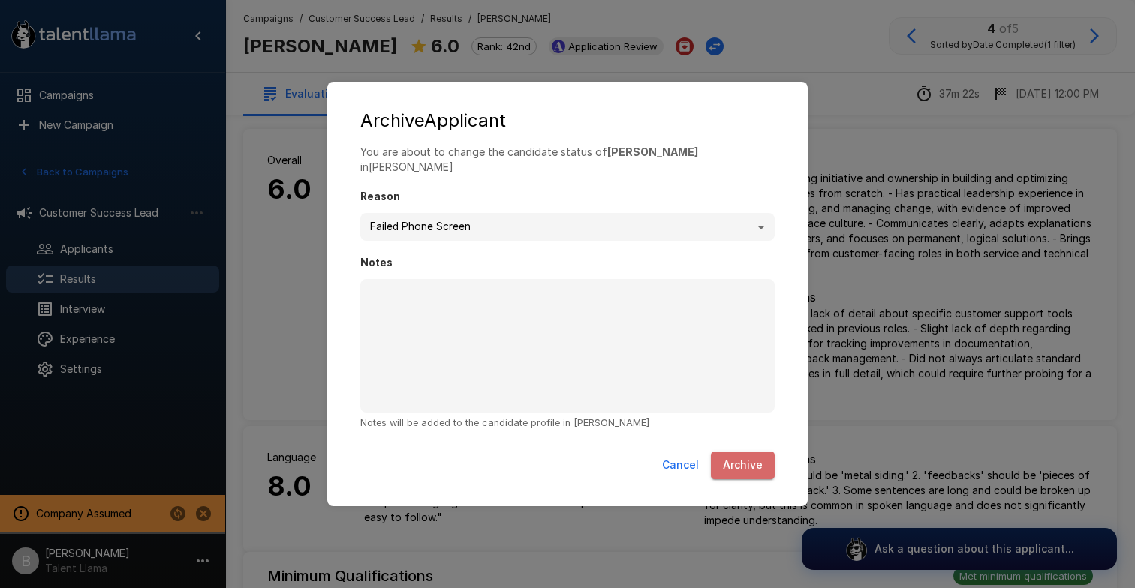
click at [741, 458] on button "Archive" at bounding box center [743, 466] width 64 height 28
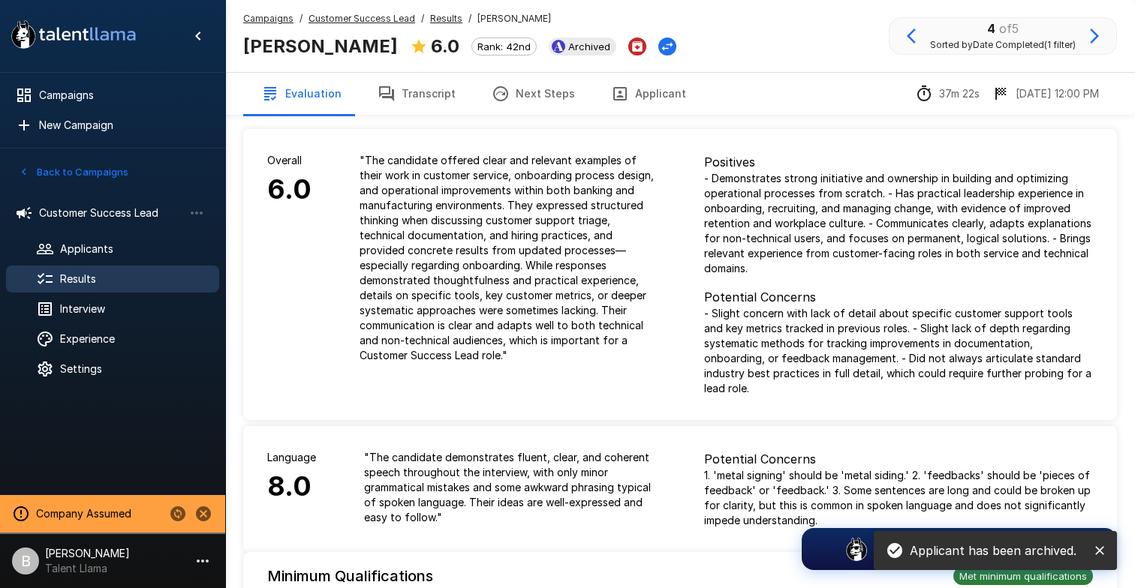
click at [1097, 37] on icon "button" at bounding box center [1094, 36] width 18 height 18
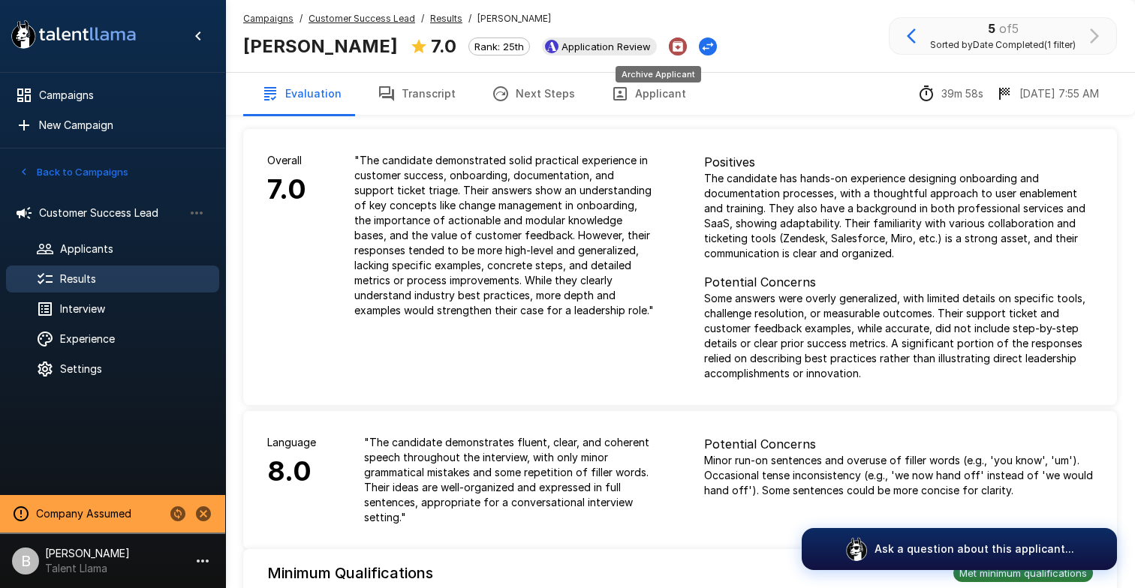
click at [671, 47] on icon "Archive Applicant" at bounding box center [678, 47] width 14 height 14
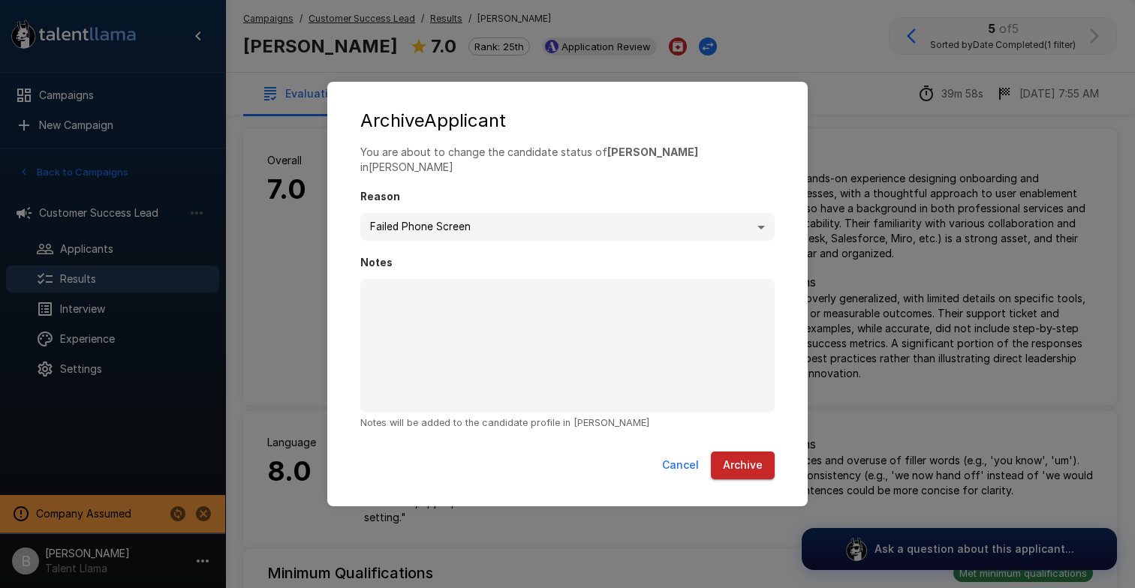
click at [744, 462] on button "Archive" at bounding box center [743, 466] width 64 height 28
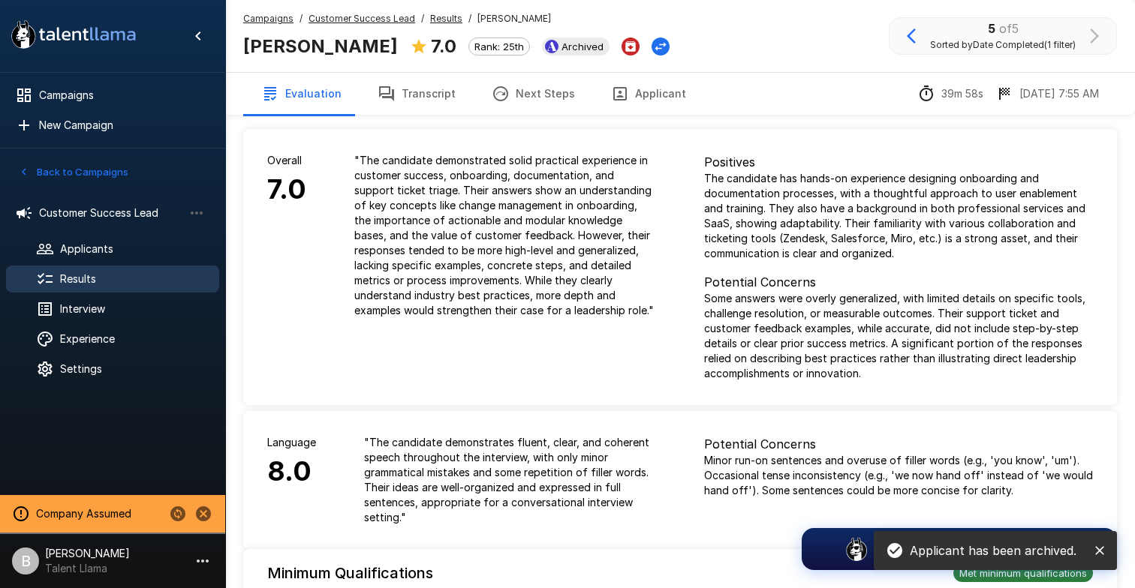
click at [440, 17] on u "Results" at bounding box center [446, 18] width 32 height 11
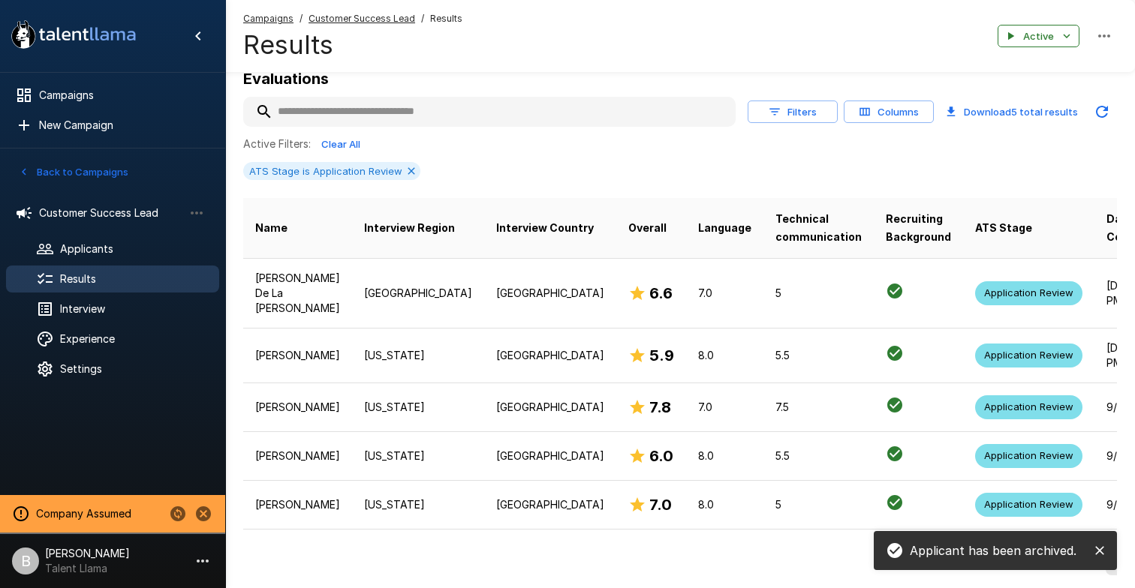
scroll to position [180, 0]
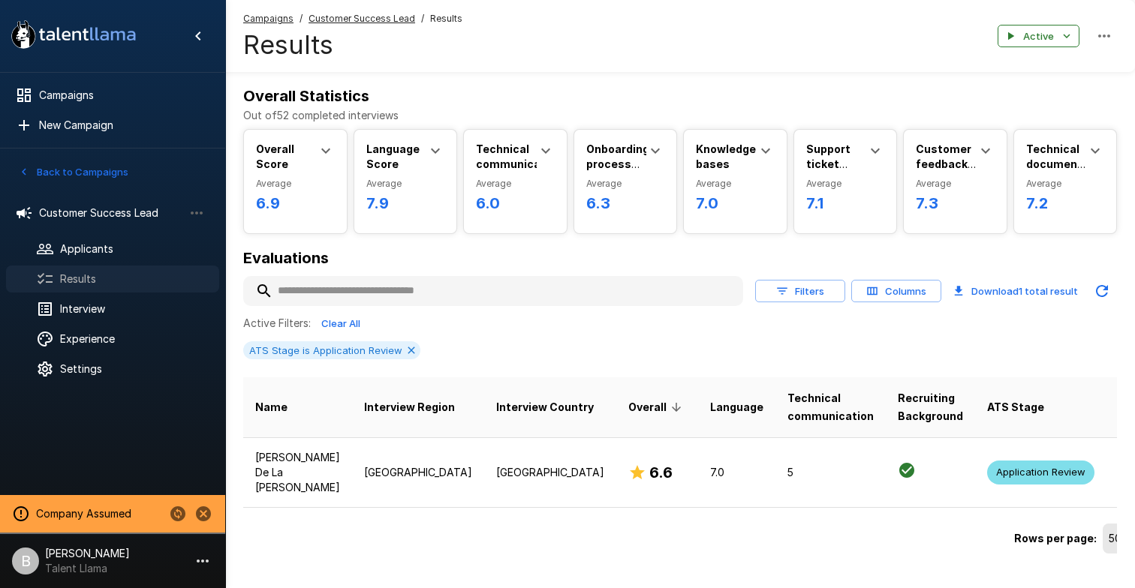
click at [119, 274] on span "Results" at bounding box center [133, 279] width 147 height 15
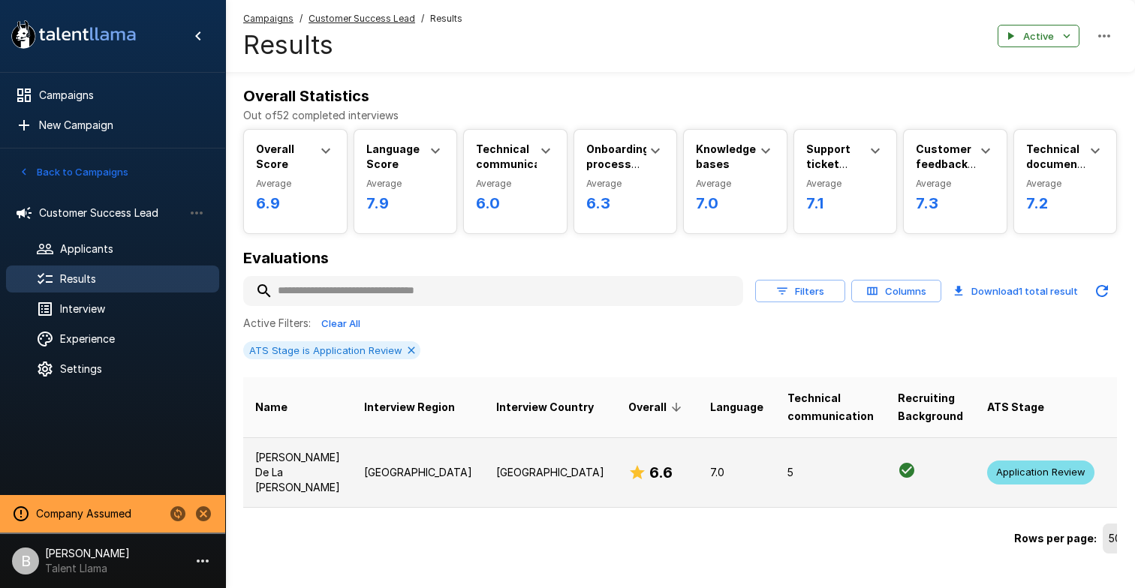
click at [364, 475] on p "[GEOGRAPHIC_DATA]" at bounding box center [418, 472] width 108 height 15
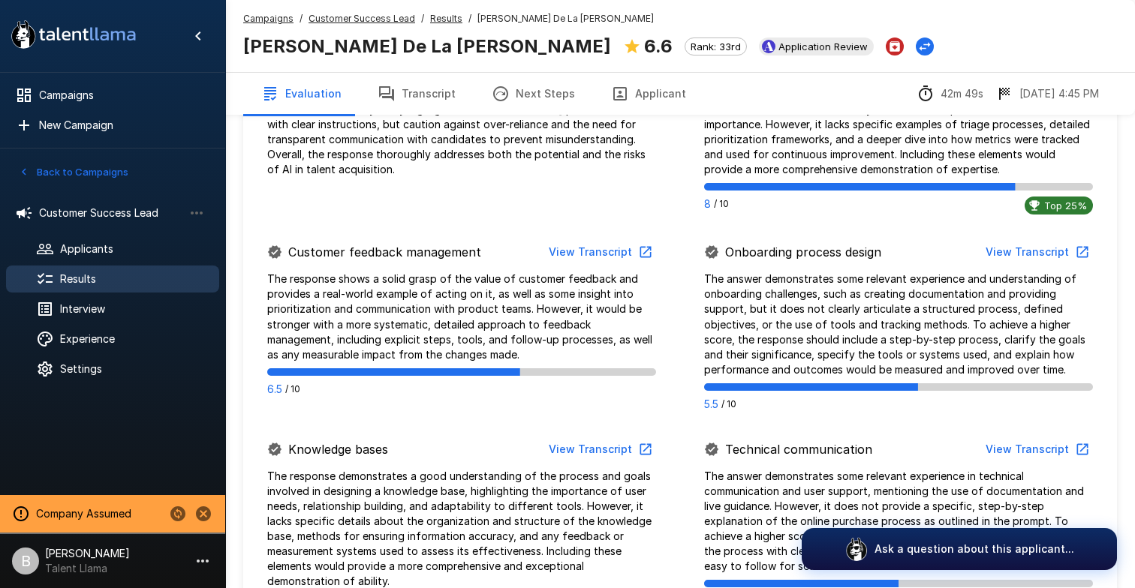
scroll to position [741, 0]
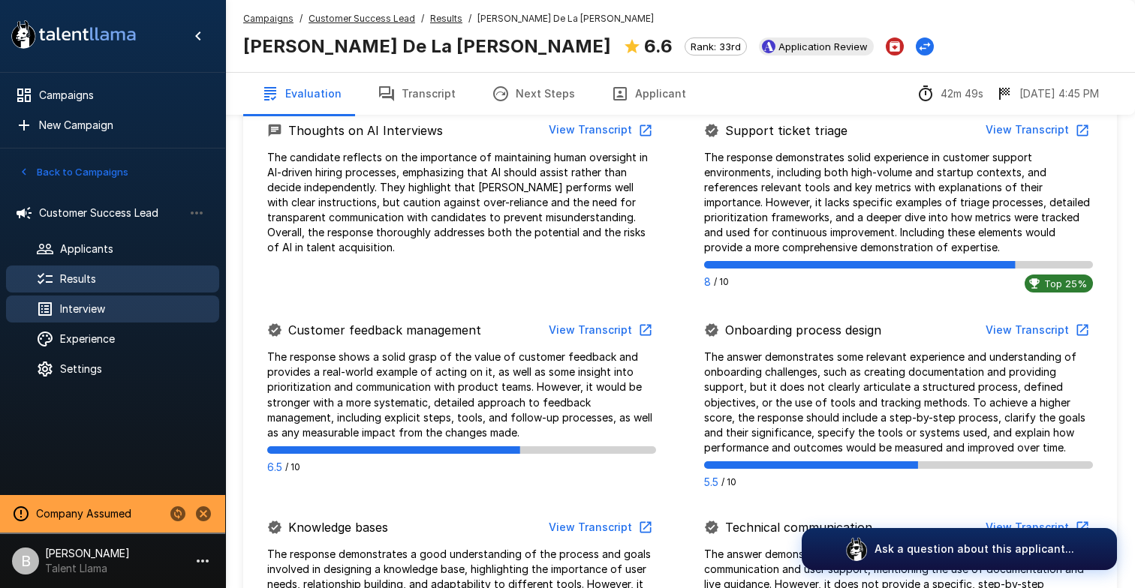
click at [107, 297] on div "Interview" at bounding box center [112, 309] width 213 height 27
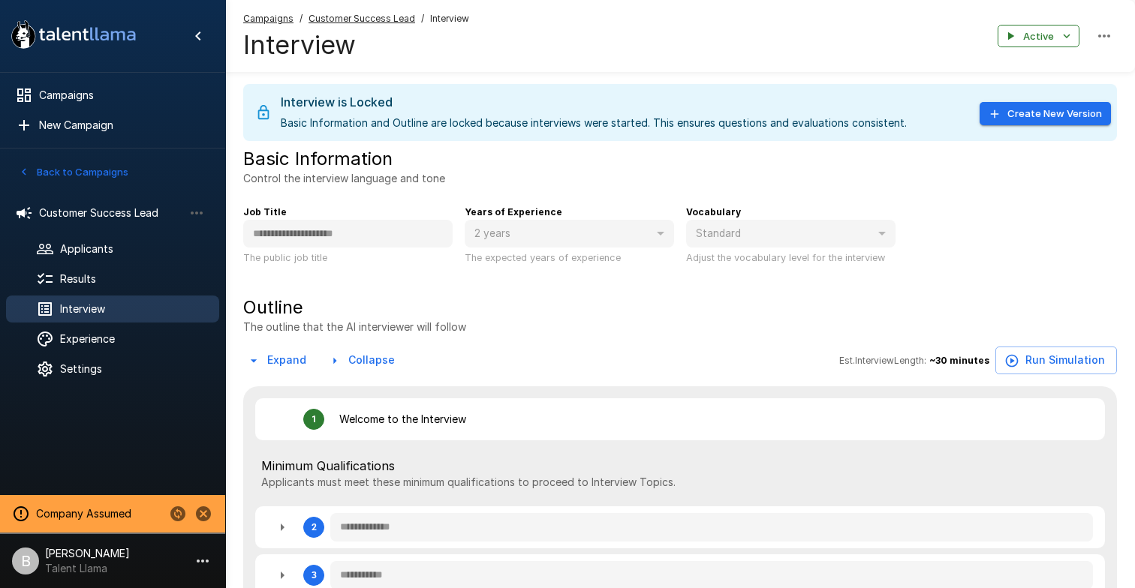
type textarea "*"
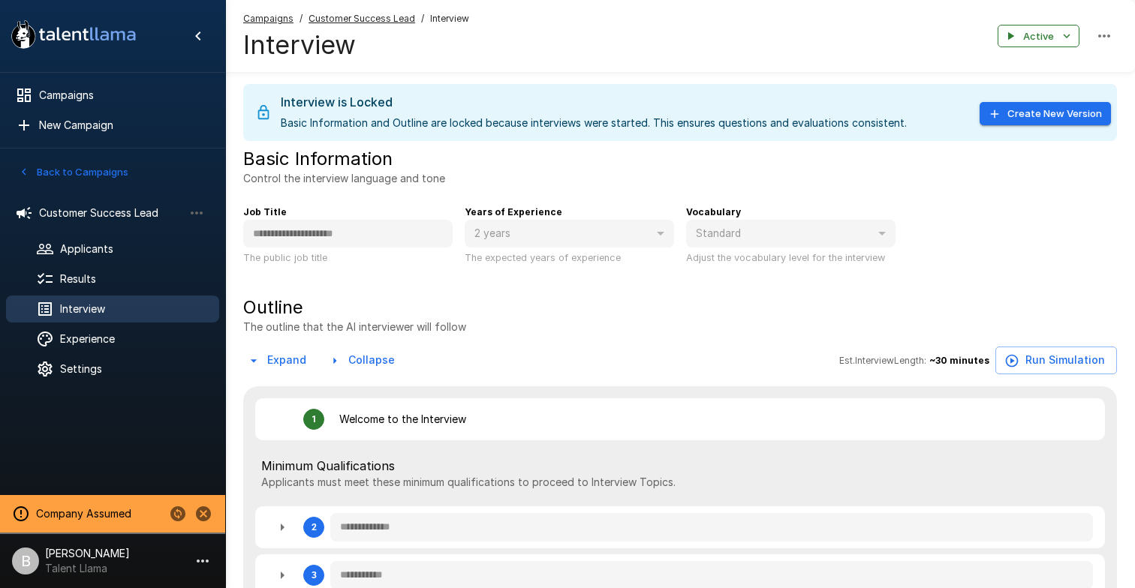
type textarea "*"
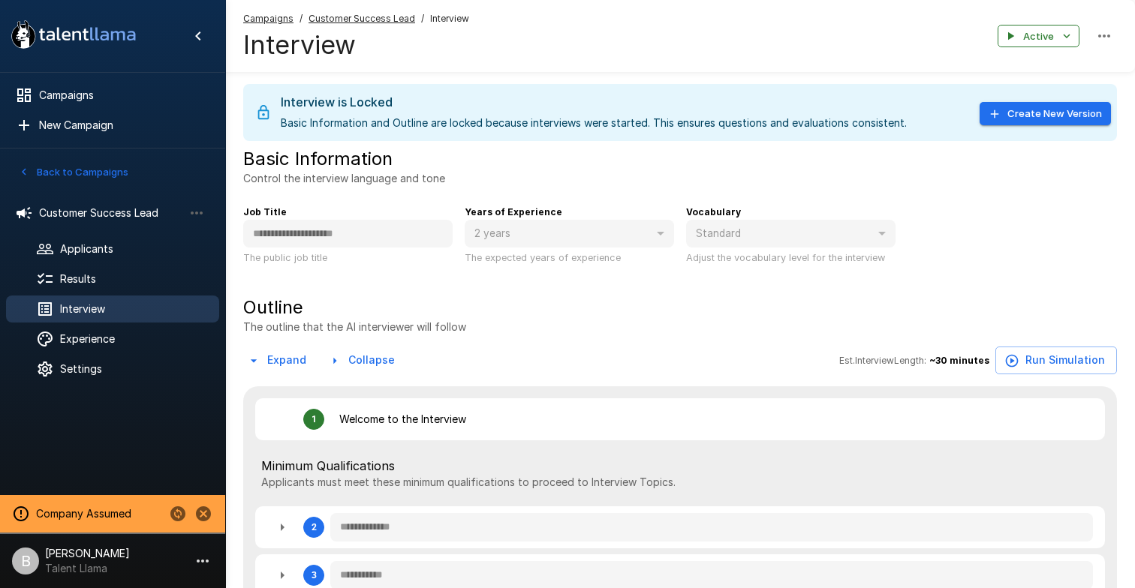
type textarea "*"
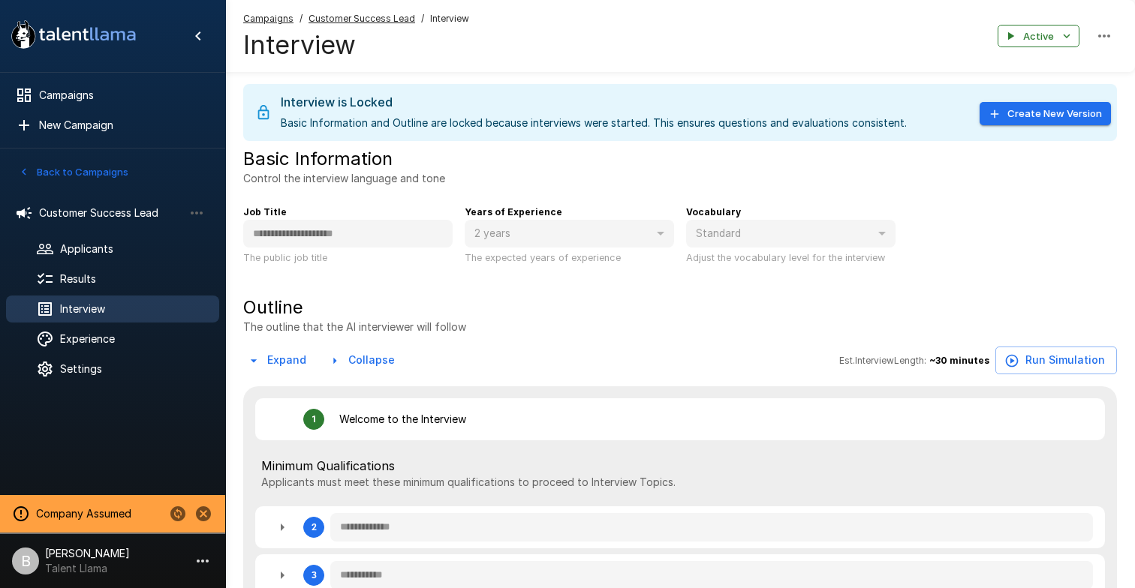
type textarea "*"
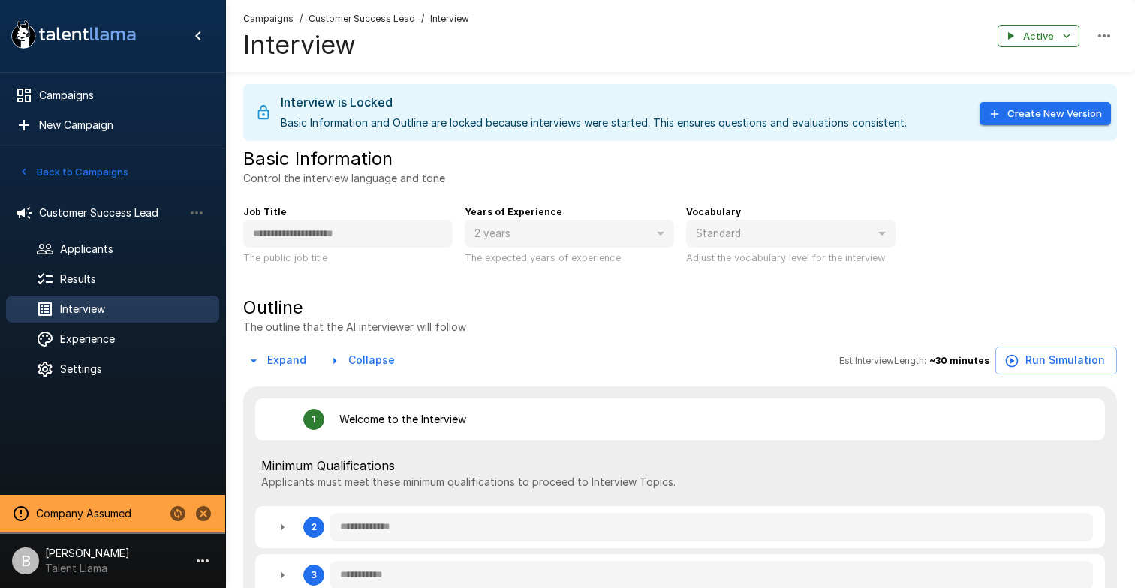
type textarea "*"
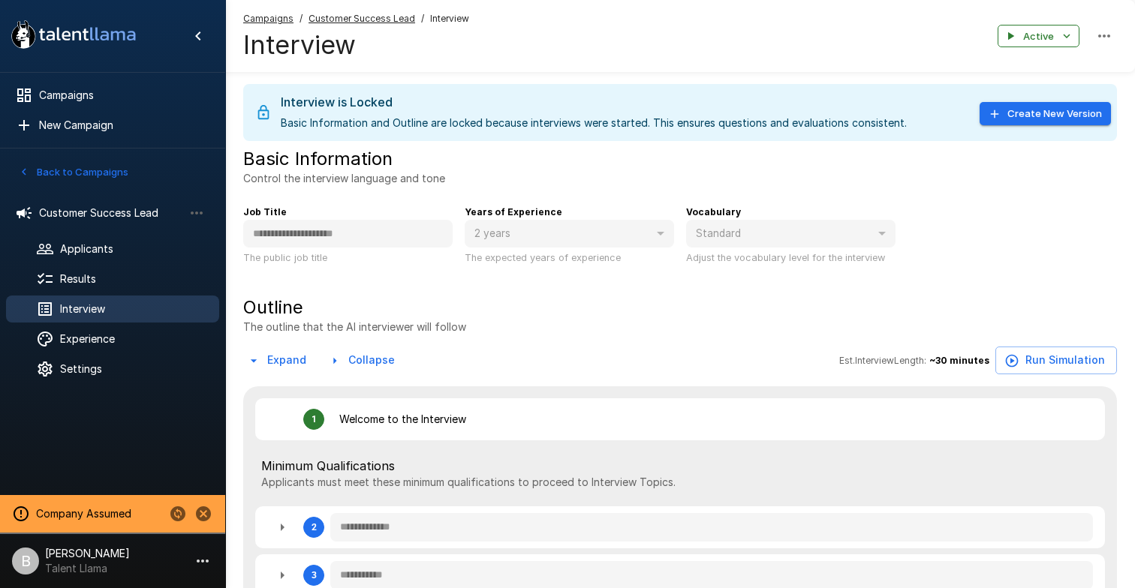
type textarea "*"
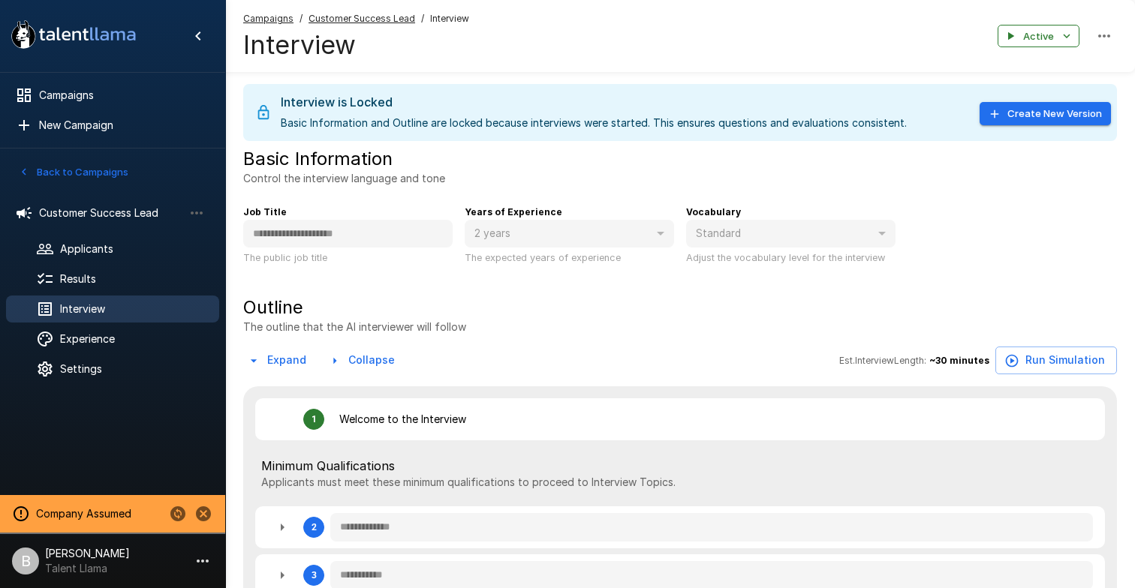
type textarea "*"
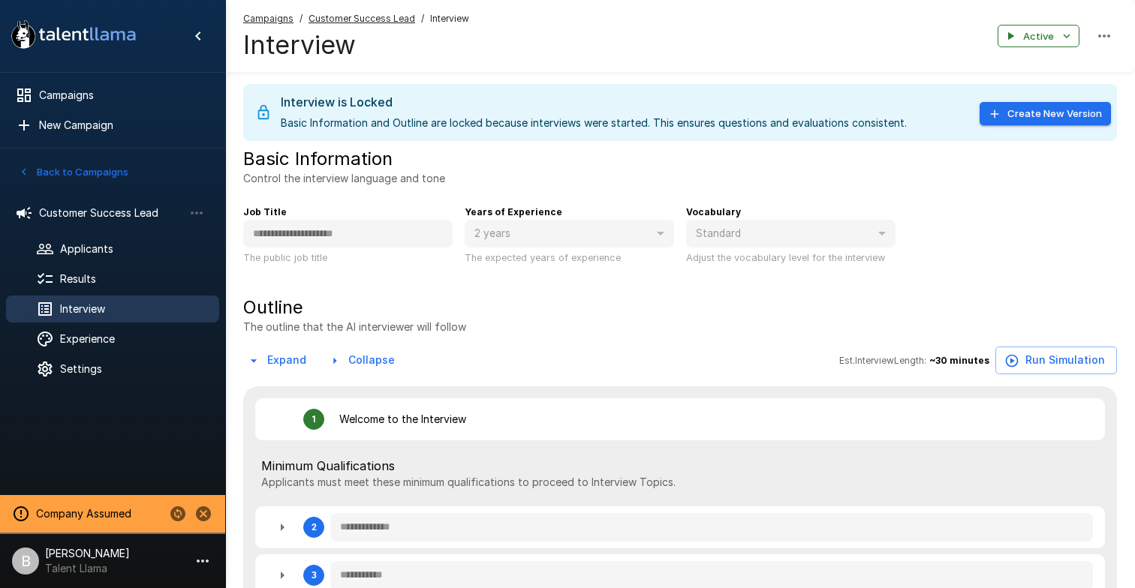
type textarea "*"
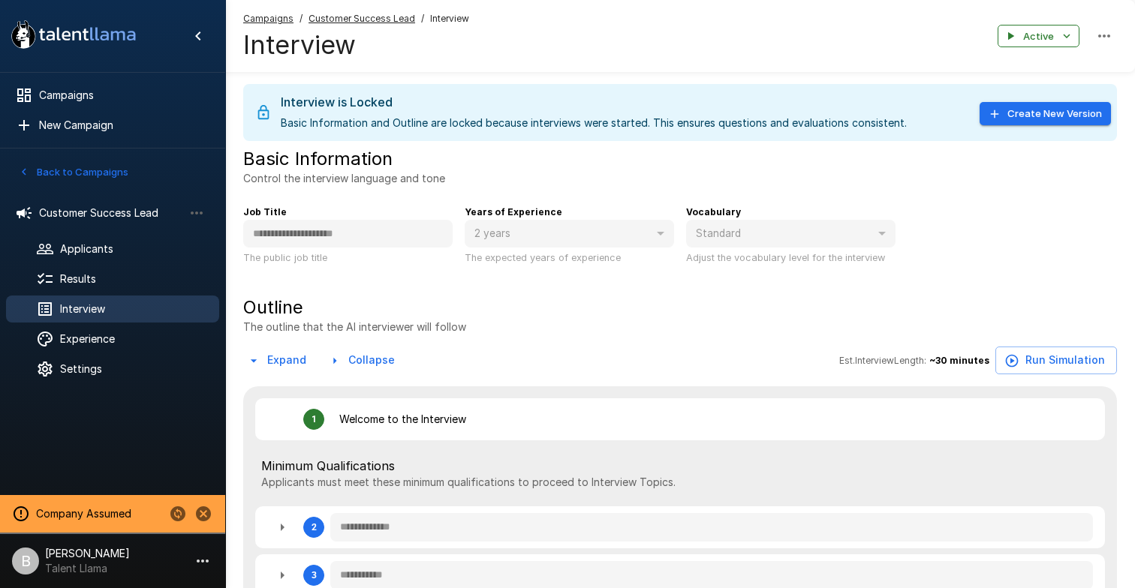
type textarea "*"
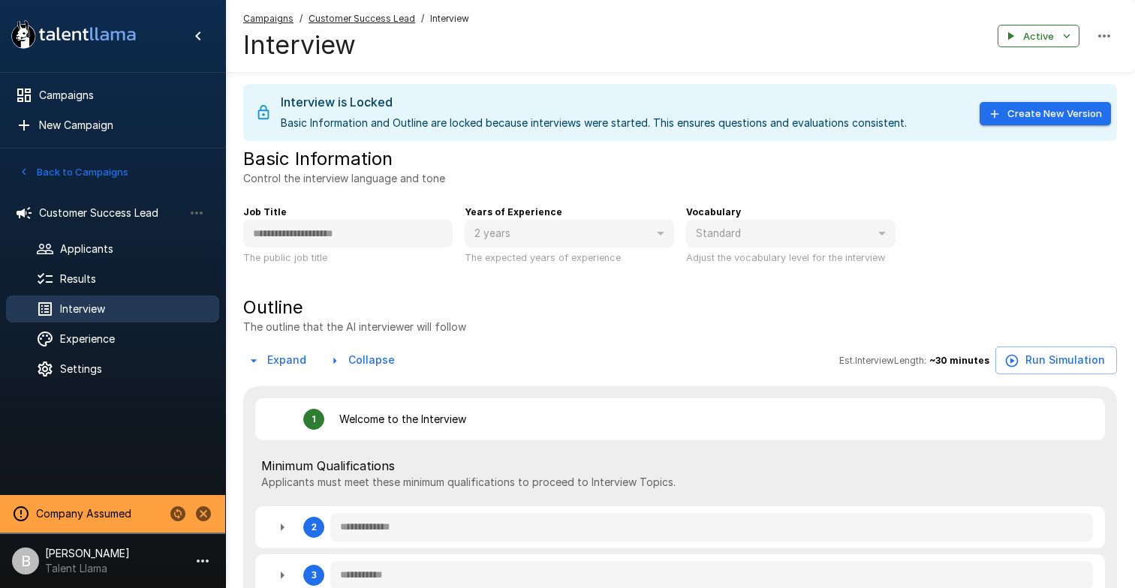
type textarea "*"
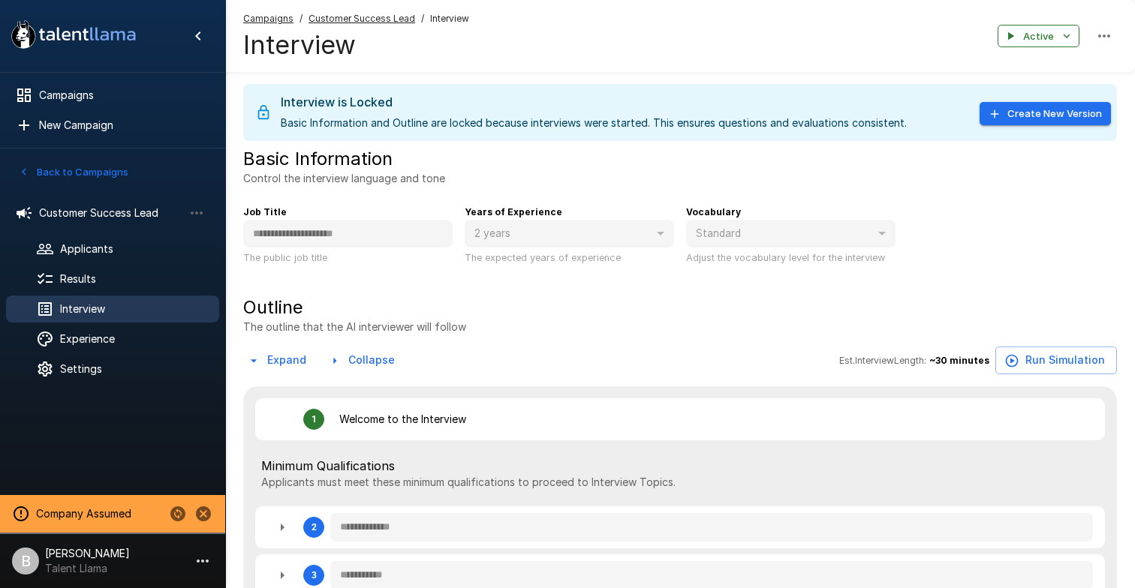
type textarea "*"
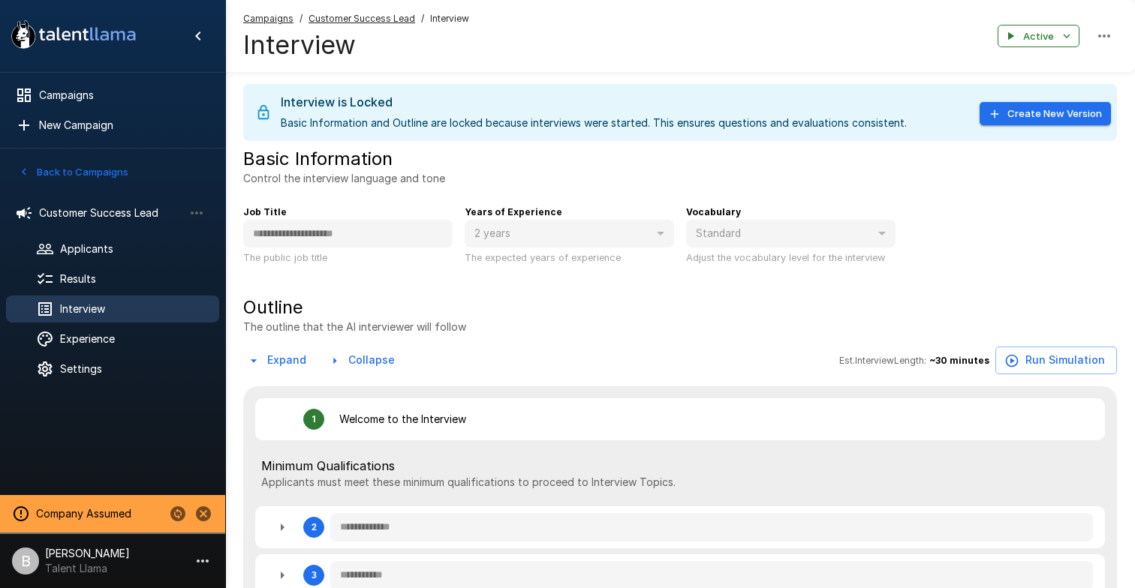
type textarea "*"
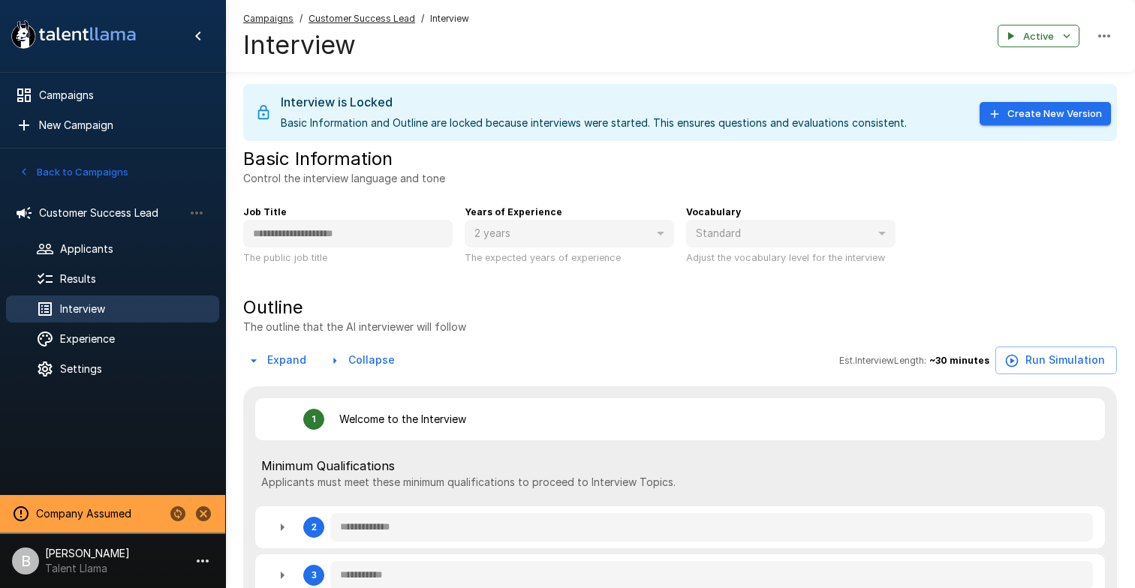
type textarea "*"
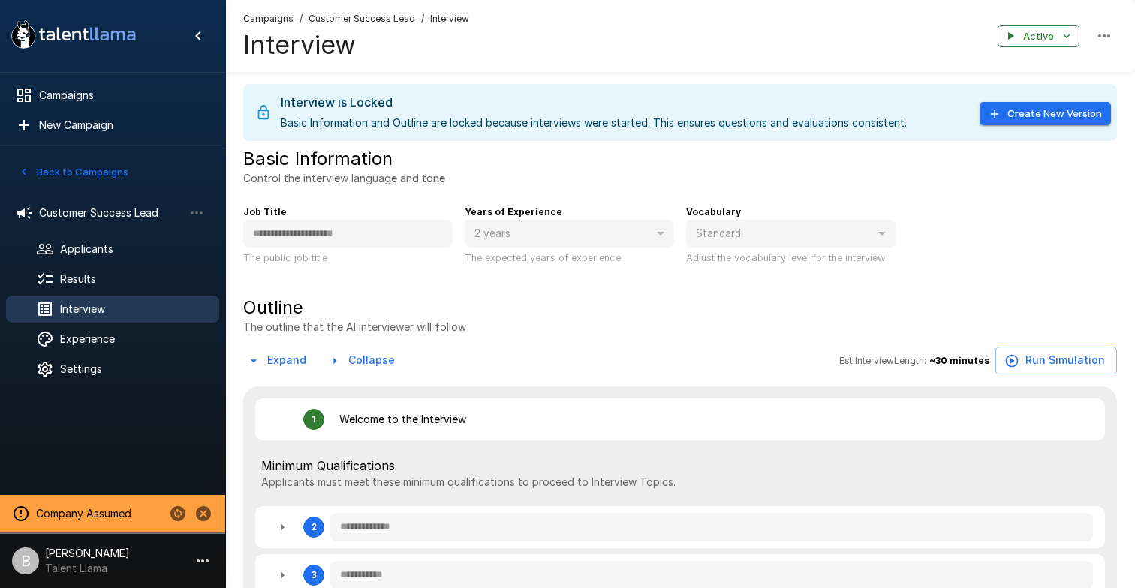
scroll to position [979, 0]
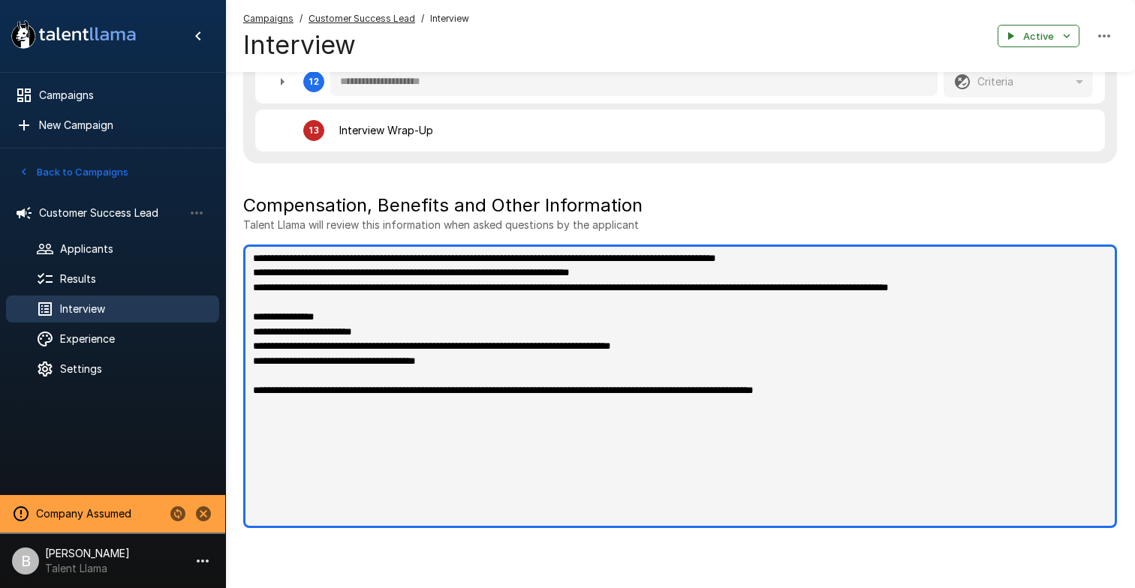
type textarea "*"
click at [508, 387] on textarea "**********" at bounding box center [679, 387] width 873 height 284
click at [943, 407] on textarea "**********" at bounding box center [679, 387] width 873 height 284
type textarea "**********"
type textarea "*"
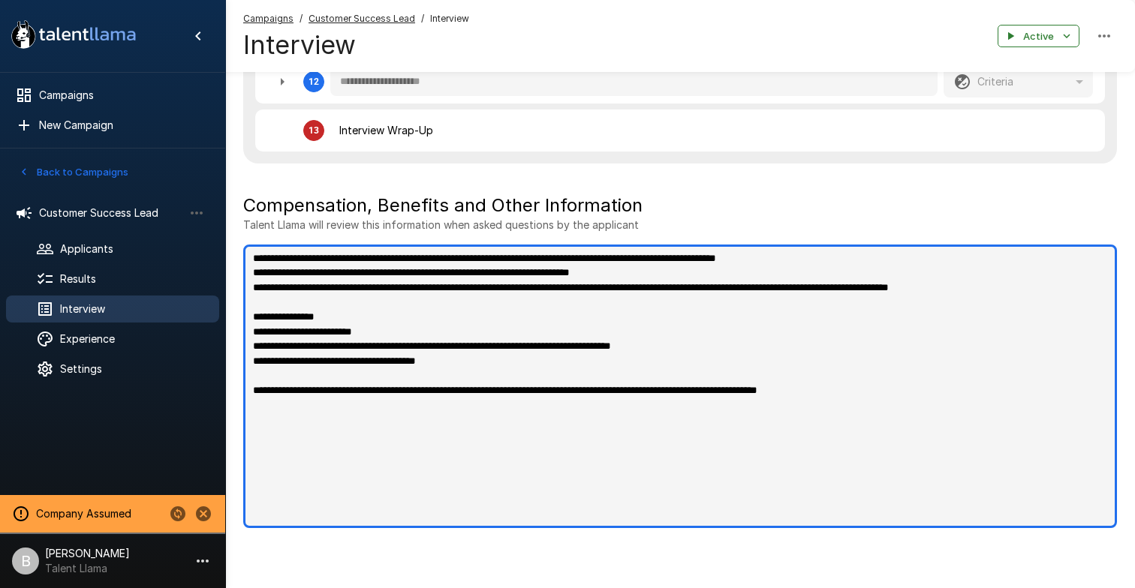
type textarea "*"
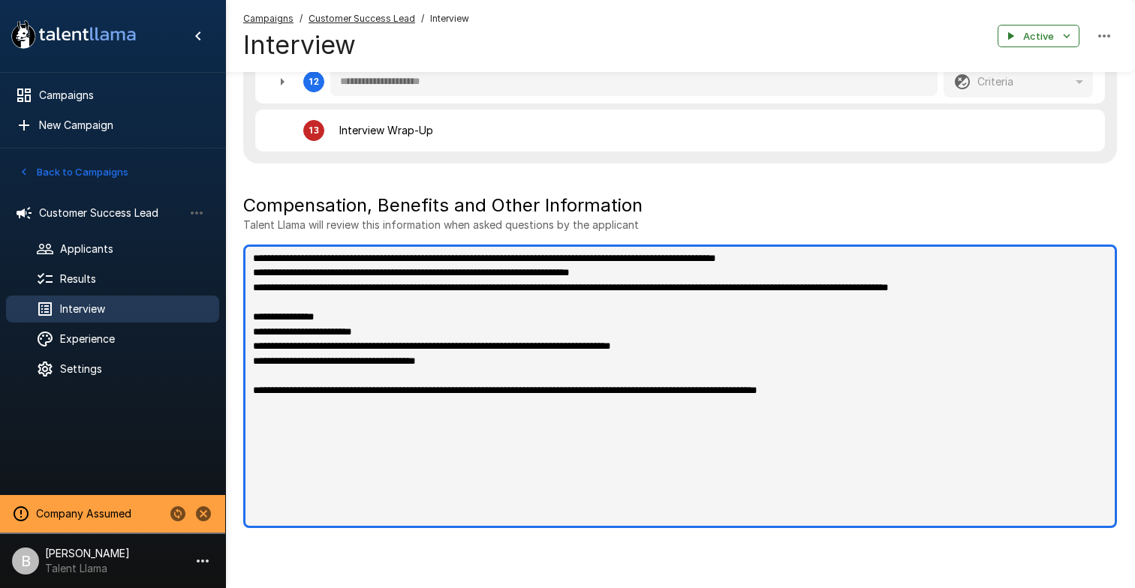
type textarea "*"
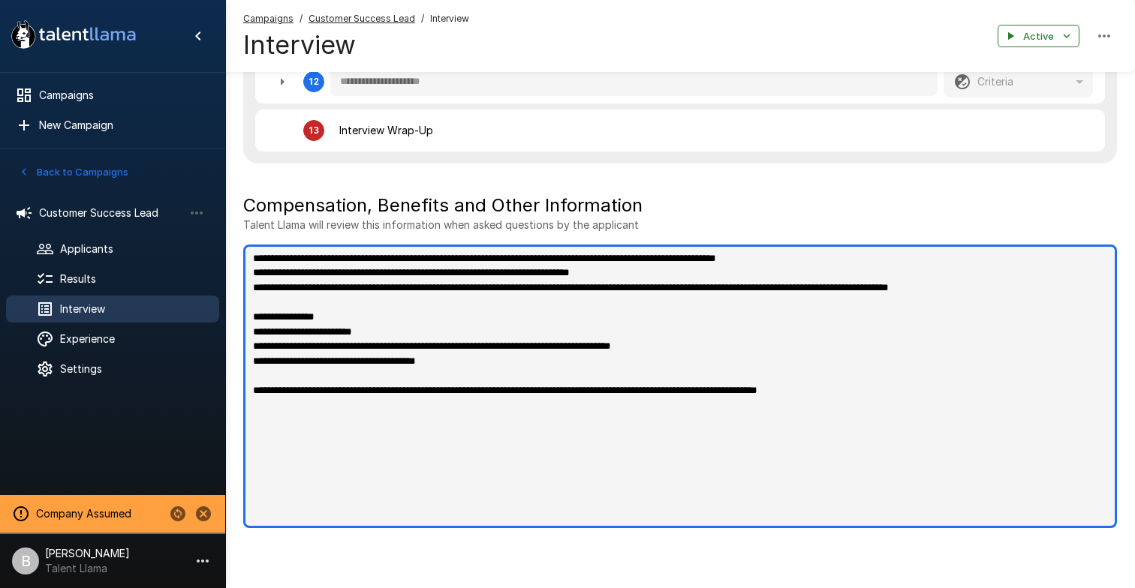
type textarea "*"
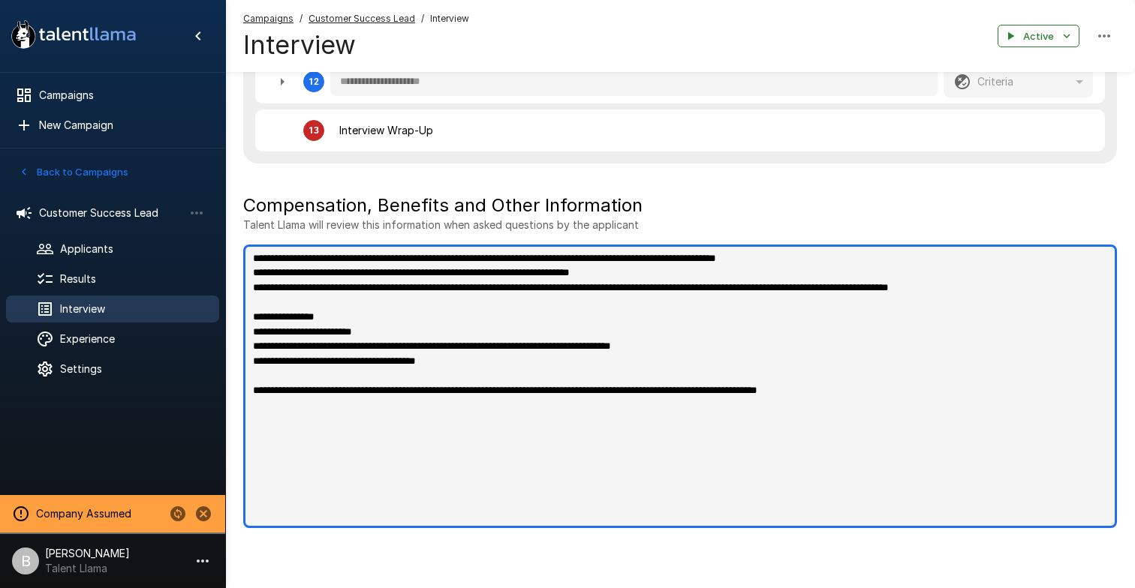
type textarea "*"
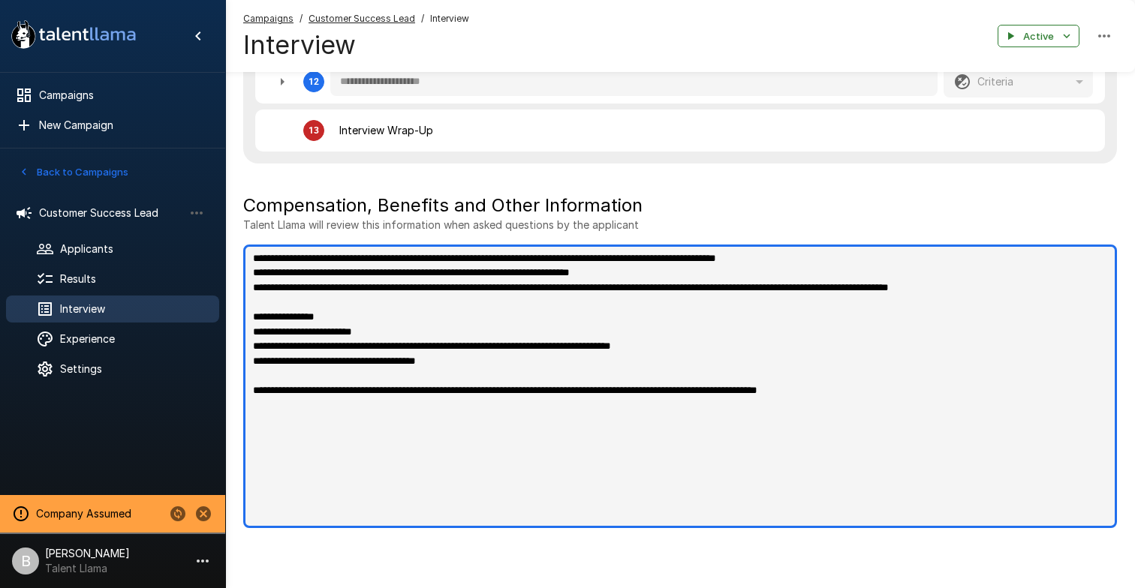
type textarea "*"
type textarea "**********"
type textarea "*"
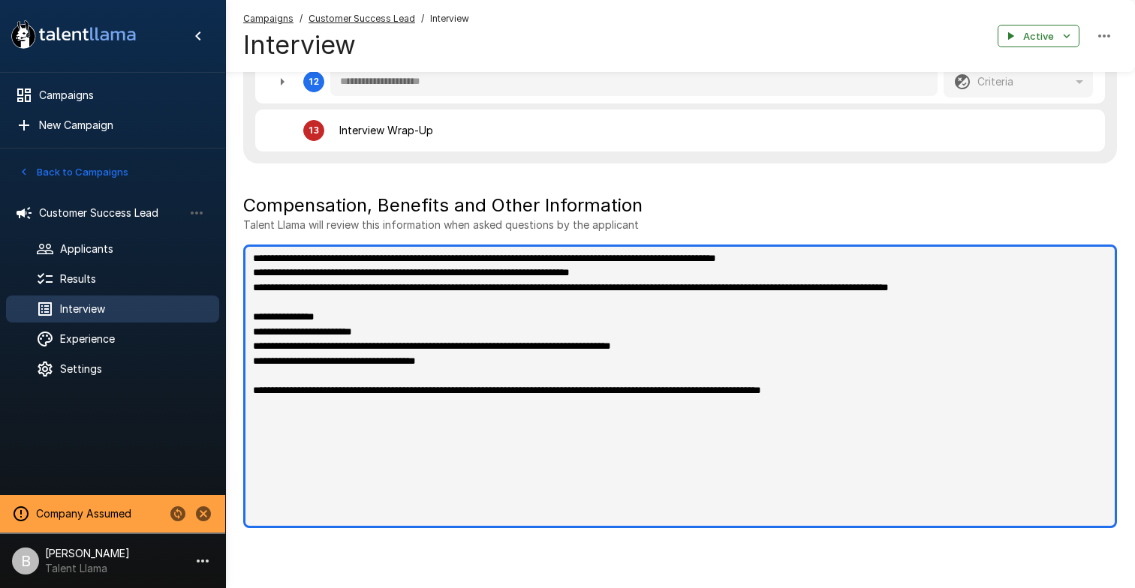
type textarea "*"
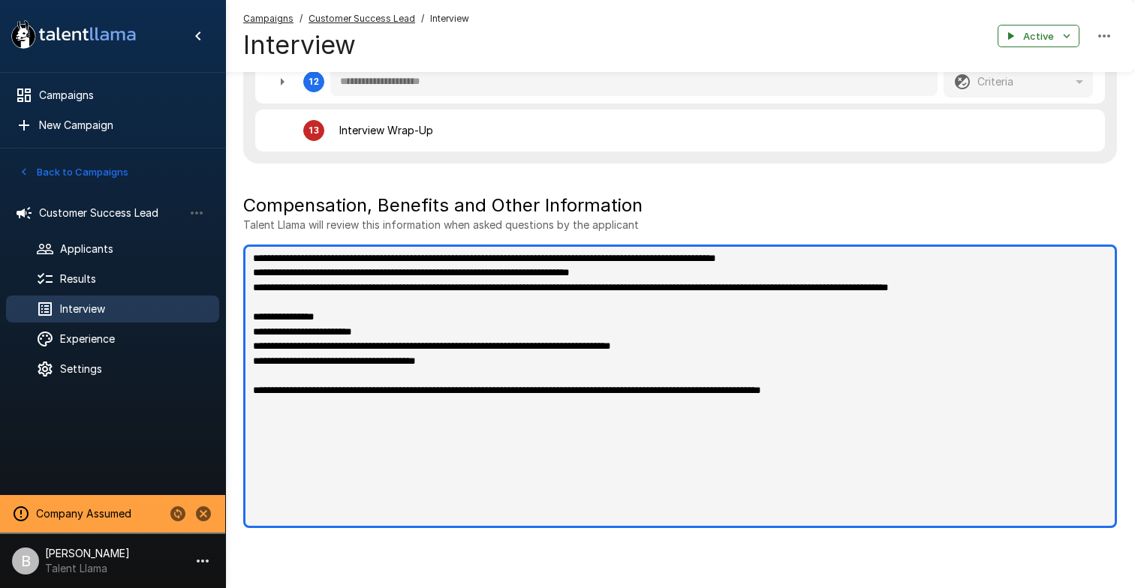
type textarea "*"
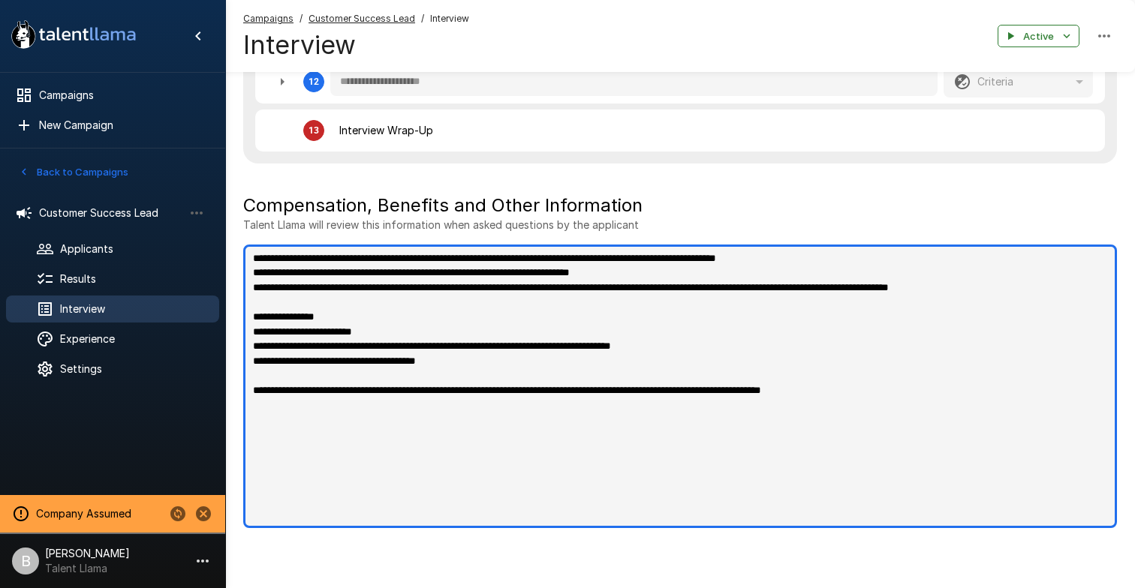
type textarea "*"
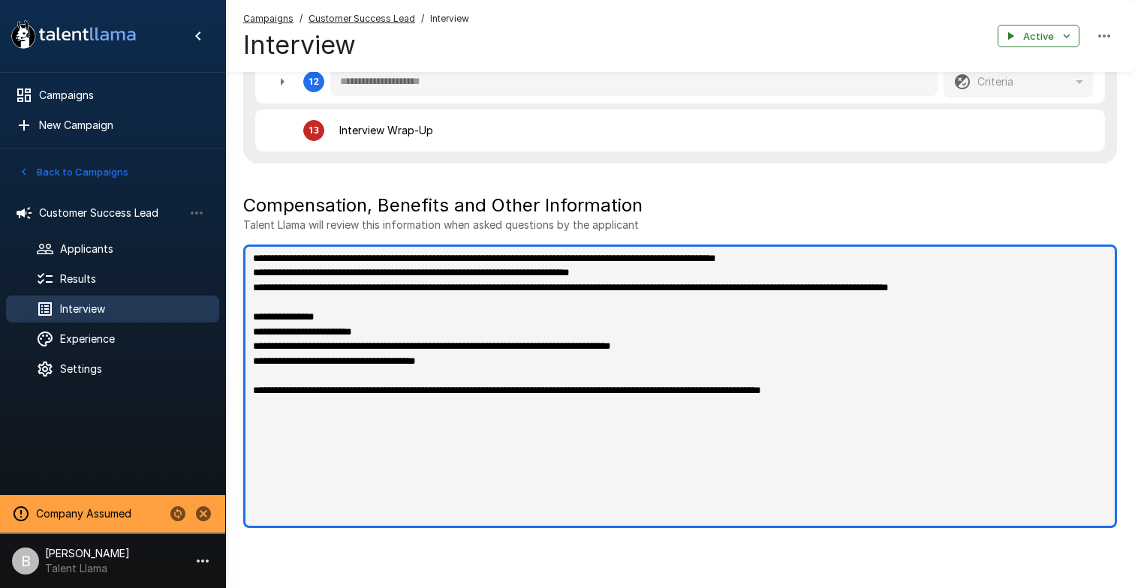
type textarea "*"
type textarea "**********"
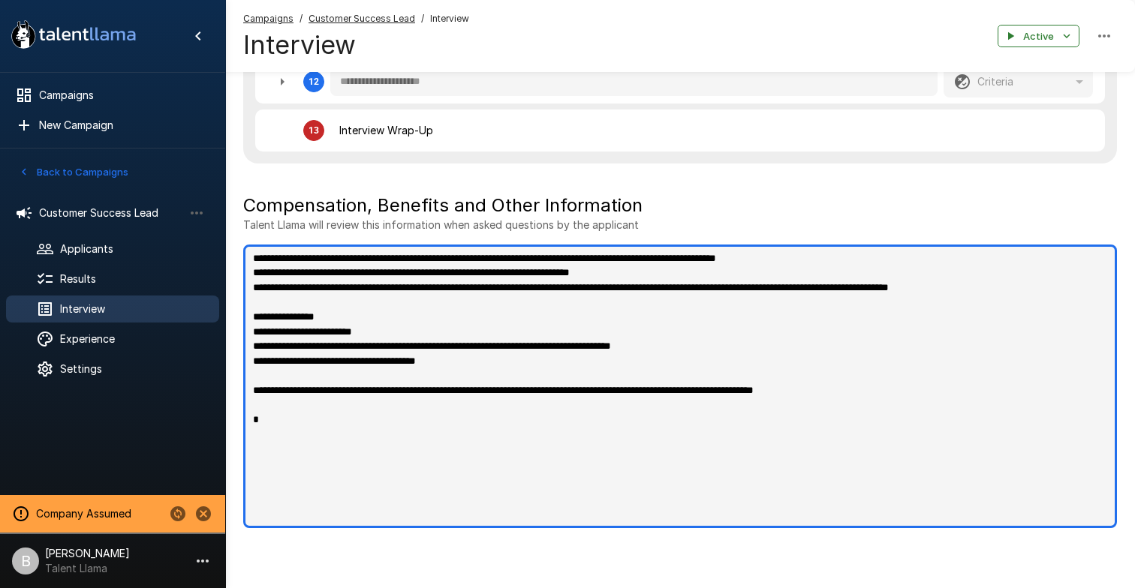
type textarea "*"
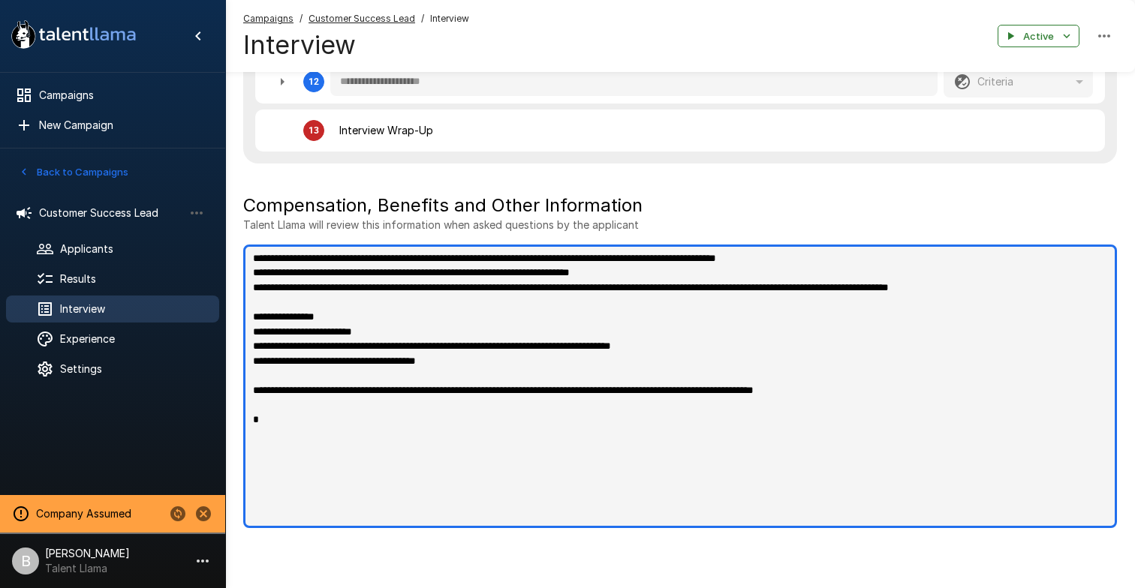
type textarea "*"
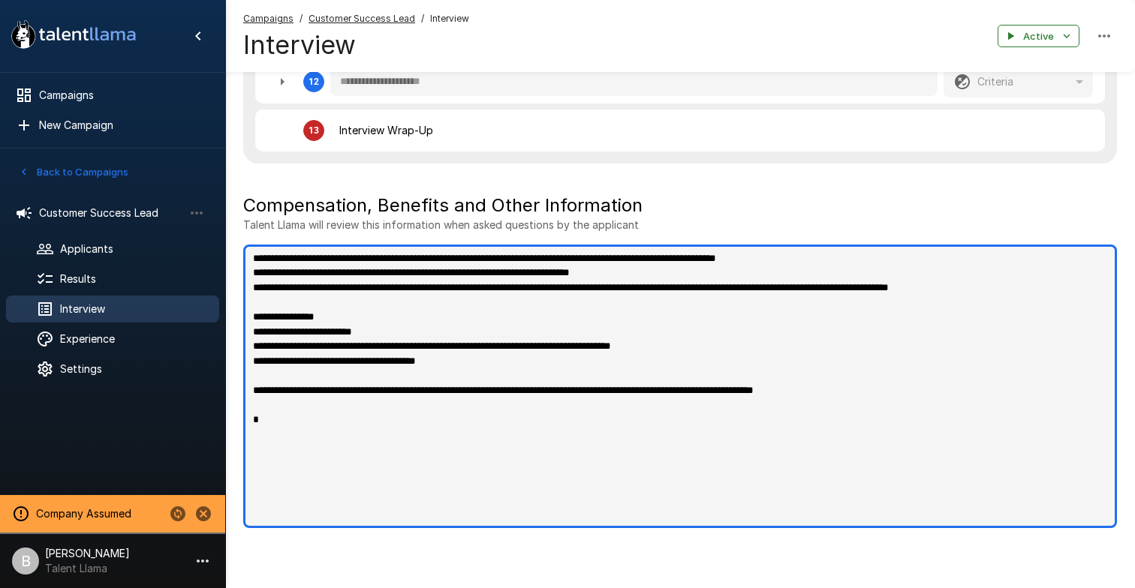
type textarea "*"
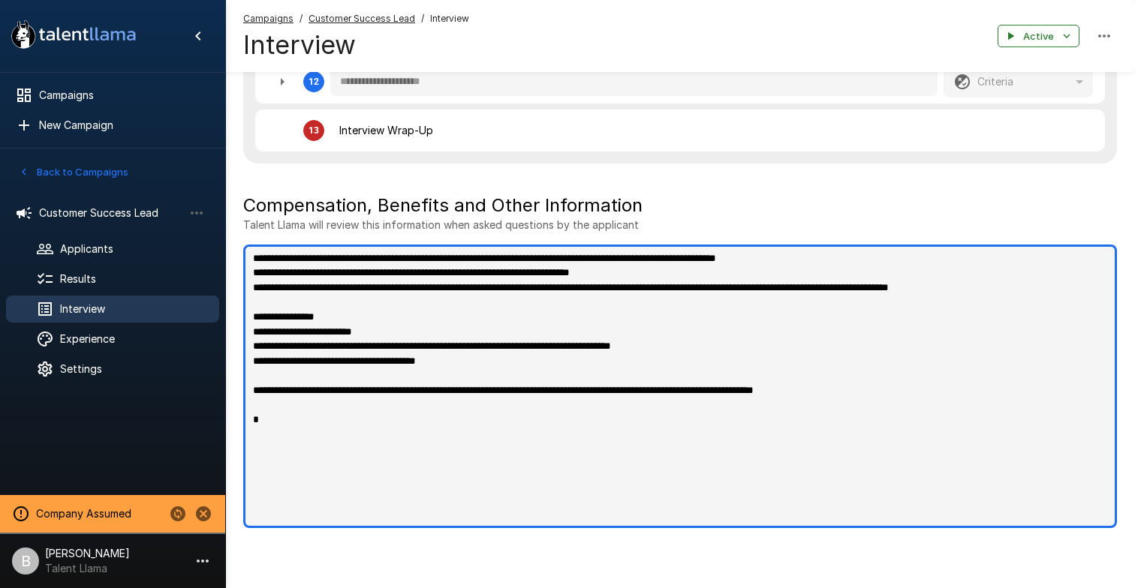
type textarea "*"
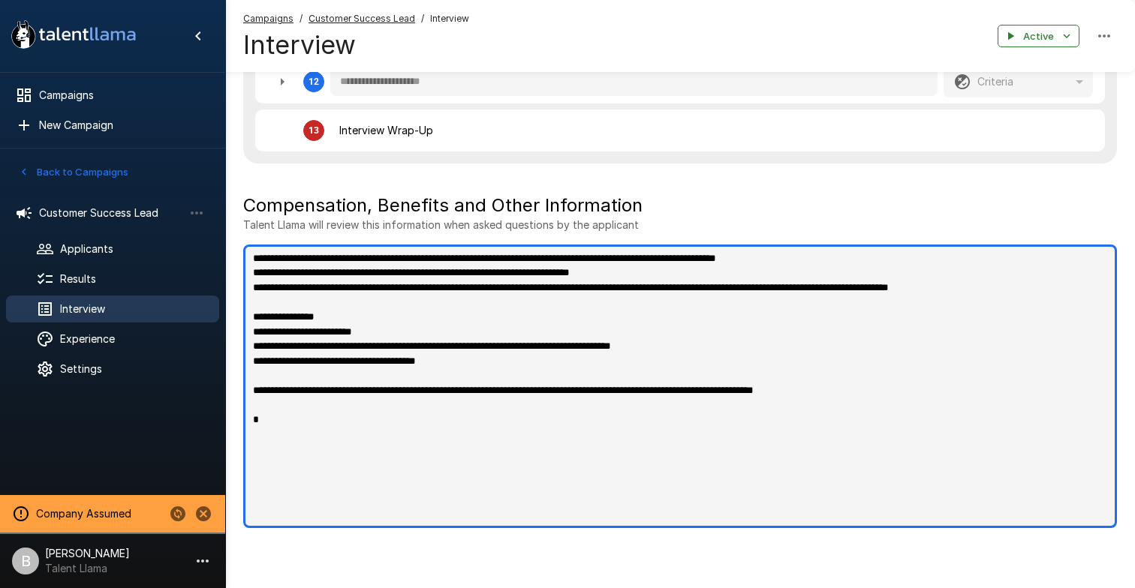
type textarea "*"
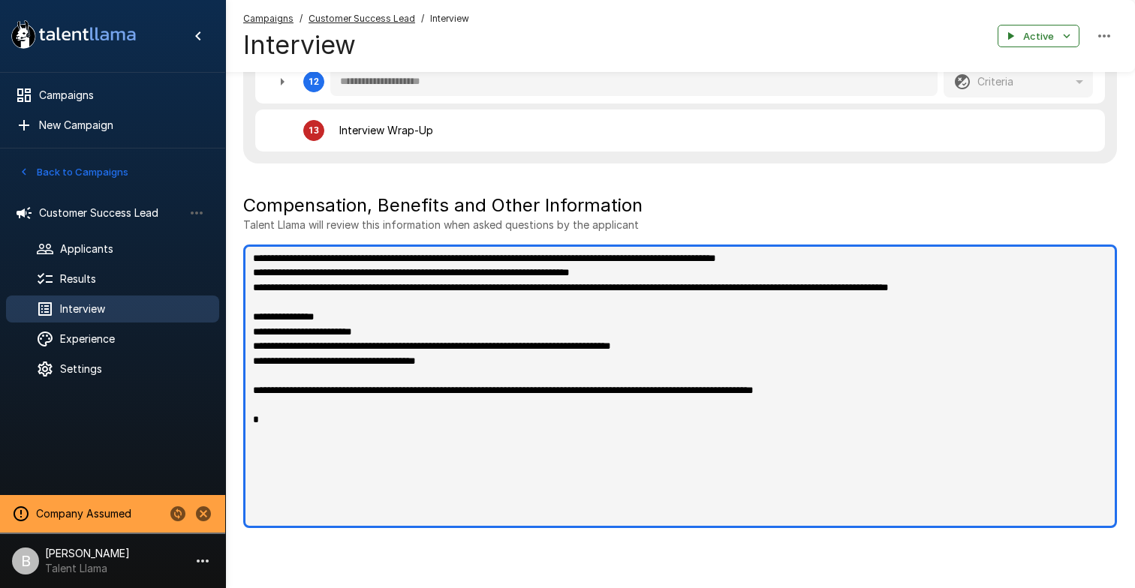
type textarea "*"
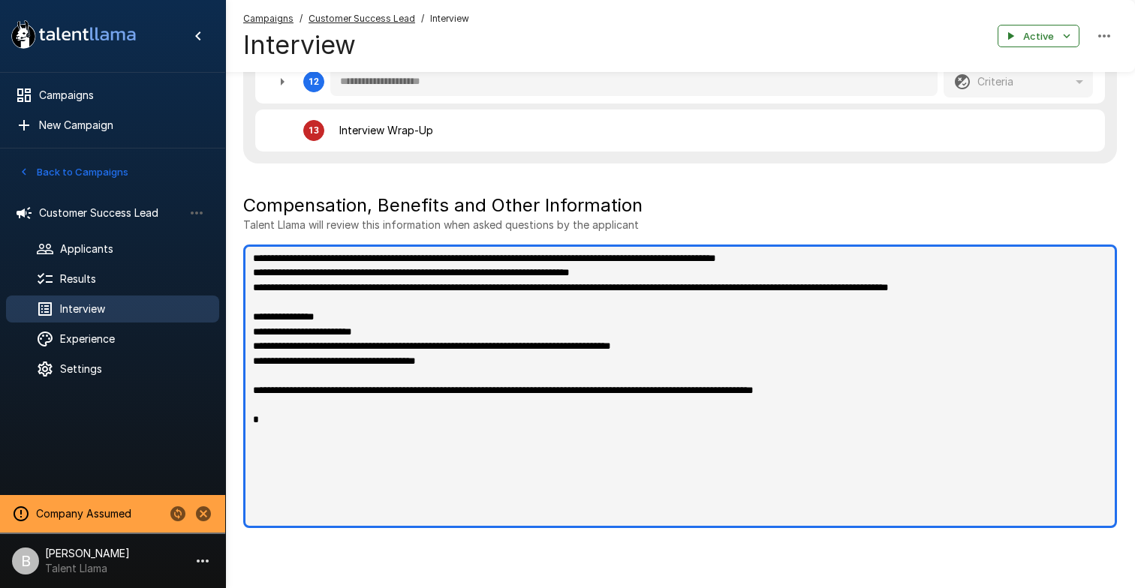
type textarea "*"
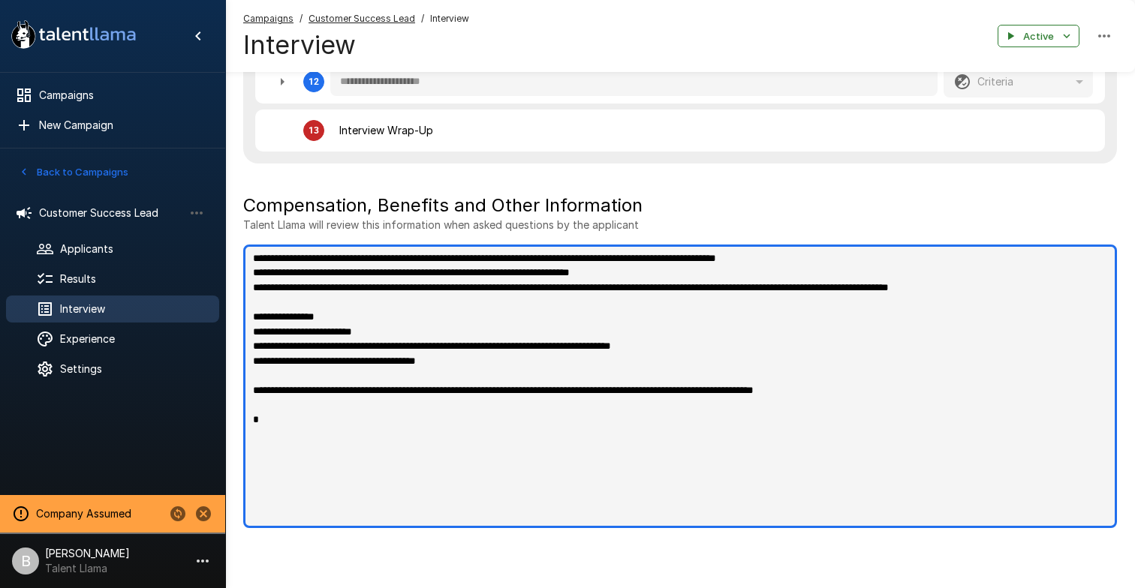
type textarea "*"
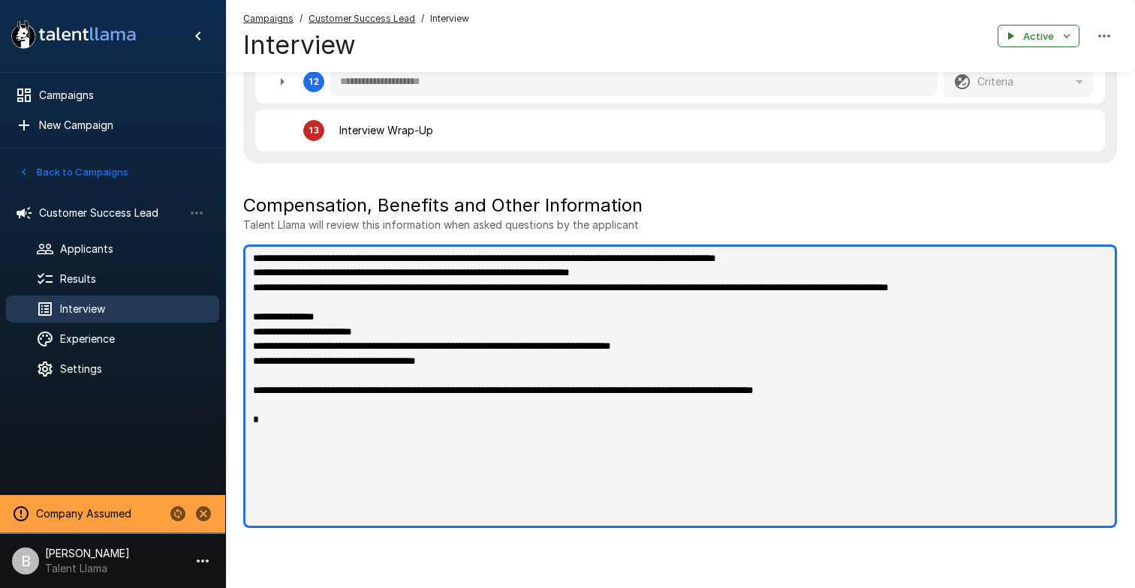
type textarea "*"
type textarea "**********"
type textarea "*"
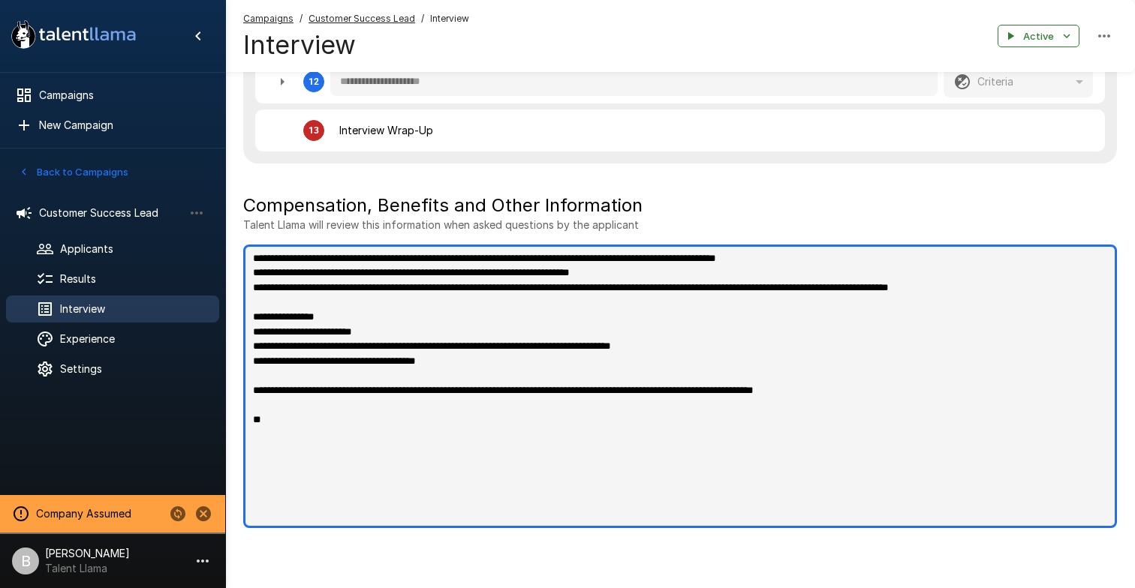
type textarea "*"
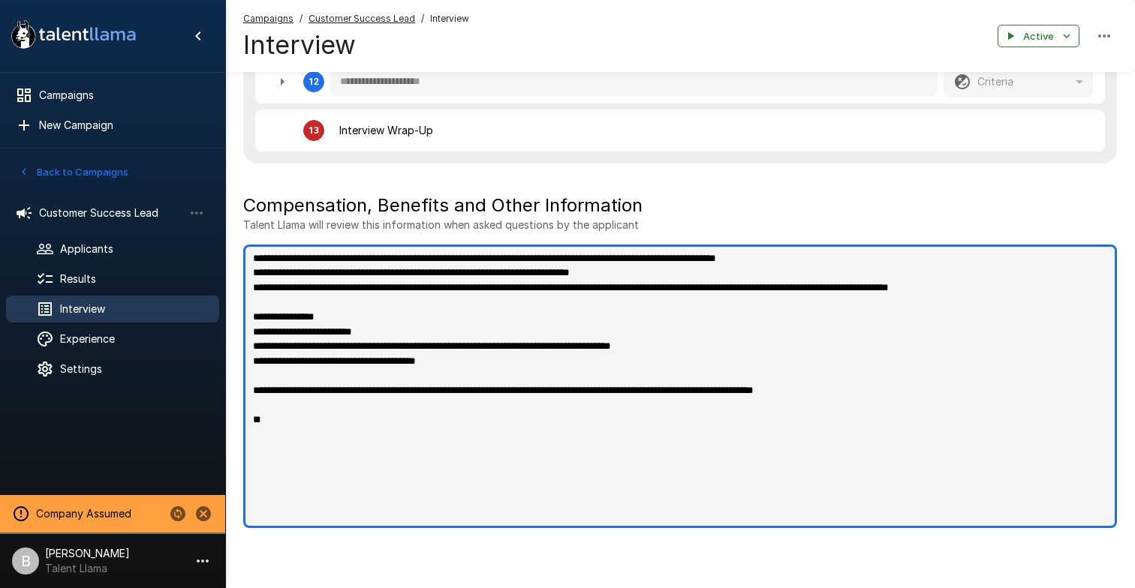
type textarea "*"
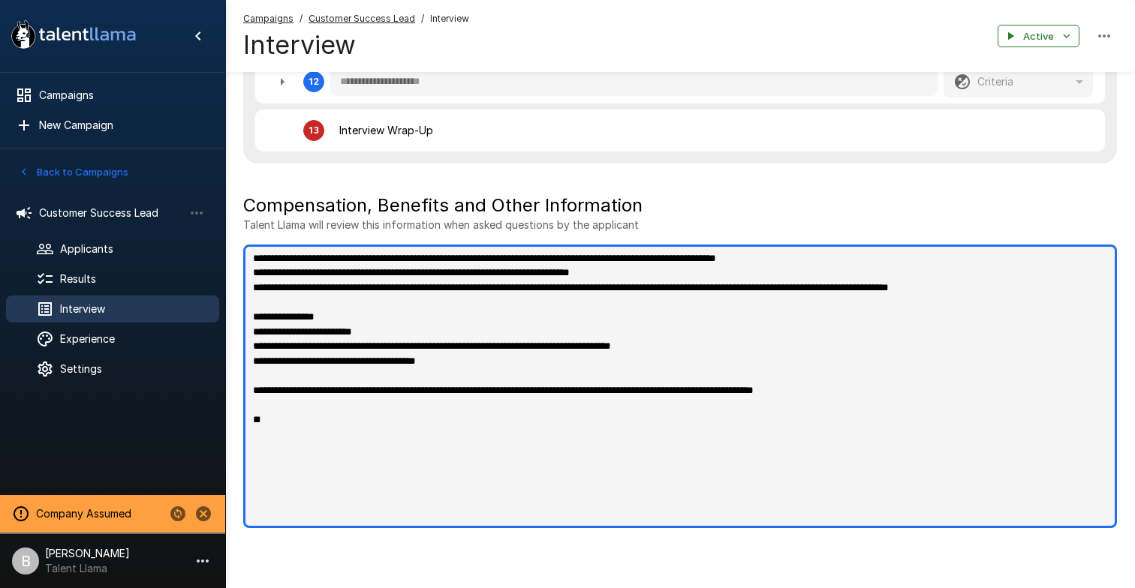
type textarea "*"
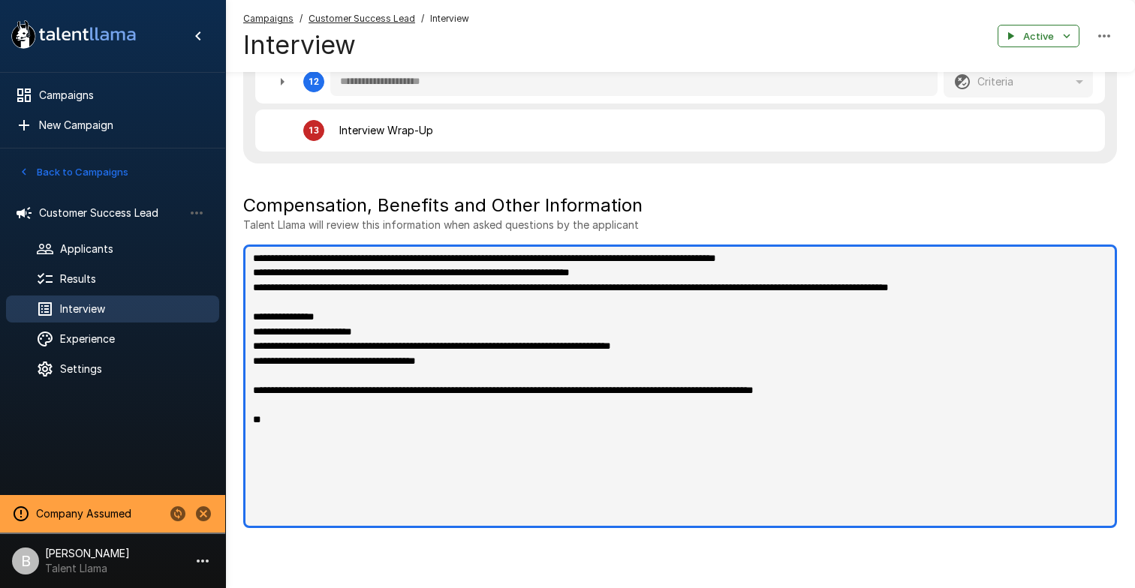
type textarea "*"
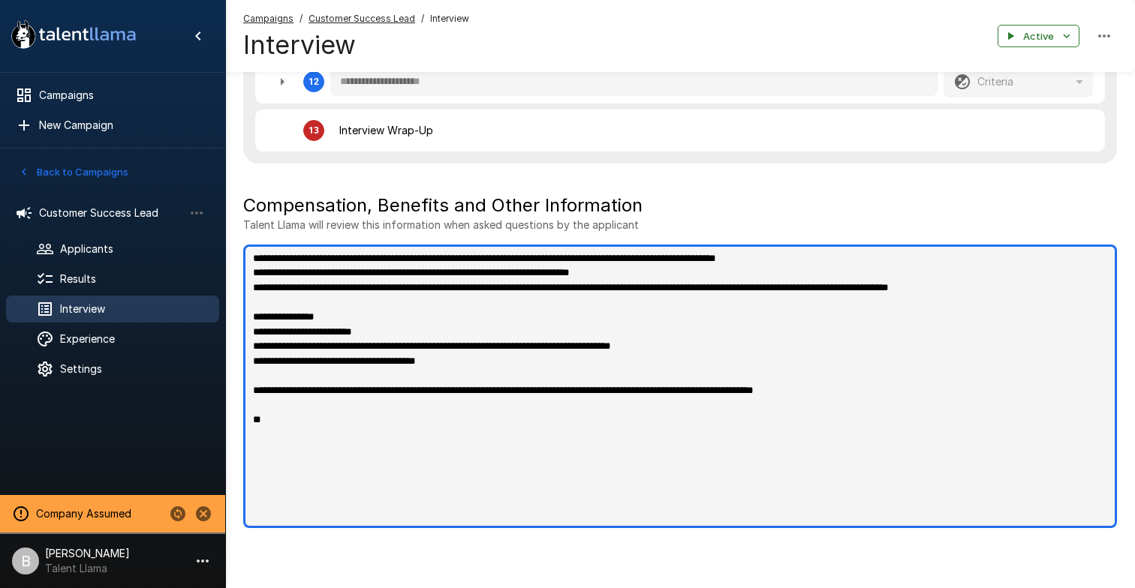
type textarea "*"
type textarea "**********"
type textarea "*"
type textarea "**********"
type textarea "*"
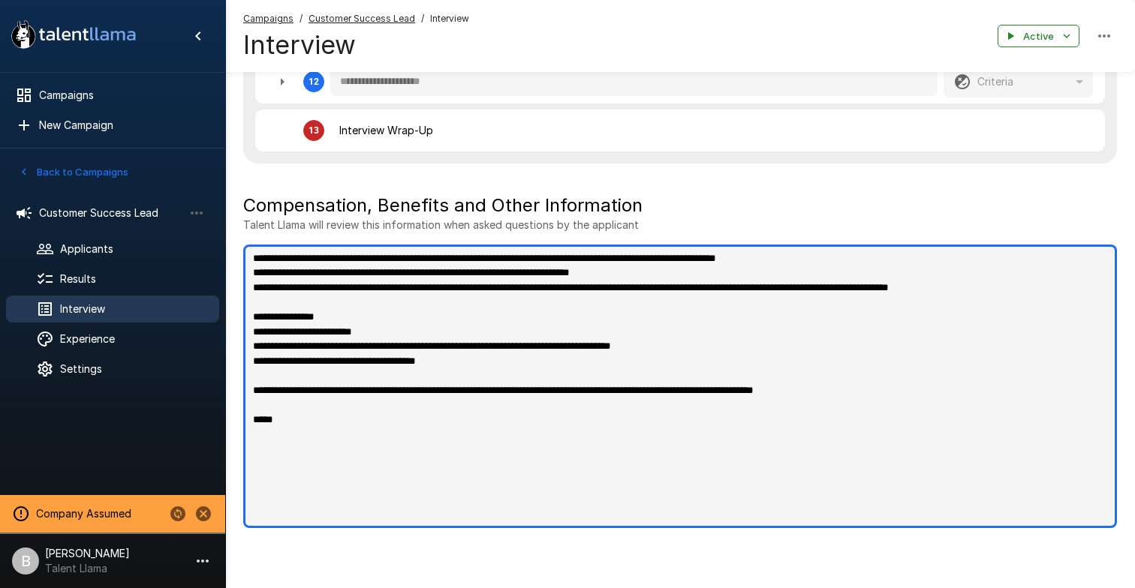
type textarea "*"
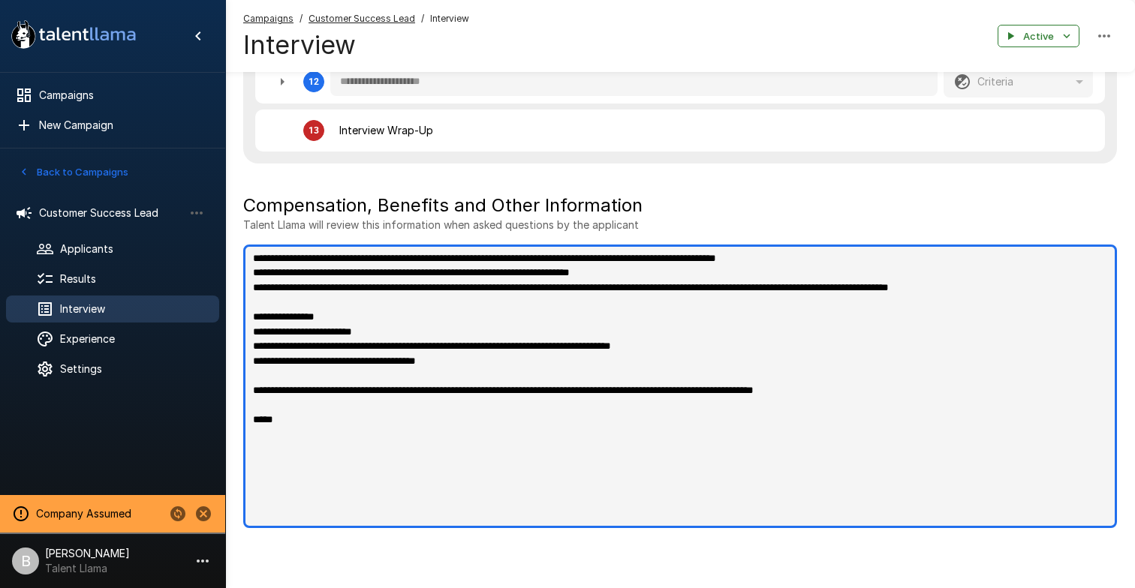
type textarea "*"
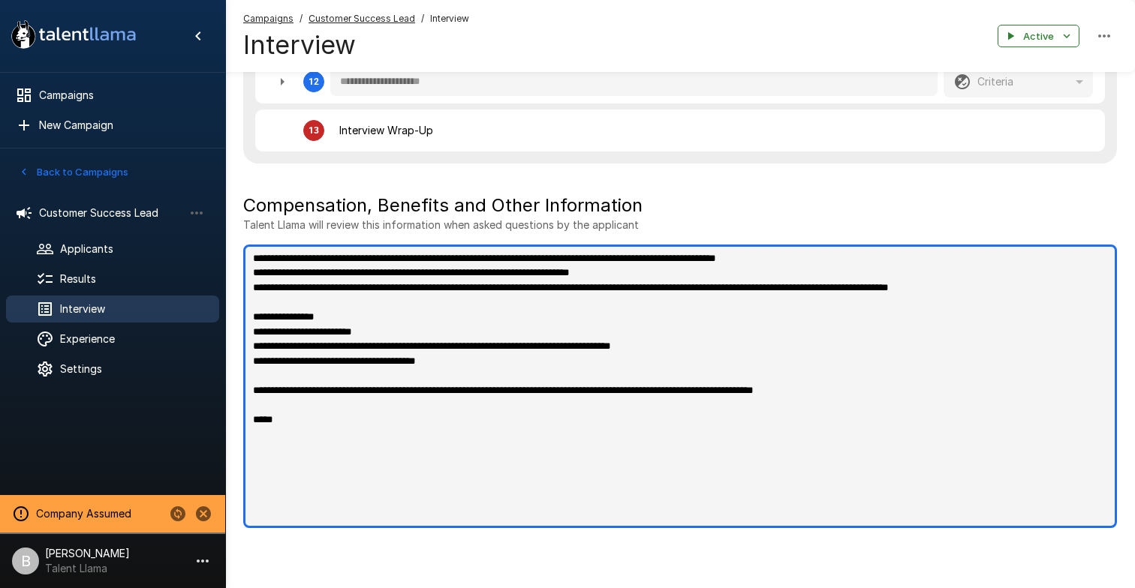
type textarea "*"
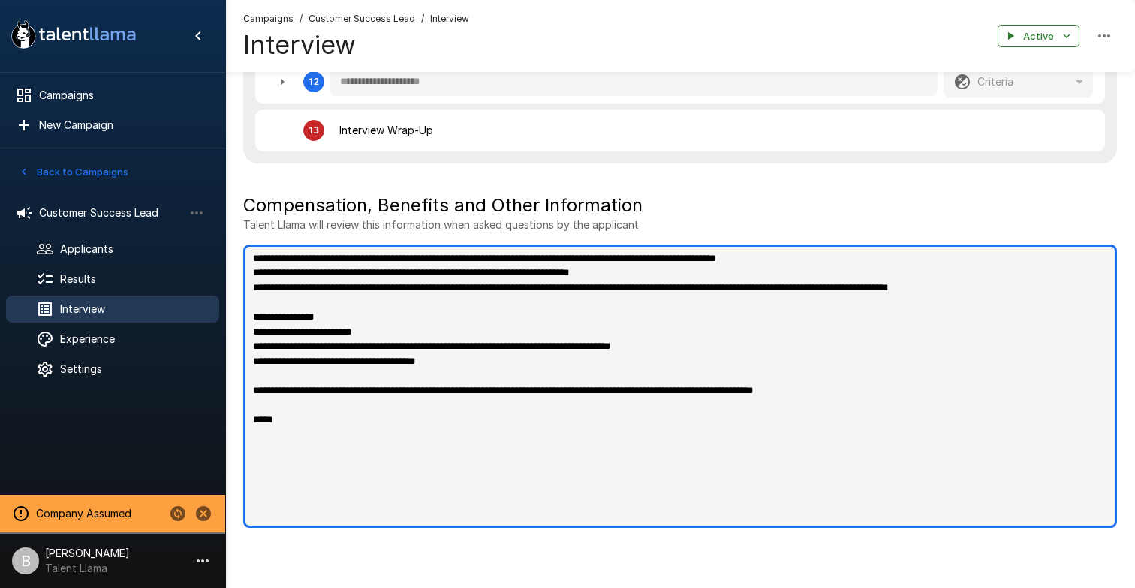
type textarea "*"
click at [519, 422] on textarea "**********" at bounding box center [679, 387] width 873 height 284
click at [519, 423] on textarea "**********" at bounding box center [679, 387] width 873 height 284
click at [676, 419] on textarea "**********" at bounding box center [679, 387] width 873 height 284
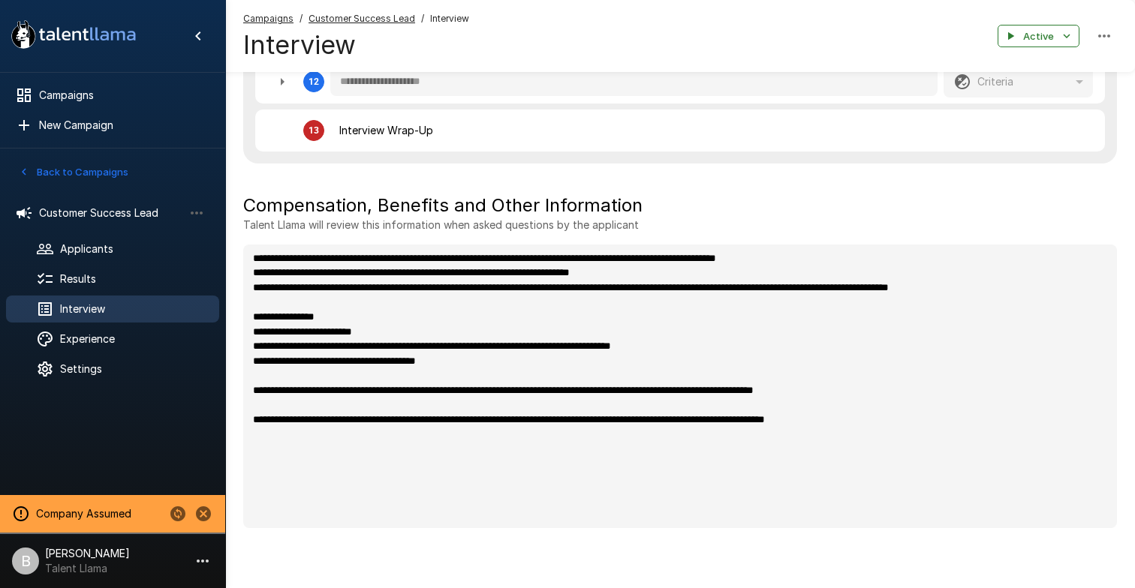
click at [527, 200] on h5 "Compensation, Benefits and Other Information" at bounding box center [679, 206] width 873 height 24
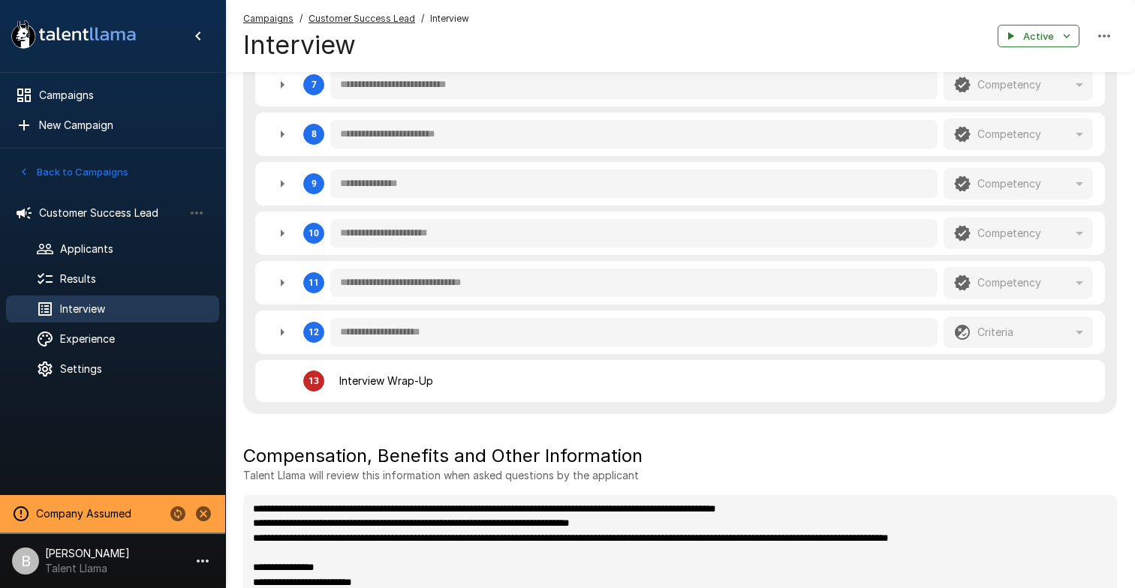
scroll to position [501, 0]
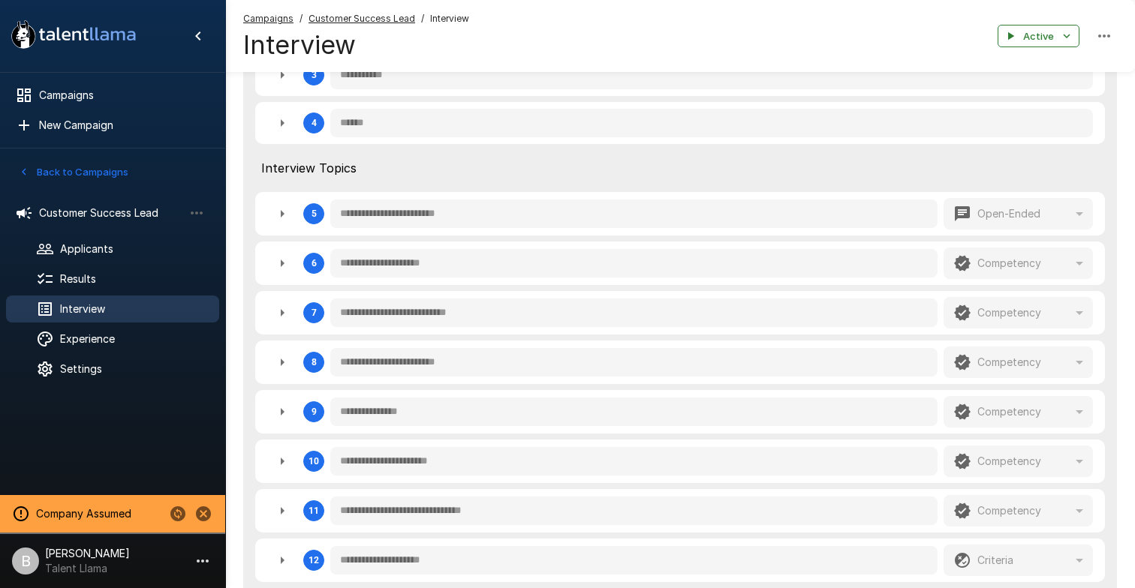
click at [369, 20] on u "Customer Success Lead" at bounding box center [361, 18] width 107 height 11
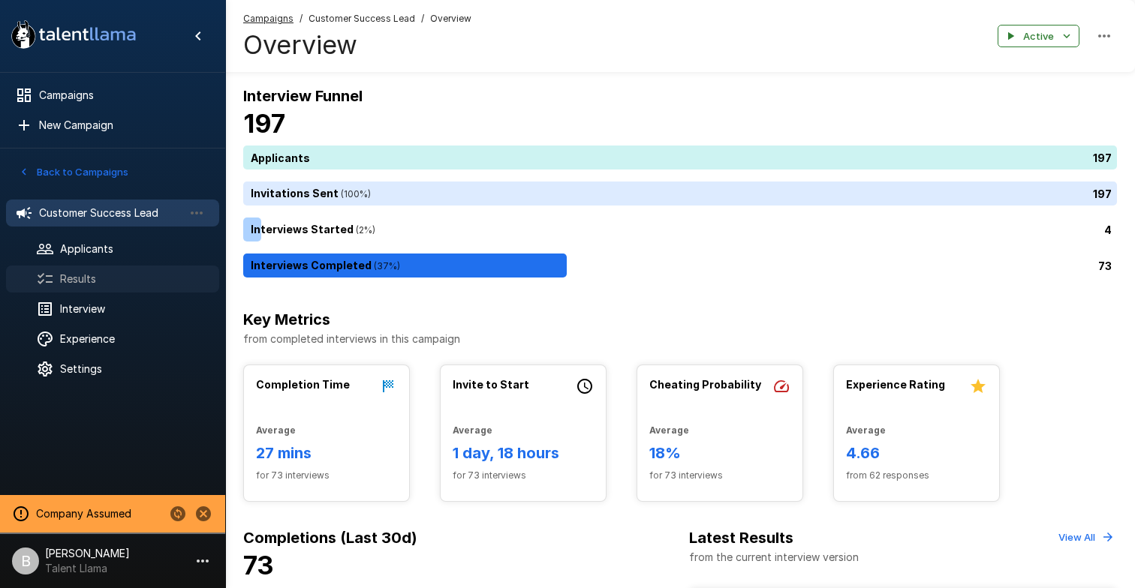
click at [111, 282] on span "Results" at bounding box center [133, 279] width 147 height 15
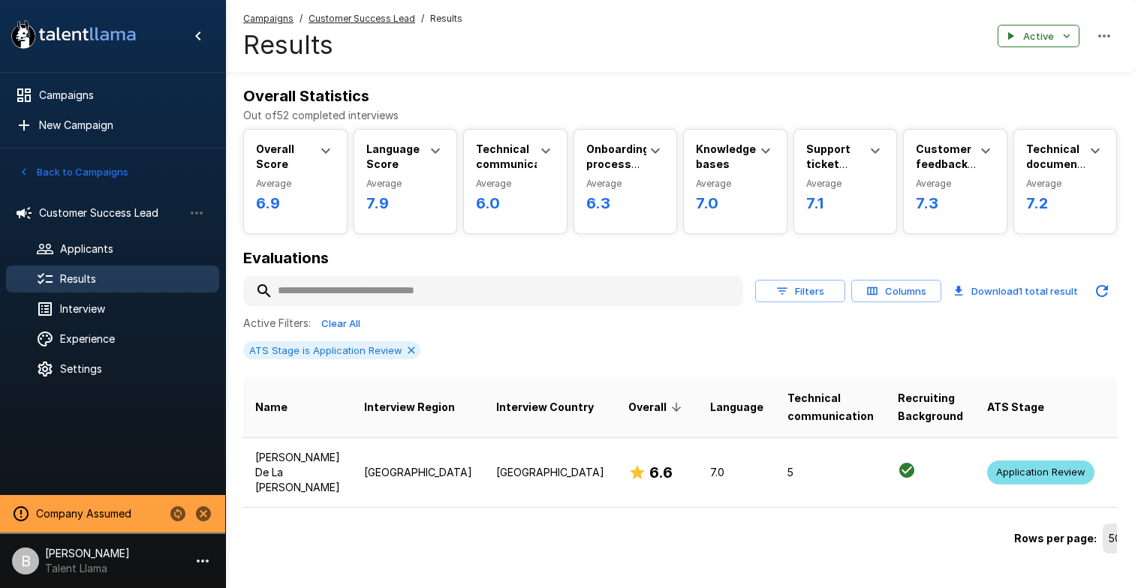
click at [358, 299] on input "text" at bounding box center [493, 291] width 500 height 27
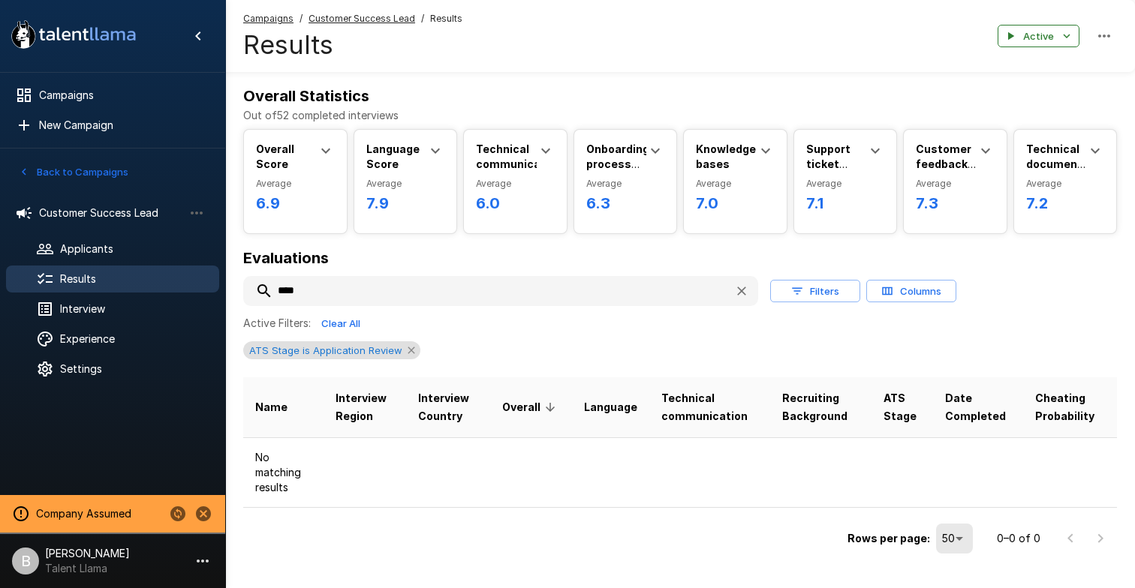
click at [407, 349] on icon at bounding box center [410, 350] width 7 height 7
